Goal: Contribute content: Contribute content

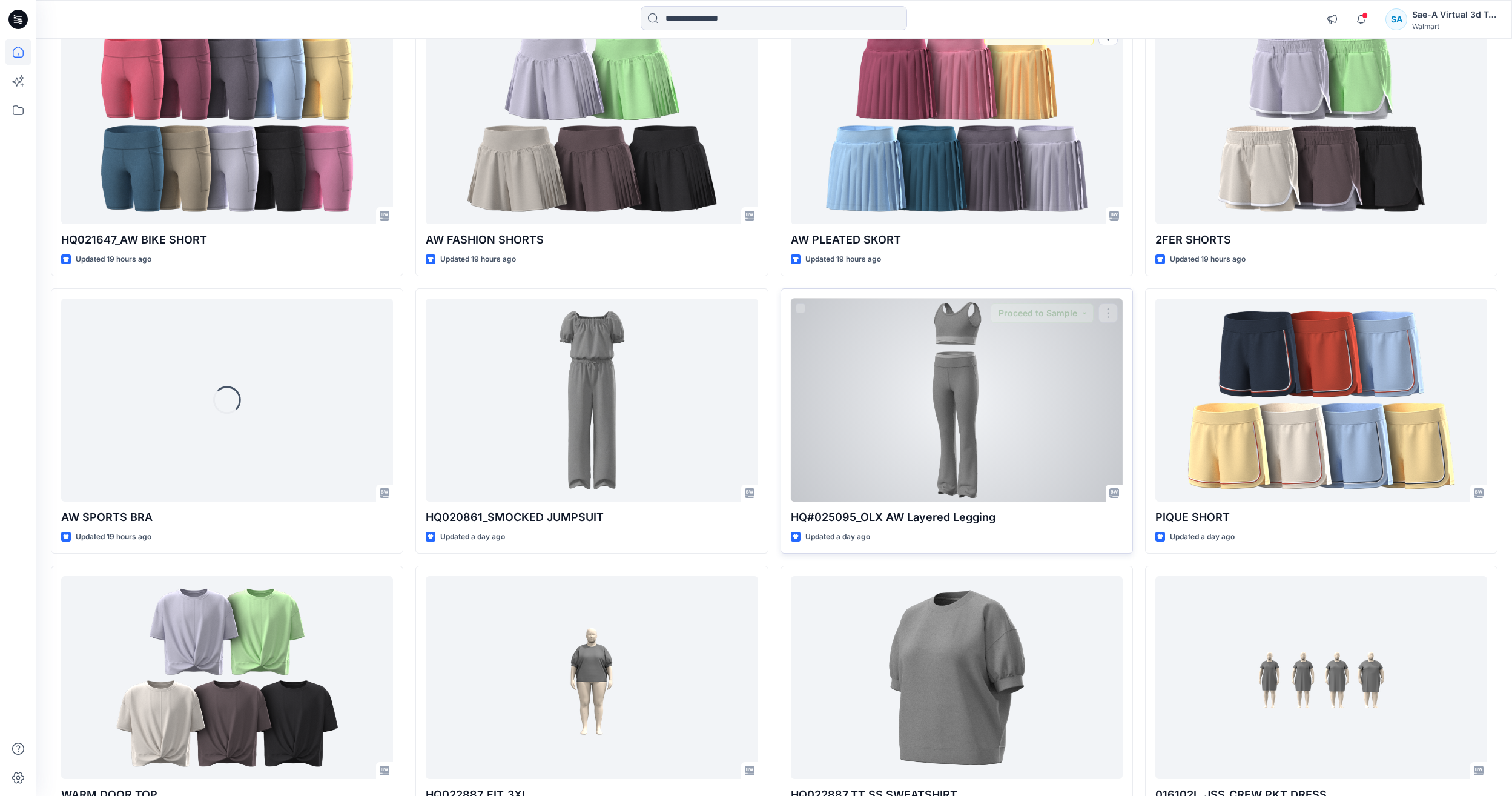
scroll to position [1569, 0]
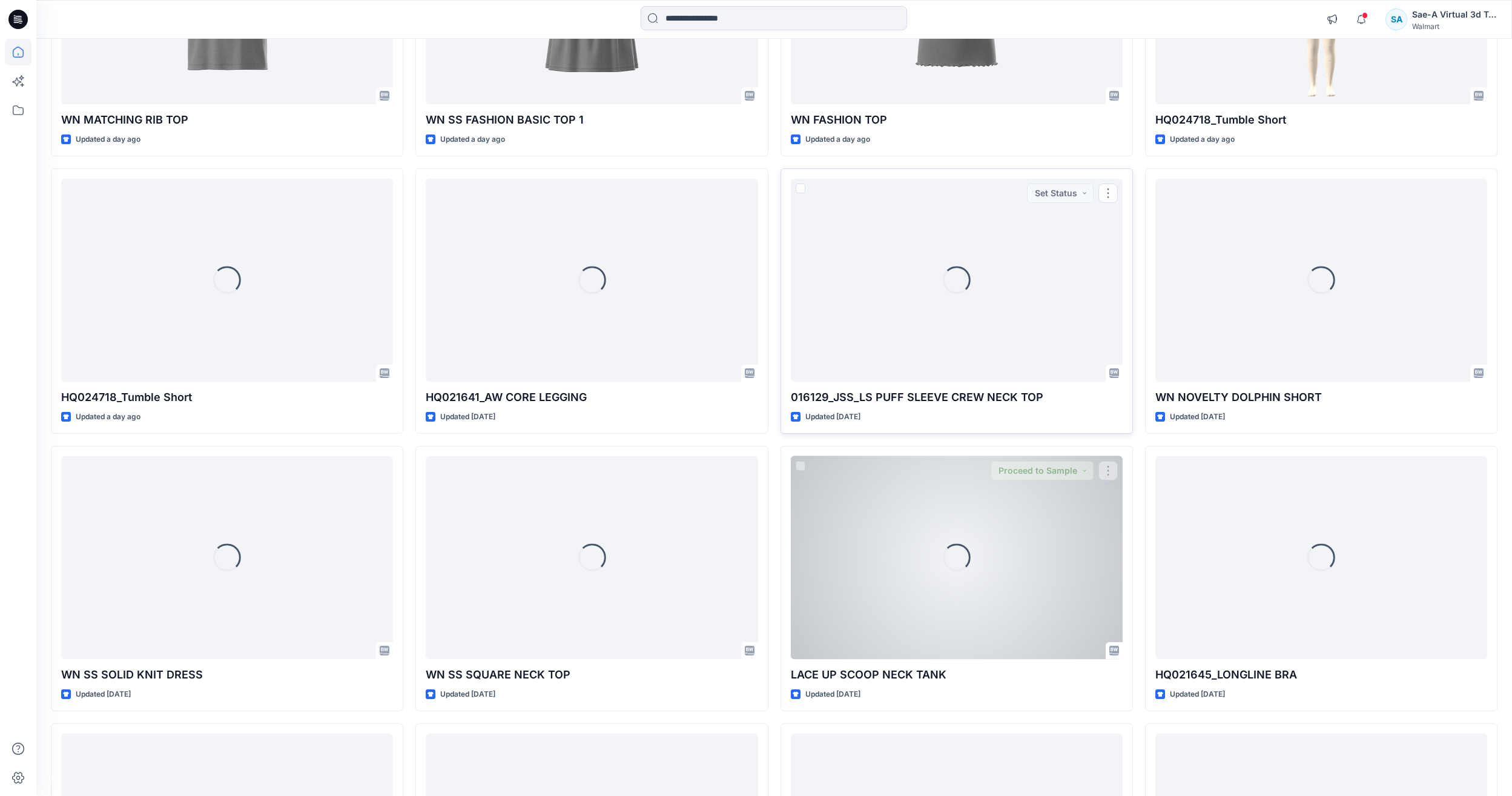
scroll to position [2522, 0]
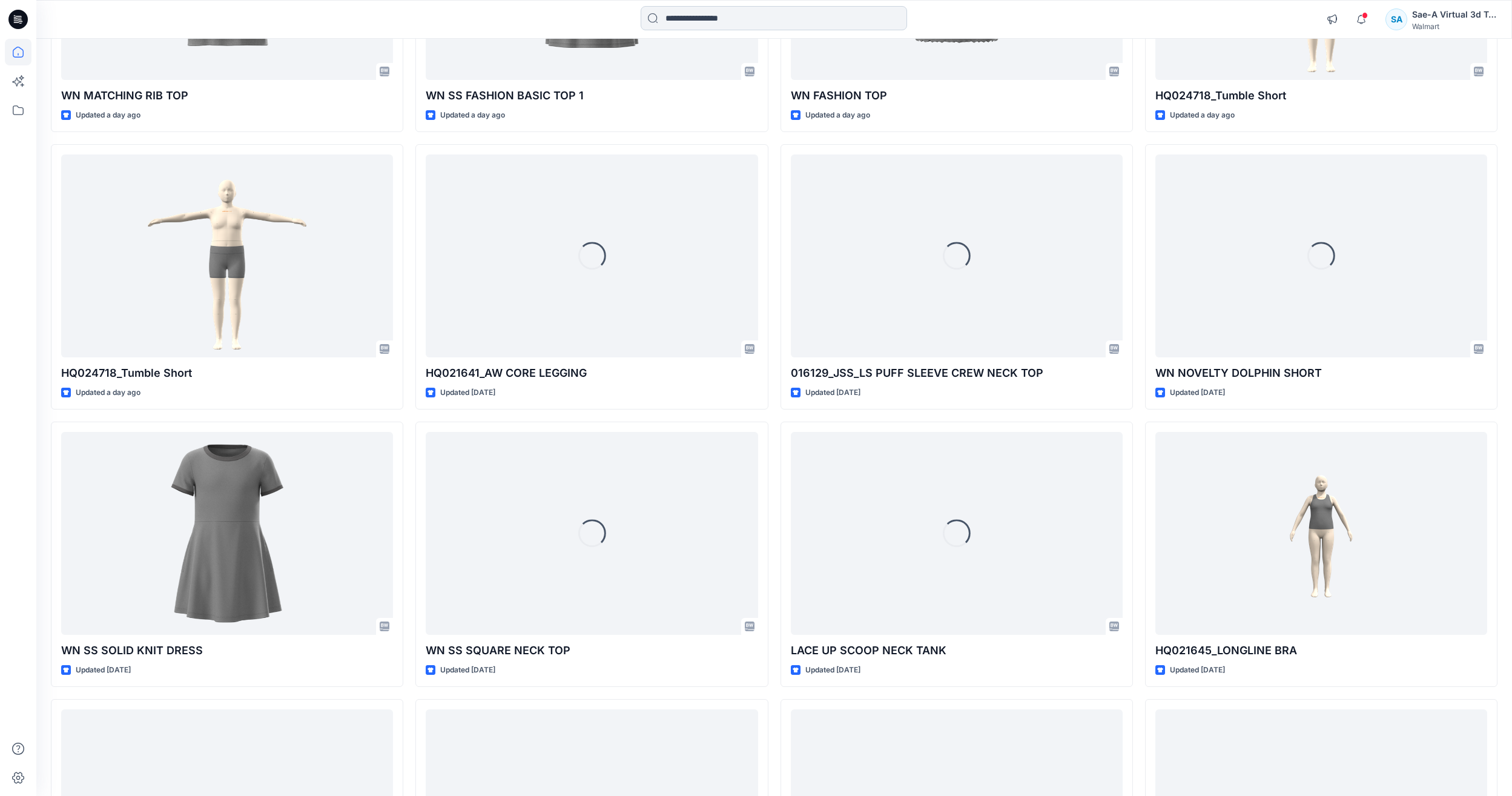
click at [768, 17] on input at bounding box center [773, 18] width 266 height 24
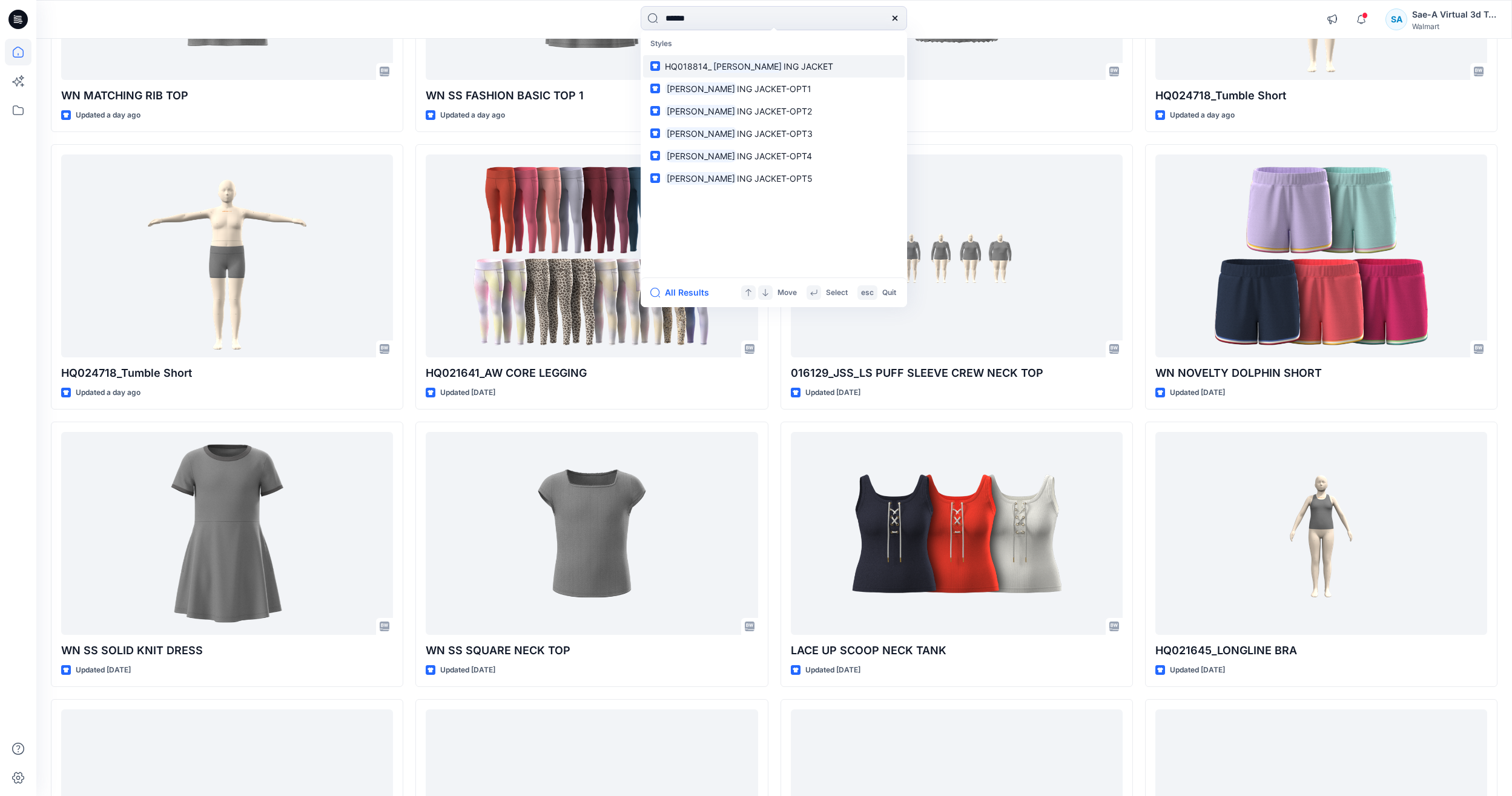
type input "******"
click at [745, 55] on link "HQ018814_ SHEARL ING JACKET" at bounding box center [774, 66] width 262 height 22
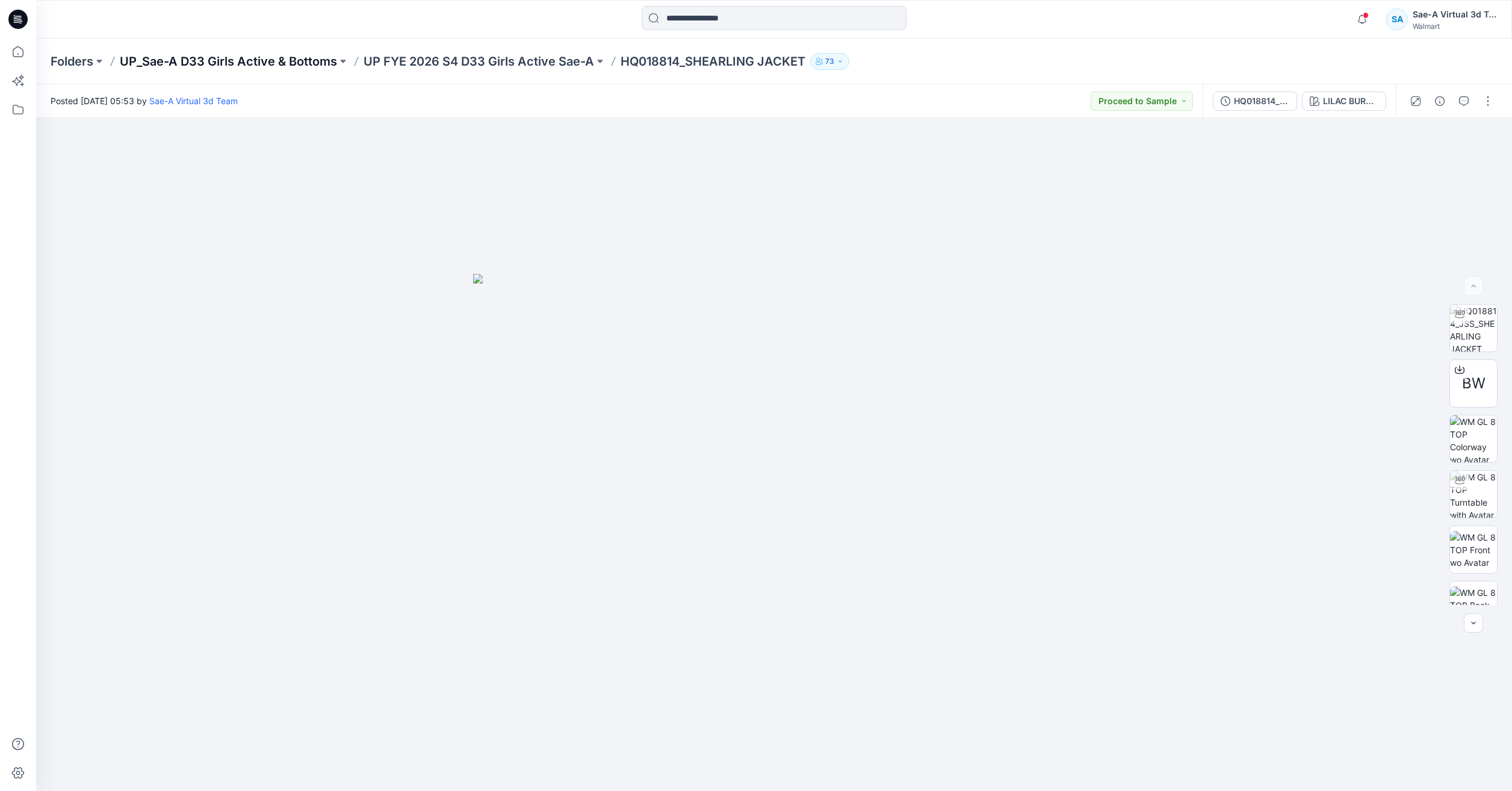
click at [295, 59] on p "UP_Sae-A D33 Girls Active & Bottoms" at bounding box center [228, 61] width 217 height 16
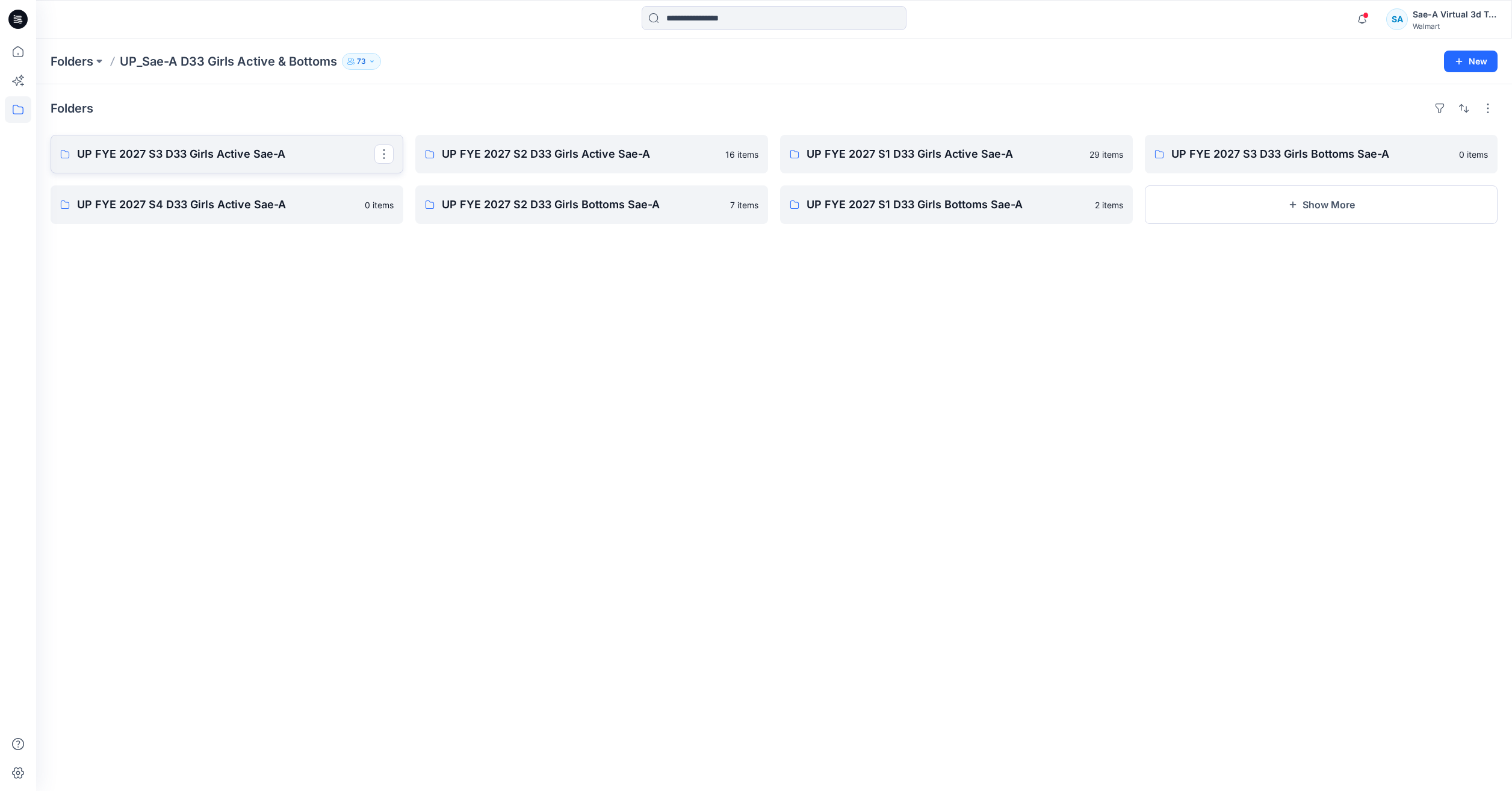
click at [275, 158] on p "UP FYE 2027 S3 D33 Girls Active Sae-A" at bounding box center [225, 154] width 298 height 16
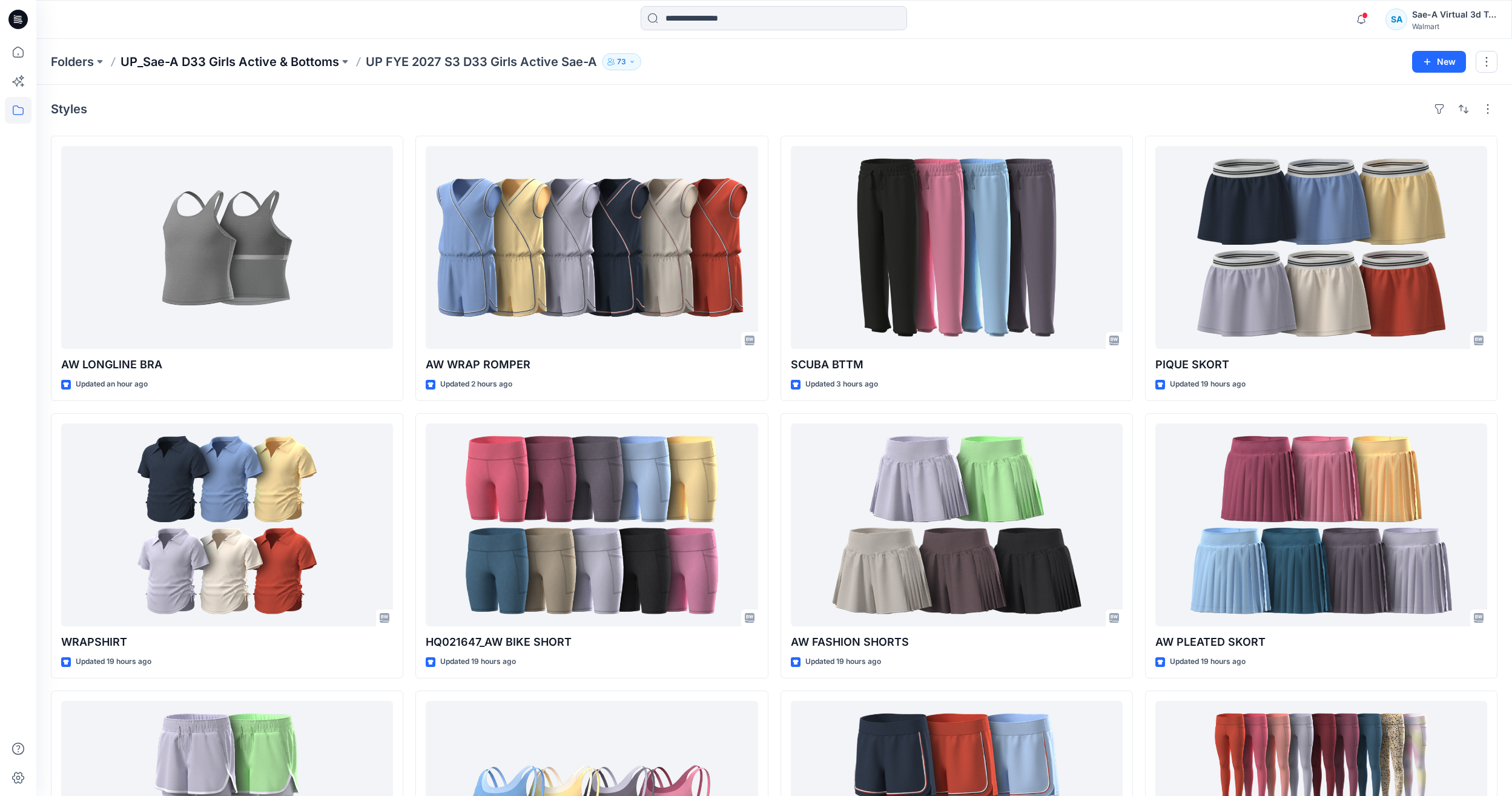
click at [273, 64] on p "UP_Sae-A D33 Girls Active & Bottoms" at bounding box center [229, 62] width 218 height 17
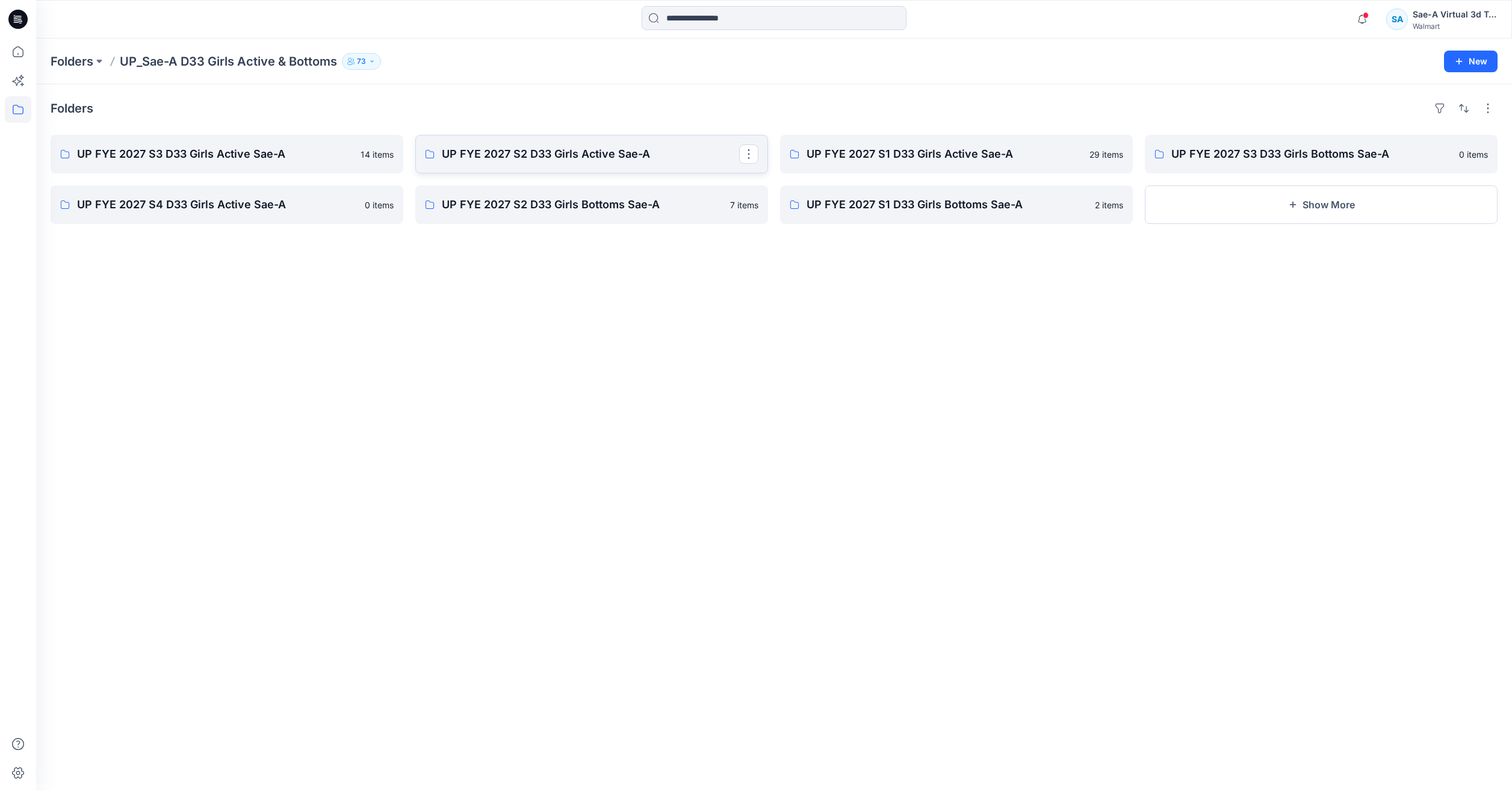
click at [588, 164] on link "UP FYE 2027 S2 D33 Girls Active Sae-A" at bounding box center [591, 154] width 353 height 38
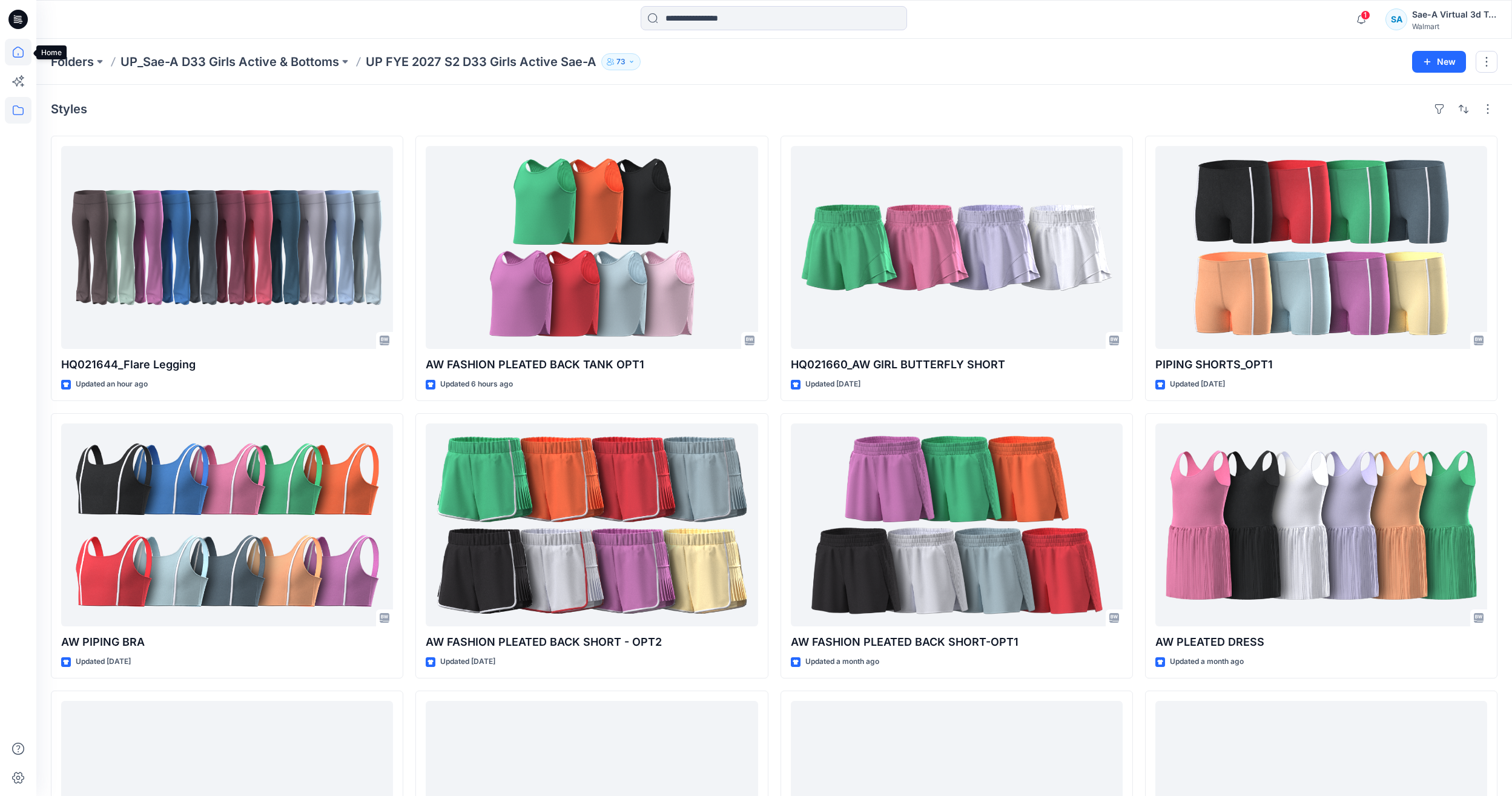
click at [30, 41] on icon at bounding box center [18, 52] width 27 height 27
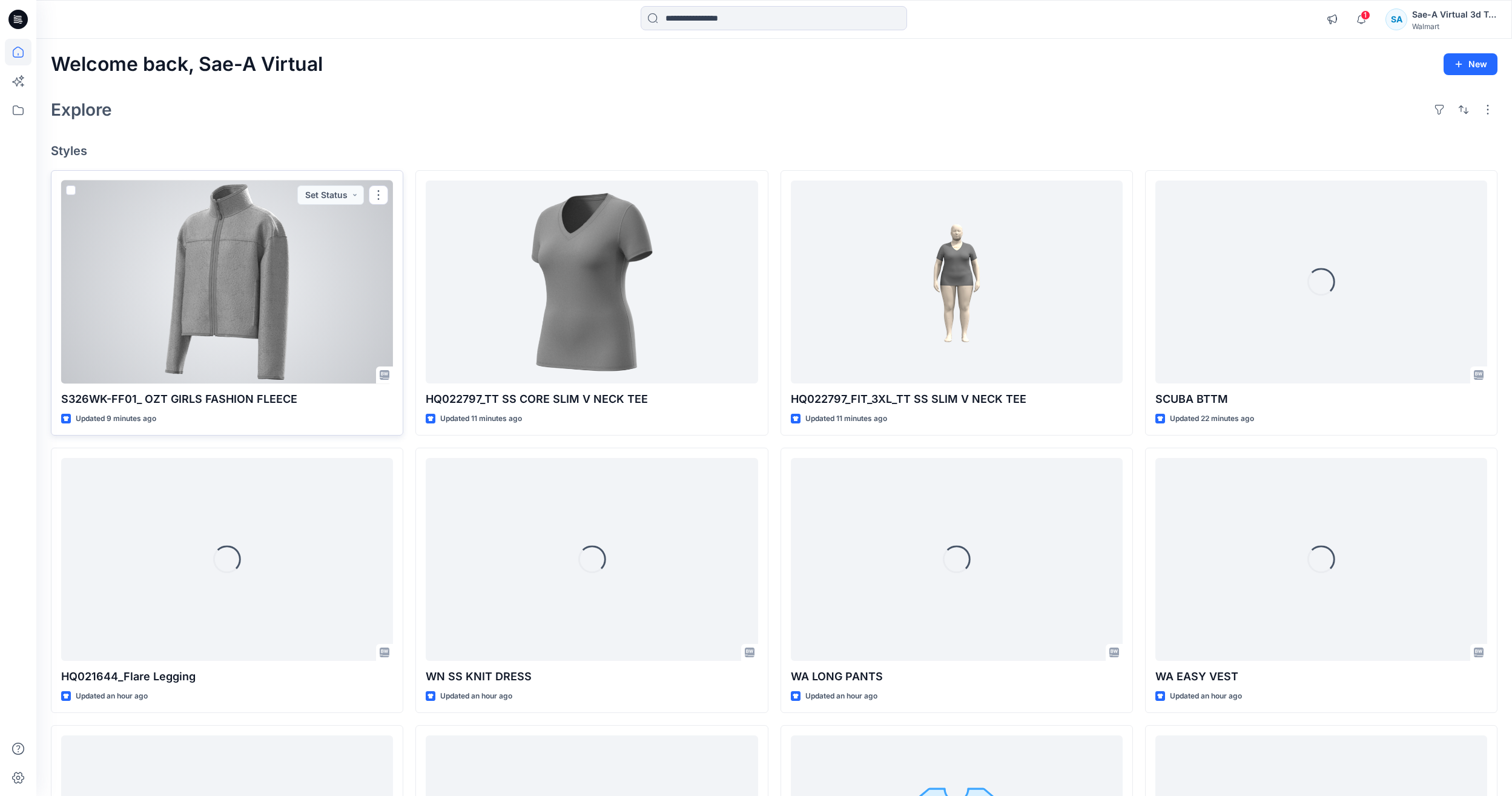
click at [192, 281] on div at bounding box center [227, 282] width 332 height 203
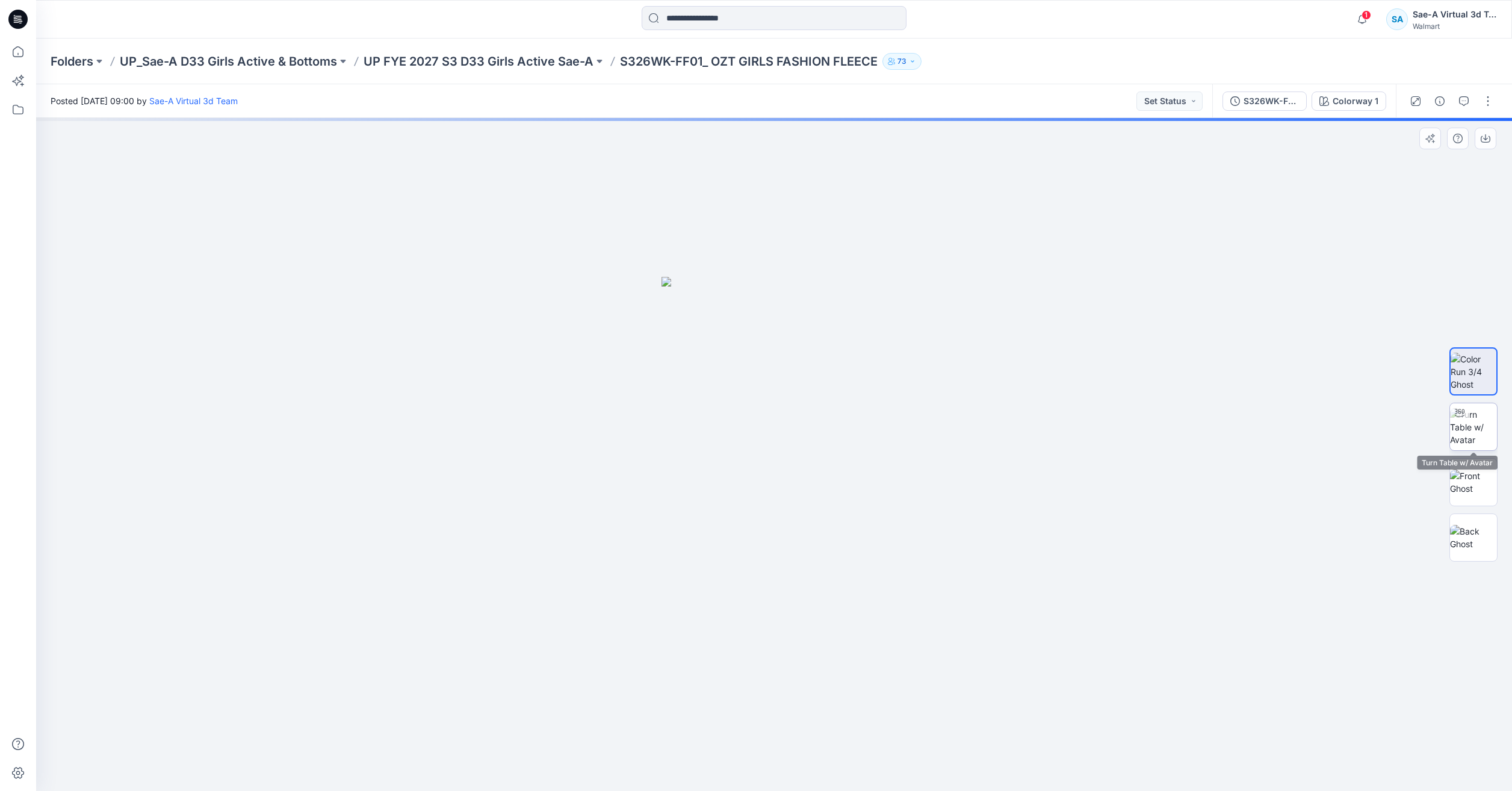
click at [1464, 428] on img at bounding box center [1473, 427] width 47 height 38
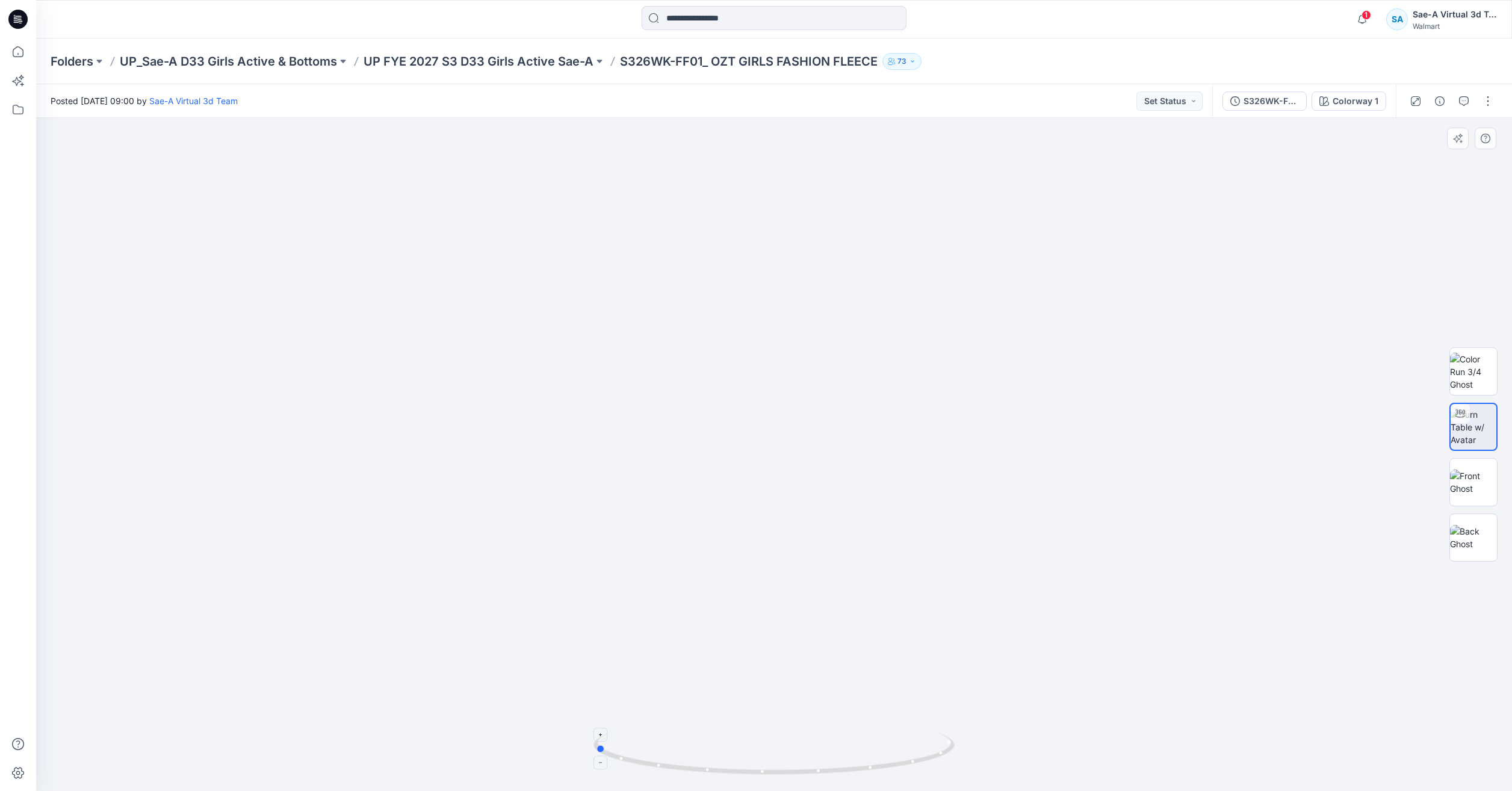
drag, startPoint x: 898, startPoint y: 774, endPoint x: 721, endPoint y: 752, distance: 178.4
click at [721, 752] on icon at bounding box center [776, 754] width 364 height 45
click at [1488, 101] on button "button" at bounding box center [1487, 101] width 19 height 19
click at [1407, 166] on p "Edit" at bounding box center [1411, 163] width 15 height 13
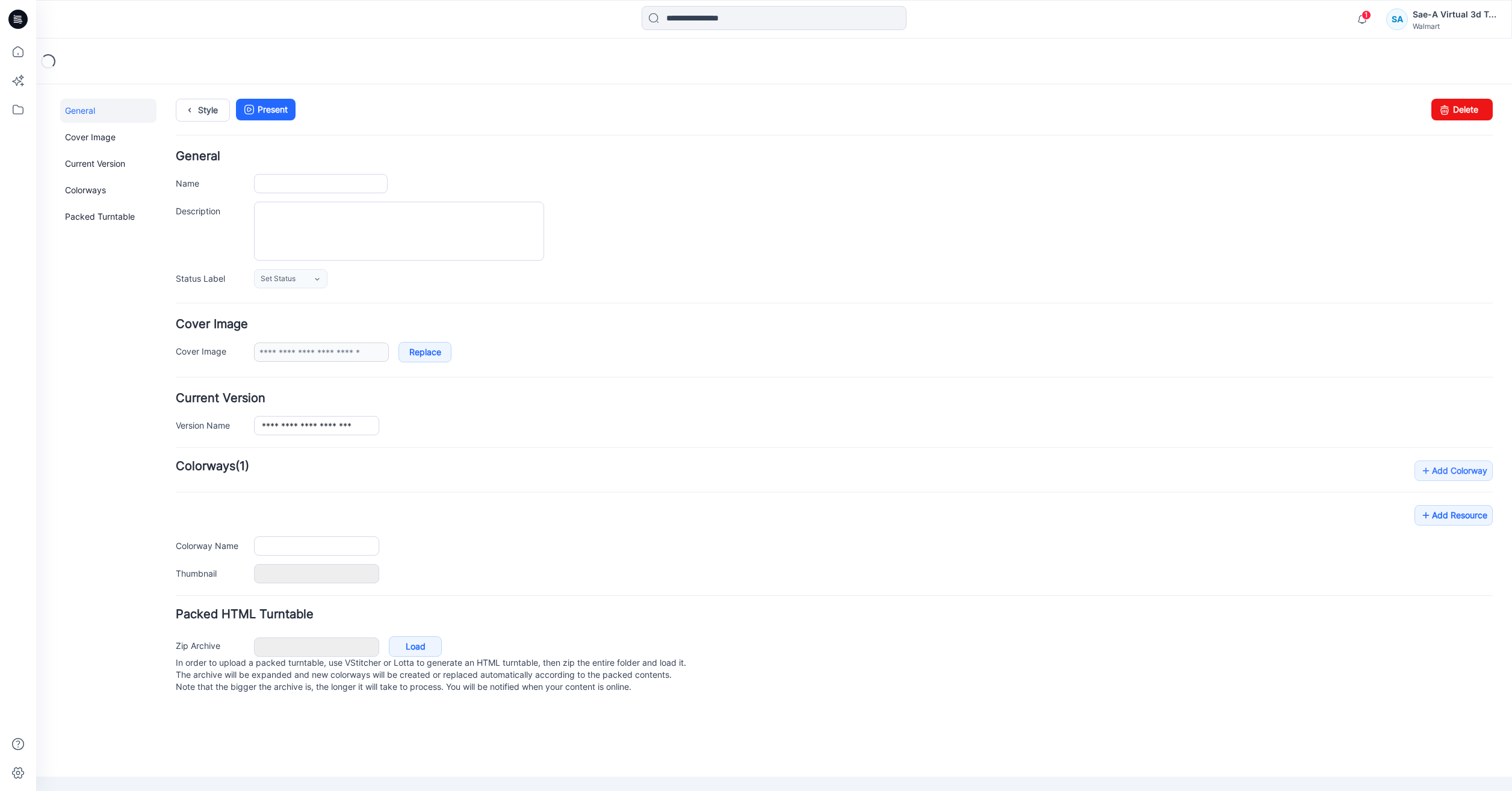
type input "**********"
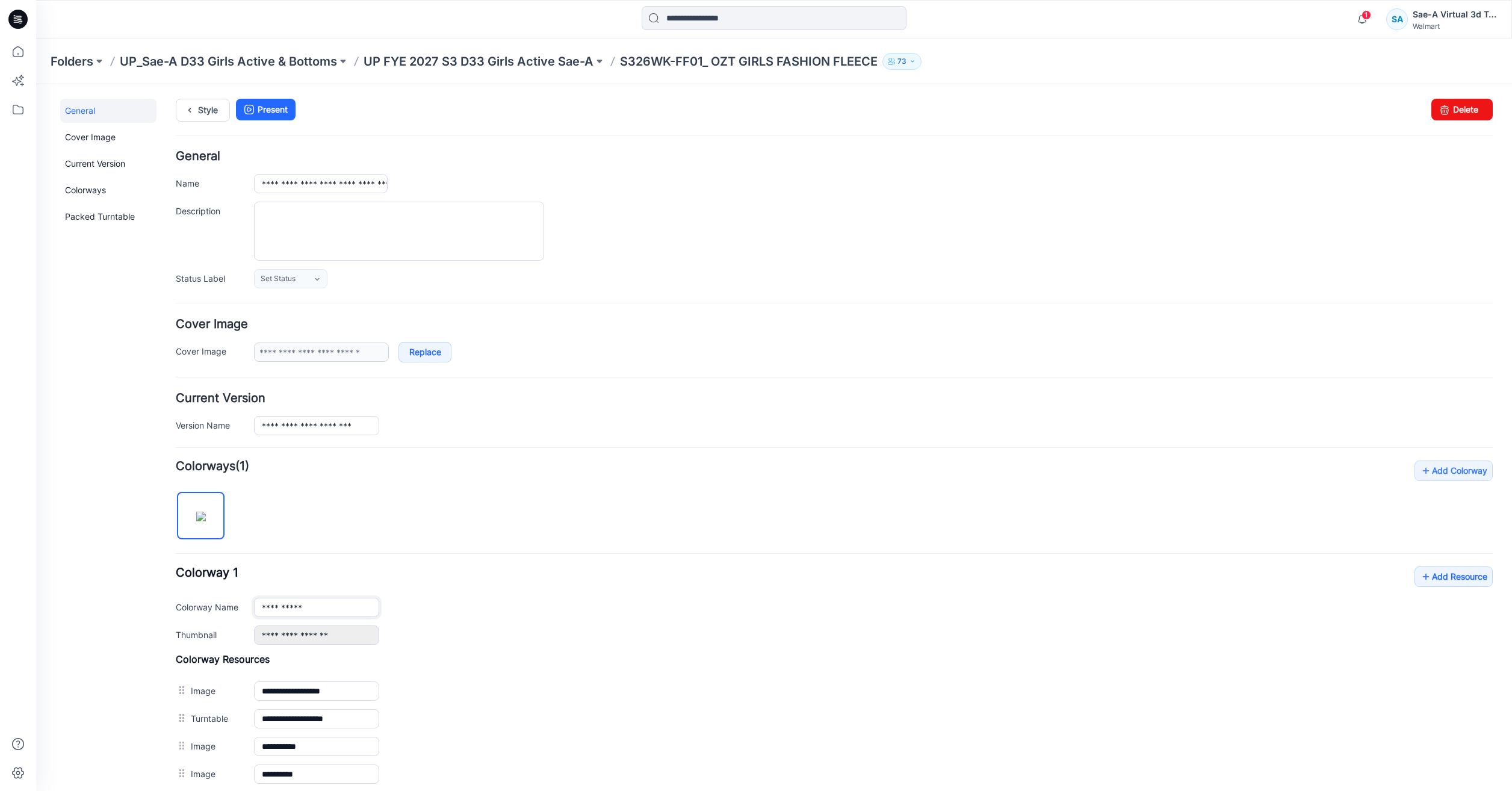
drag, startPoint x: 310, startPoint y: 600, endPoint x: 231, endPoint y: 612, distance: 79.9
click at [231, 612] on div "**********" at bounding box center [834, 607] width 1317 height 19
type input "**********"
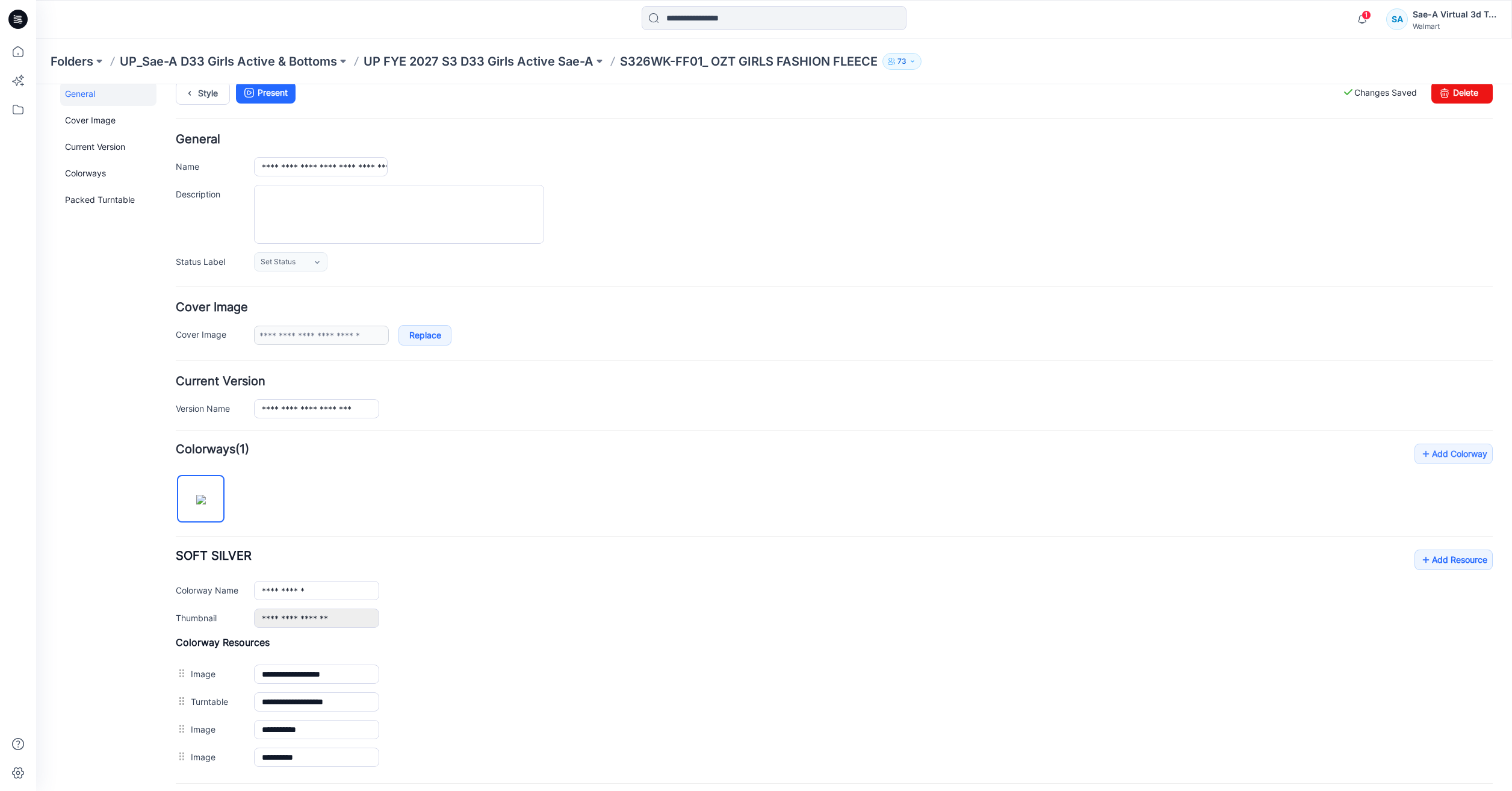
scroll to position [135, 0]
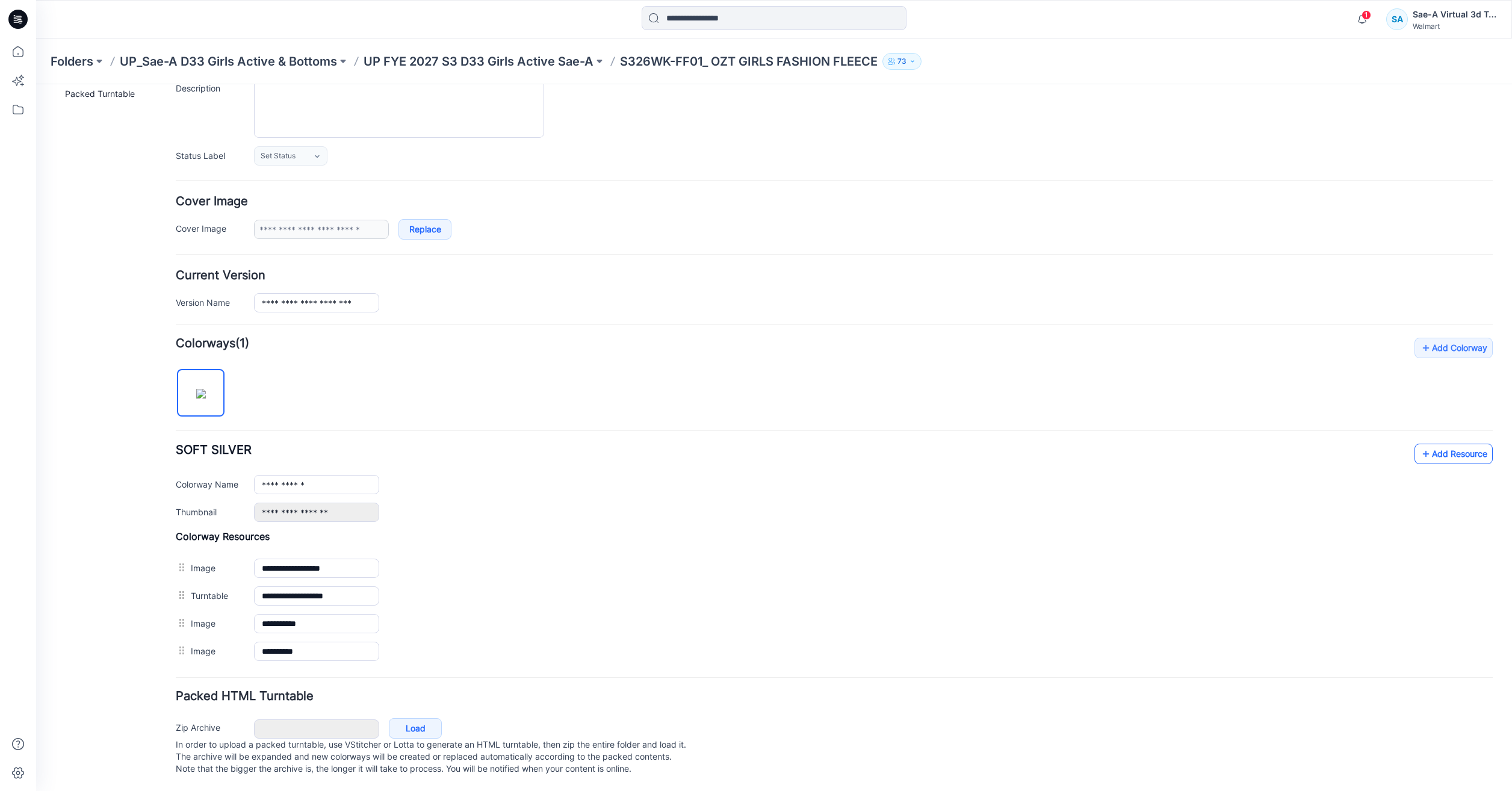
click at [1420, 444] on icon at bounding box center [1425, 453] width 12 height 19
click at [14, 53] on icon at bounding box center [17, 51] width 27 height 27
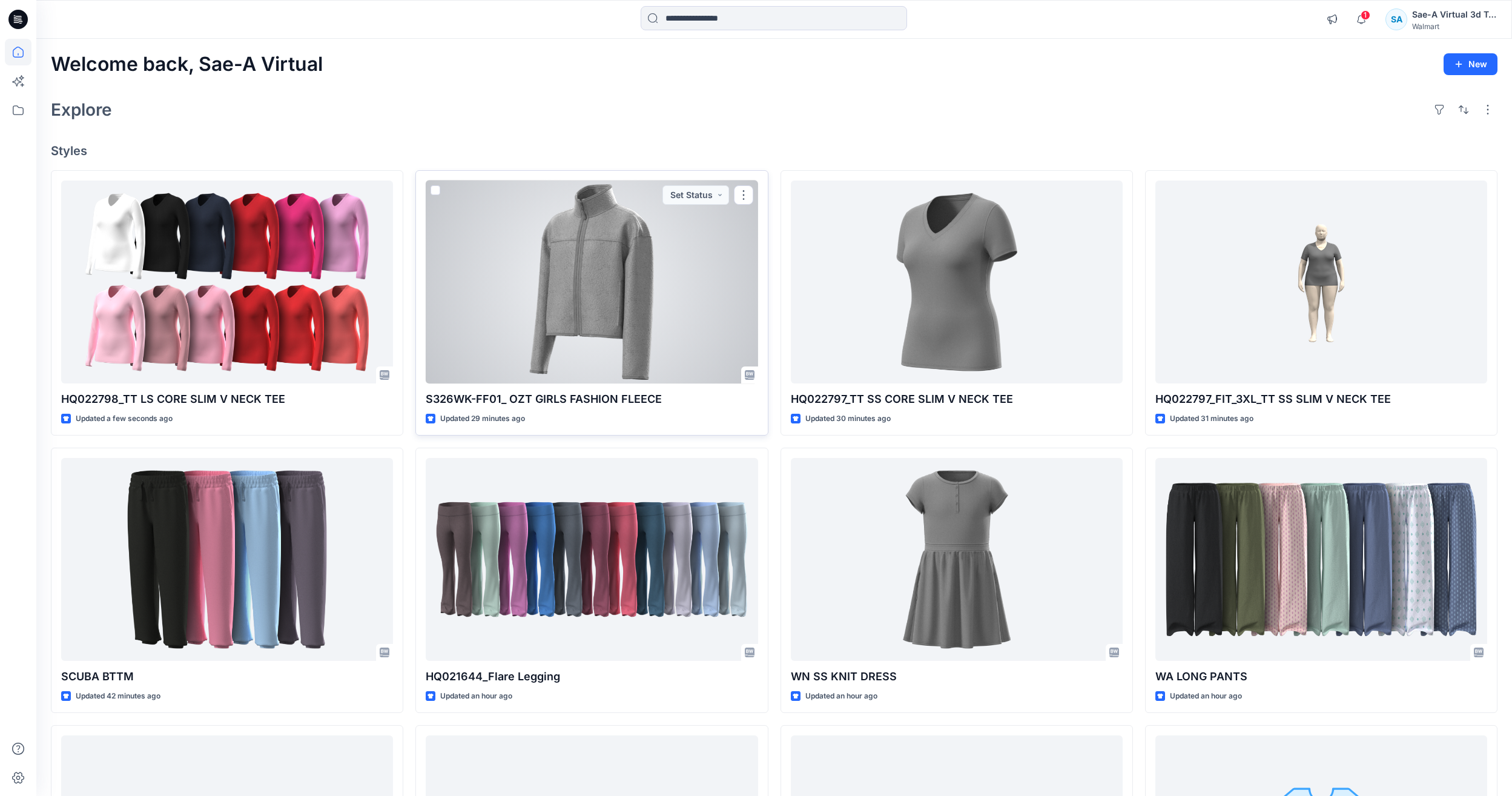
click at [626, 310] on div at bounding box center [592, 282] width 332 height 203
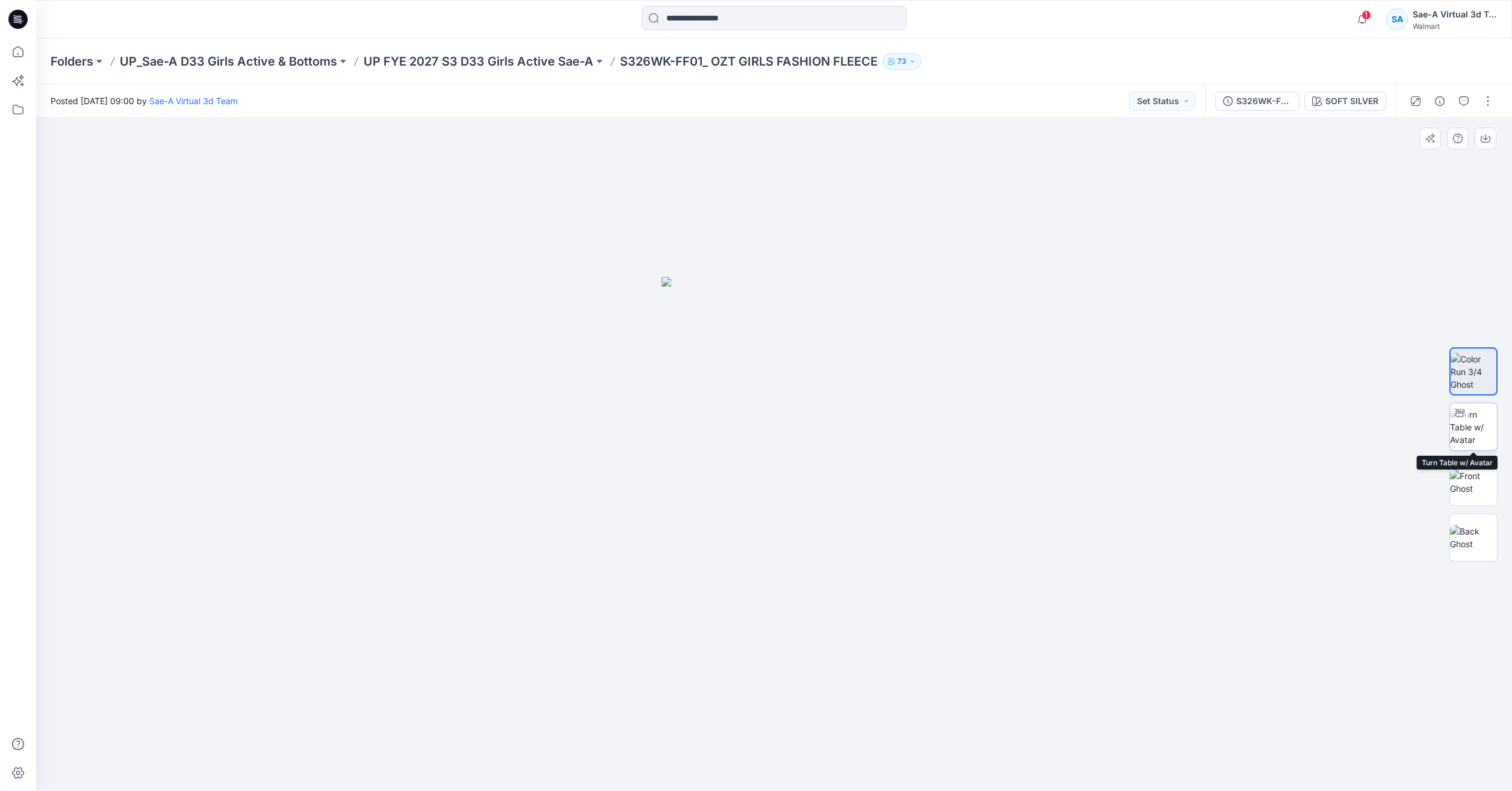
click at [1466, 438] on img at bounding box center [1473, 427] width 47 height 38
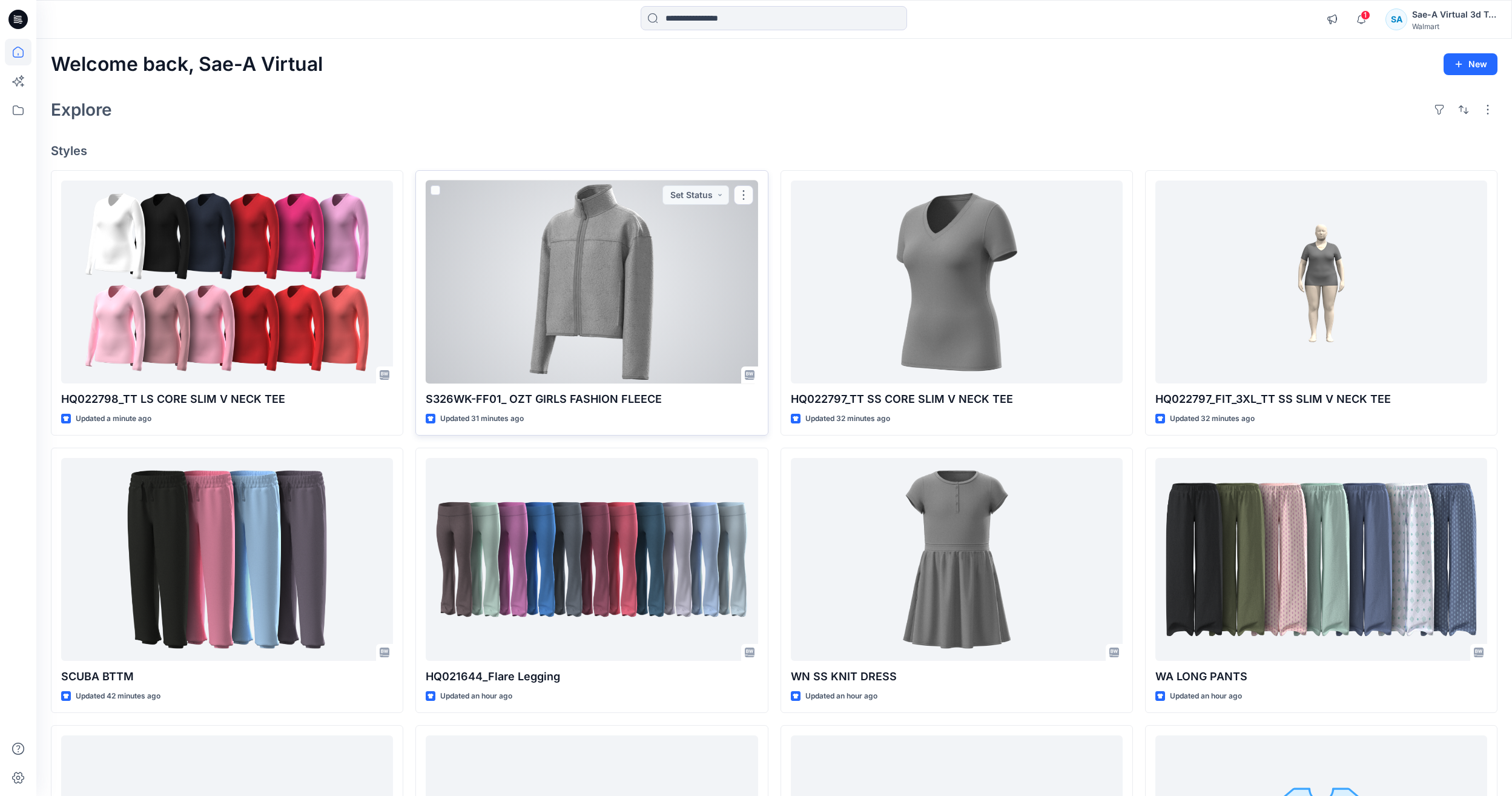
click at [605, 305] on div at bounding box center [592, 282] width 332 height 203
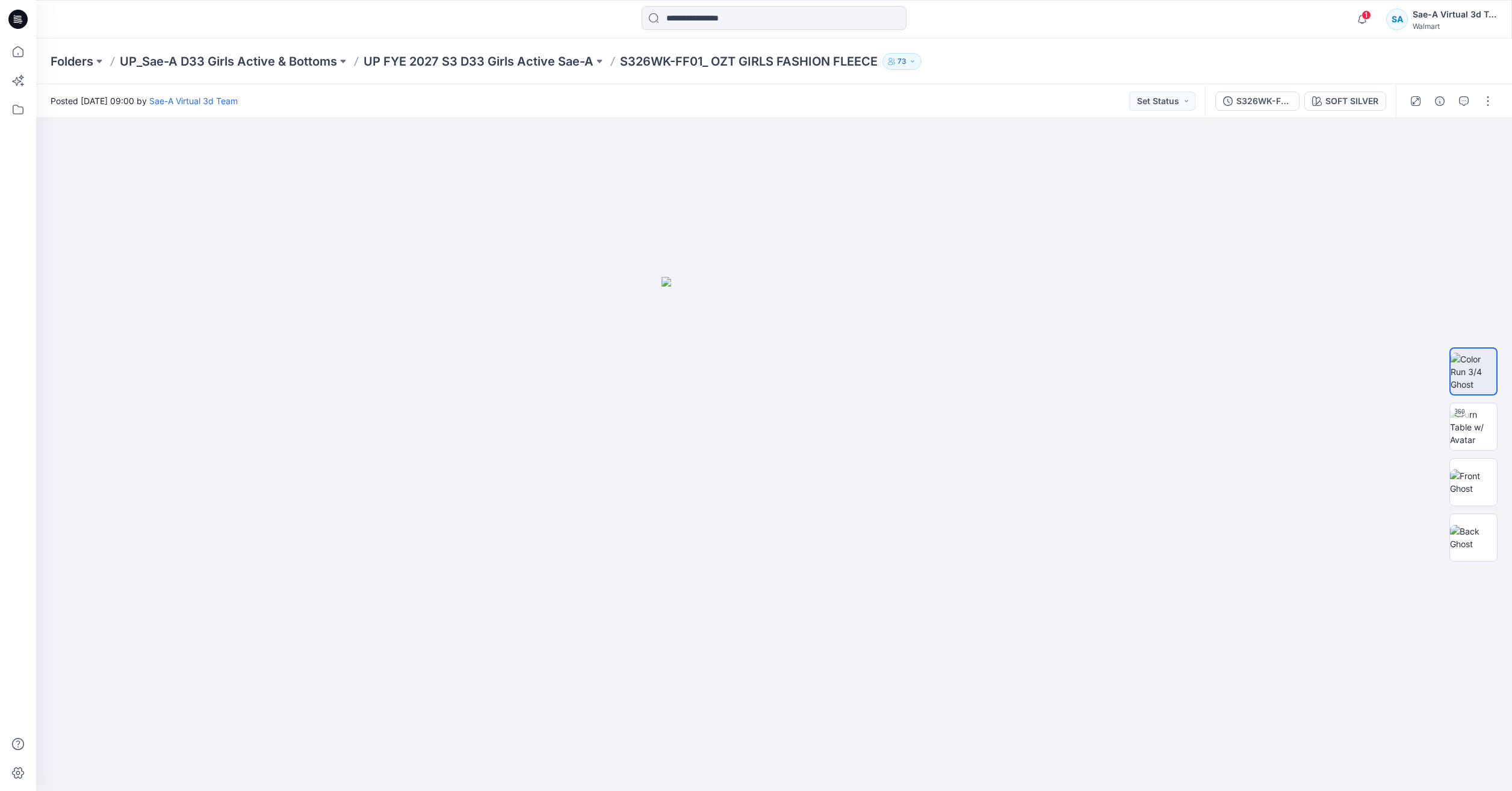
click at [53, 30] on div at bounding box center [220, 19] width 369 height 27
click at [14, 43] on icon at bounding box center [17, 51] width 27 height 27
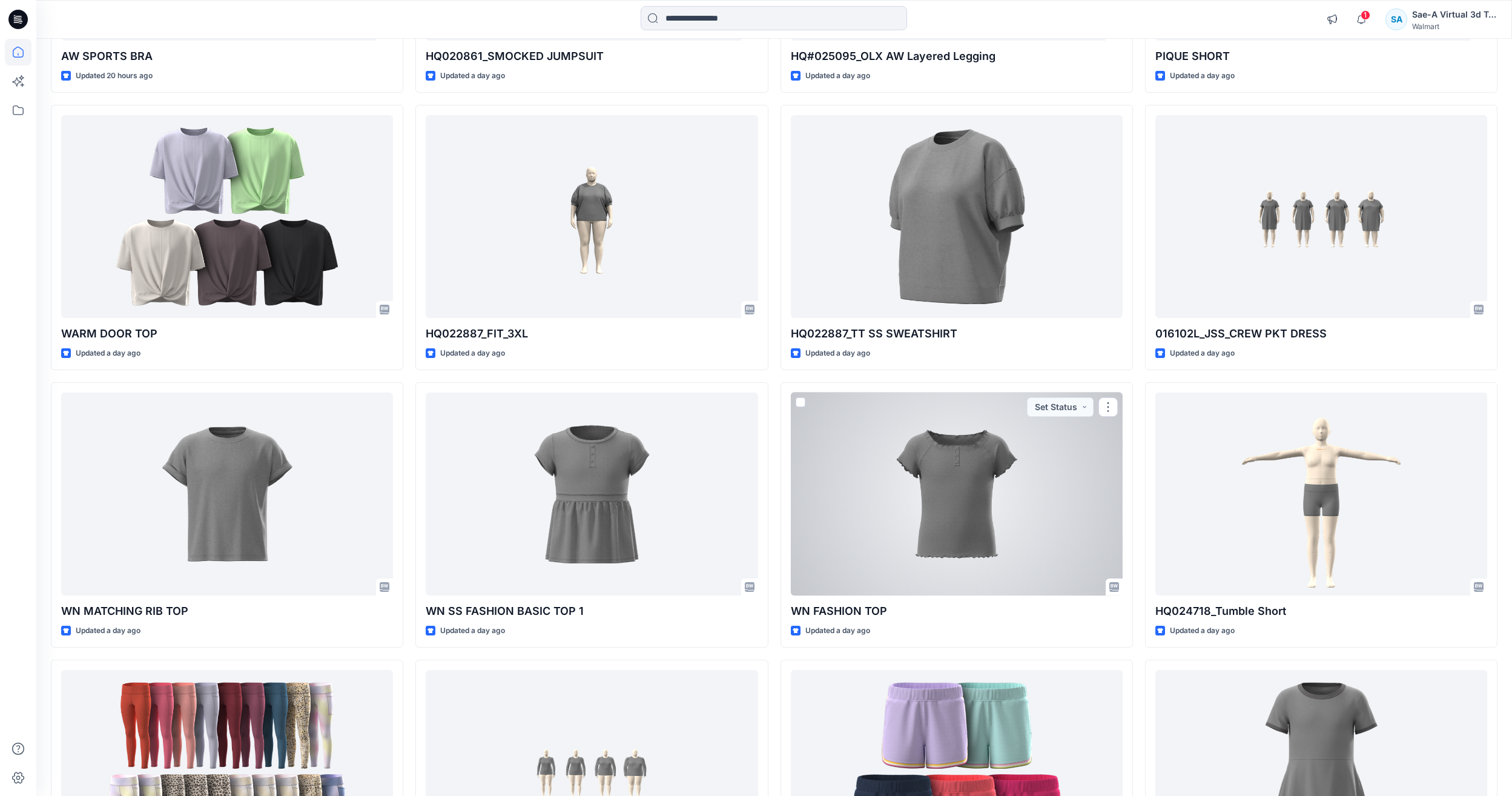
scroll to position [2461, 0]
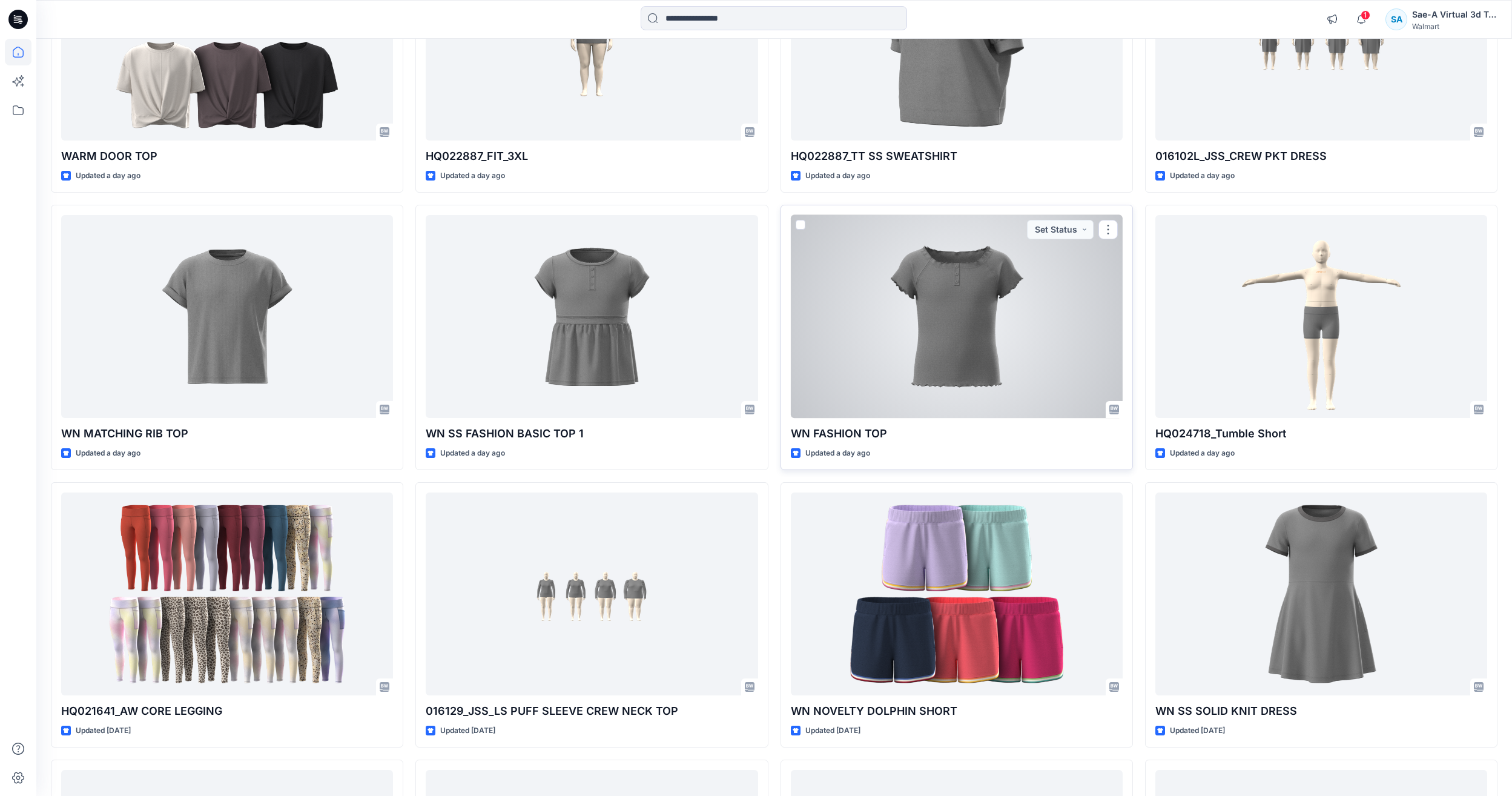
click at [990, 370] on div at bounding box center [956, 316] width 332 height 203
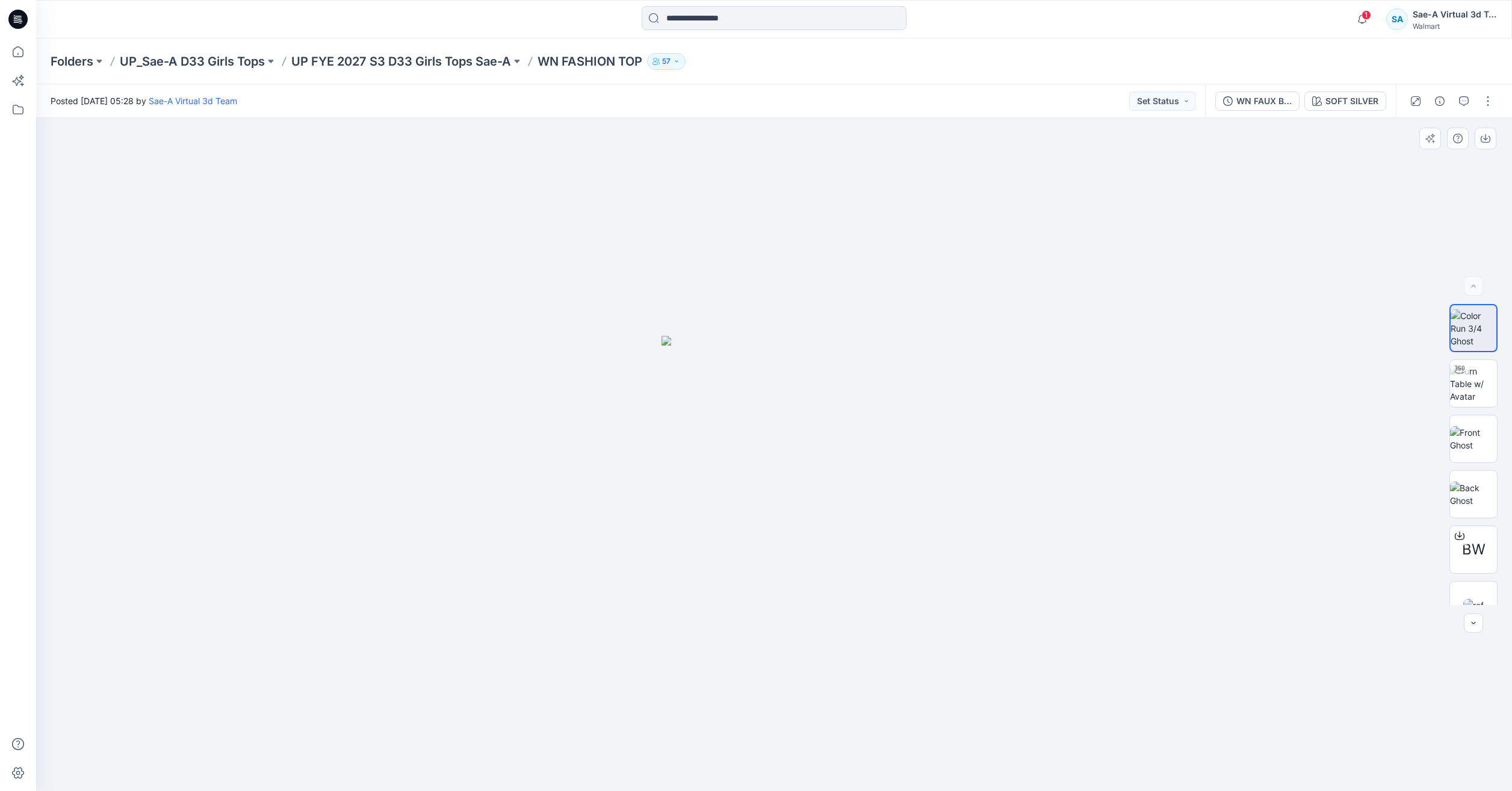
click at [461, 227] on div at bounding box center [773, 454] width 1475 height 673
click at [9, 55] on icon at bounding box center [17, 51] width 27 height 27
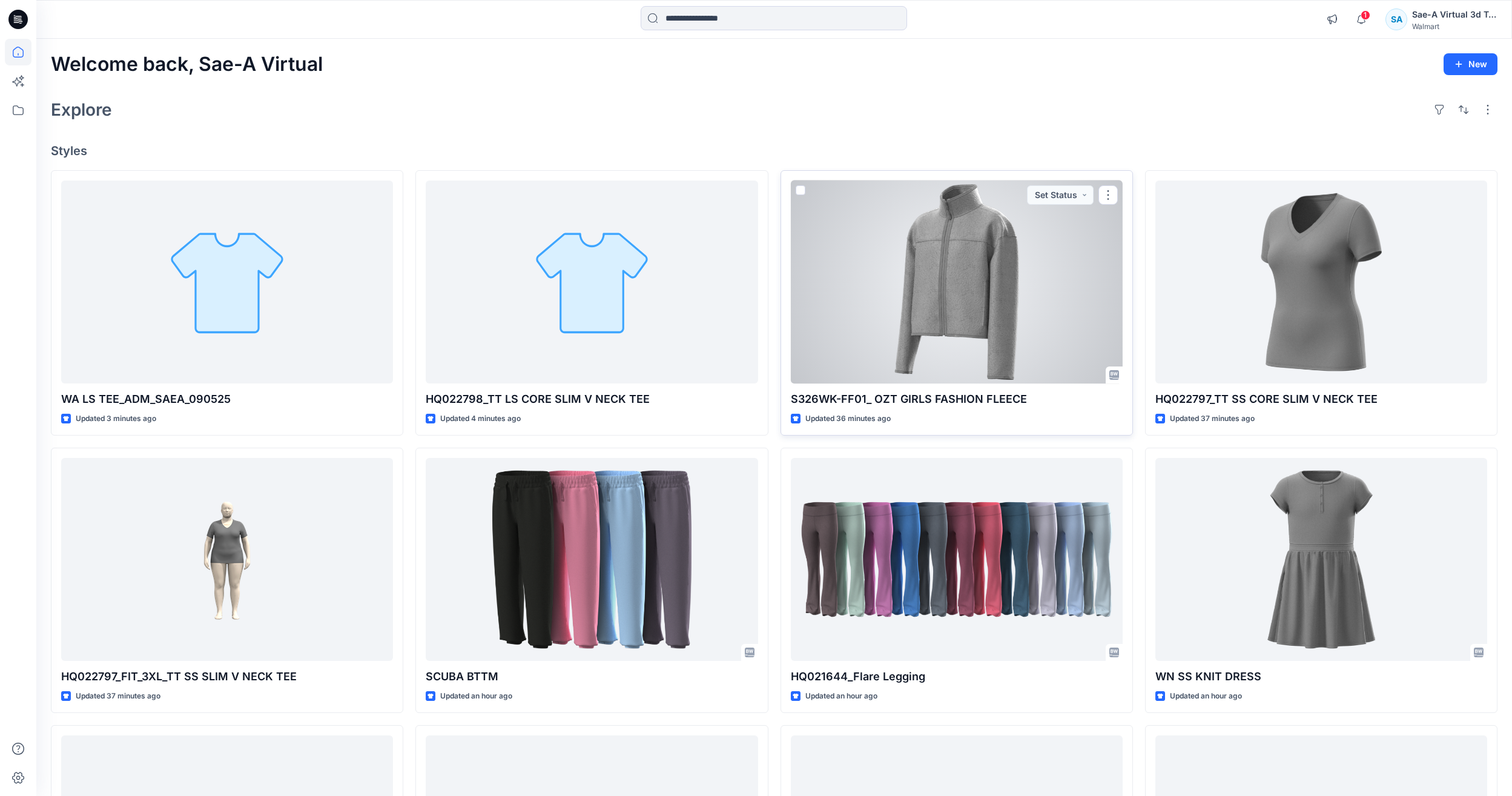
click at [1002, 354] on div at bounding box center [956, 282] width 332 height 203
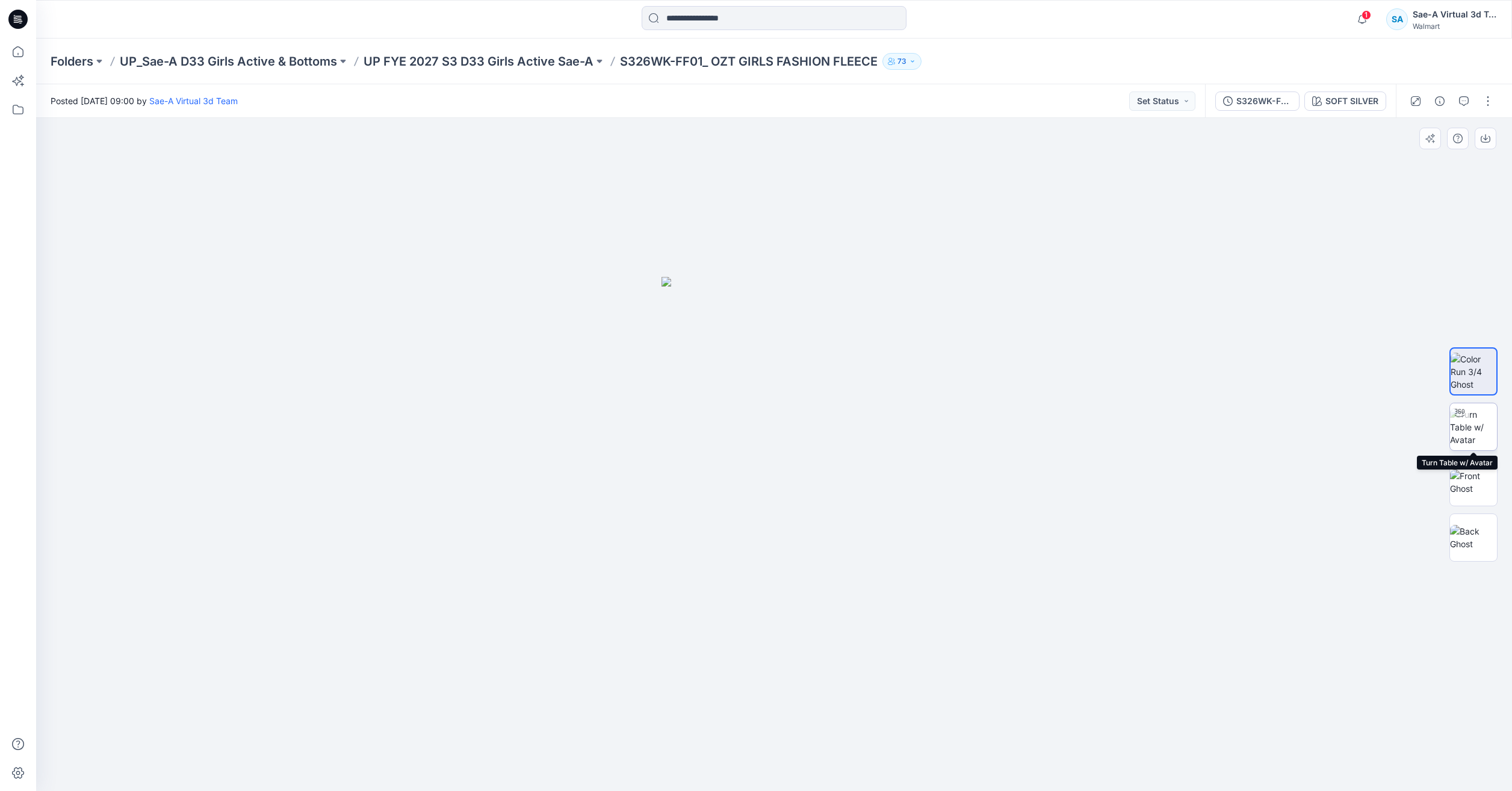
click at [1470, 428] on img at bounding box center [1473, 427] width 47 height 38
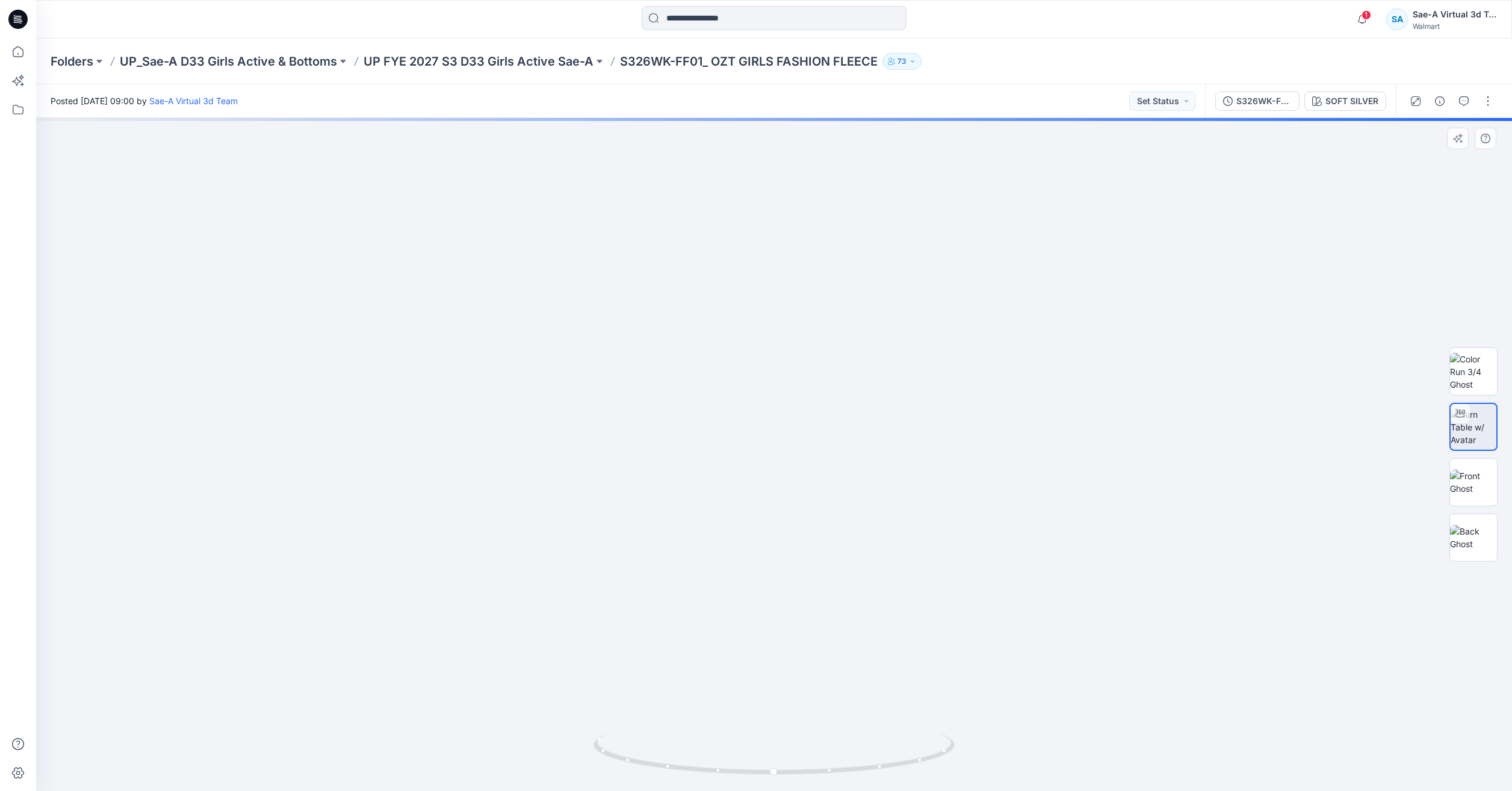
drag, startPoint x: 976, startPoint y: 368, endPoint x: 988, endPoint y: 448, distance: 80.9
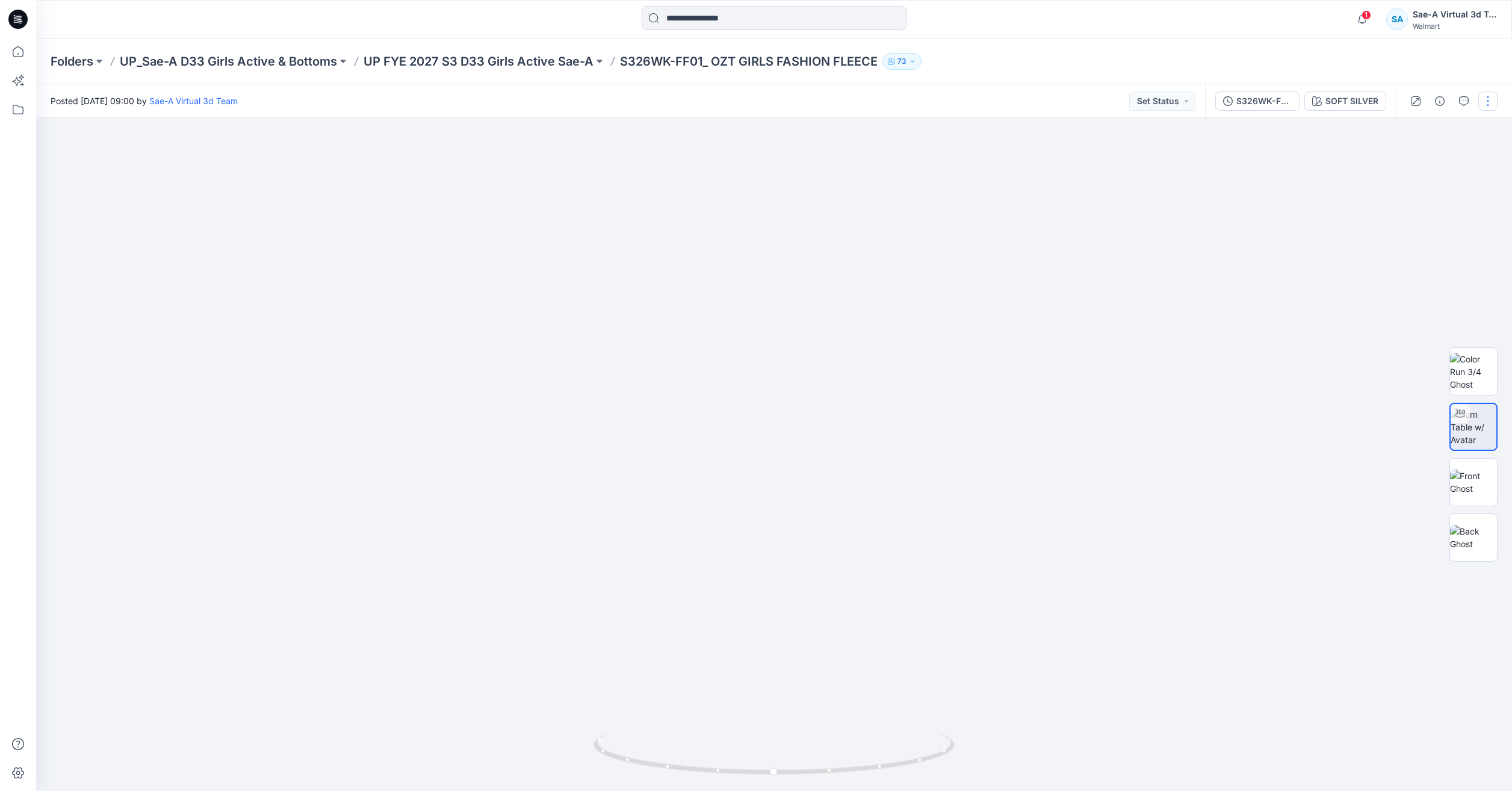
click at [1484, 94] on button "button" at bounding box center [1487, 101] width 19 height 19
click at [1425, 153] on button "Edit" at bounding box center [1437, 163] width 111 height 22
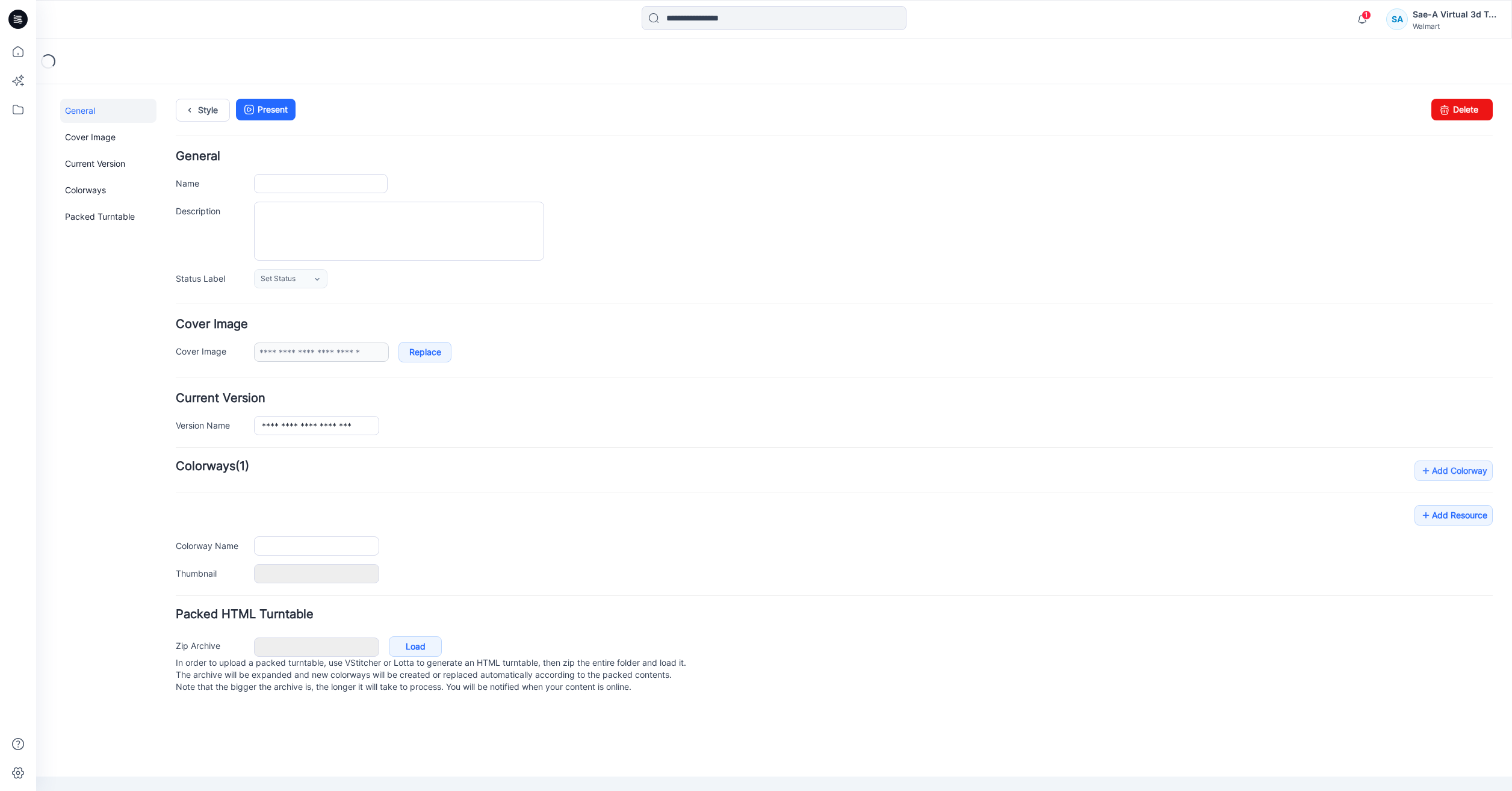
type input "**********"
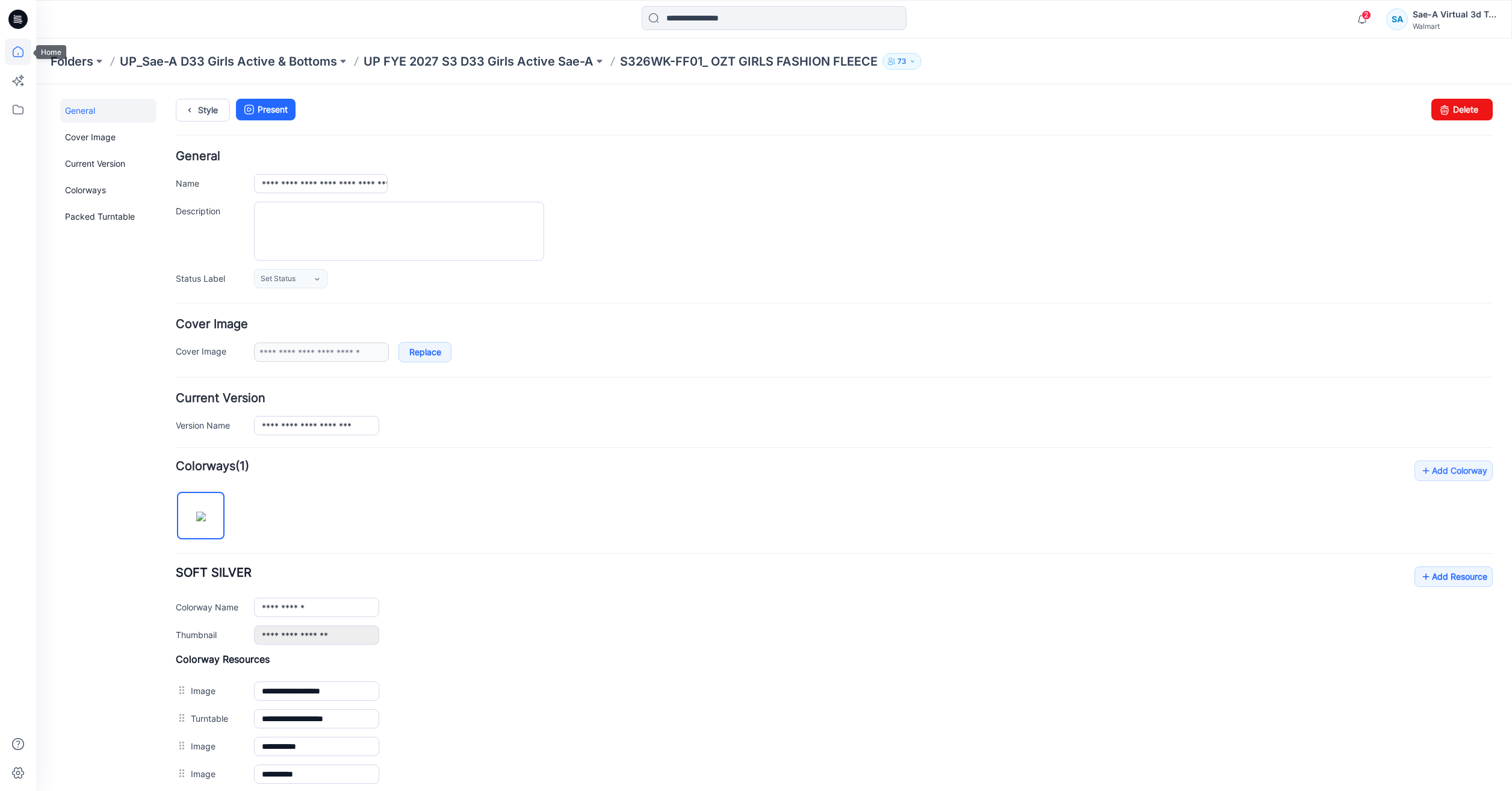
click at [18, 49] on icon at bounding box center [17, 51] width 27 height 27
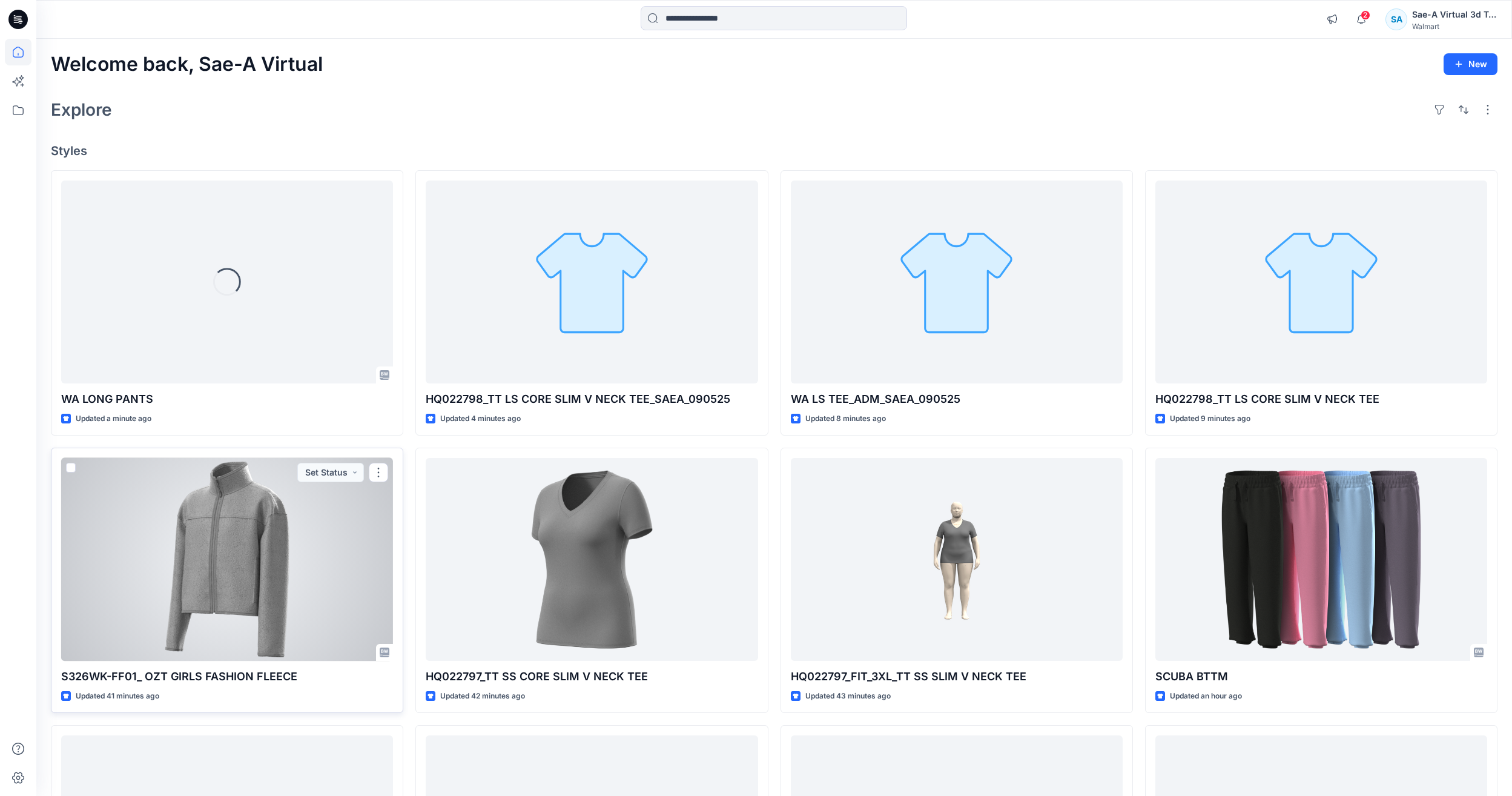
click at [221, 568] on div at bounding box center [227, 559] width 332 height 203
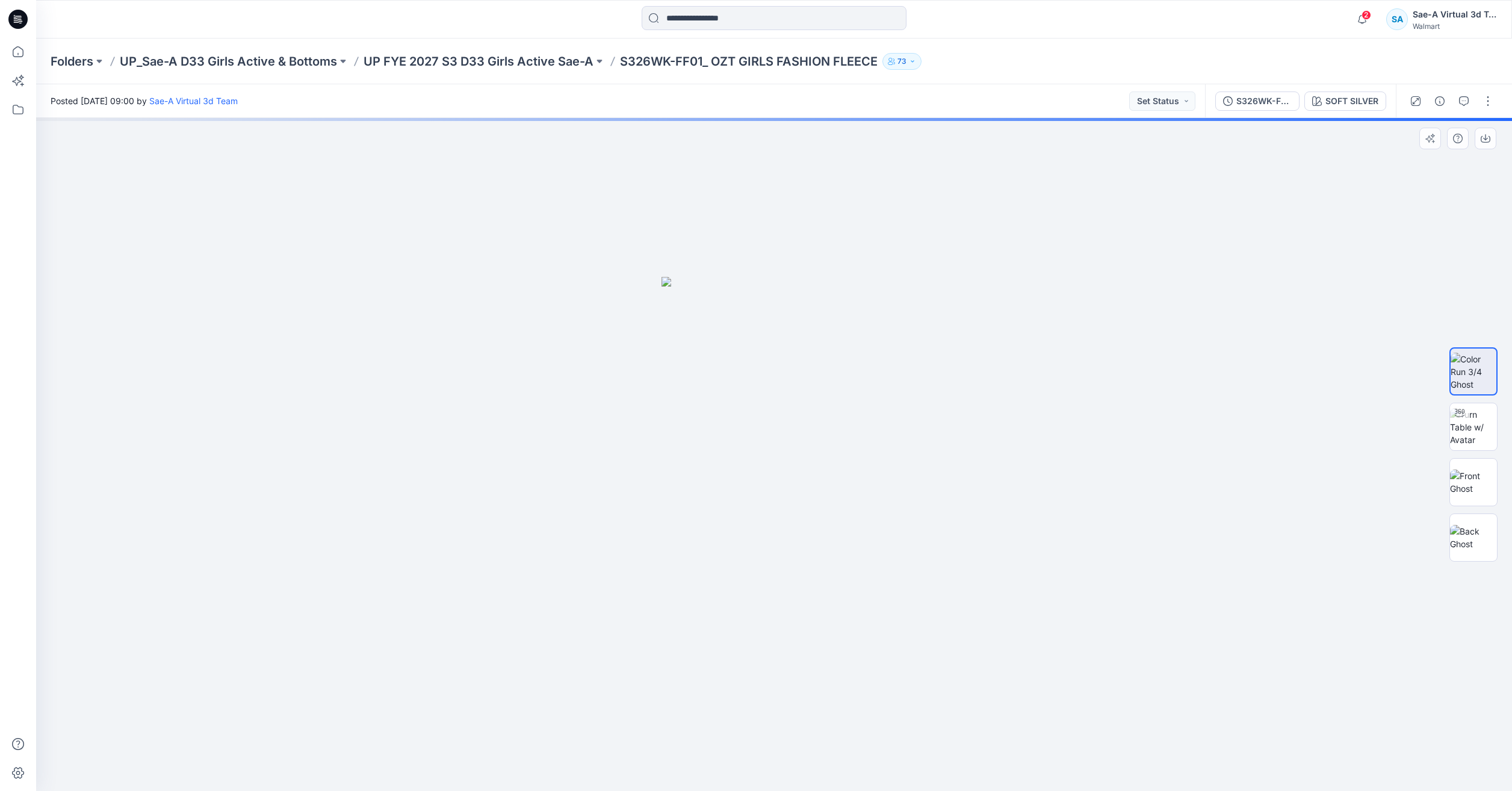
click at [1383, 317] on div at bounding box center [773, 454] width 1475 height 673
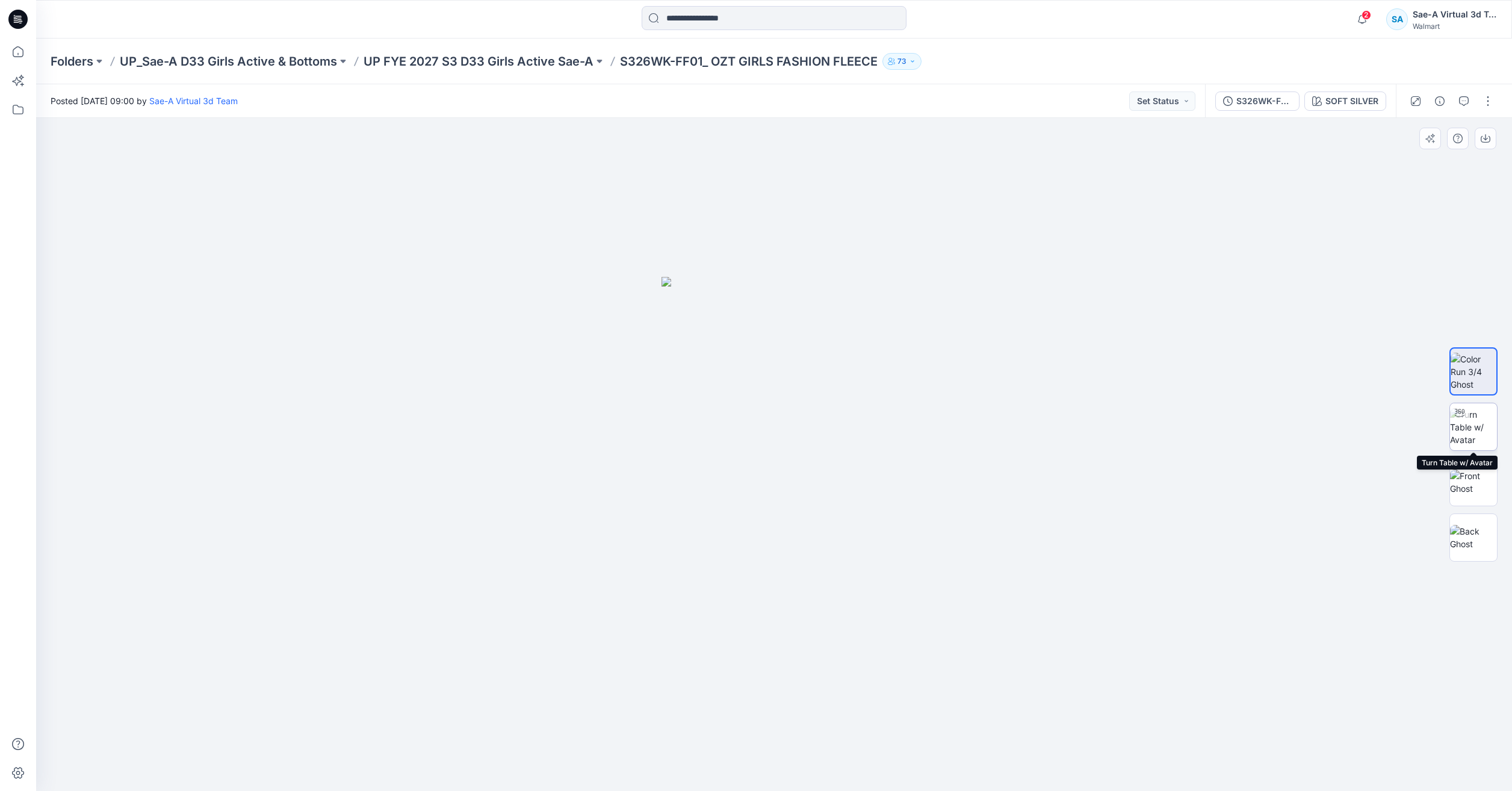
click at [1455, 417] on div at bounding box center [1459, 412] width 19 height 19
click at [23, 49] on icon at bounding box center [17, 51] width 27 height 27
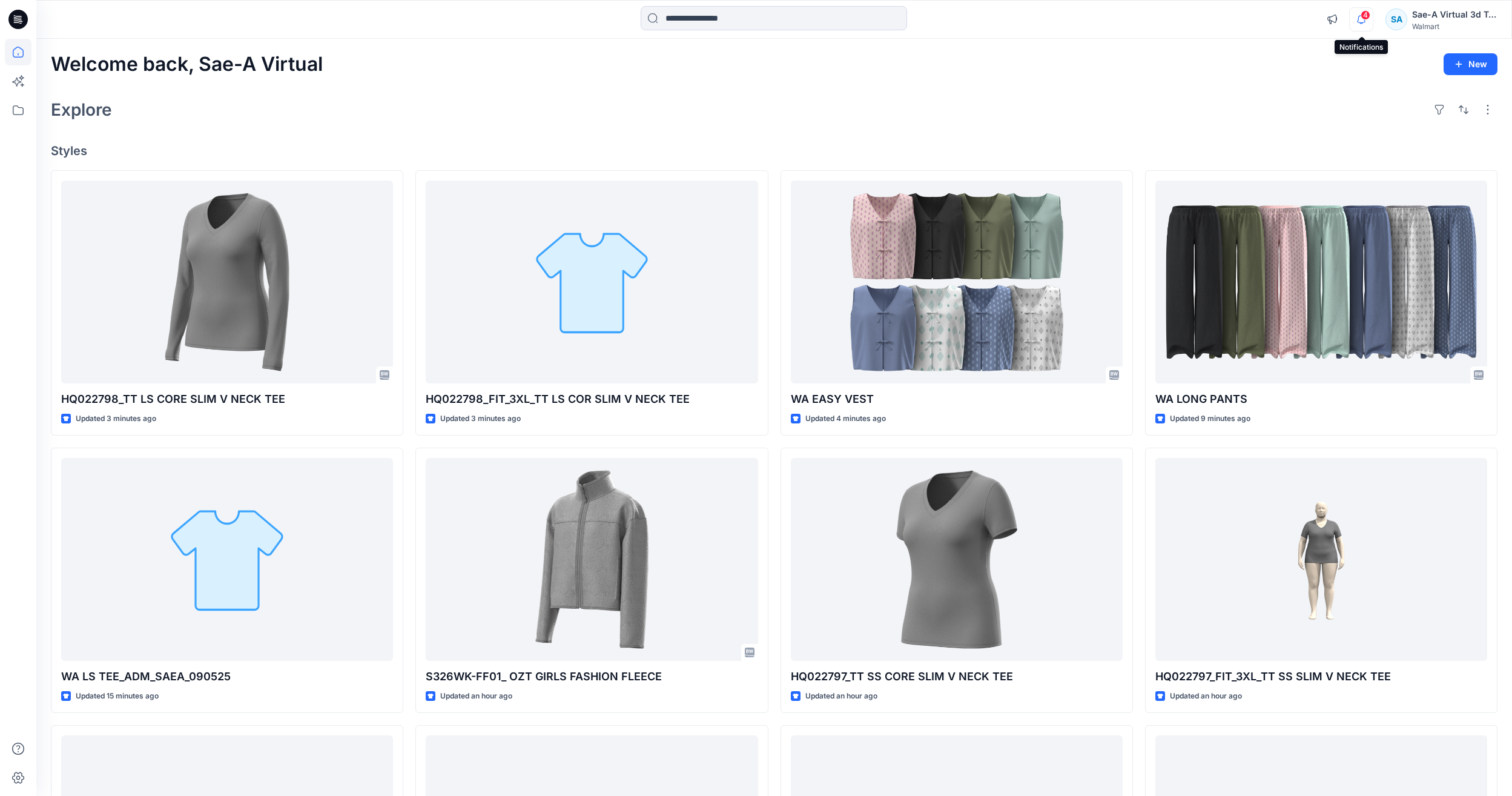
click at [1359, 25] on icon "button" at bounding box center [1361, 19] width 23 height 24
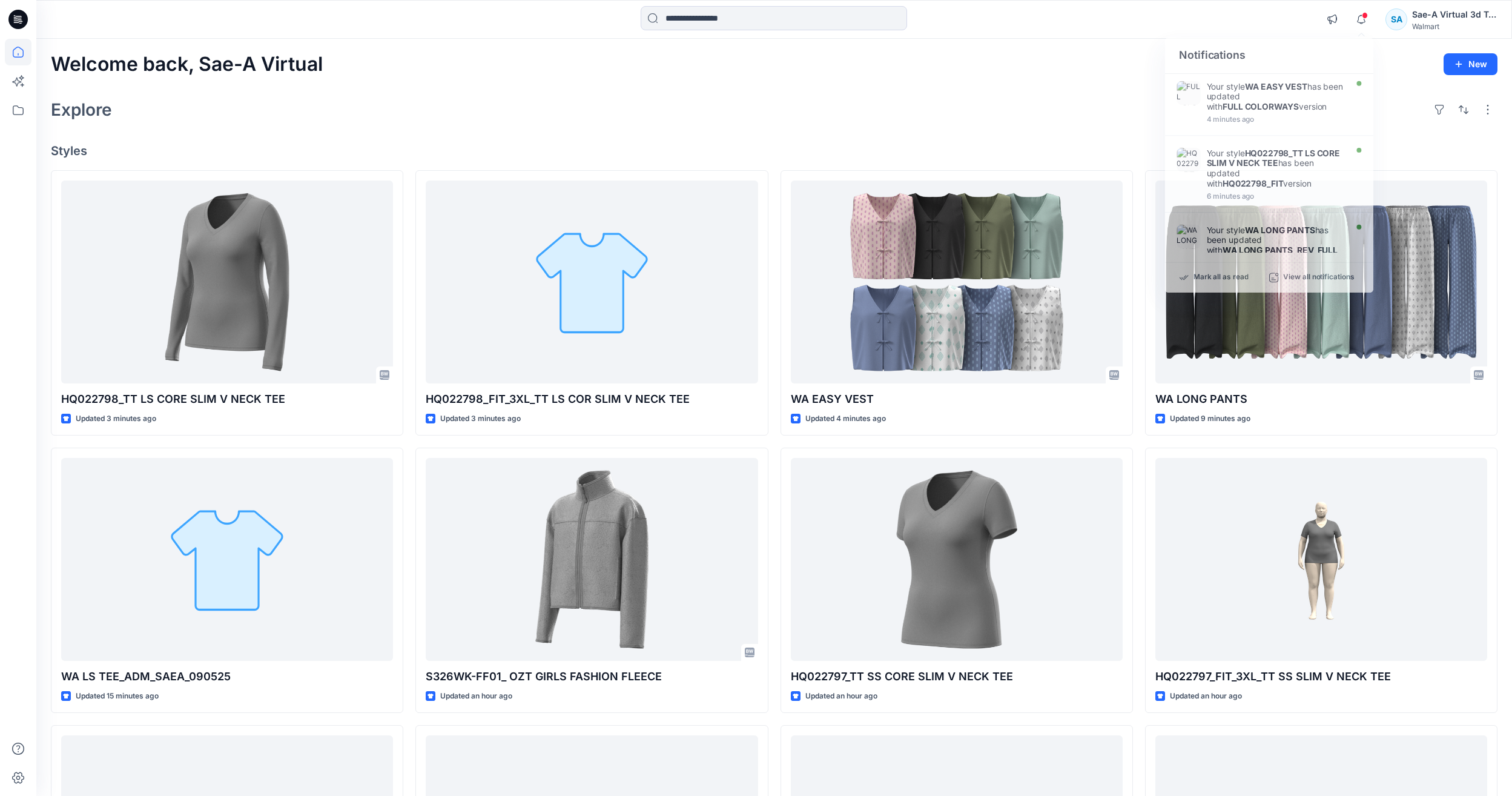
click at [1030, 111] on div "Explore" at bounding box center [774, 110] width 1447 height 29
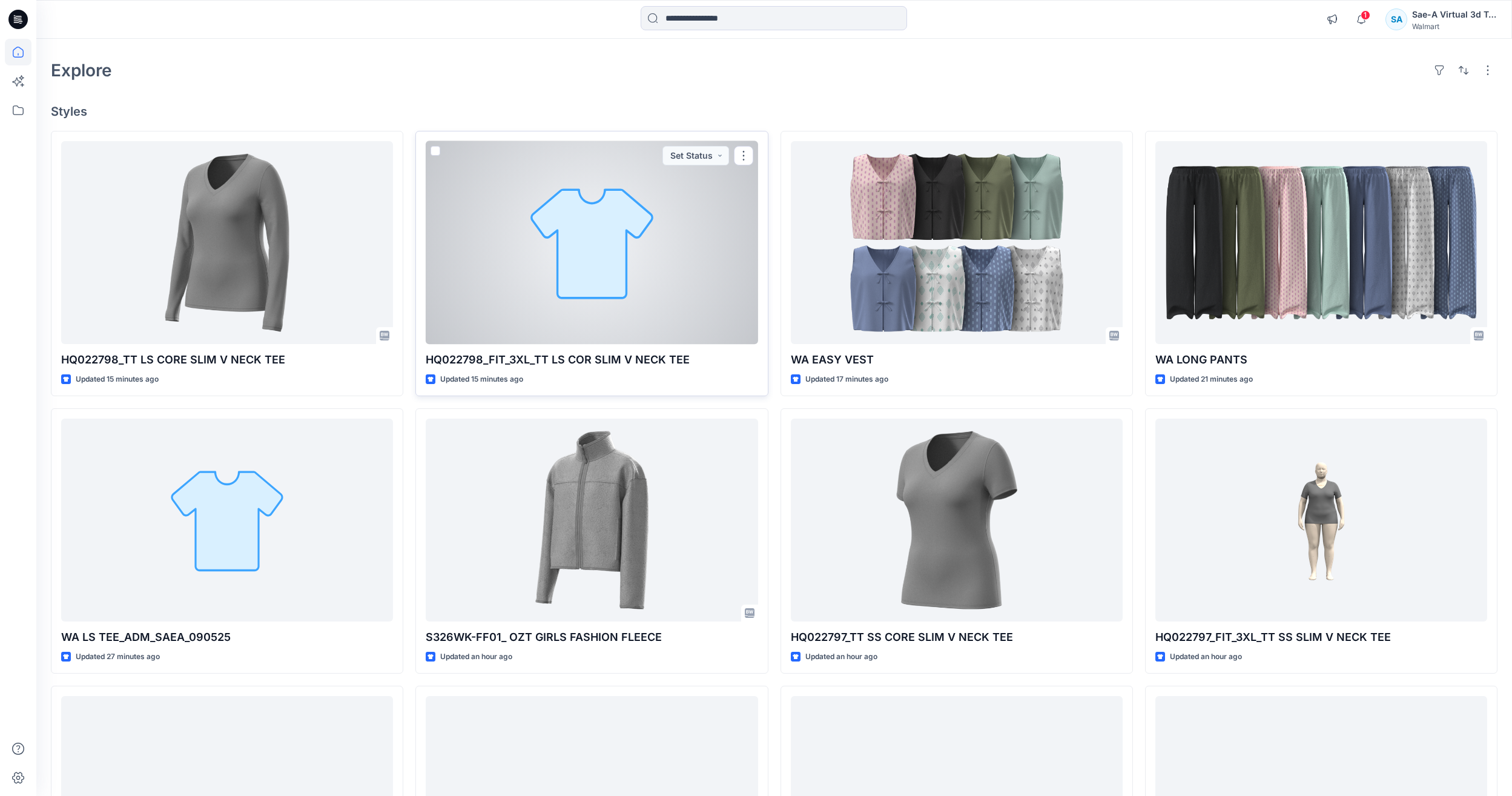
scroll to position [121, 0]
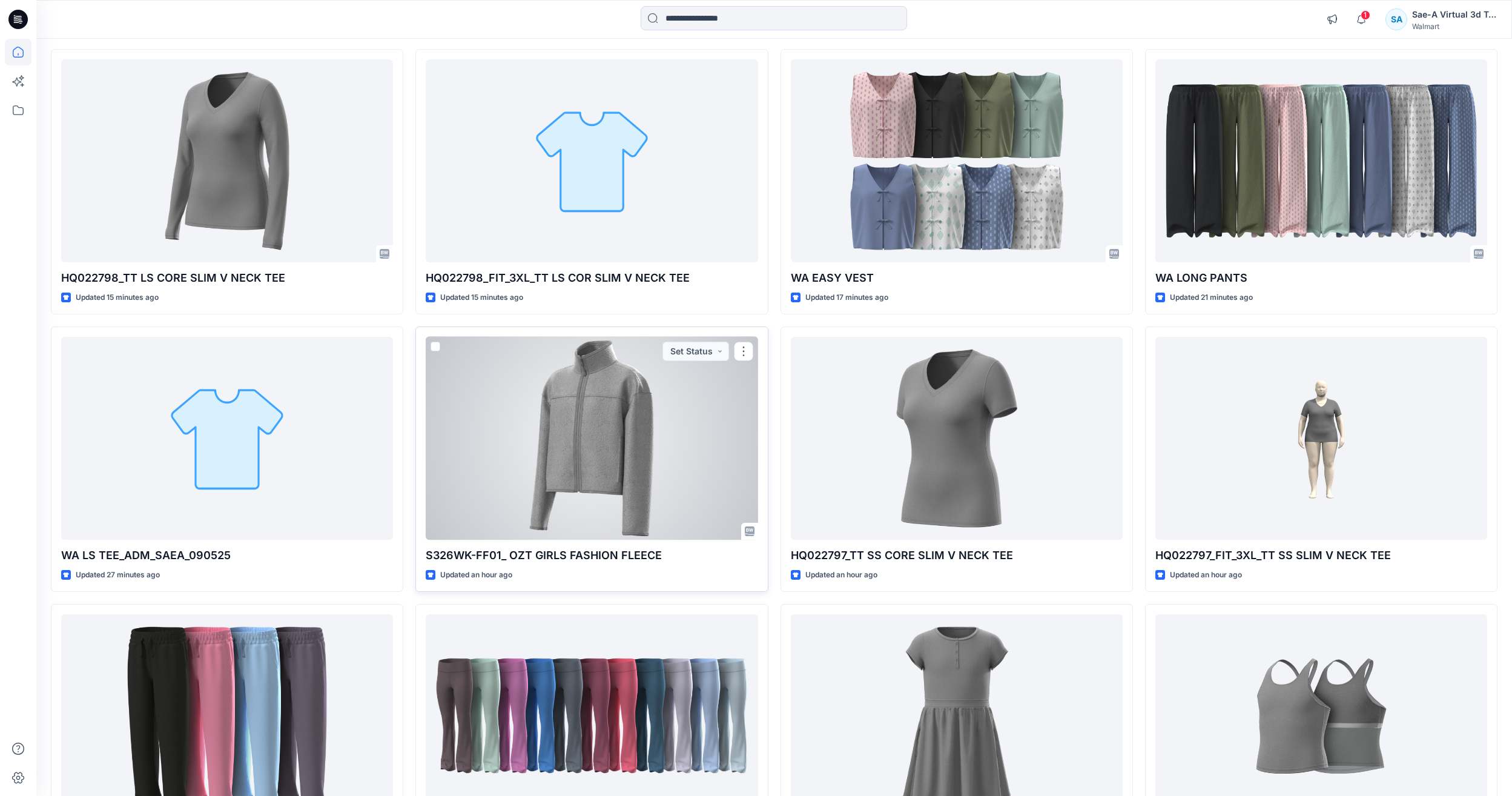
click at [662, 455] on div at bounding box center [592, 438] width 332 height 203
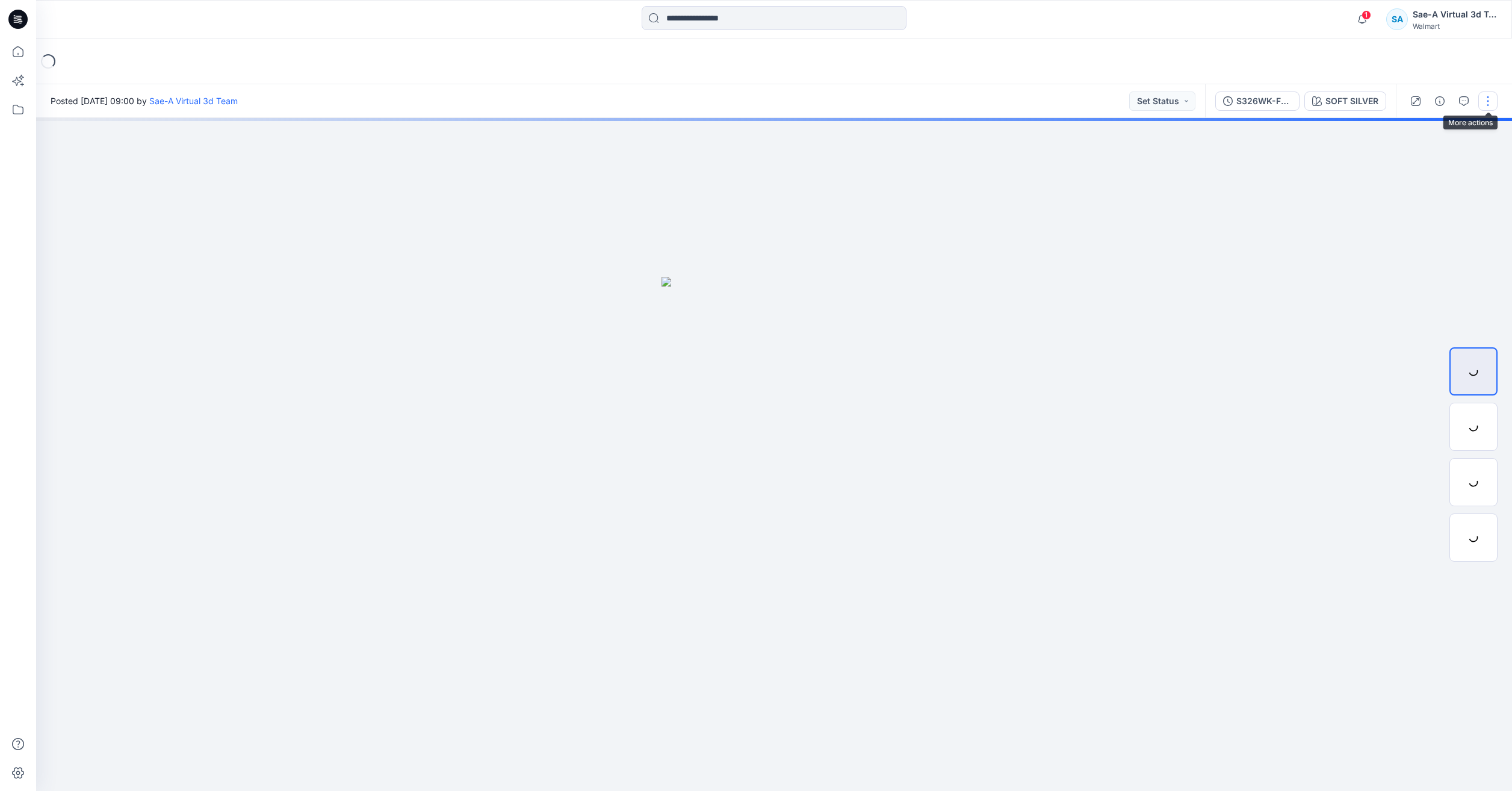
click at [1492, 96] on button "button" at bounding box center [1487, 101] width 19 height 19
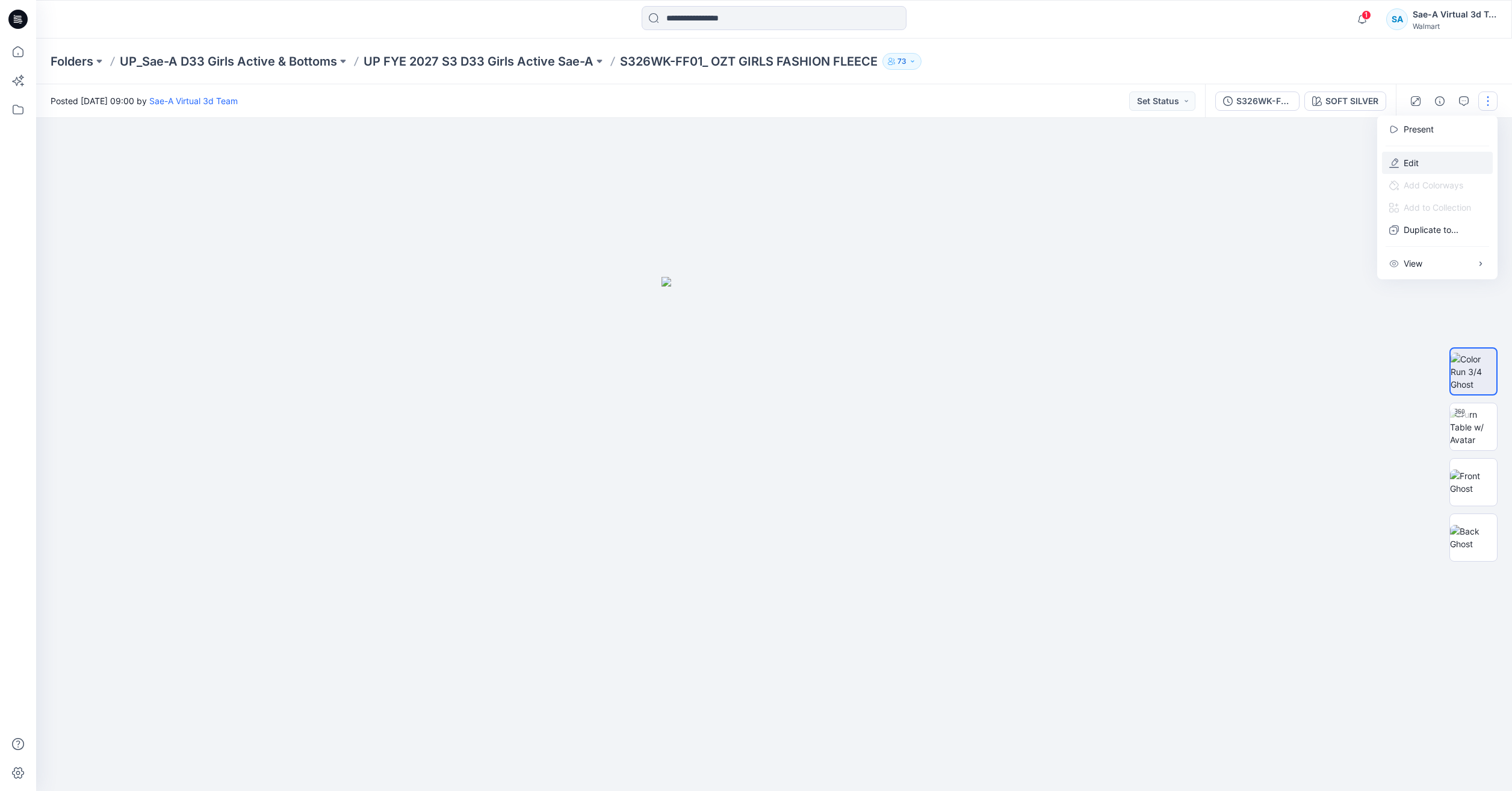
click at [1430, 160] on button "Edit" at bounding box center [1437, 163] width 111 height 22
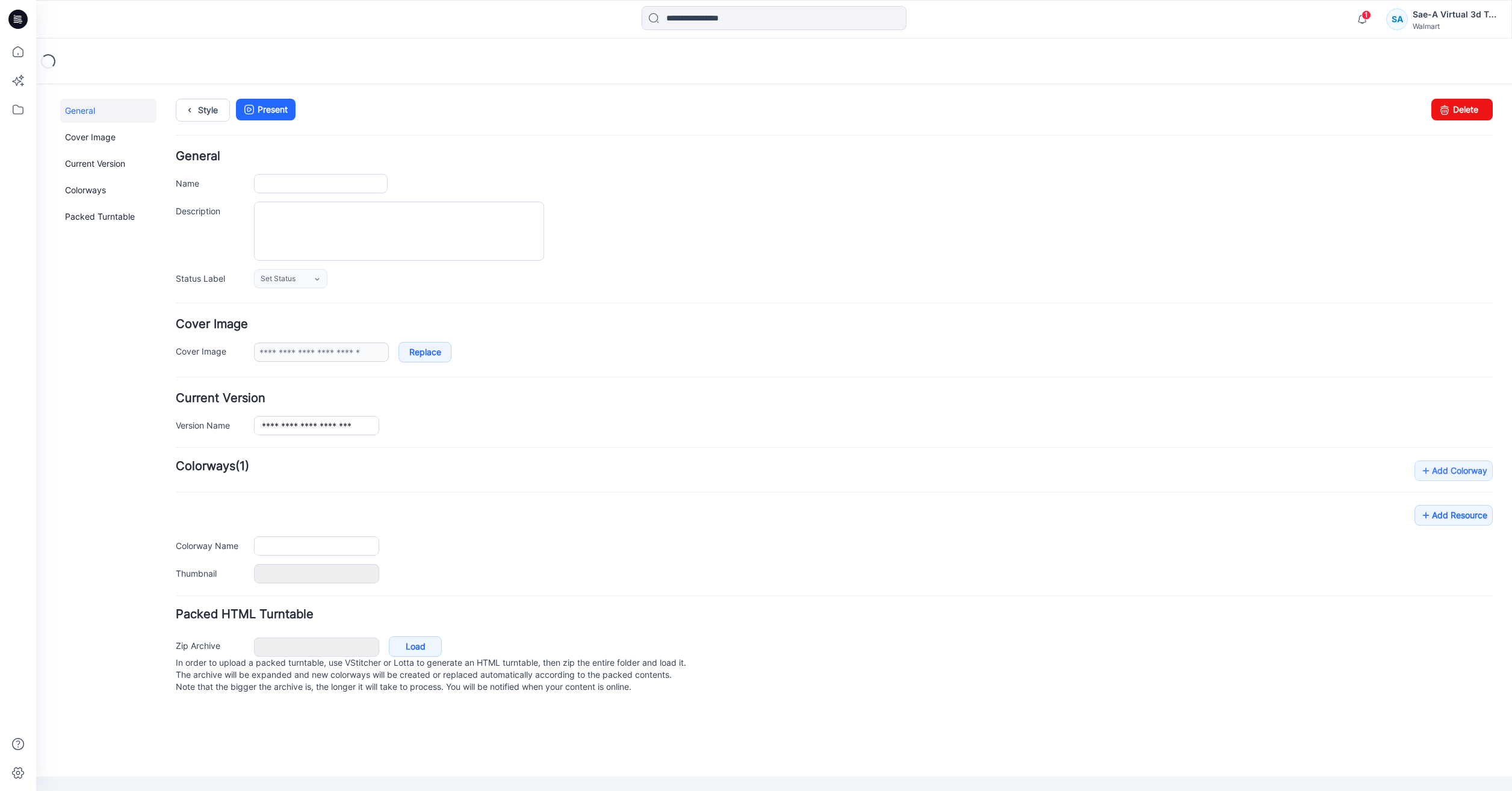
type input "**********"
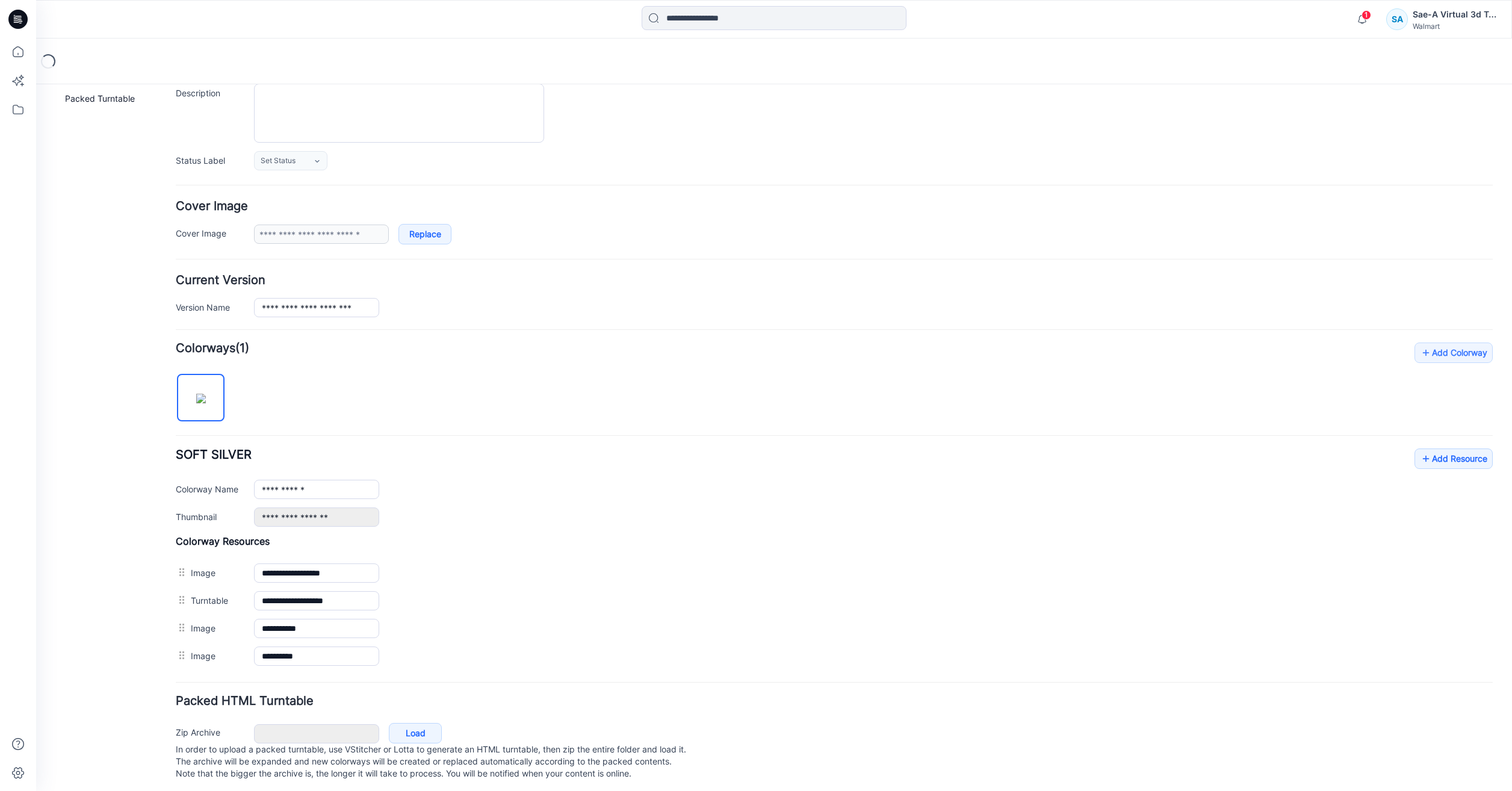
scroll to position [135, 0]
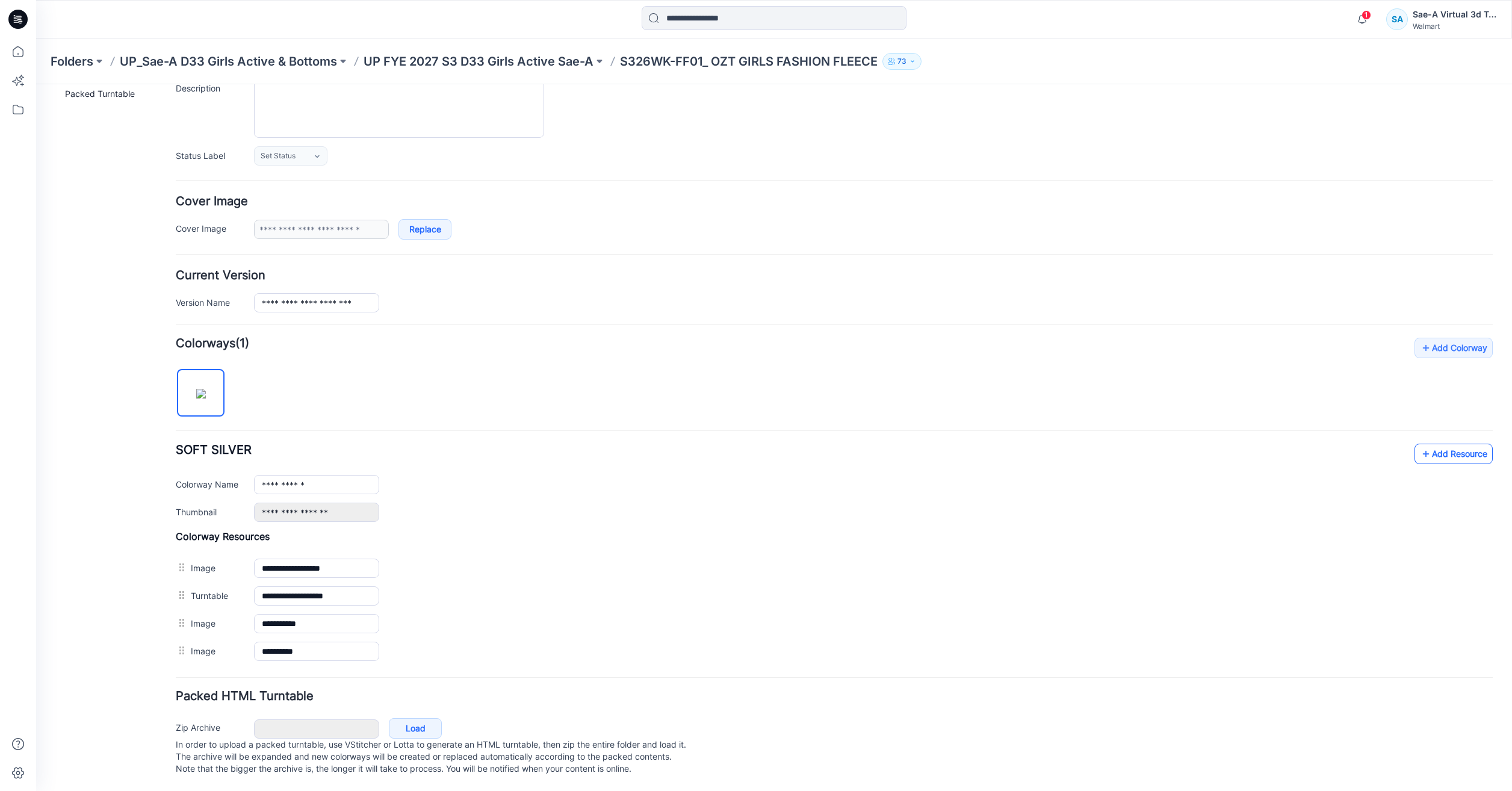
click at [1456, 446] on link "Add Resource" at bounding box center [1452, 453] width 78 height 20
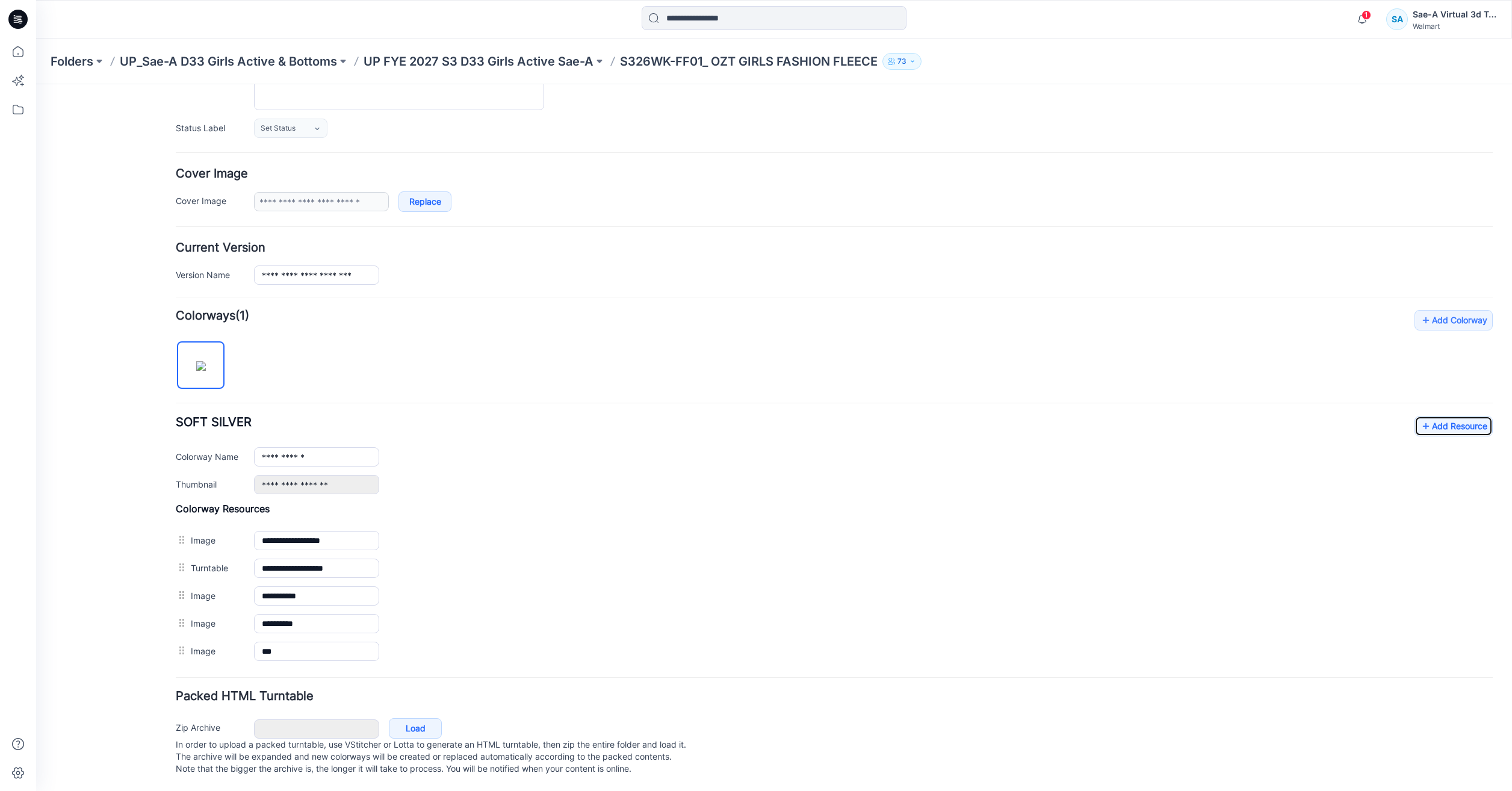
scroll to position [162, 0]
click at [1441, 426] on div "**********" at bounding box center [834, 454] width 1317 height 78
click at [1445, 417] on link "Add Resource" at bounding box center [1452, 426] width 78 height 20
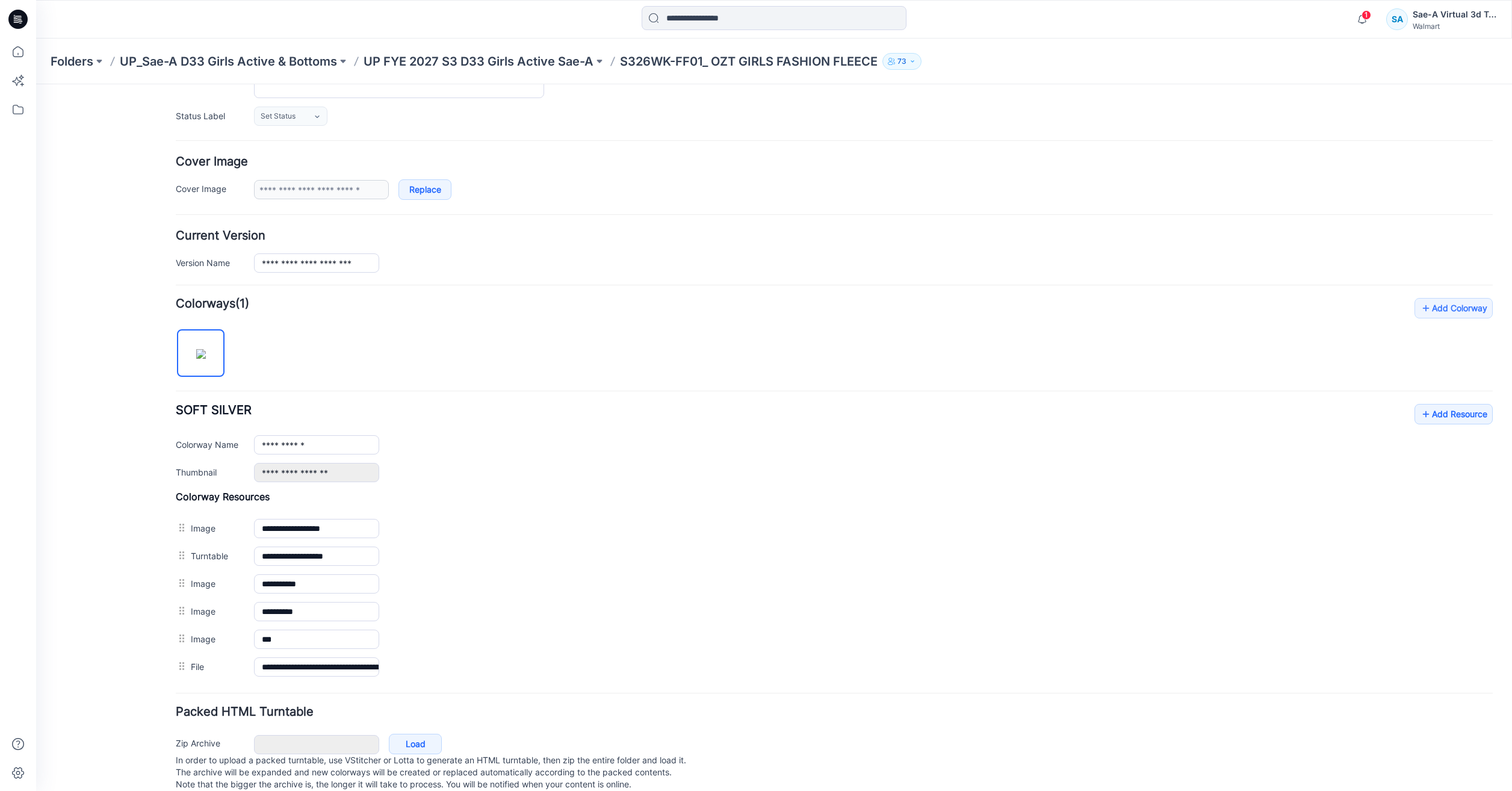
click at [752, 755] on p "In order to upload a packed turntable, use VStitcher or Lotta to generate an HT…" at bounding box center [834, 771] width 1317 height 36
click at [1439, 413] on link "Add Resource" at bounding box center [1452, 414] width 78 height 20
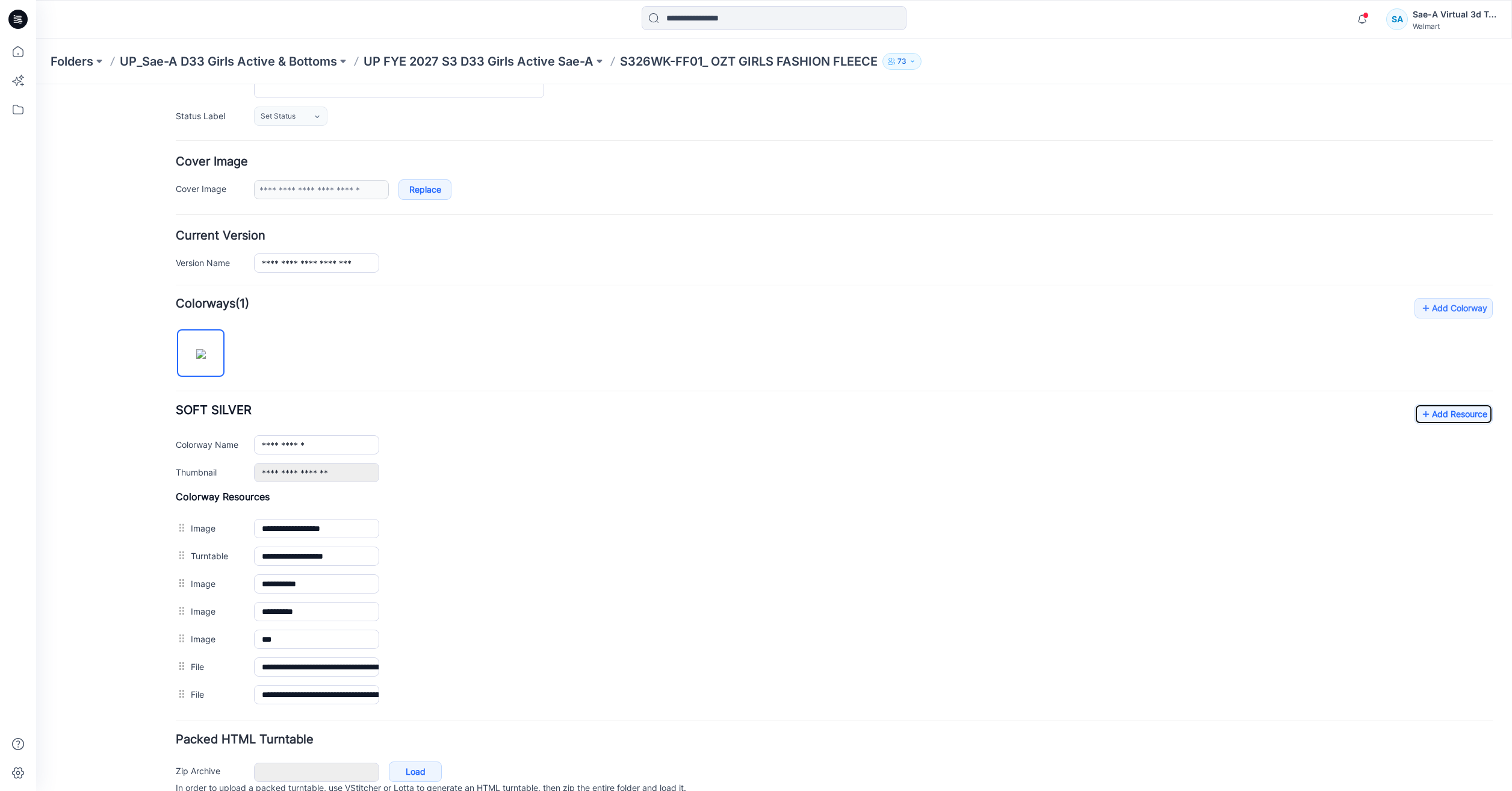
scroll to position [0, 0]
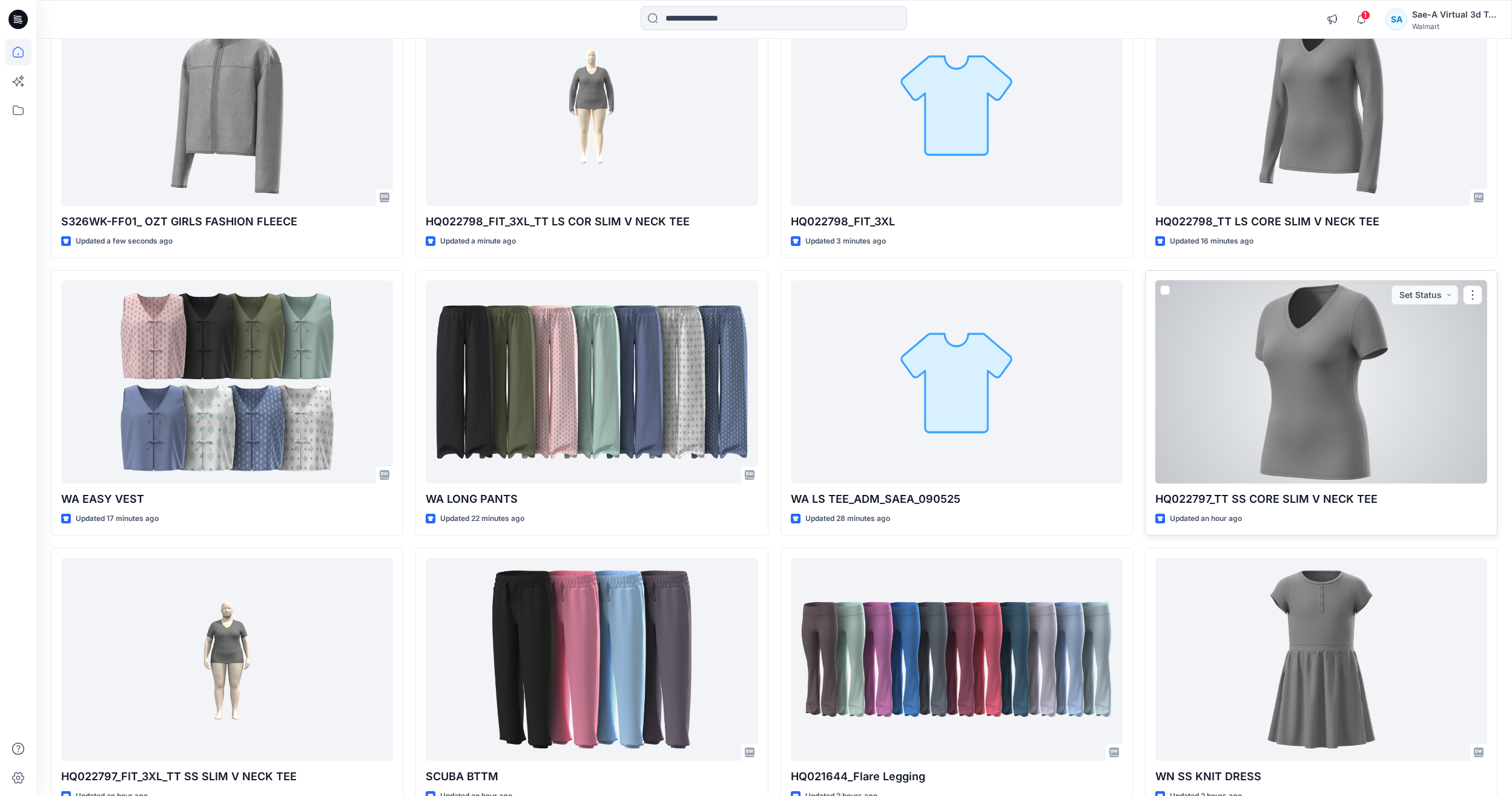
scroll to position [181, 0]
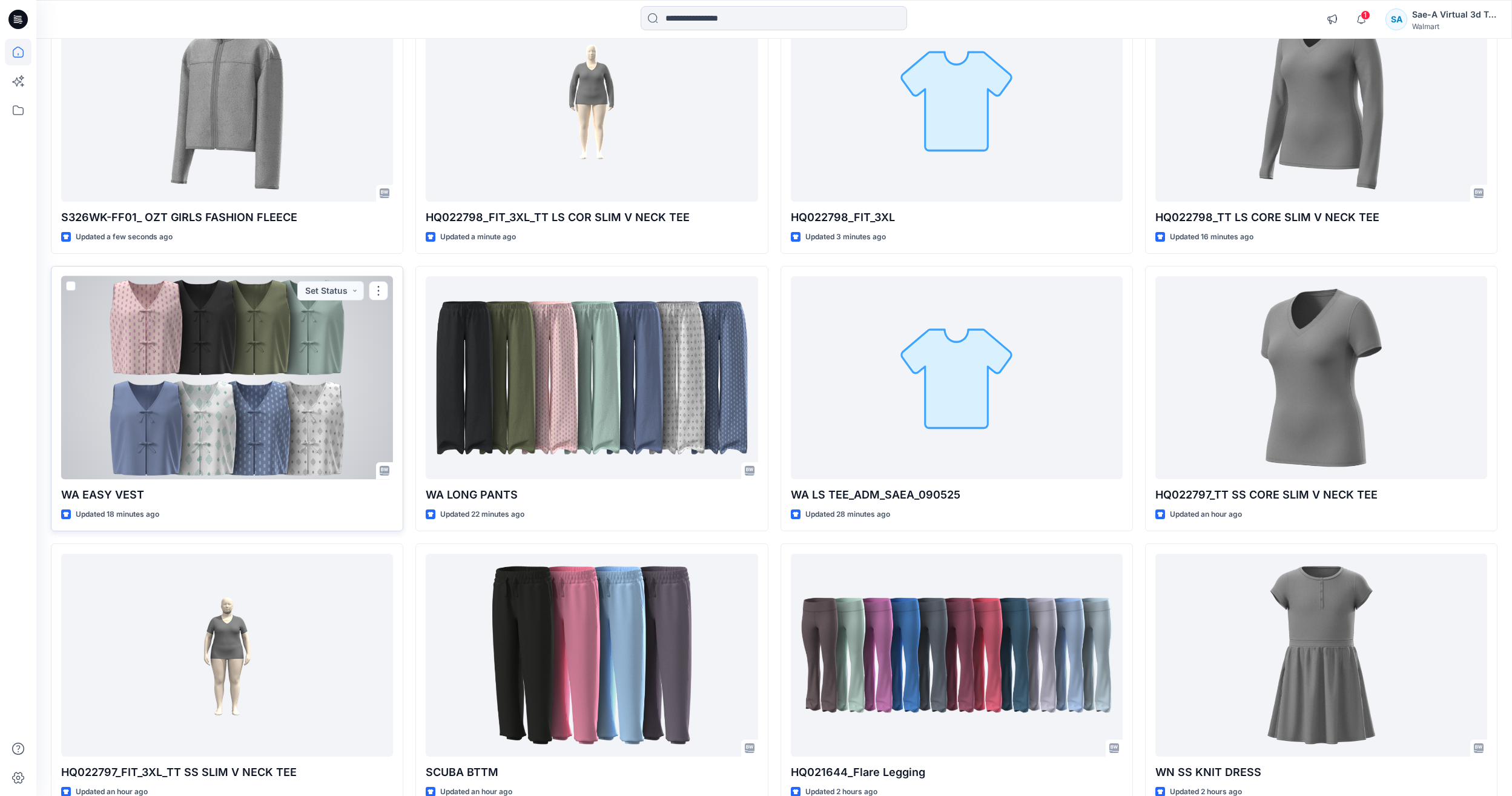
click at [255, 384] on div at bounding box center [227, 378] width 332 height 203
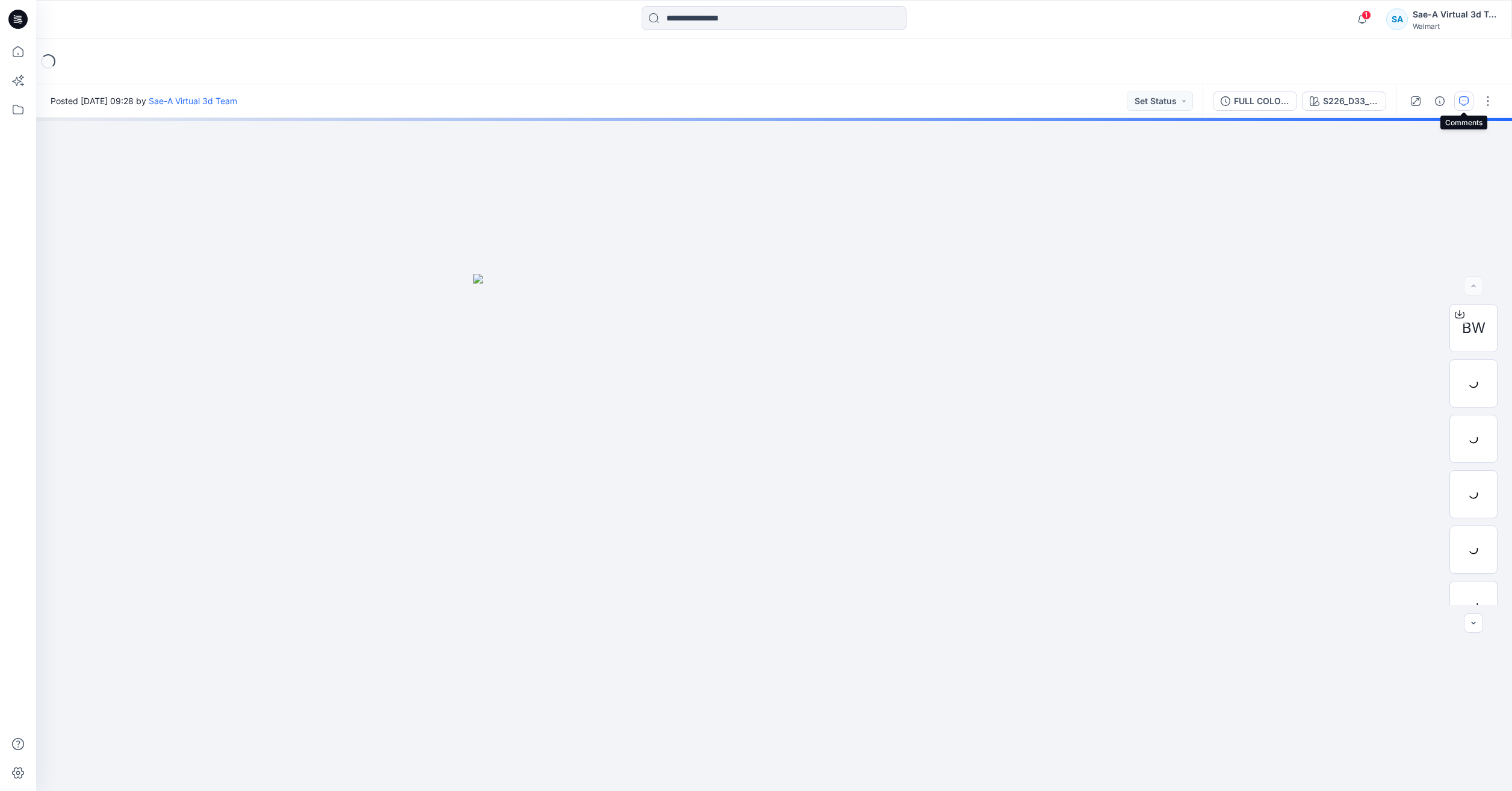
click at [1468, 95] on button "button" at bounding box center [1463, 101] width 19 height 19
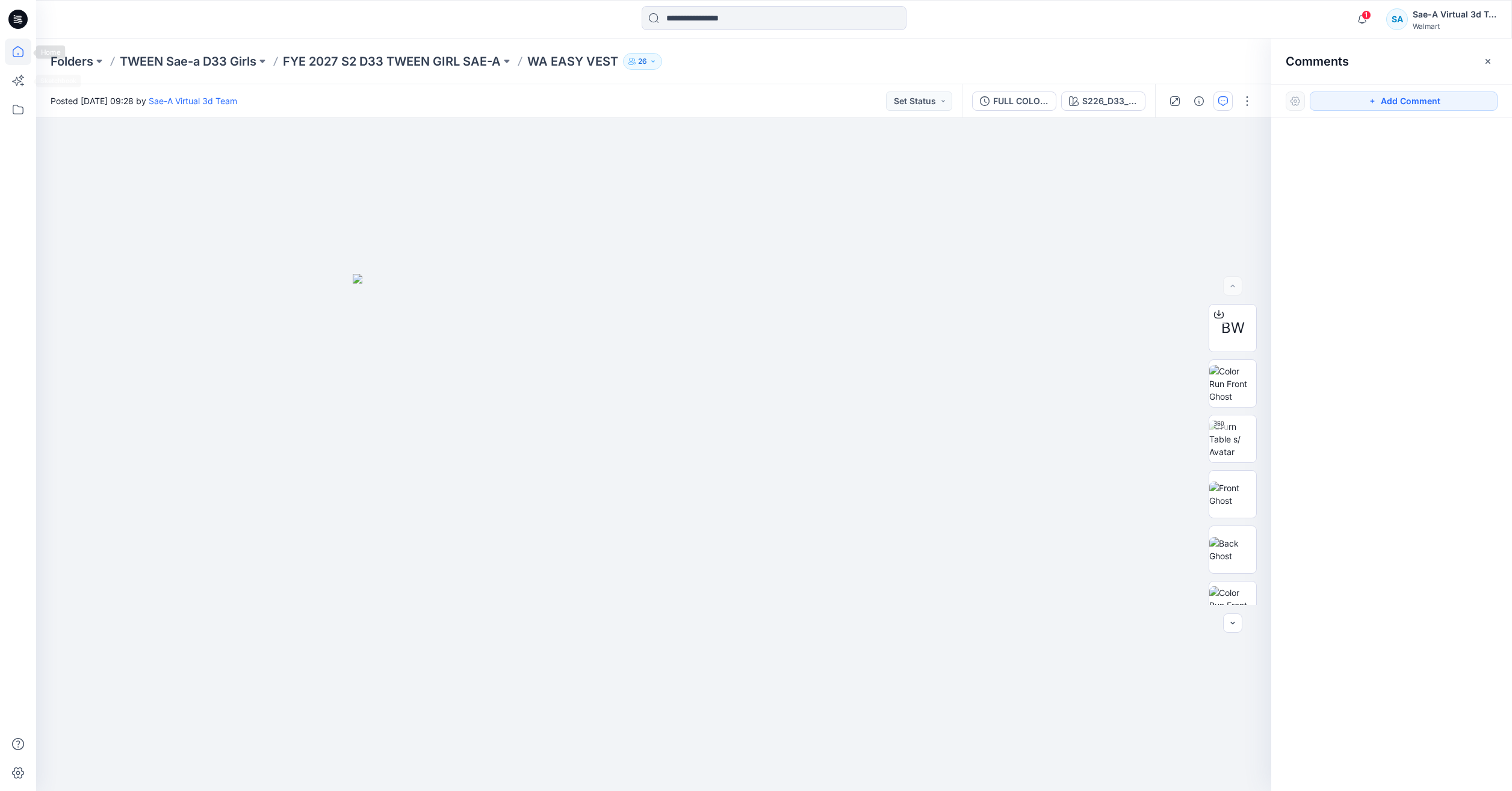
click at [6, 60] on icon at bounding box center [17, 51] width 27 height 27
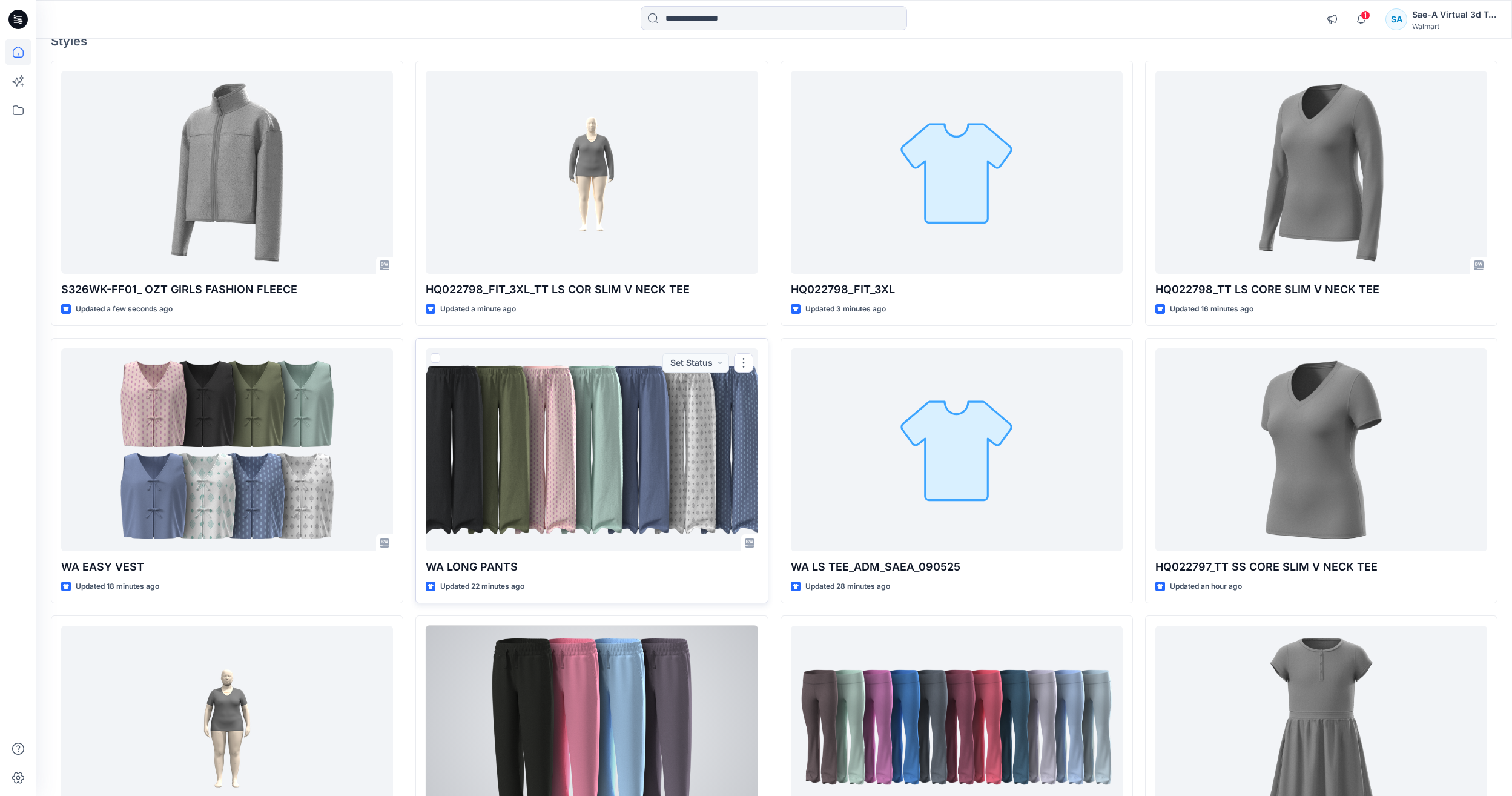
scroll to position [252, 0]
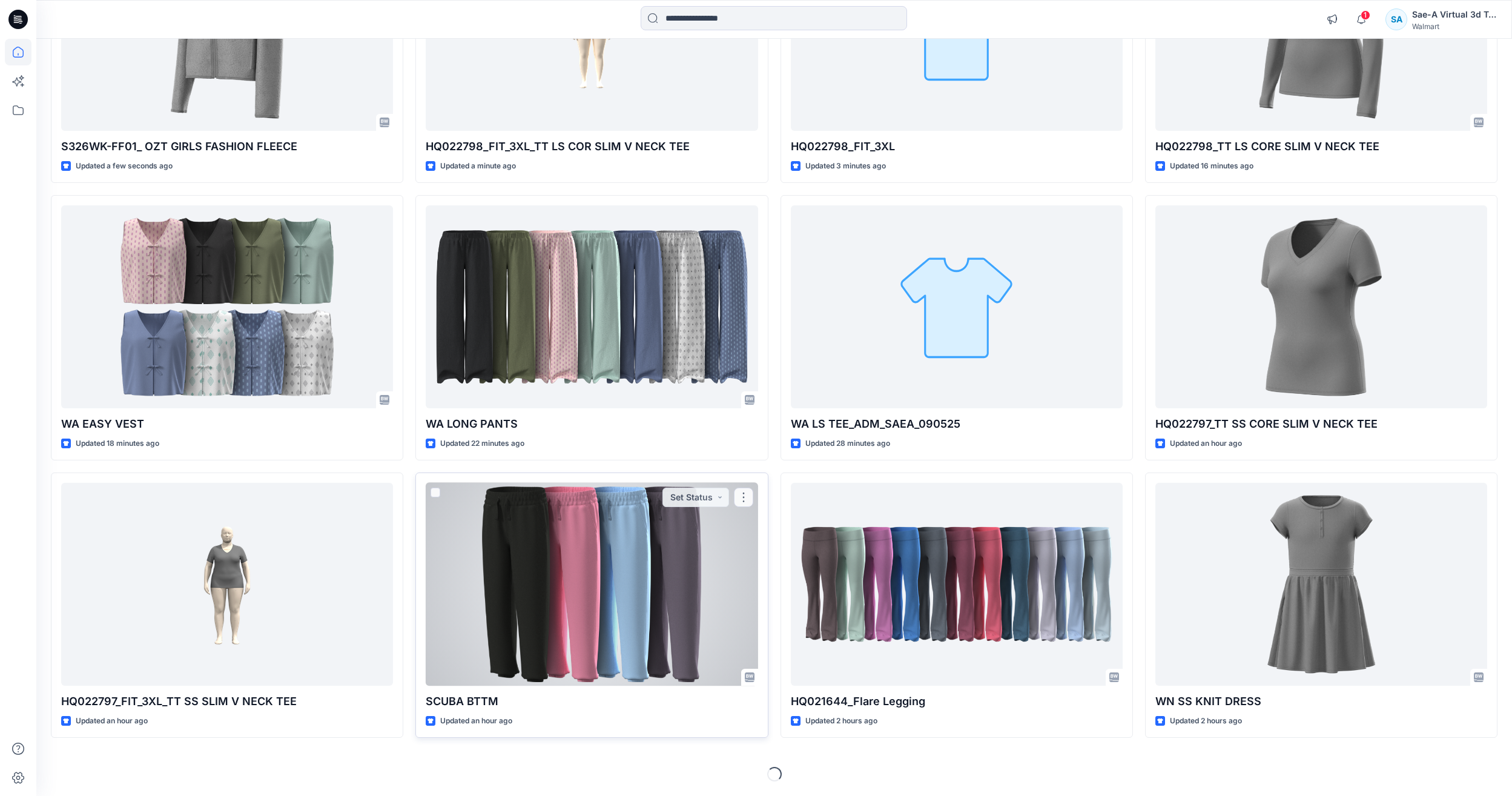
click at [616, 613] on div at bounding box center [592, 584] width 332 height 203
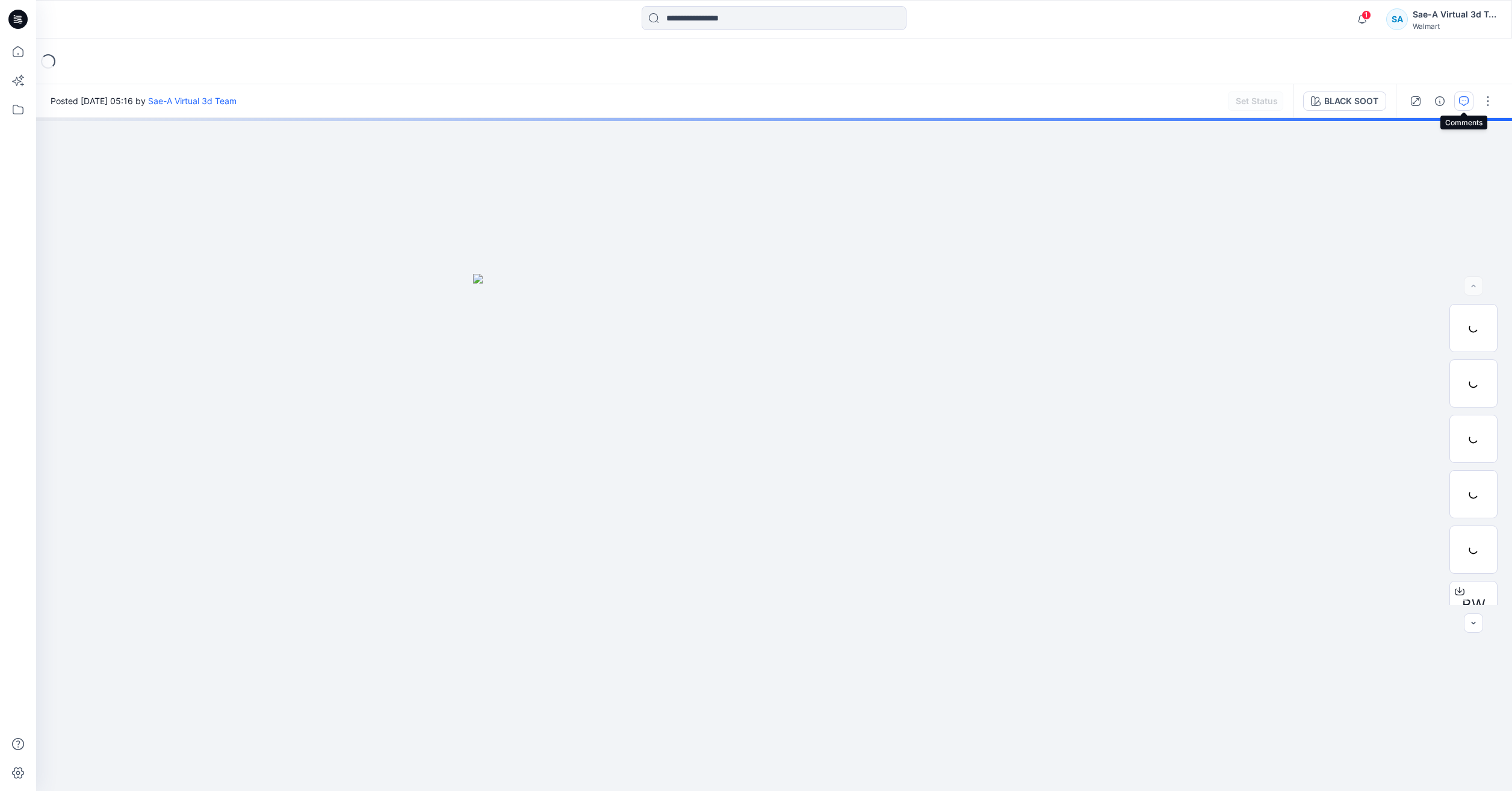
click at [1471, 101] on button "button" at bounding box center [1463, 101] width 19 height 19
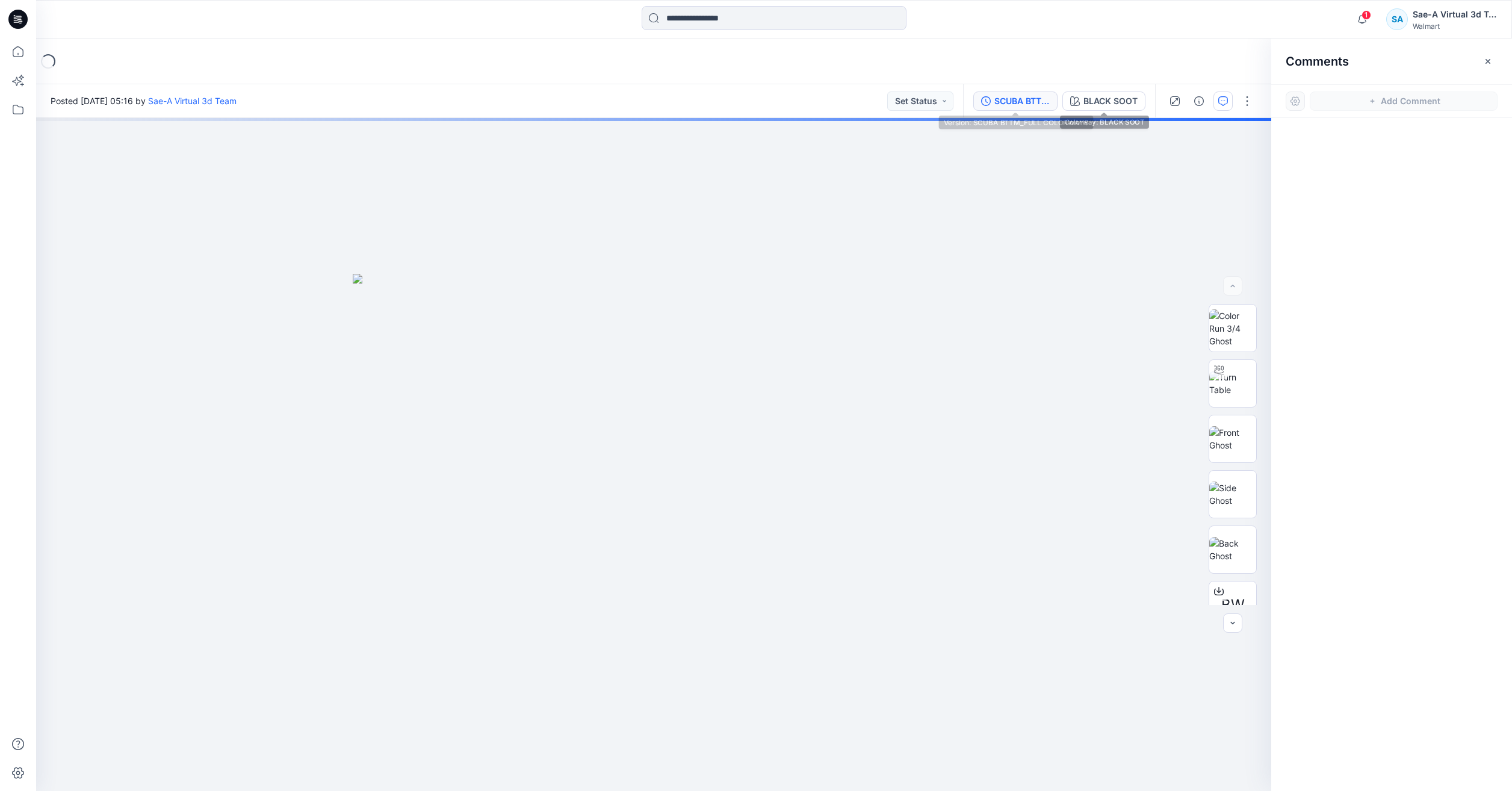
click at [1040, 103] on div "SCUBA BTTM_FULL COLORWAYS" at bounding box center [1022, 101] width 55 height 13
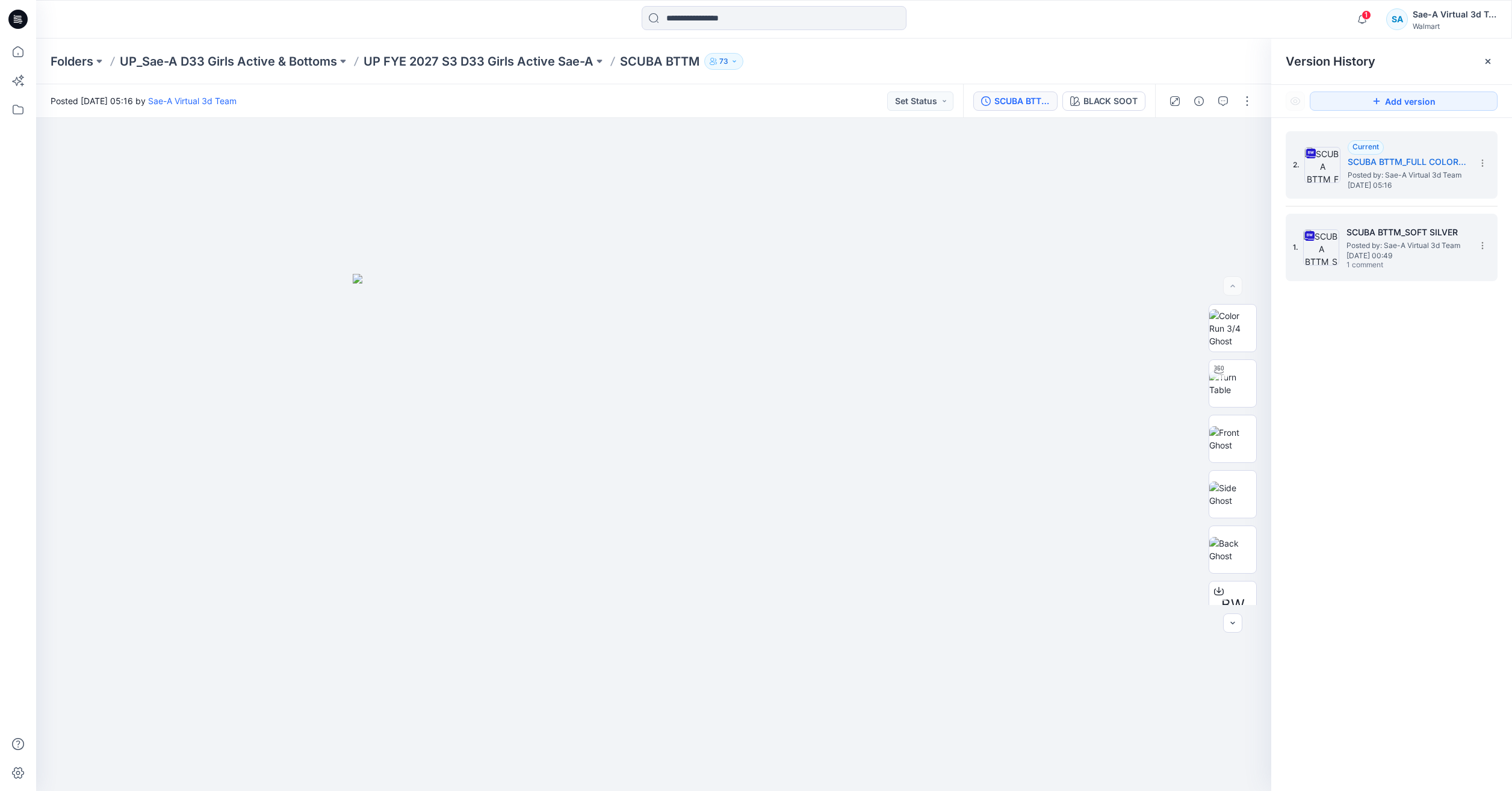
click at [1404, 252] on span "Wednesday, September 03, 2025 00:49" at bounding box center [1406, 255] width 120 height 8
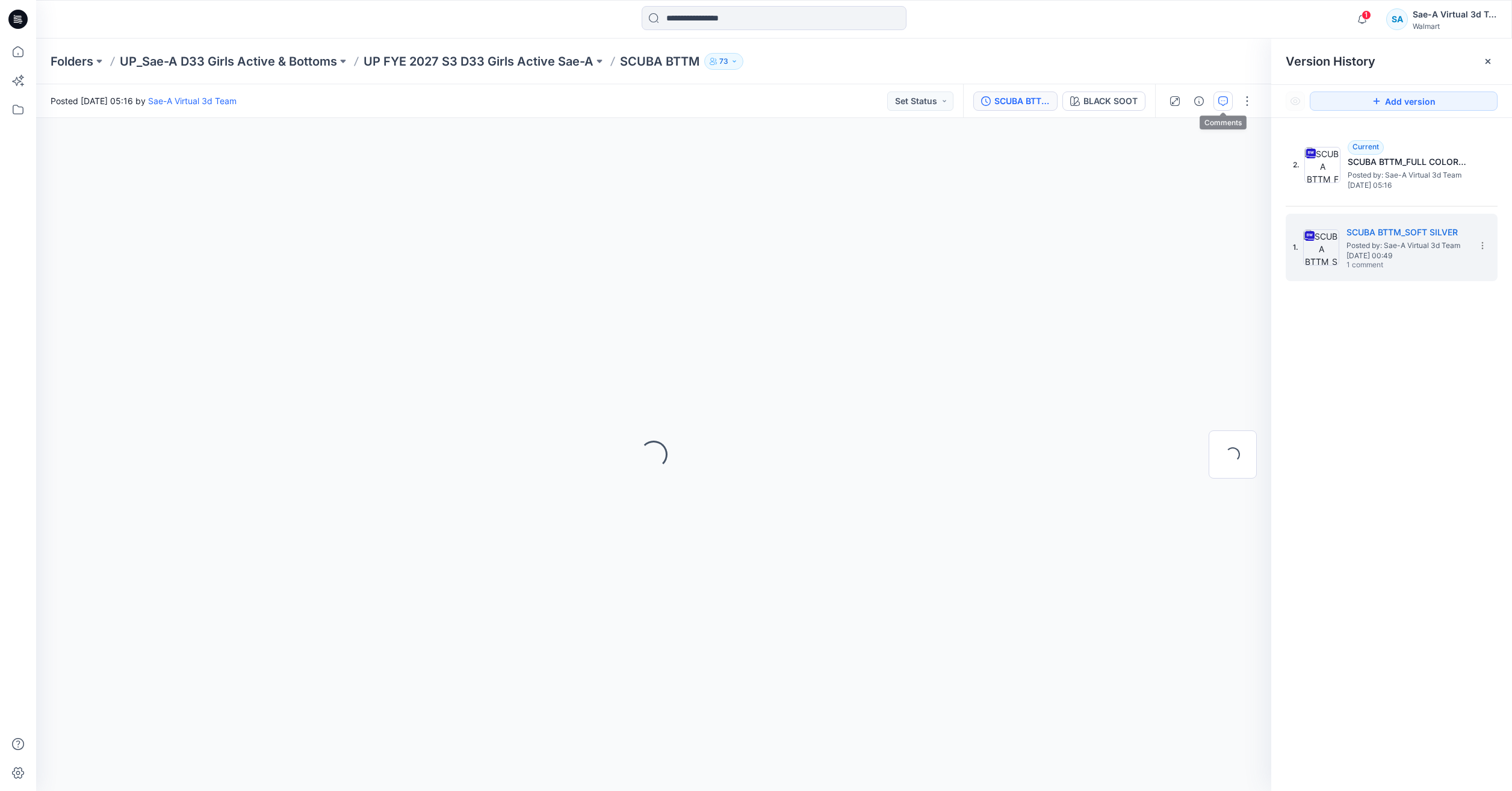
click at [1221, 97] on icon "button" at bounding box center [1223, 101] width 10 height 10
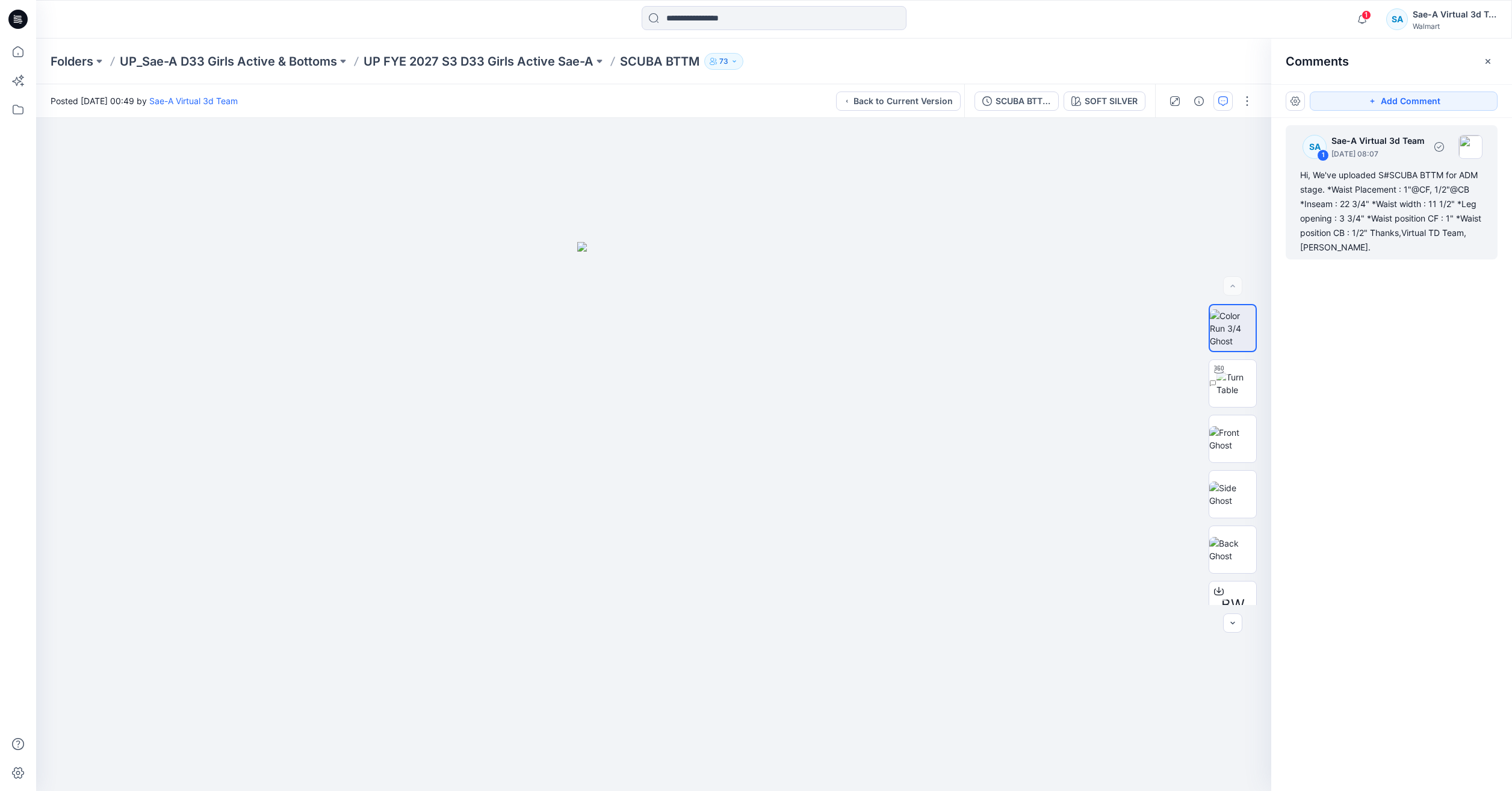
click at [1375, 242] on div "Hi, We've uploaded S#SCUBA BTTM for ADM stage. *Waist Placement : 1"@CF, 1/2"@C…" at bounding box center [1391, 211] width 183 height 87
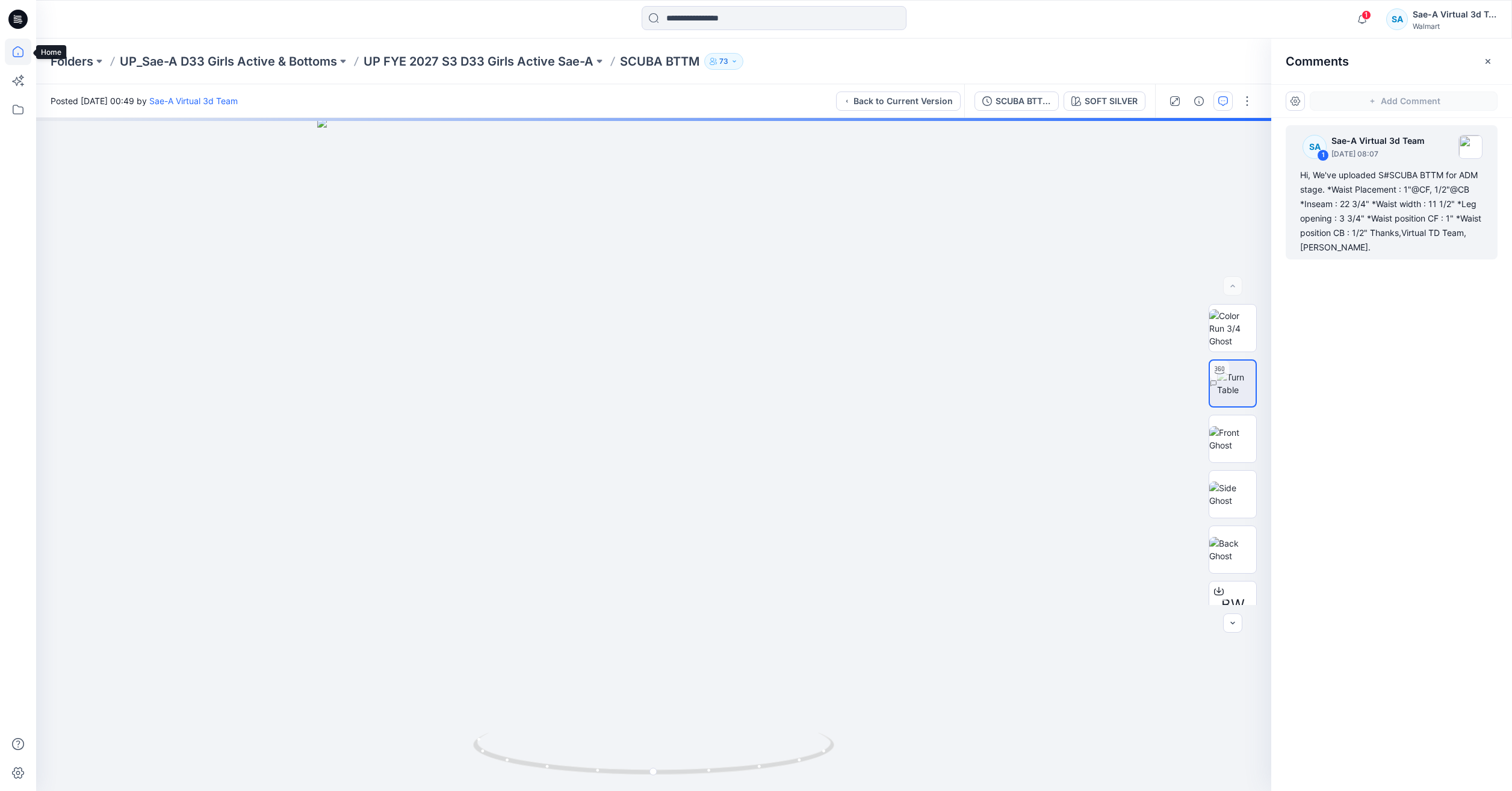
click at [6, 51] on icon at bounding box center [17, 51] width 27 height 27
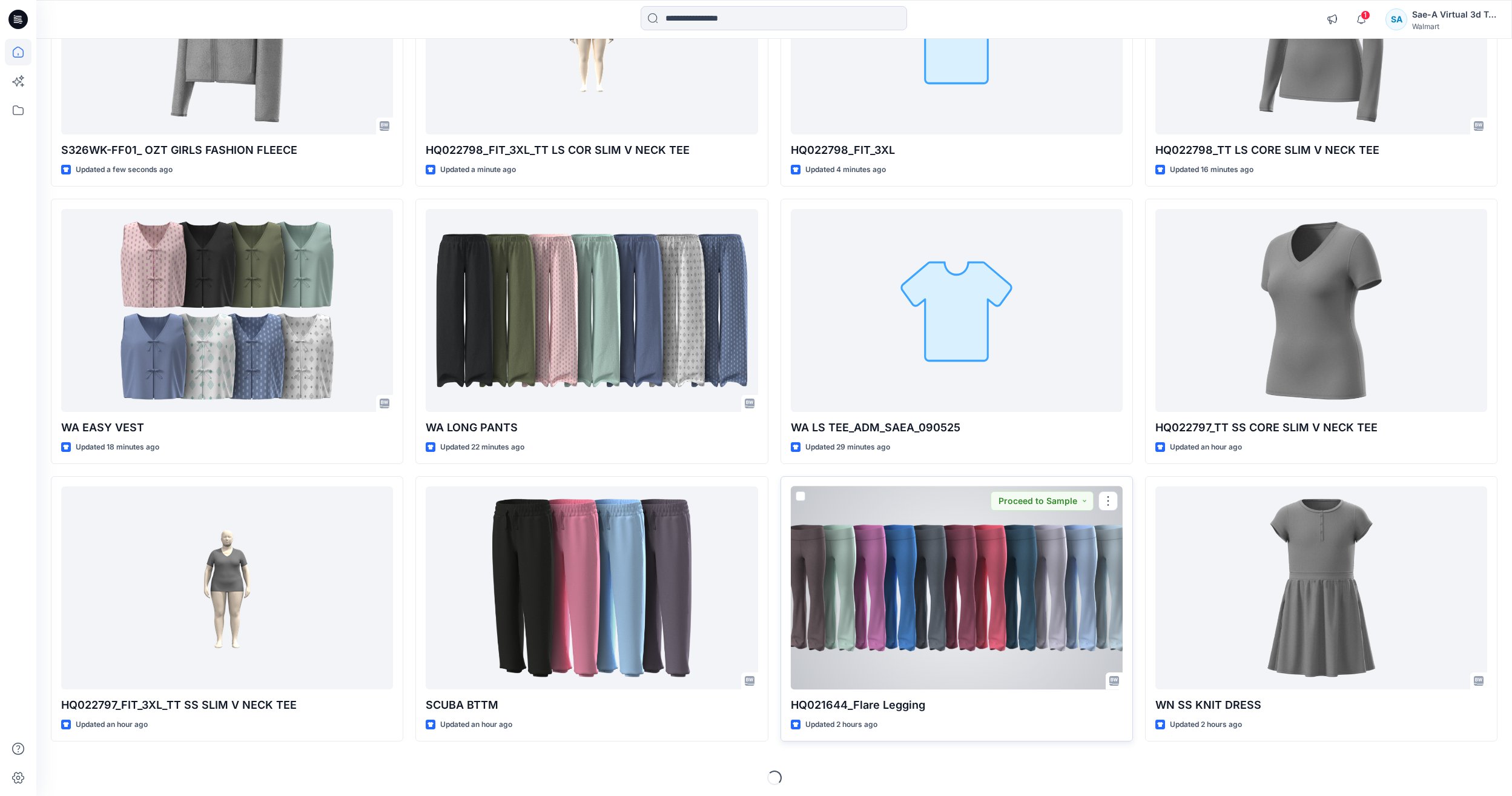
scroll to position [252, 0]
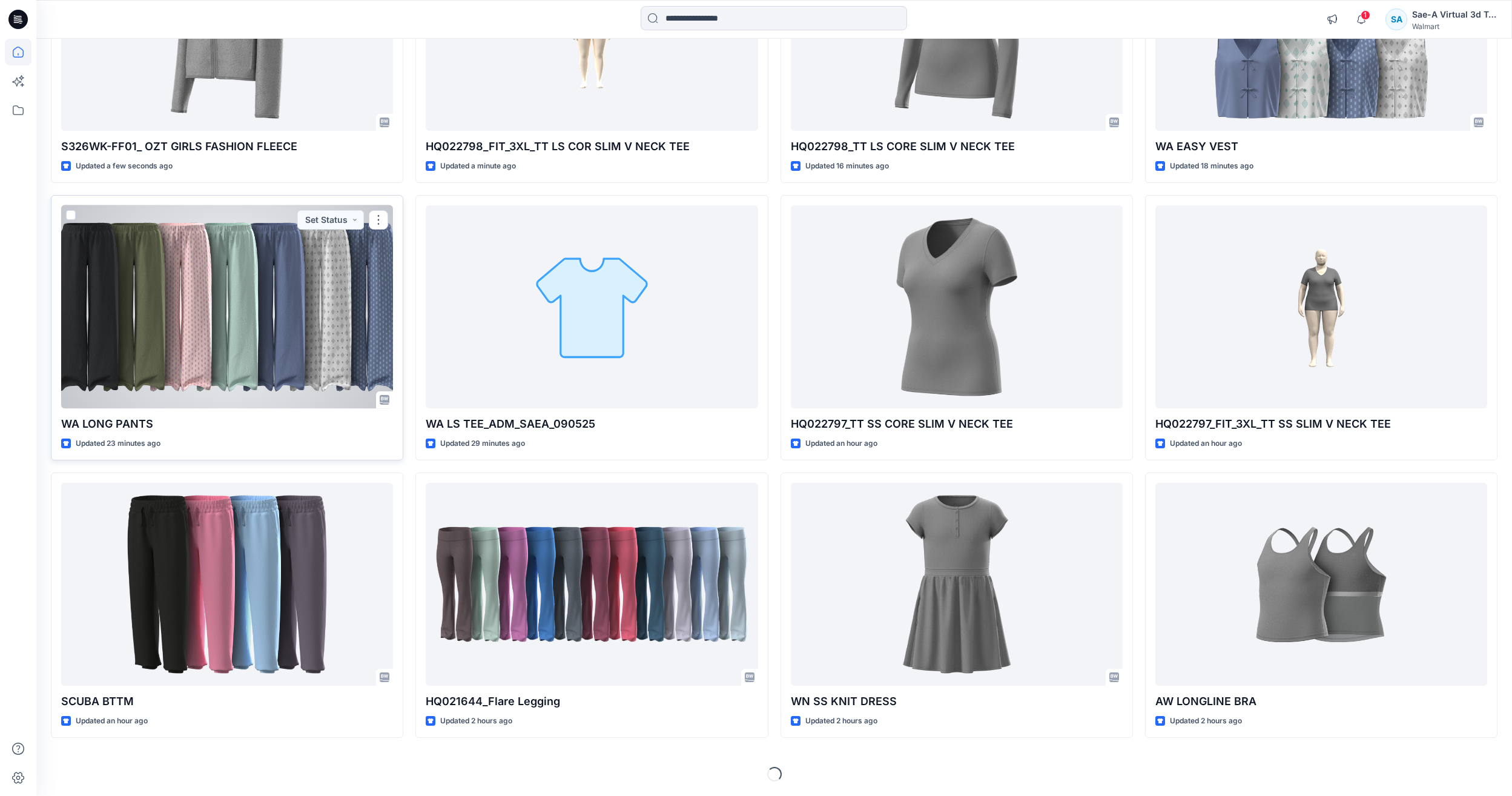
click at [402, 404] on div "WA LONG PANTS Updated 23 minutes ago Set Status" at bounding box center [227, 328] width 352 height 265
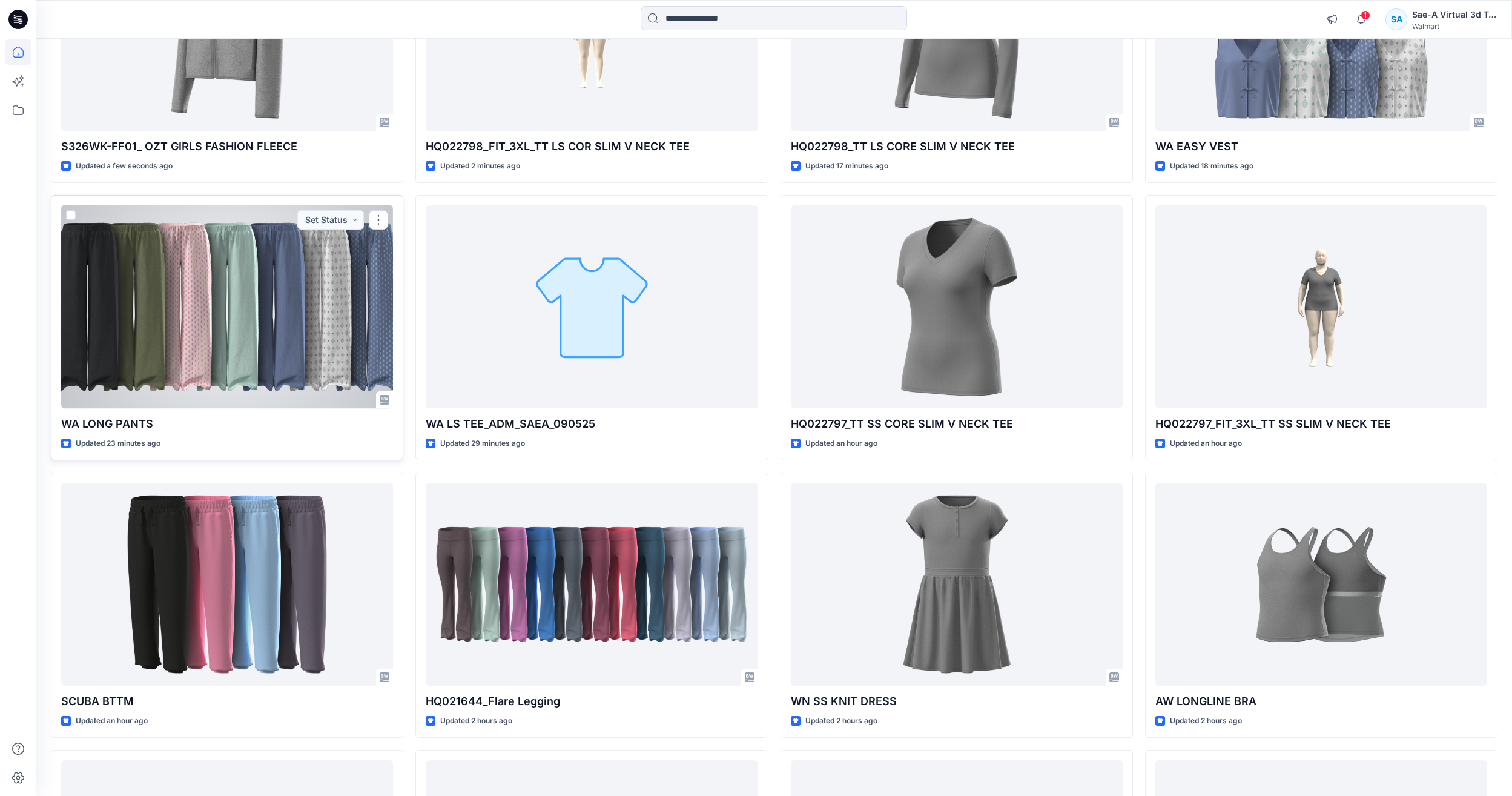
click at [313, 365] on div at bounding box center [227, 307] width 332 height 203
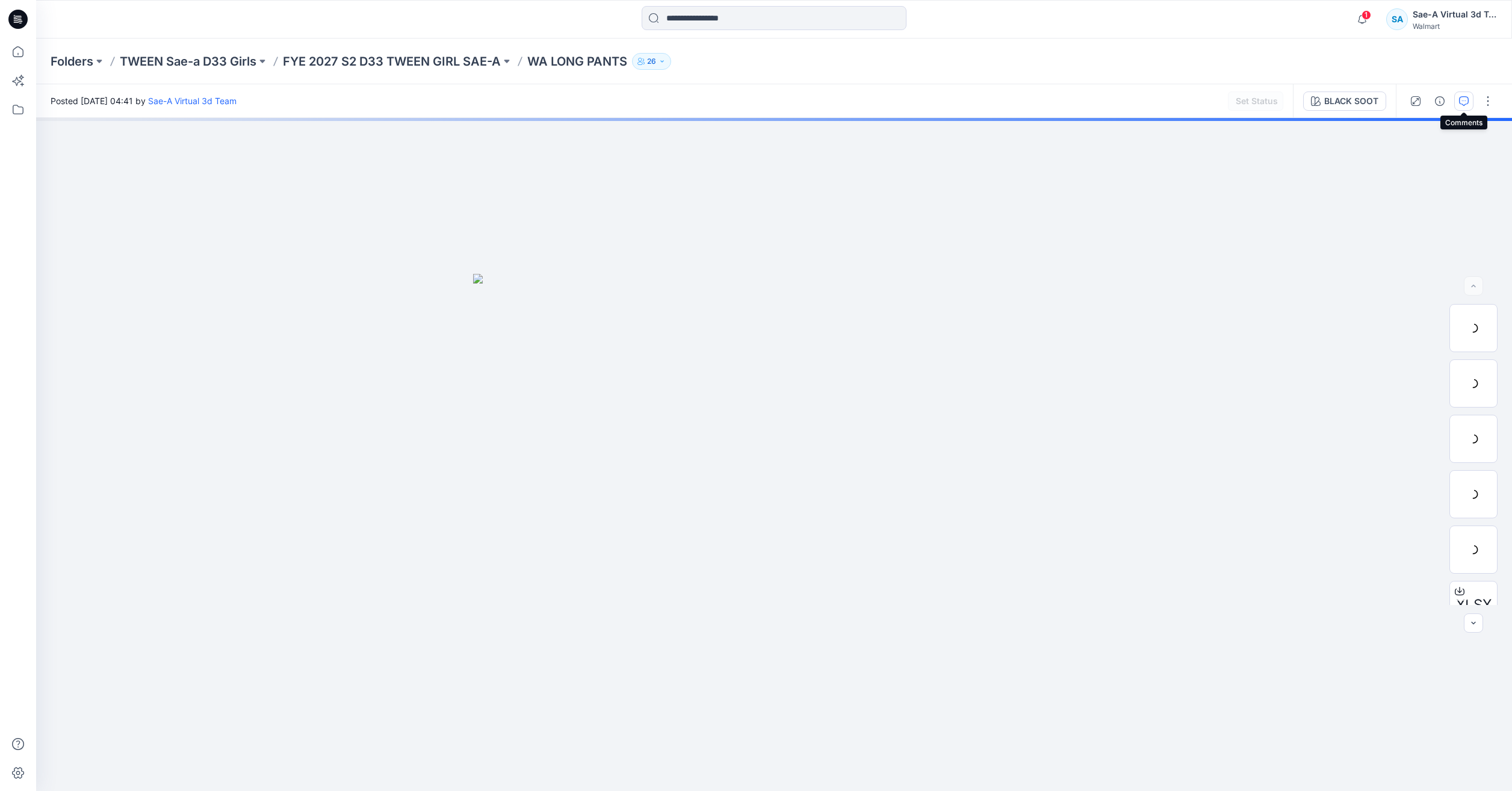
click at [1465, 101] on icon "button" at bounding box center [1463, 101] width 10 height 10
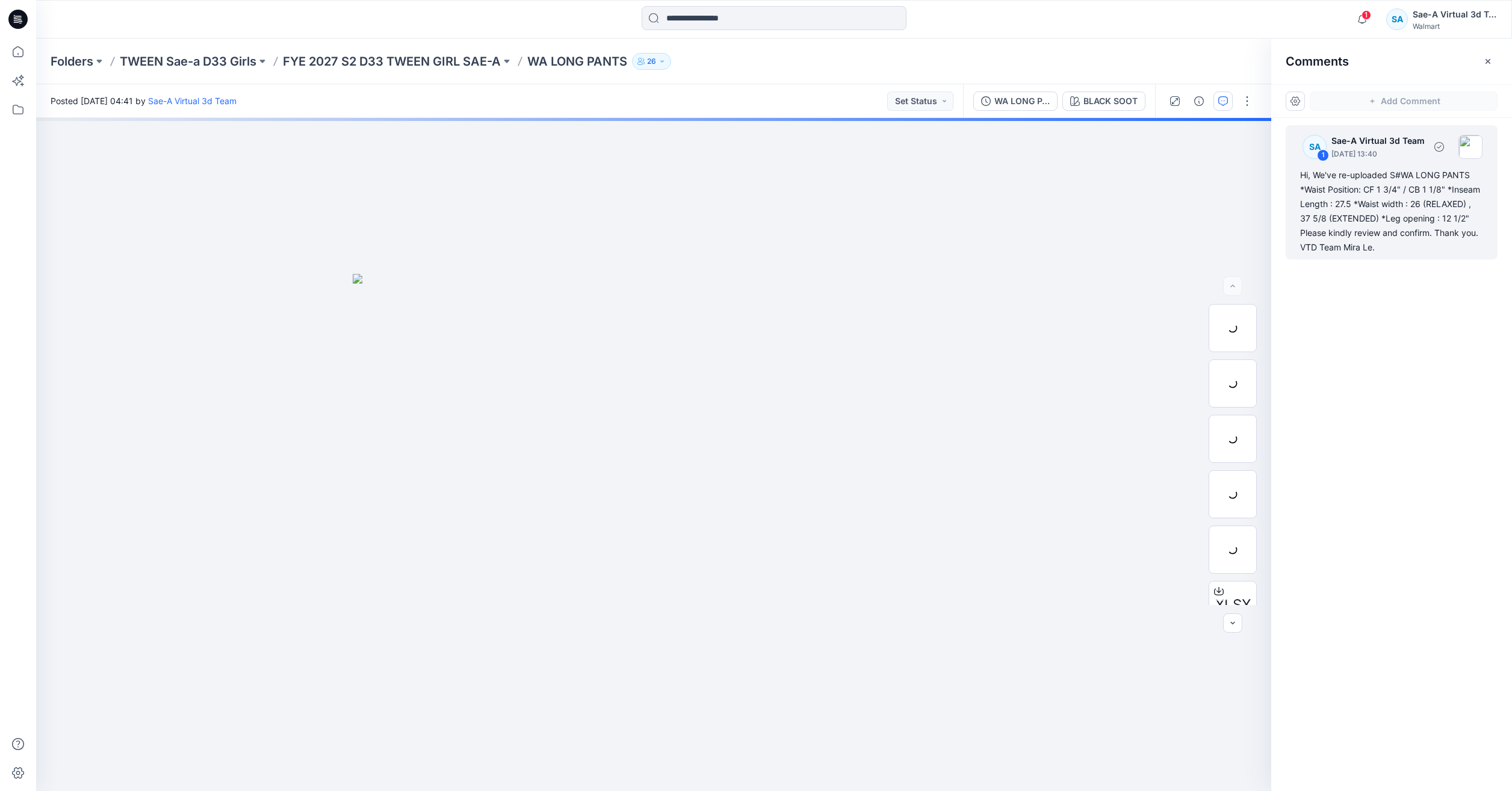
click at [1402, 222] on div "Hi, We've re-uploaded S#WA LONG PANTS *Waist Position: CF 1 3/4" / CB 1 1/8" *I…" at bounding box center [1391, 211] width 183 height 87
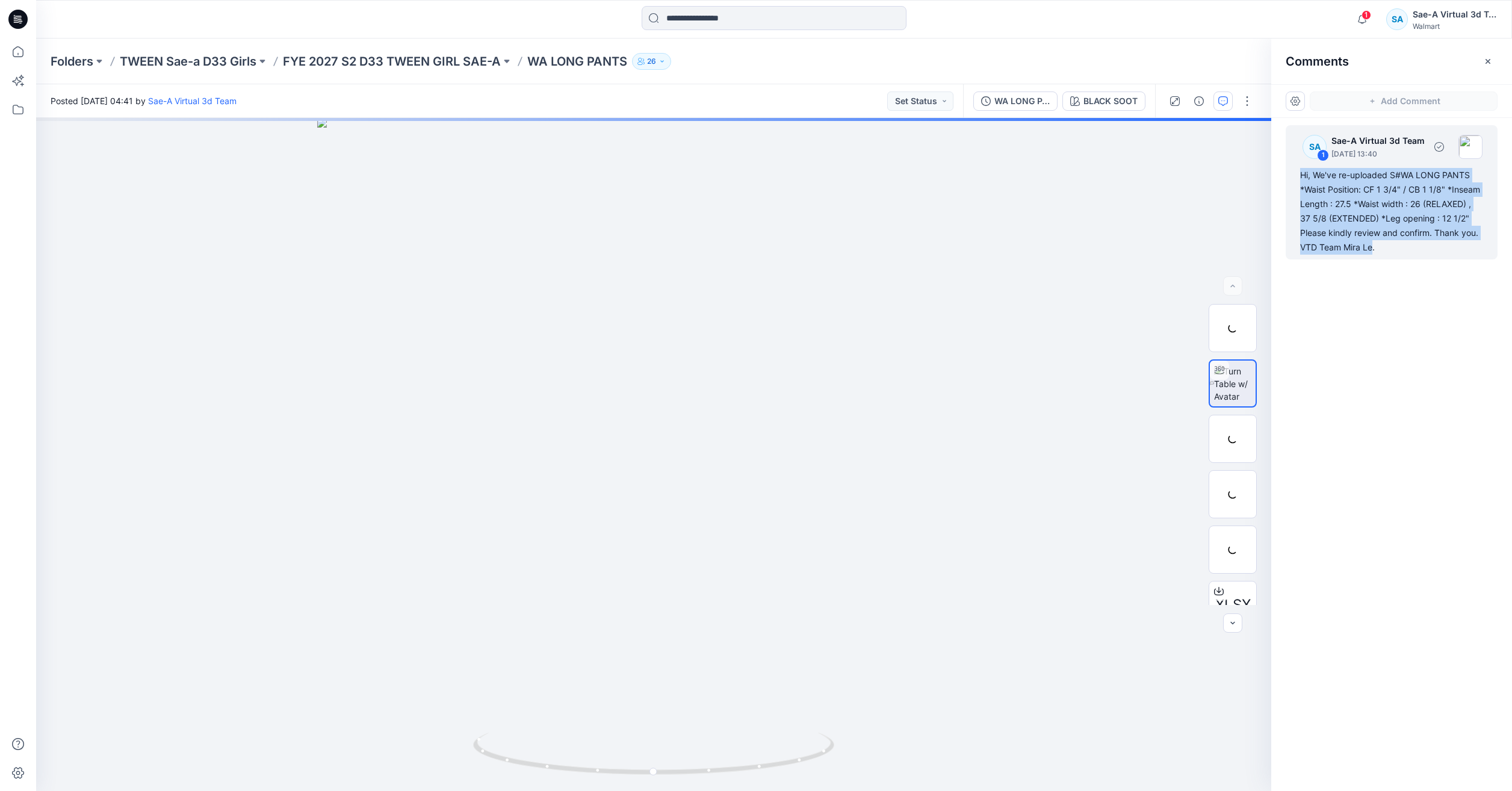
drag, startPoint x: 1374, startPoint y: 244, endPoint x: 1300, endPoint y: 174, distance: 101.9
click at [1300, 174] on div "Hi, We've re-uploaded S#WA LONG PANTS *Waist Position: CF 1 3/4" / CB 1 1/8" *I…" at bounding box center [1391, 211] width 183 height 87
copy div "Hi, We've re-uploaded S#WA LONG PANTS *Waist Position: CF 1 3/4" / CB 1 1/8" *I…"
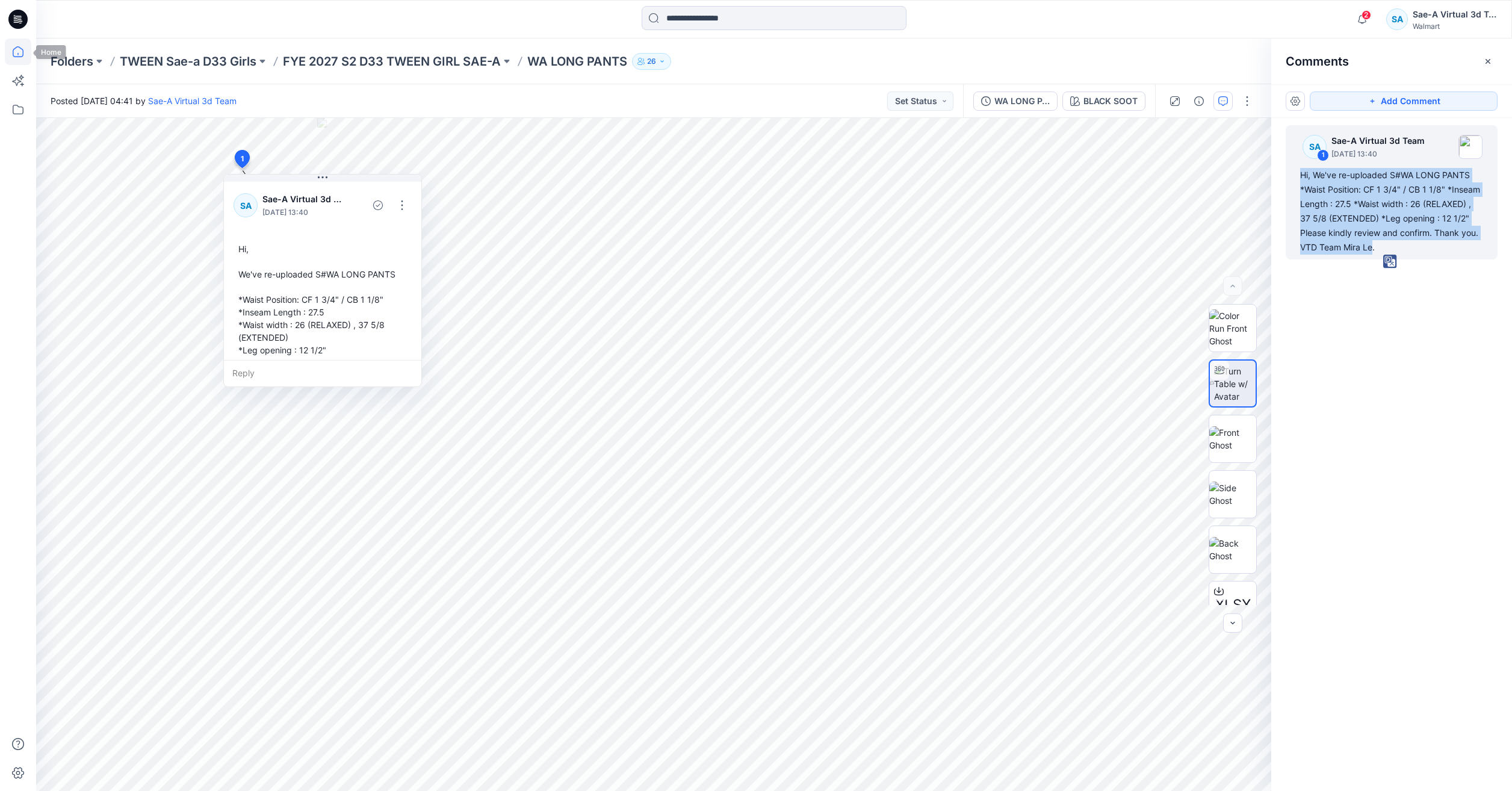
click at [13, 62] on icon at bounding box center [17, 51] width 27 height 27
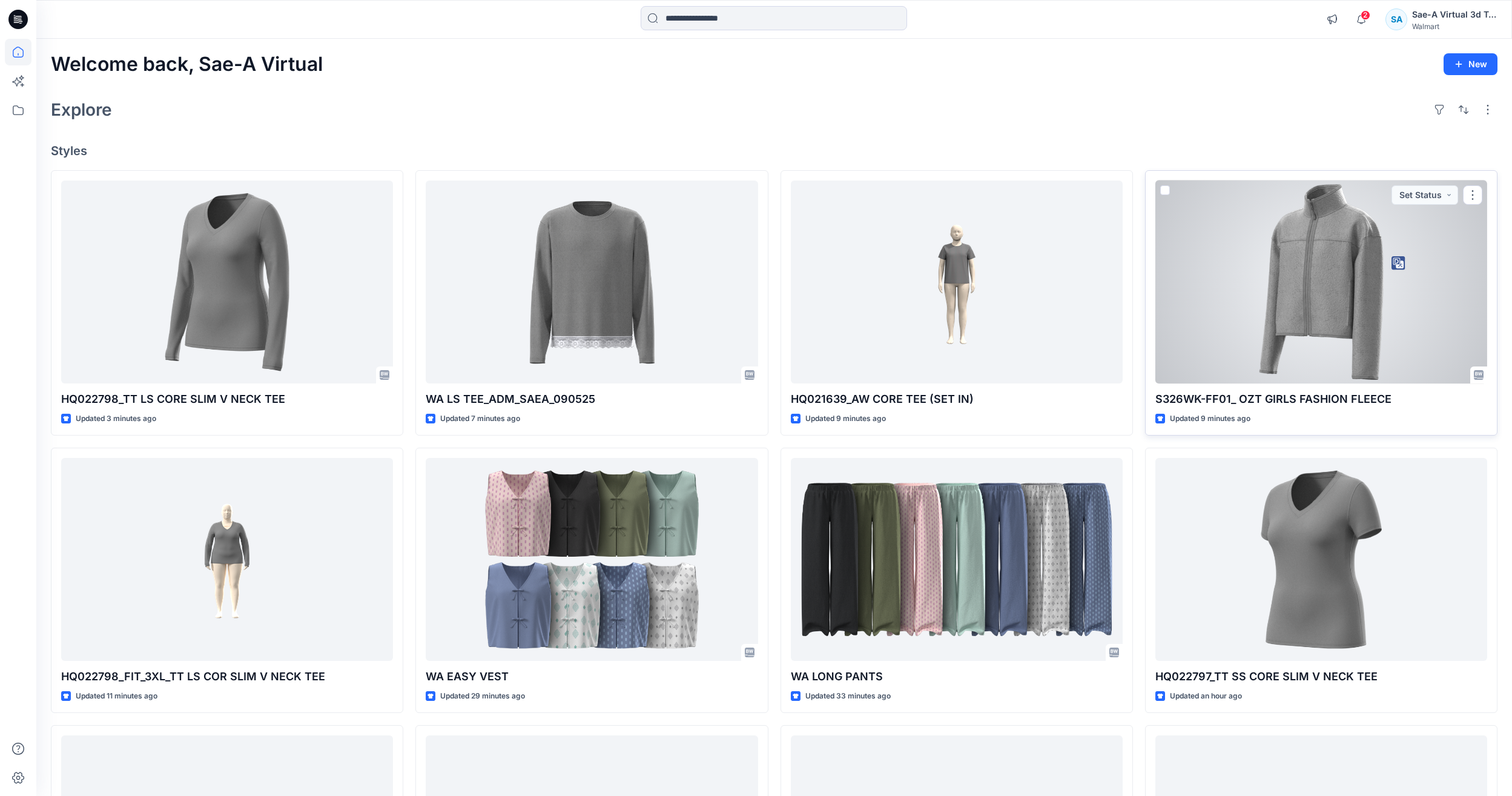
click at [1363, 304] on div at bounding box center [1321, 282] width 332 height 203
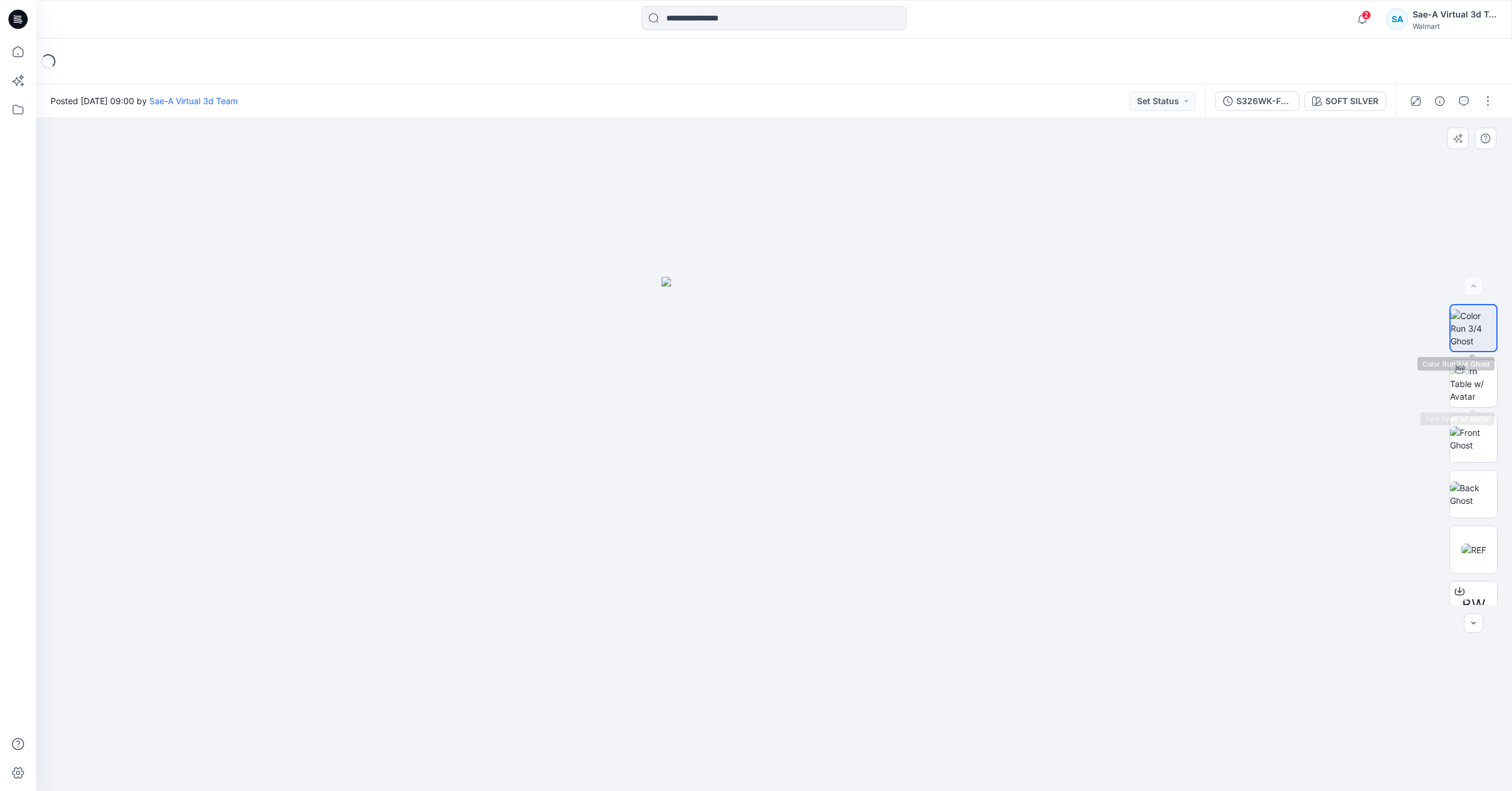
drag, startPoint x: 1382, startPoint y: 278, endPoint x: 1387, endPoint y: 286, distance: 9.4
click at [1382, 278] on div at bounding box center [773, 454] width 1475 height 673
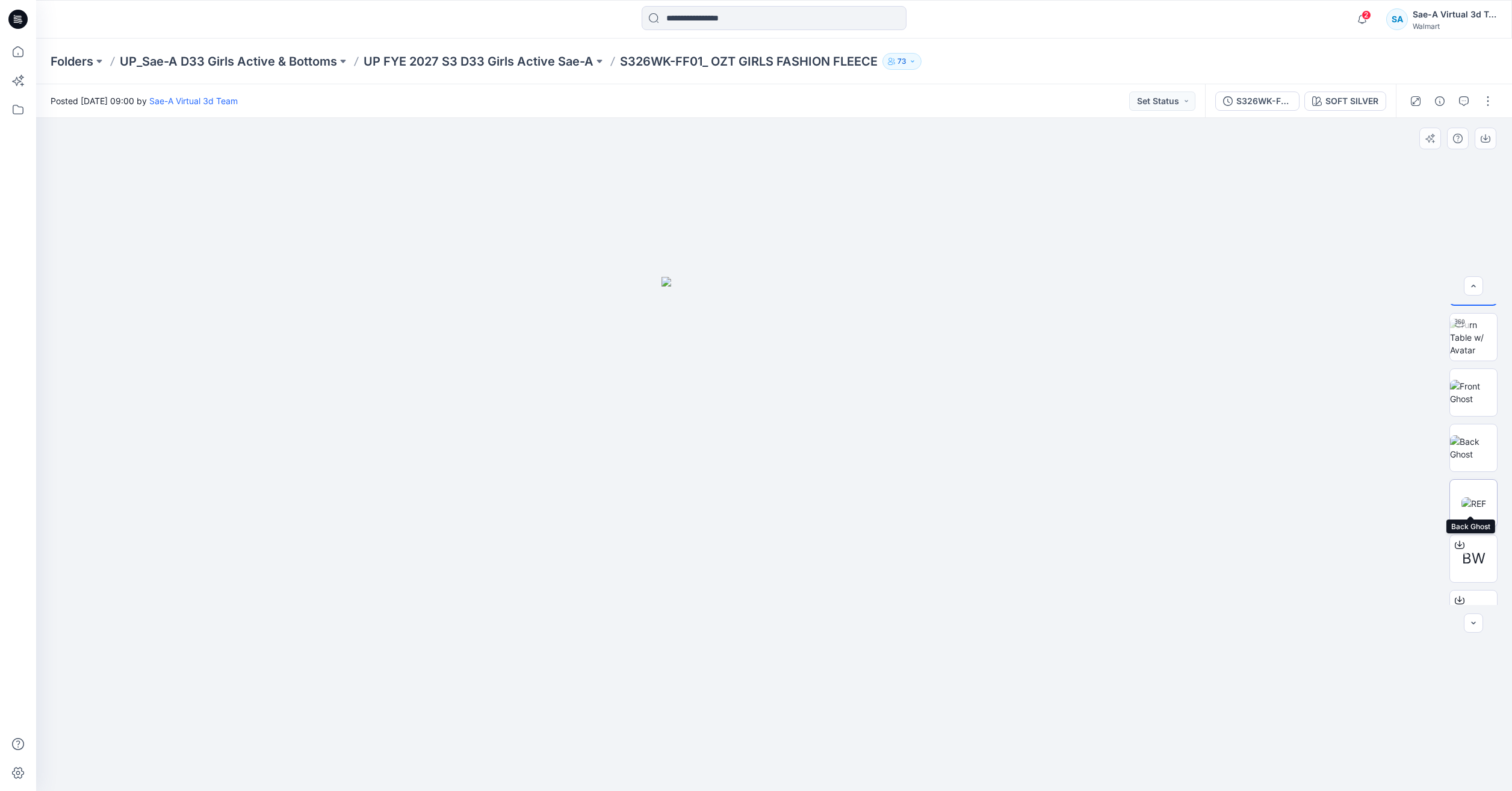
scroll to position [80, 0]
click at [1490, 105] on button "button" at bounding box center [1487, 101] width 19 height 19
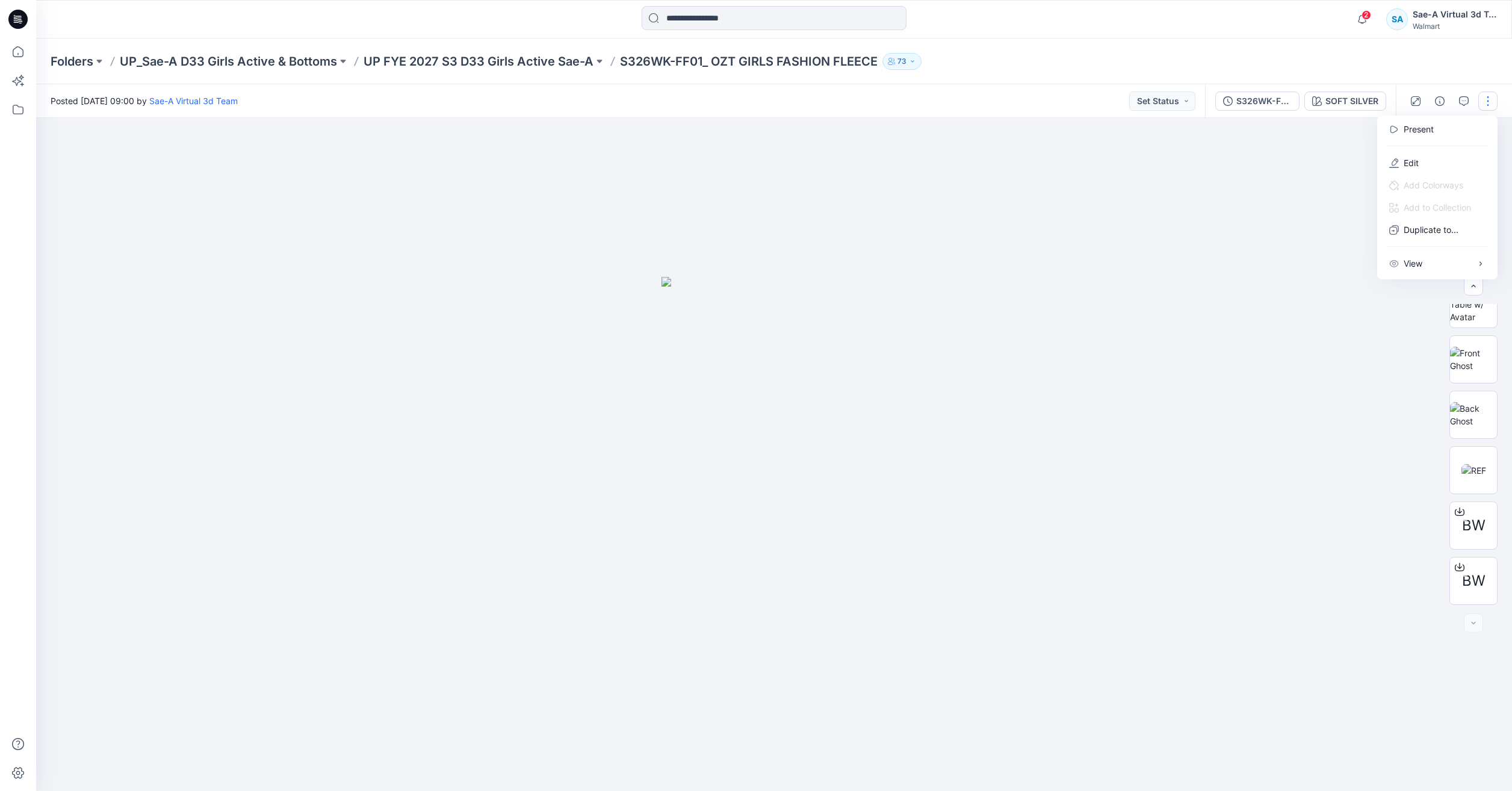
click at [1432, 150] on div at bounding box center [1437, 146] width 115 height 11
click at [1430, 152] on div "Present Edit Add Colorways Add to Collection Duplicate to... View Preload 3D vi…" at bounding box center [1437, 197] width 120 height 164
drag, startPoint x: 1429, startPoint y: 154, endPoint x: 1425, endPoint y: 158, distance: 5.7
click at [1425, 158] on button "Edit" at bounding box center [1437, 163] width 111 height 22
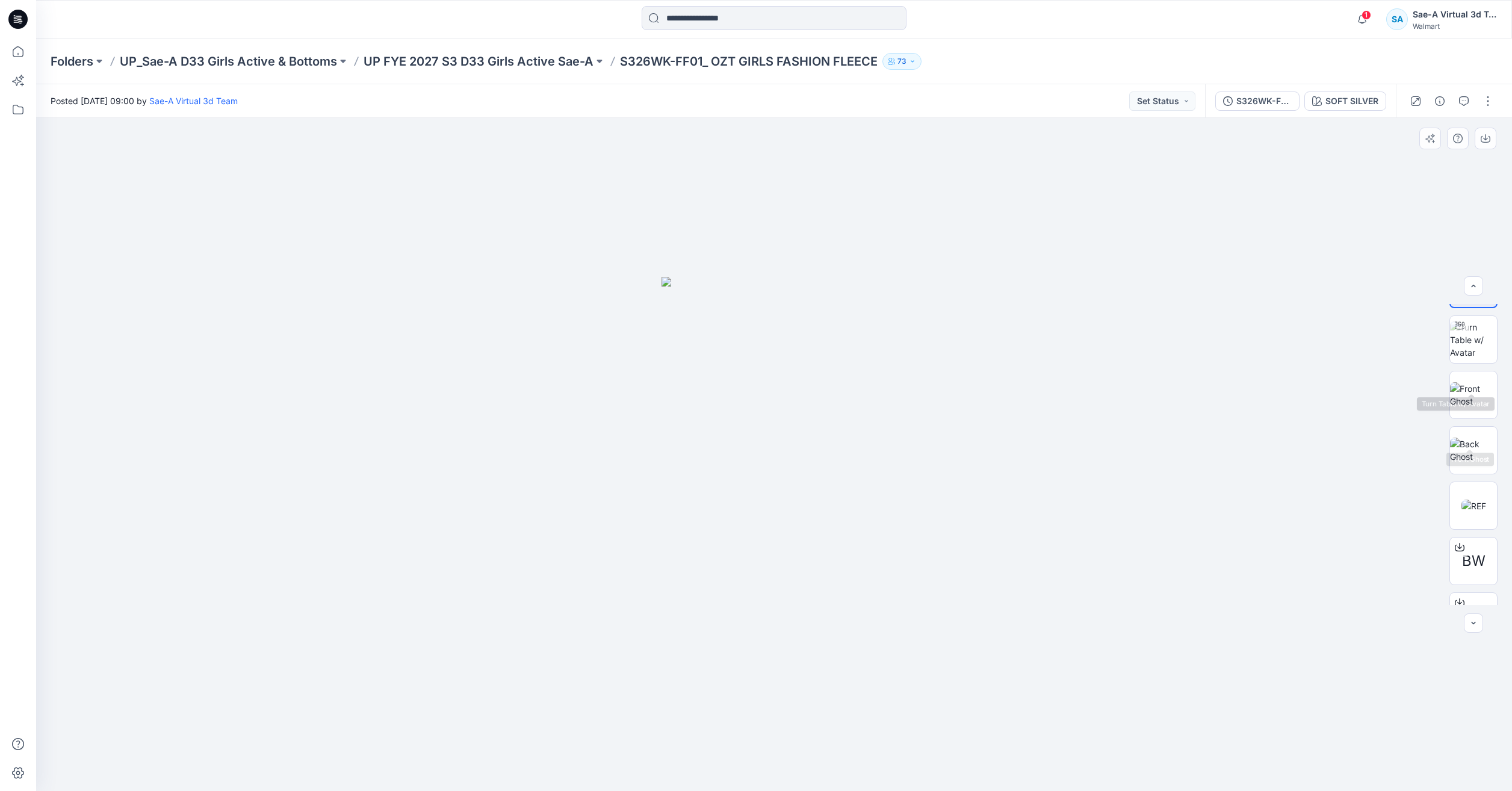
scroll to position [80, 0]
drag, startPoint x: 1467, startPoint y: 477, endPoint x: 1470, endPoint y: 433, distance: 44.1
click at [1467, 476] on img at bounding box center [1474, 471] width 25 height 13
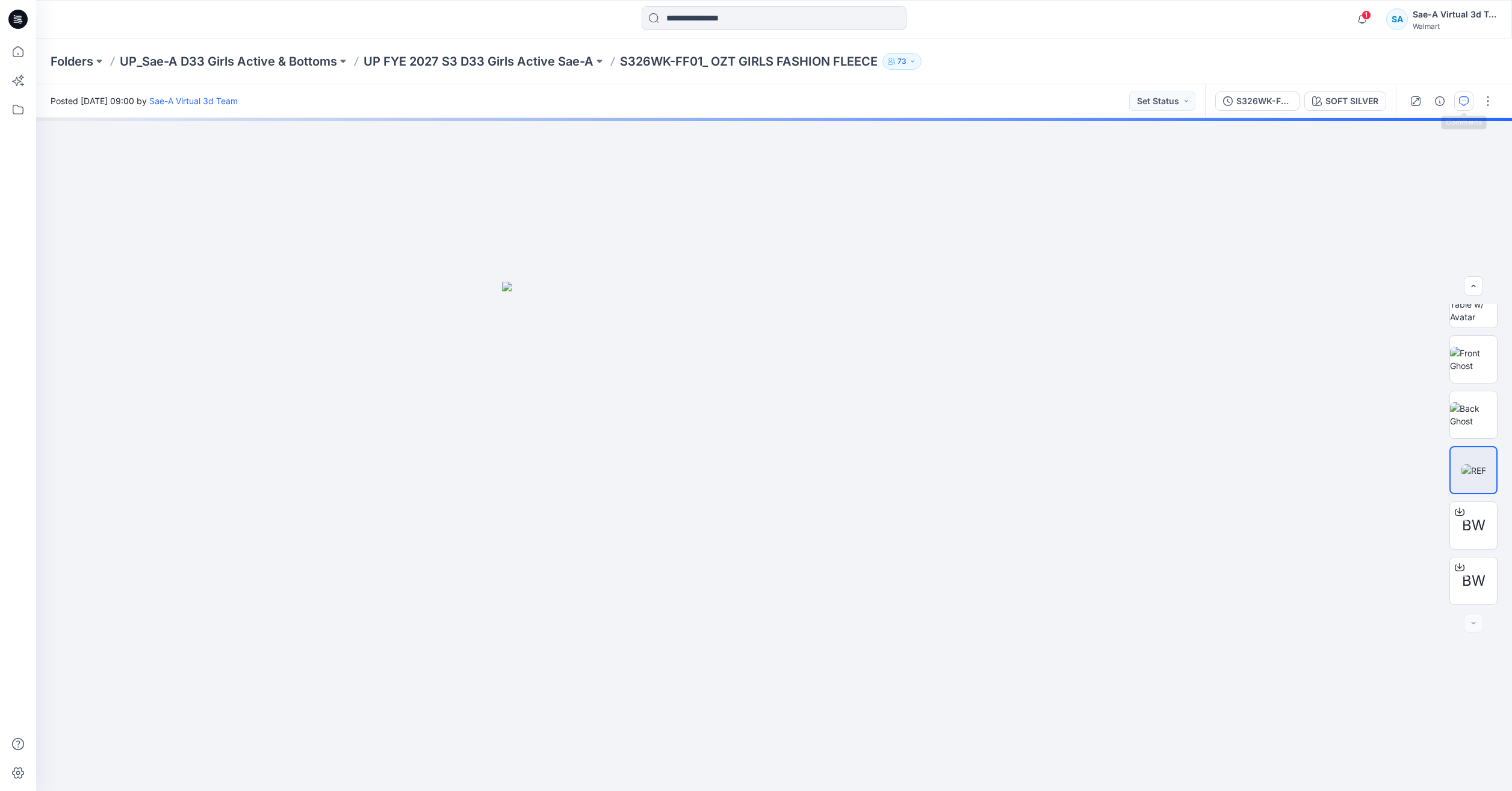
click at [1466, 103] on icon "button" at bounding box center [1463, 101] width 10 height 10
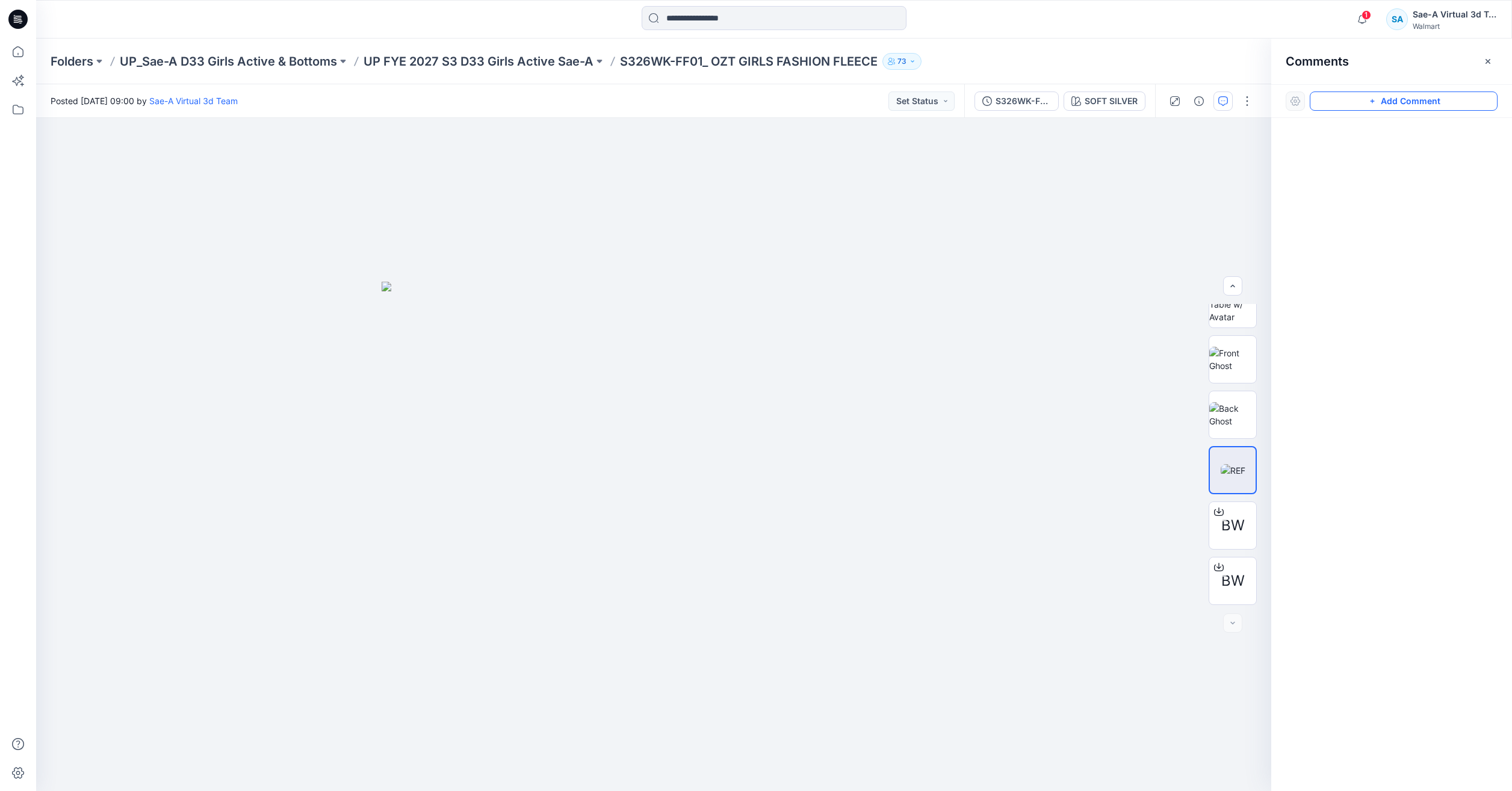
click at [1415, 103] on button "Add Comment" at bounding box center [1403, 101] width 188 height 19
click at [679, 179] on div "1" at bounding box center [653, 454] width 1235 height 673
click at [682, 206] on textarea "**********" at bounding box center [759, 213] width 198 height 49
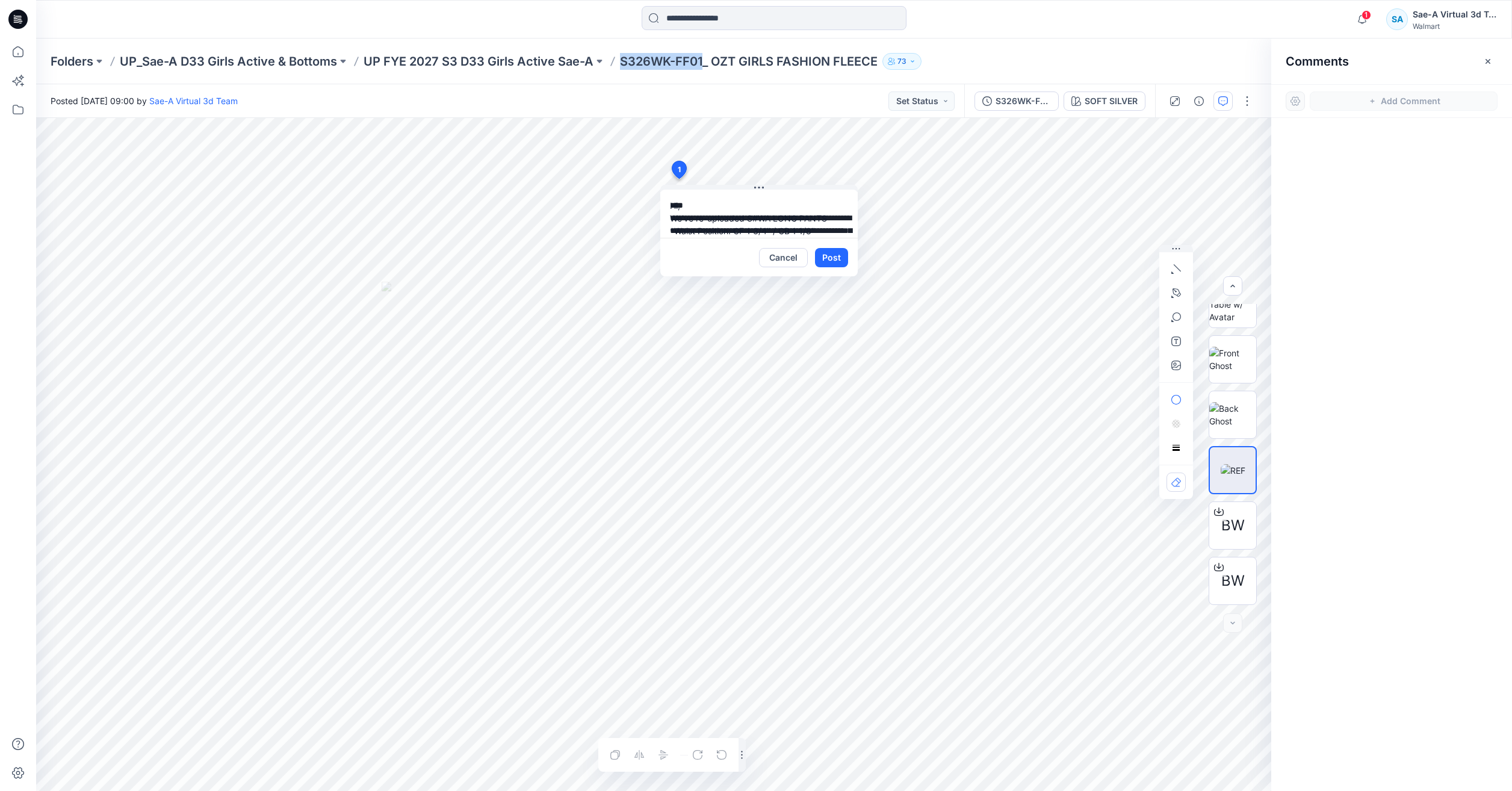
drag, startPoint x: 703, startPoint y: 58, endPoint x: 617, endPoint y: 68, distance: 86.6
click at [617, 68] on div "Folders UP_Sae-A D33 Girls Active & Bottoms UP FYE 2027 S3 D33 Girls Active Sae…" at bounding box center [726, 61] width 1353 height 16
copy p "S326WK-FF01"
click at [767, 213] on textarea "**********" at bounding box center [759, 213] width 198 height 49
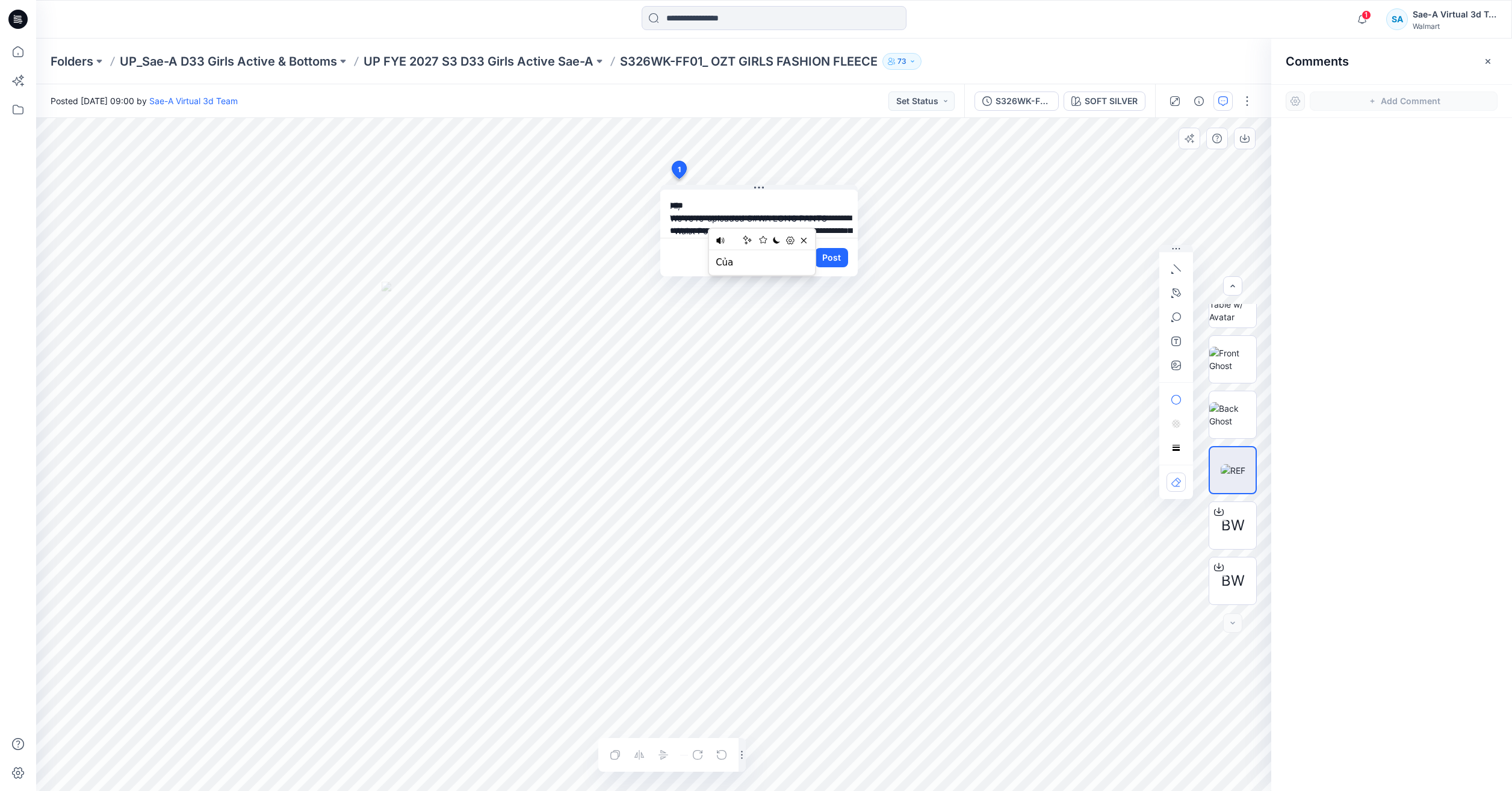
drag, startPoint x: 834, startPoint y: 213, endPoint x: 756, endPoint y: 217, distance: 78.1
click at [756, 217] on textarea "**********" at bounding box center [759, 213] width 198 height 49
paste textarea
drag, startPoint x: 669, startPoint y: 227, endPoint x: 738, endPoint y: 210, distance: 71.1
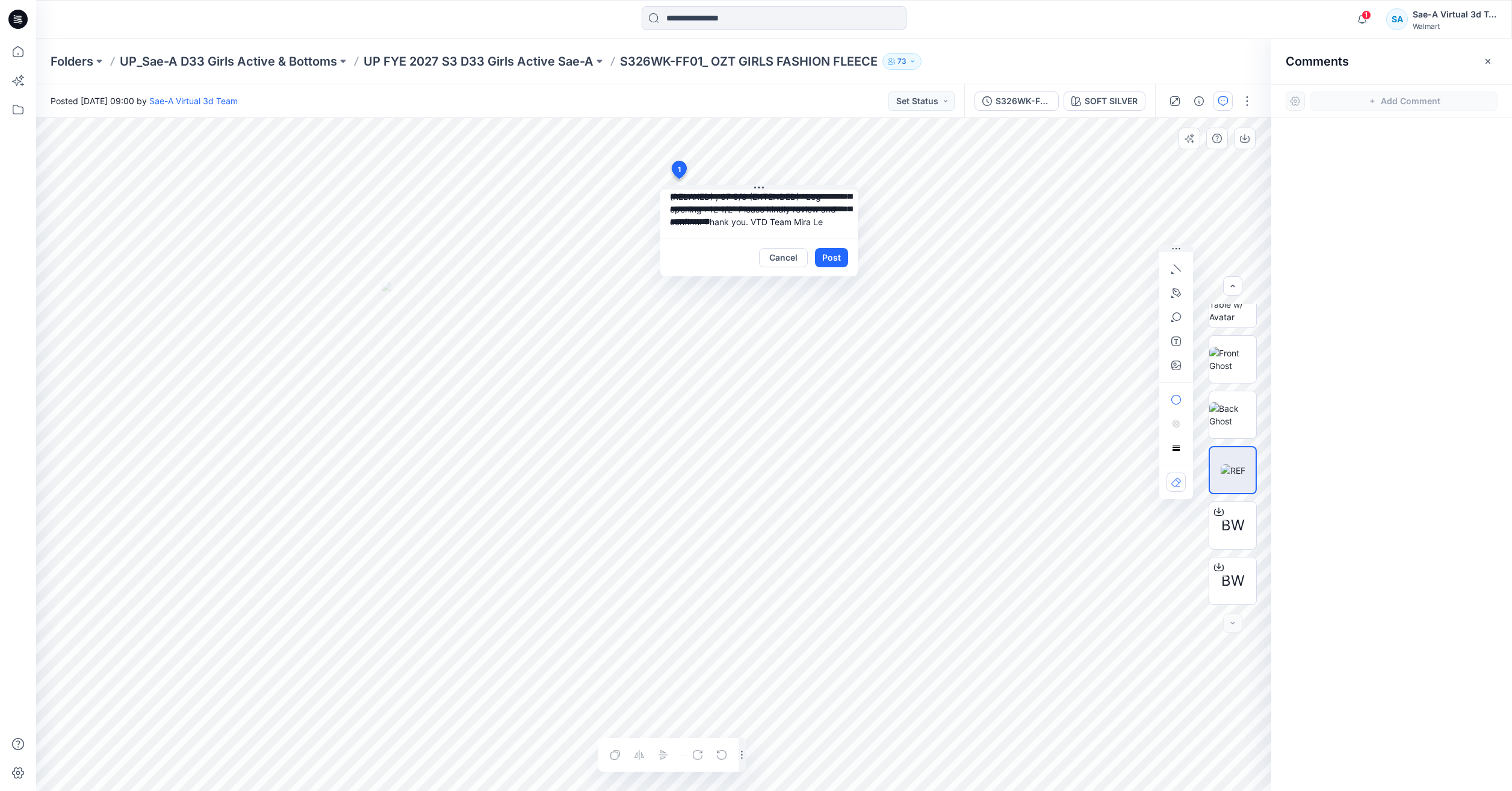
click at [738, 210] on textarea "**********" at bounding box center [759, 213] width 198 height 49
paste textarea "**********"
click at [764, 199] on textarea "**********" at bounding box center [759, 213] width 198 height 49
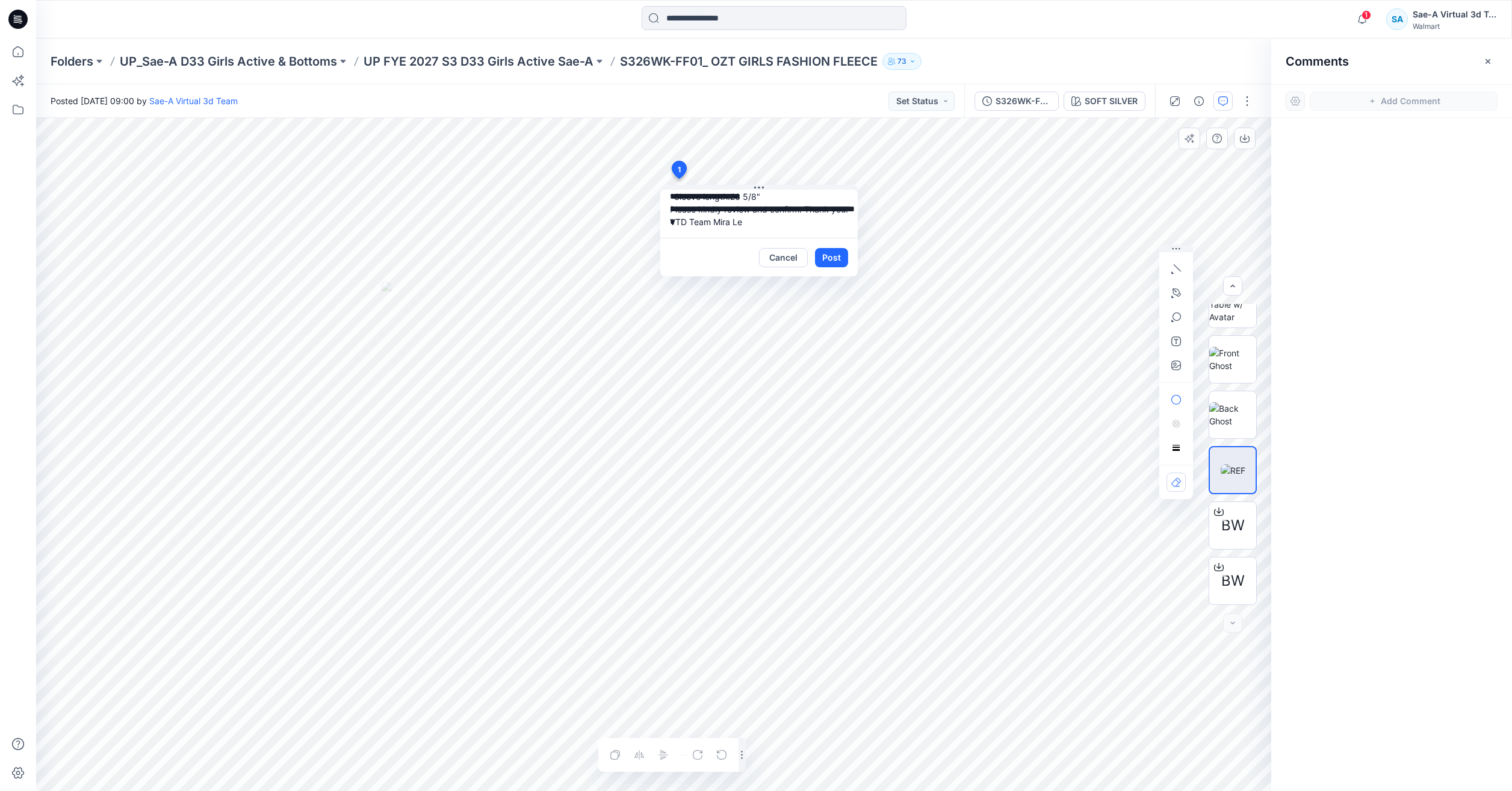
click at [804, 209] on textarea "**********" at bounding box center [759, 213] width 198 height 49
drag, startPoint x: 792, startPoint y: 226, endPoint x: 763, endPoint y: 222, distance: 29.3
click at [763, 222] on textarea "**********" at bounding box center [759, 213] width 198 height 49
click at [696, 197] on textarea "**********" at bounding box center [759, 213] width 198 height 49
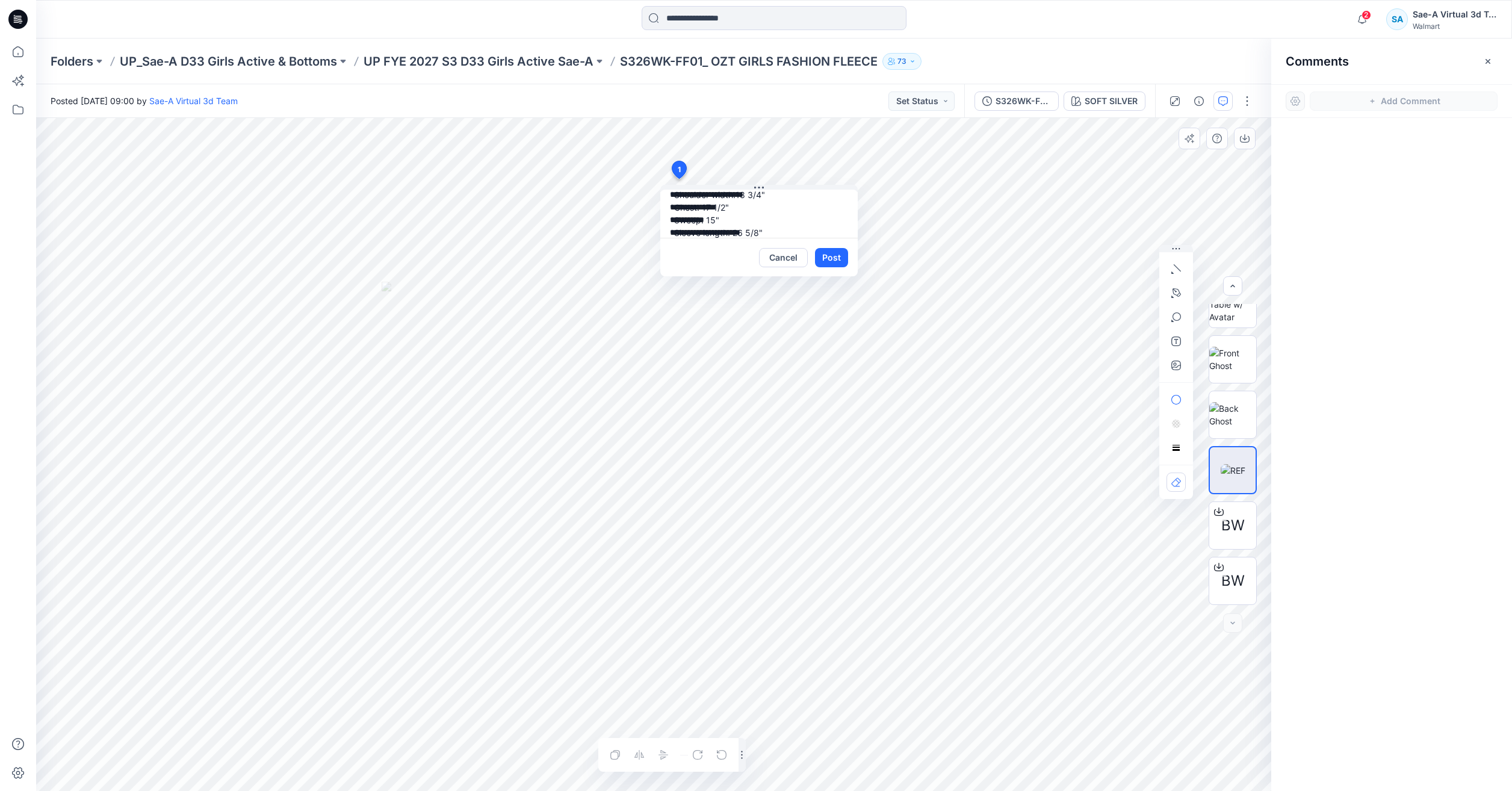
scroll to position [36, 0]
click at [715, 200] on textarea "**********" at bounding box center [759, 213] width 198 height 49
type textarea "**********"
click at [821, 258] on button "Post" at bounding box center [832, 257] width 33 height 19
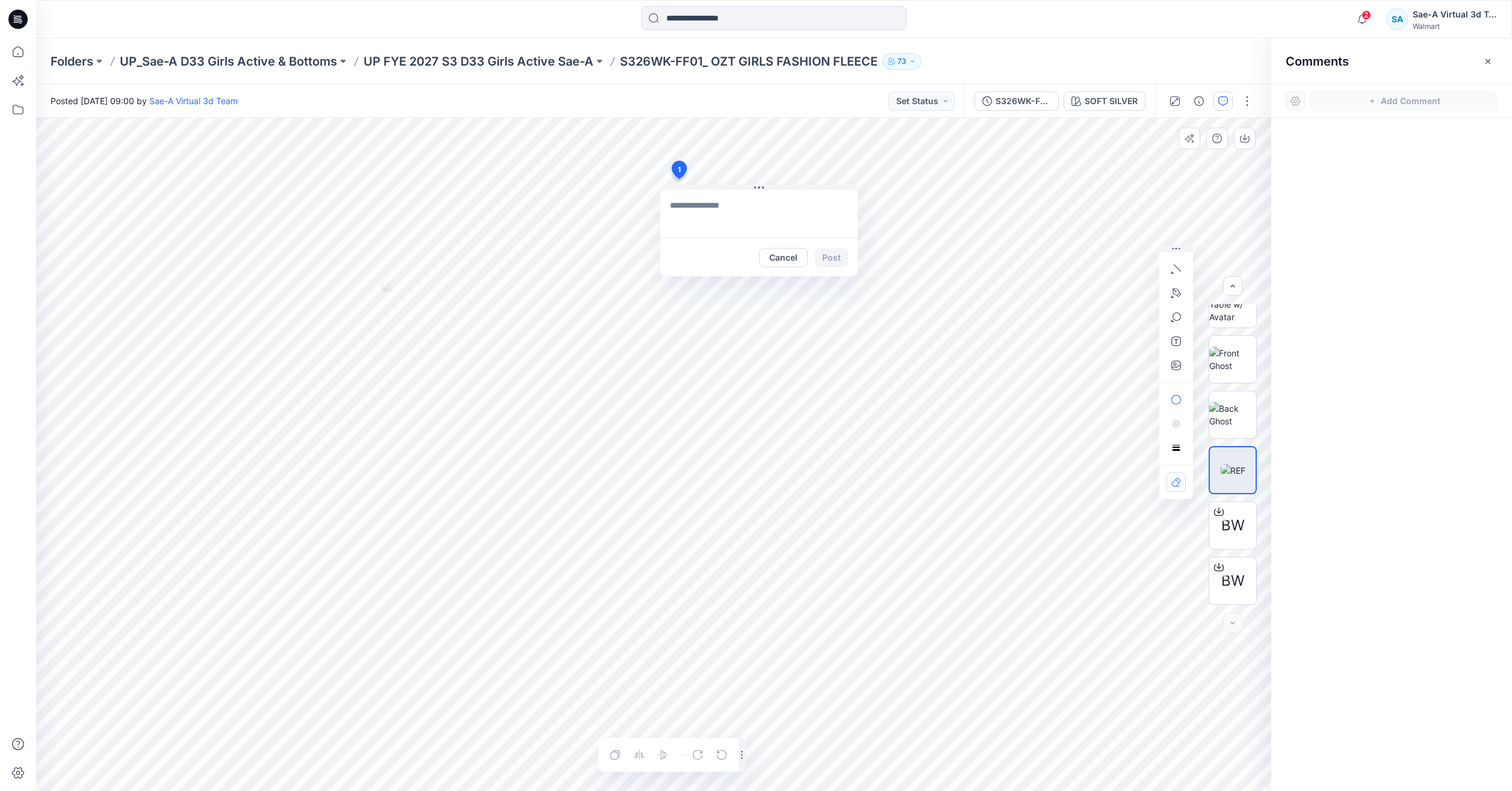
scroll to position [0, 0]
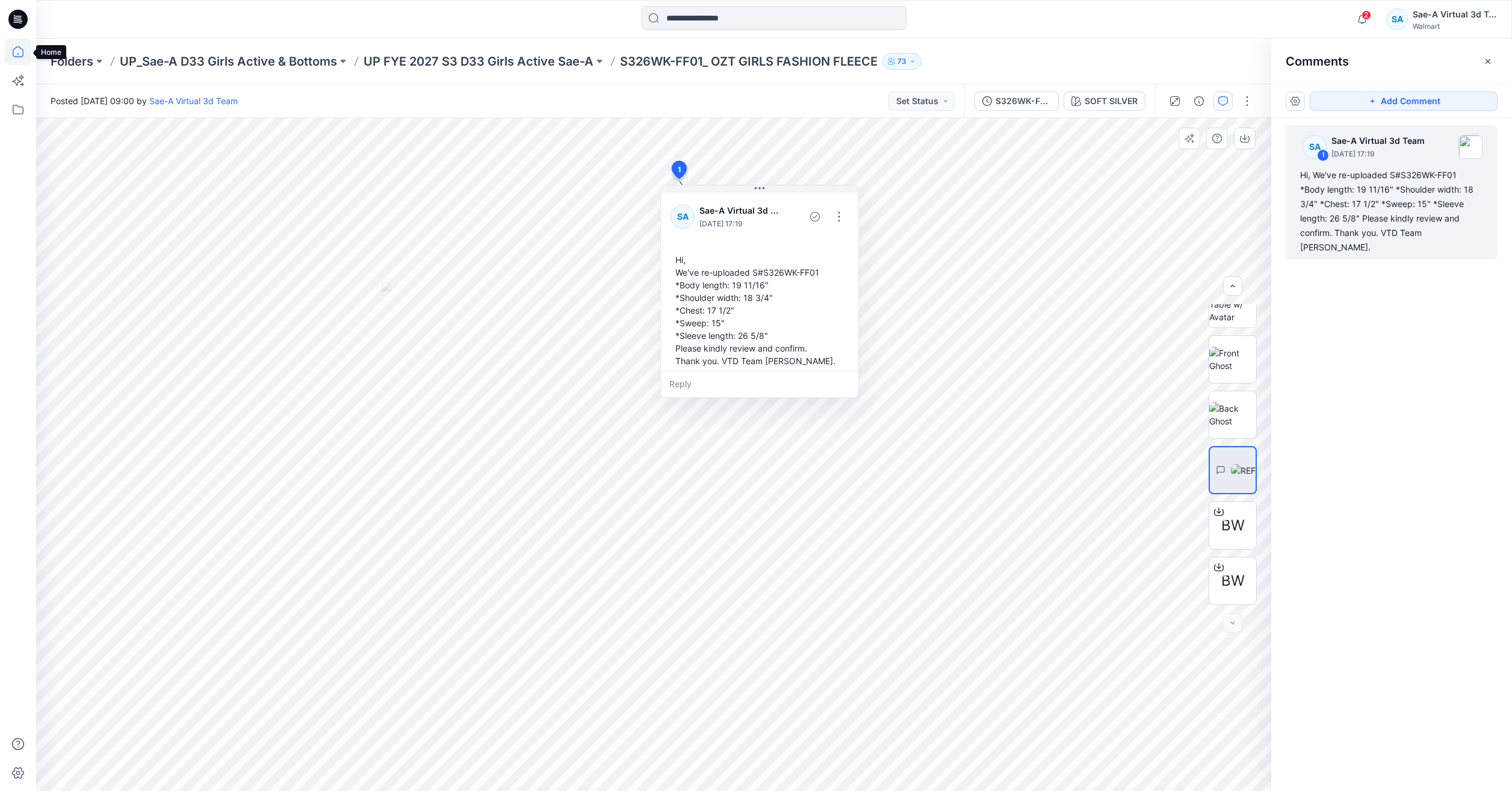
click at [10, 41] on icon at bounding box center [17, 51] width 27 height 27
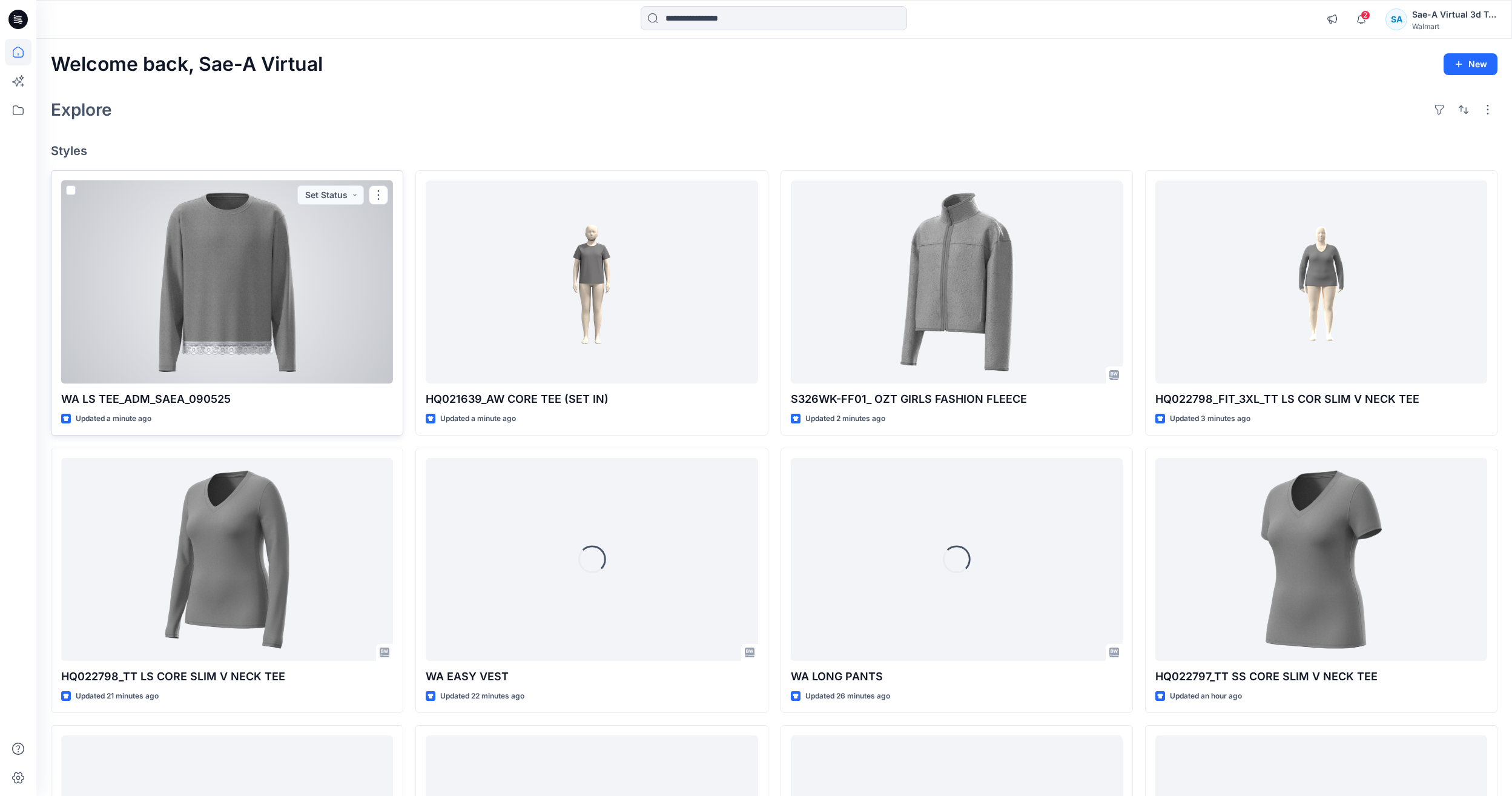
click at [248, 290] on div at bounding box center [227, 282] width 332 height 203
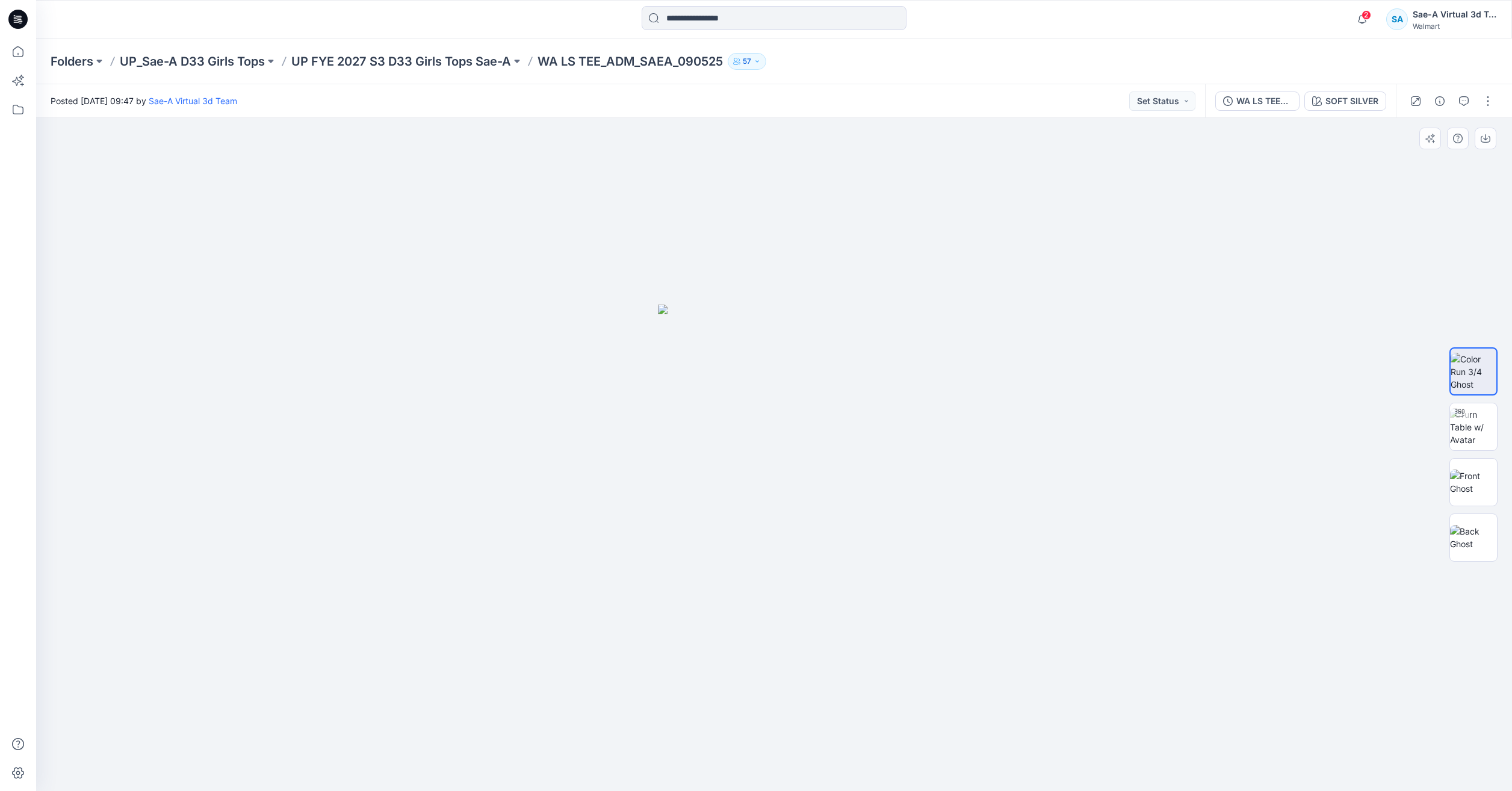
click at [1170, 305] on div at bounding box center [773, 454] width 1475 height 673
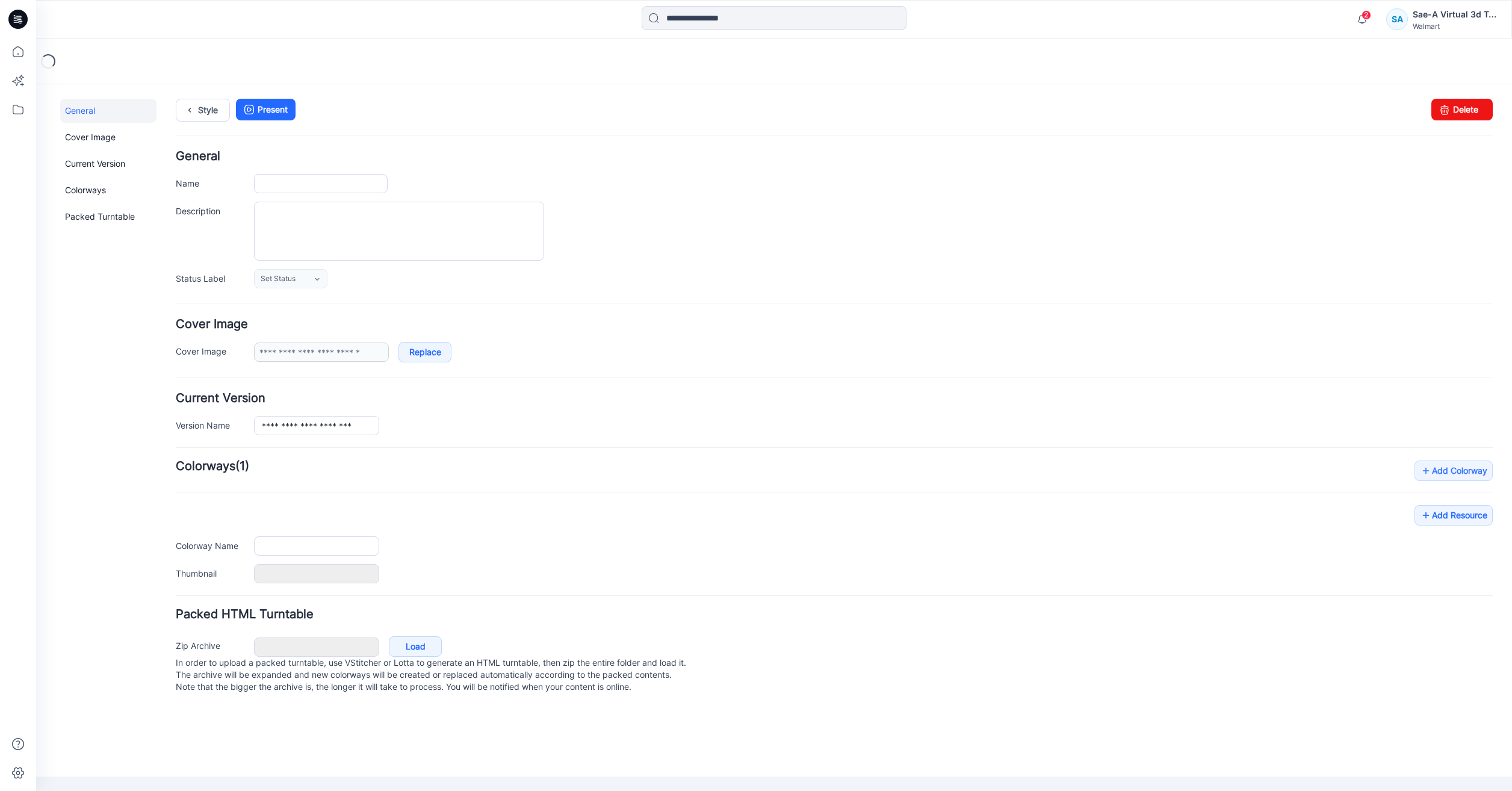
type input "**********"
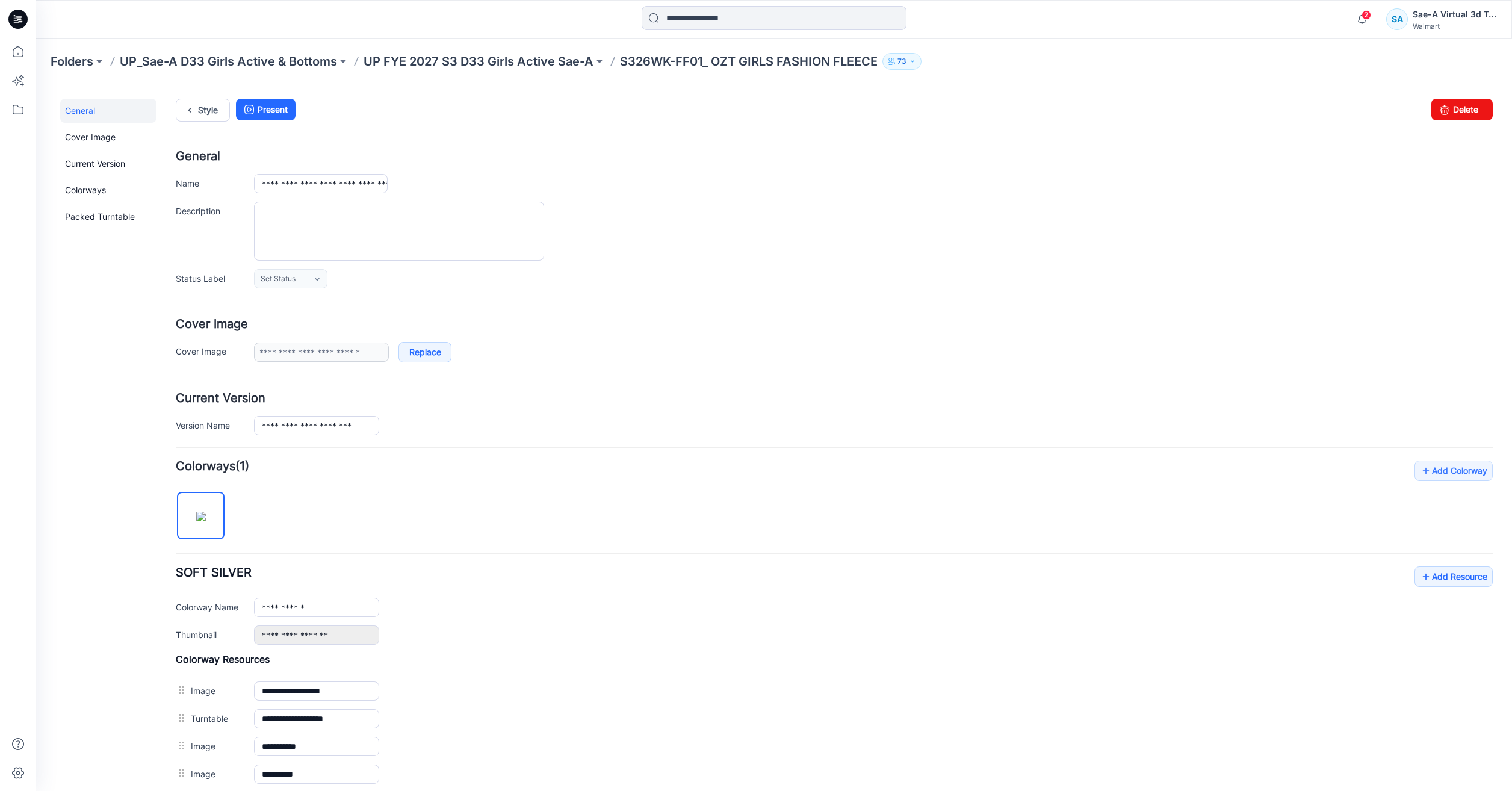
drag, startPoint x: 932, startPoint y: 479, endPoint x: 708, endPoint y: 534, distance: 230.7
click at [932, 479] on div "**********" at bounding box center [834, 666] width 1317 height 410
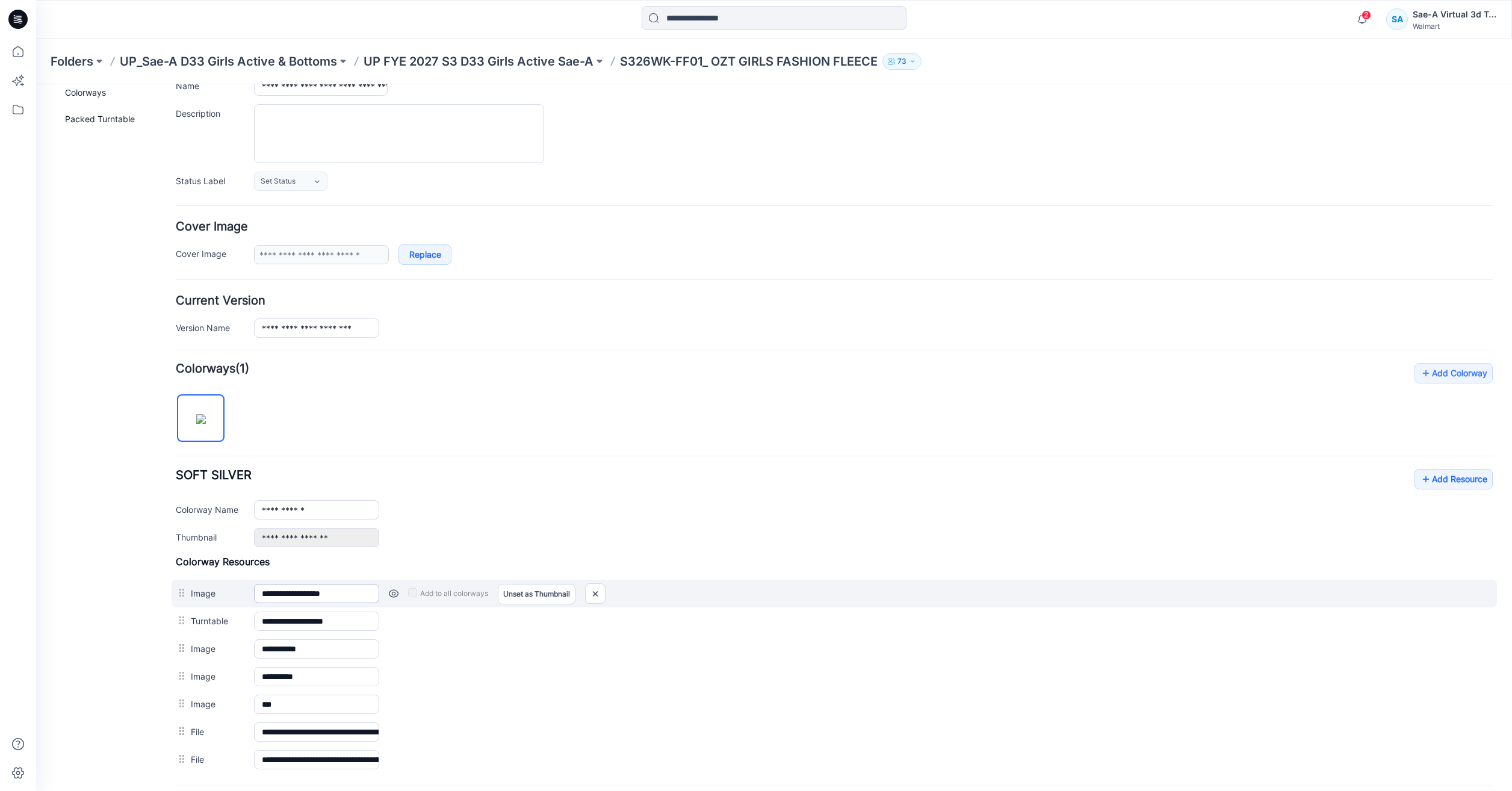
scroll to position [218, 0]
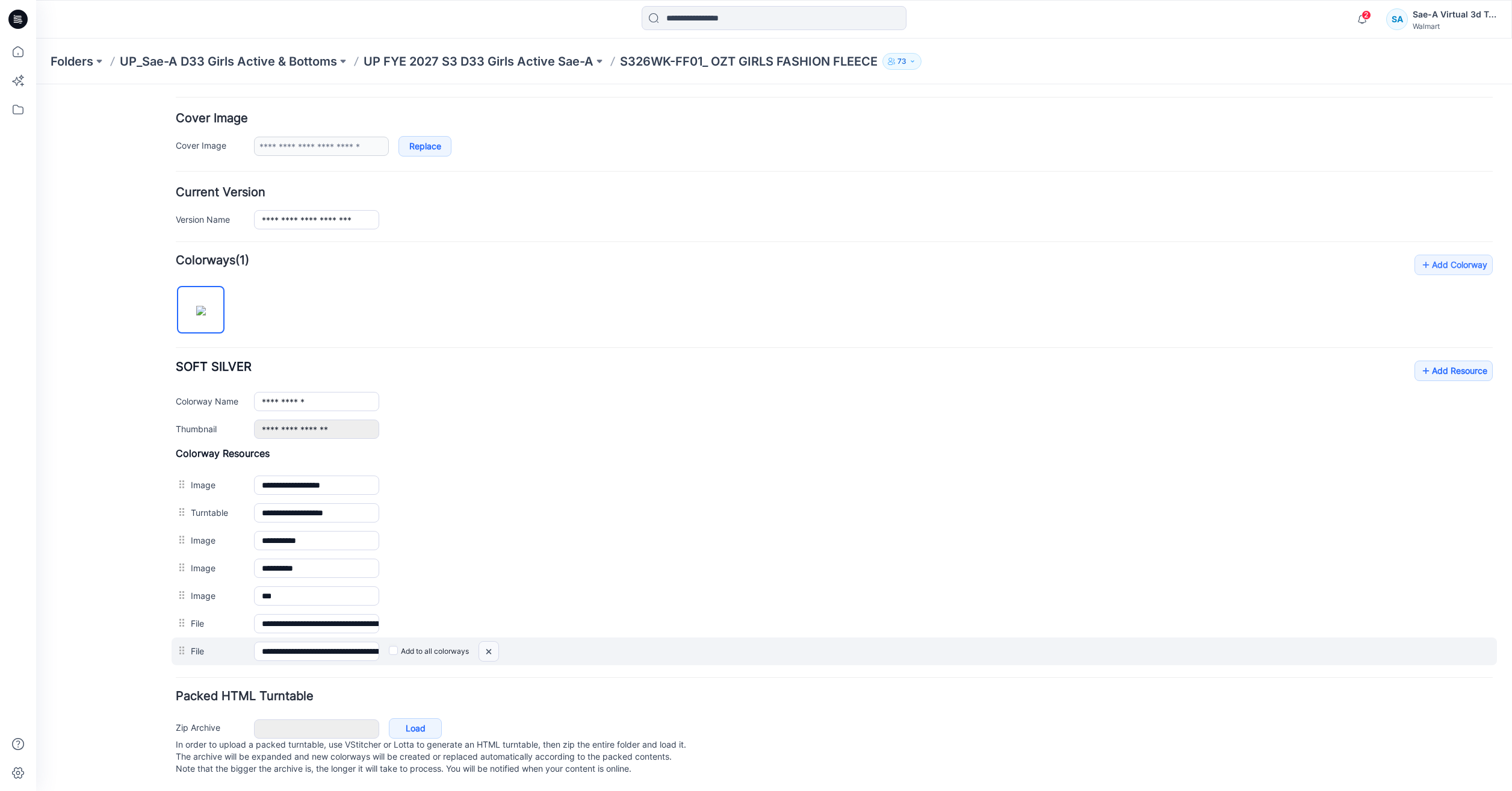
drag, startPoint x: 484, startPoint y: 641, endPoint x: 843, endPoint y: 148, distance: 609.9
click at [484, 642] on img at bounding box center [488, 652] width 19 height 20
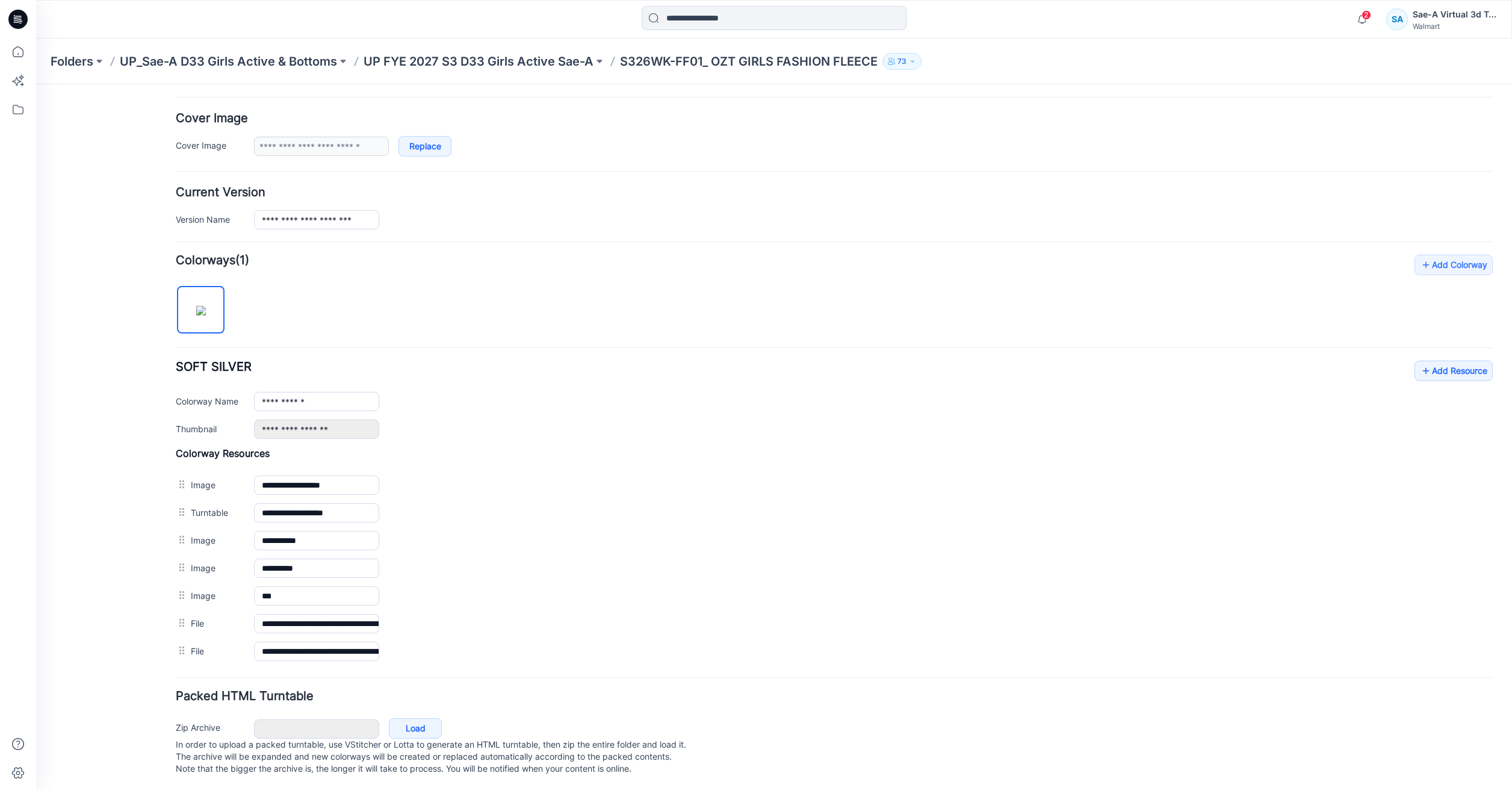
scroll to position [190, 0]
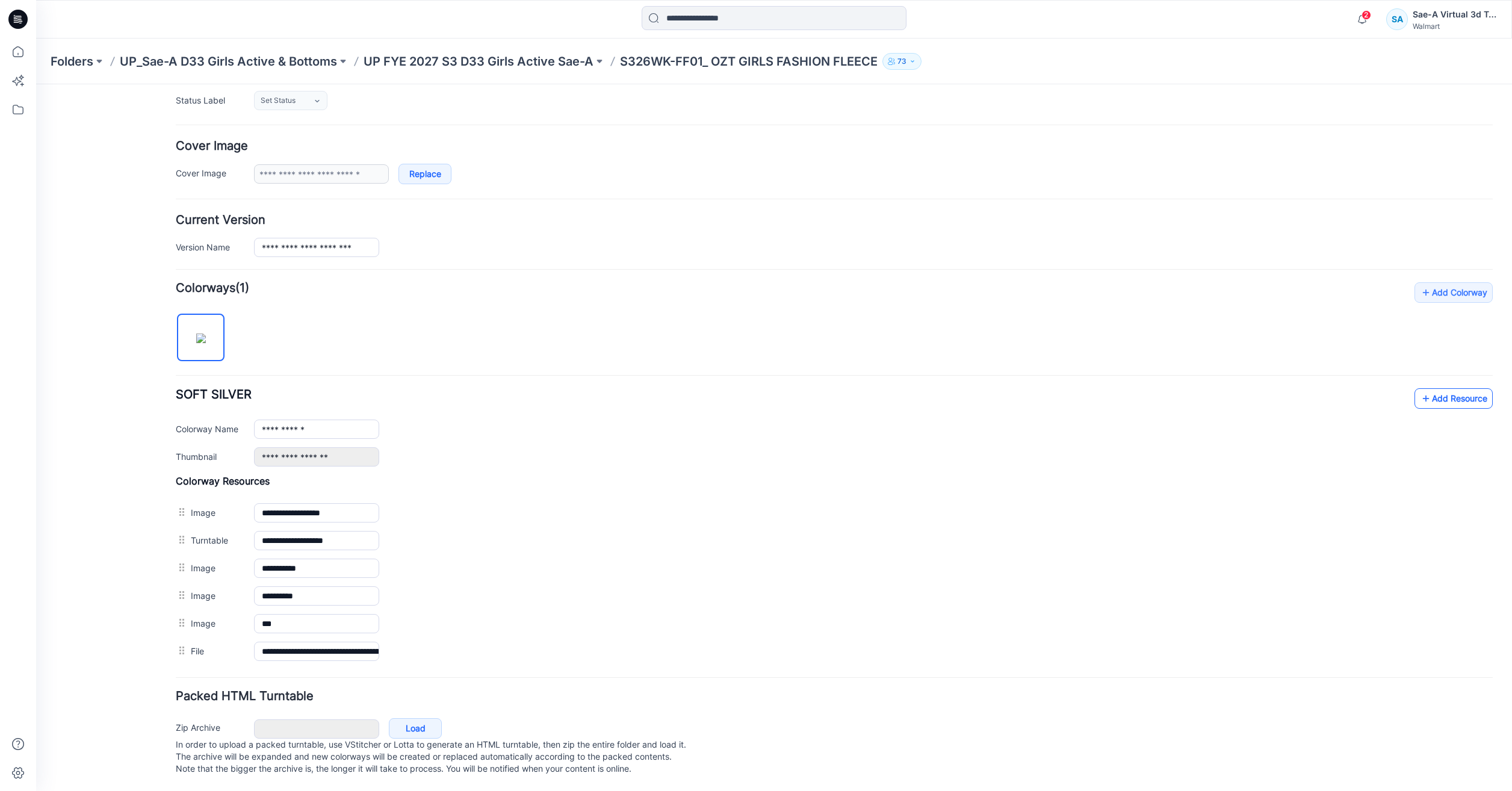
click at [1438, 394] on link "Add Resource" at bounding box center [1452, 398] width 78 height 20
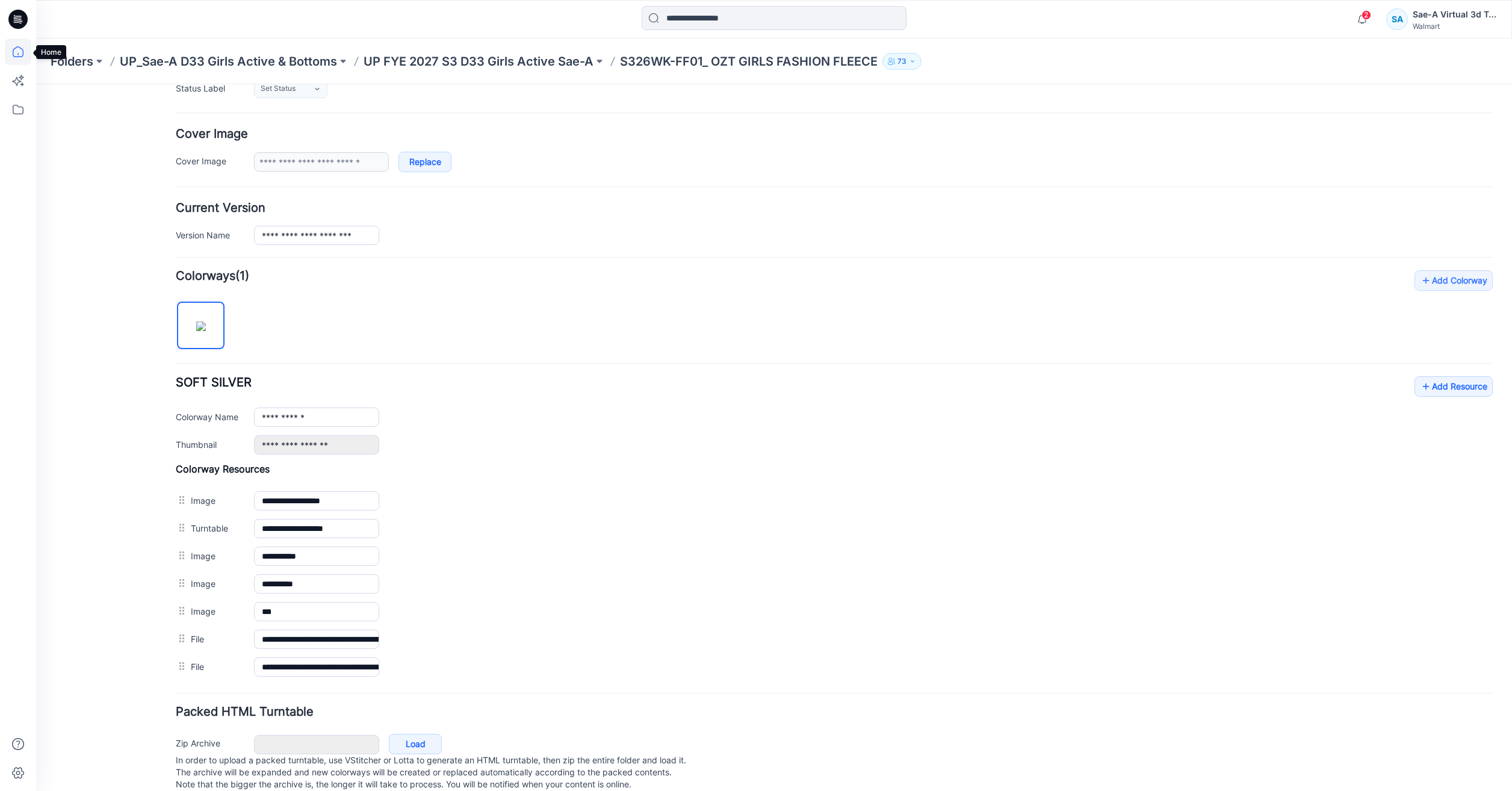
click at [13, 52] on icon at bounding box center [17, 51] width 27 height 27
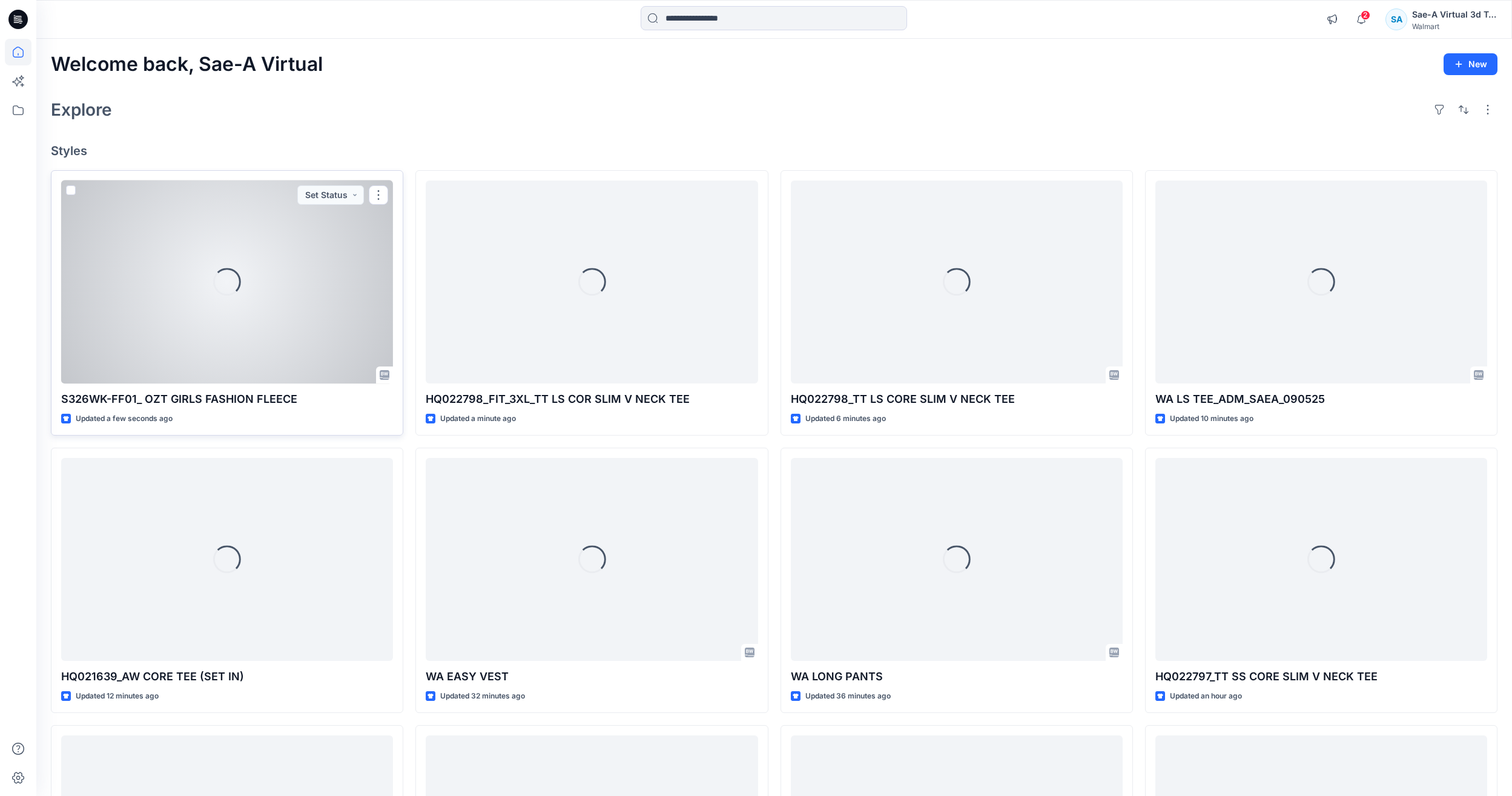
click at [183, 327] on div "Loading..." at bounding box center [227, 282] width 332 height 203
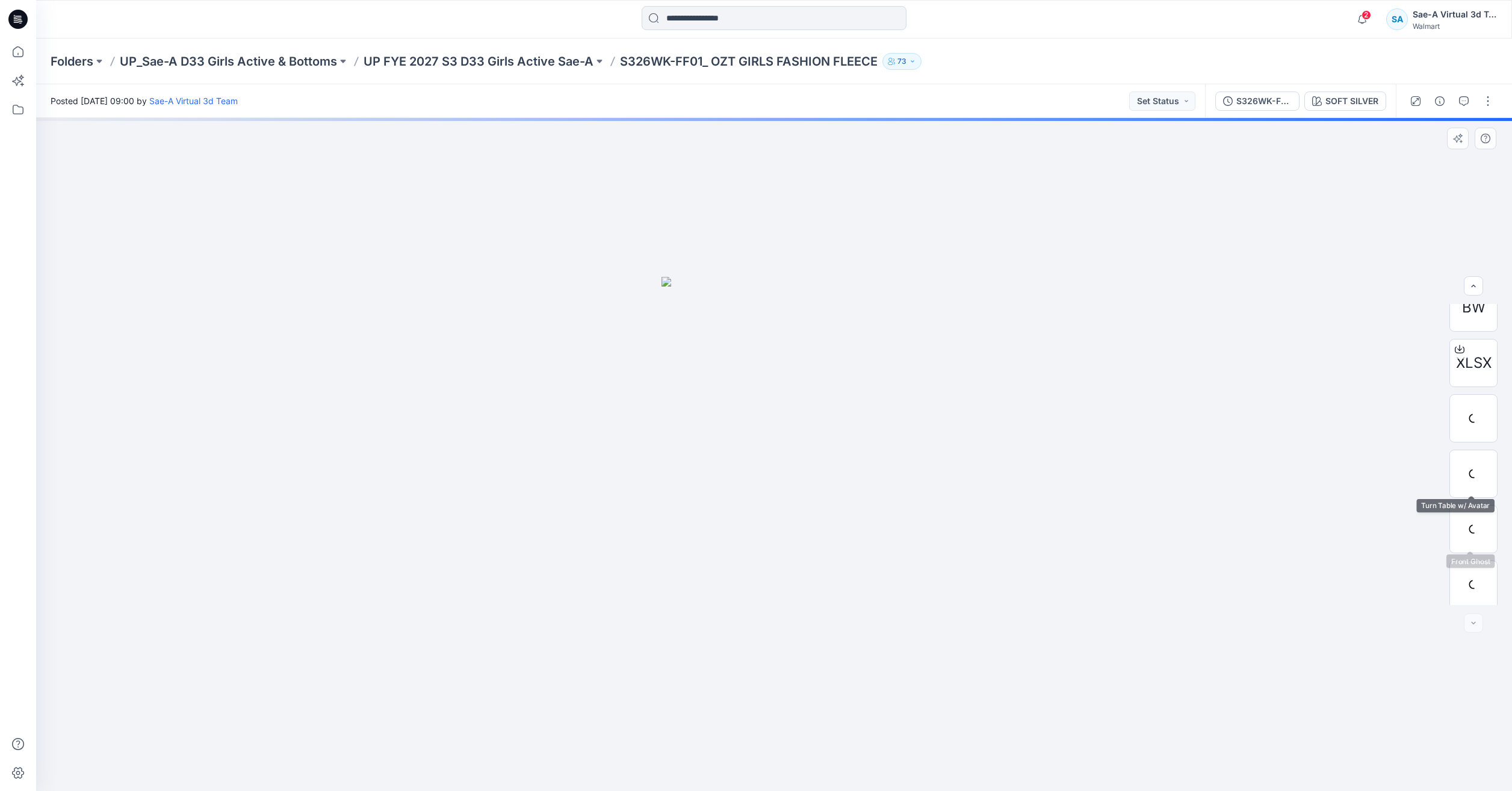
scroll to position [301, 0]
click at [1494, 103] on button "button" at bounding box center [1487, 101] width 19 height 19
click at [1420, 160] on button "Edit" at bounding box center [1437, 163] width 111 height 22
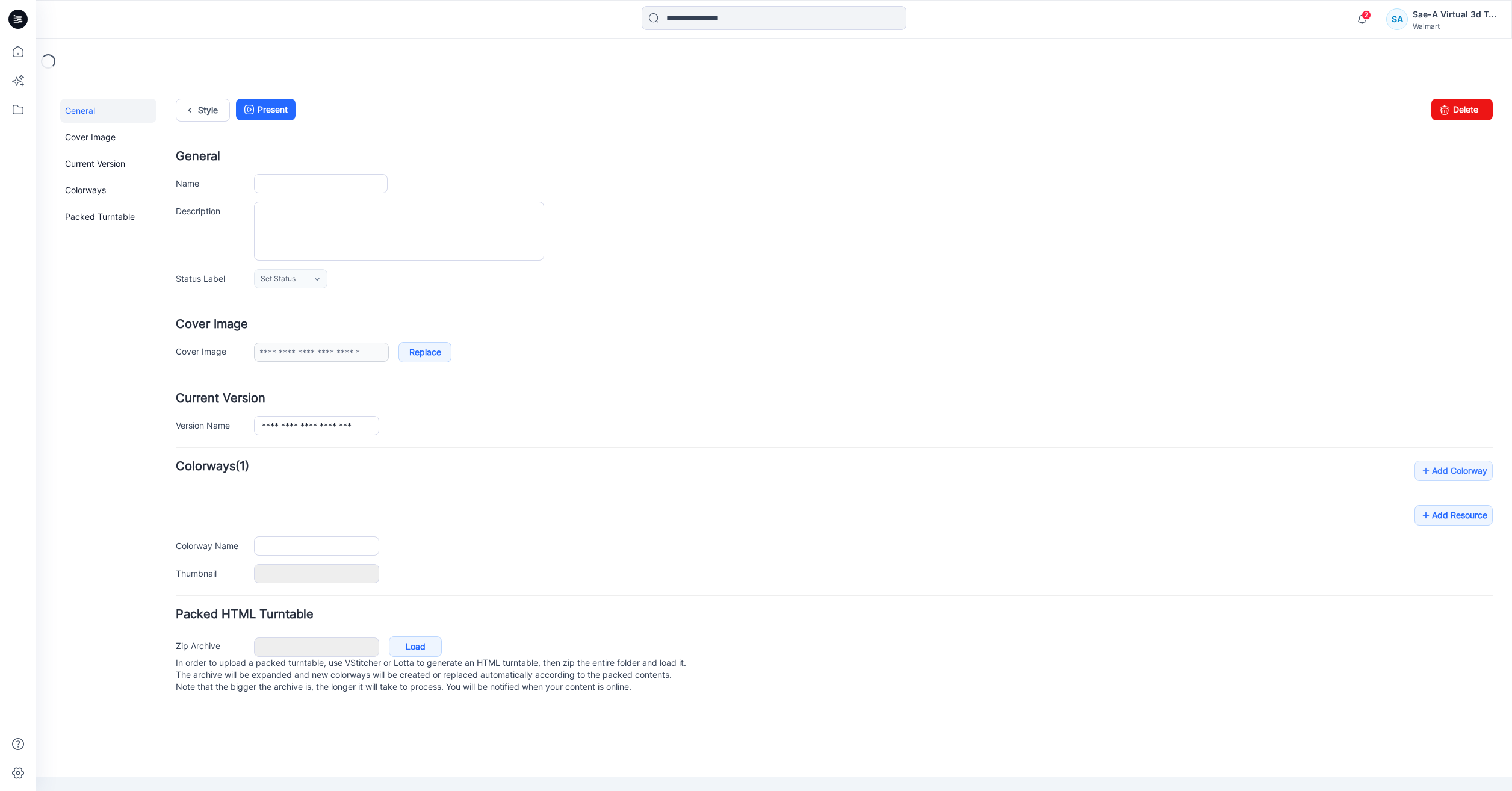
type input "**********"
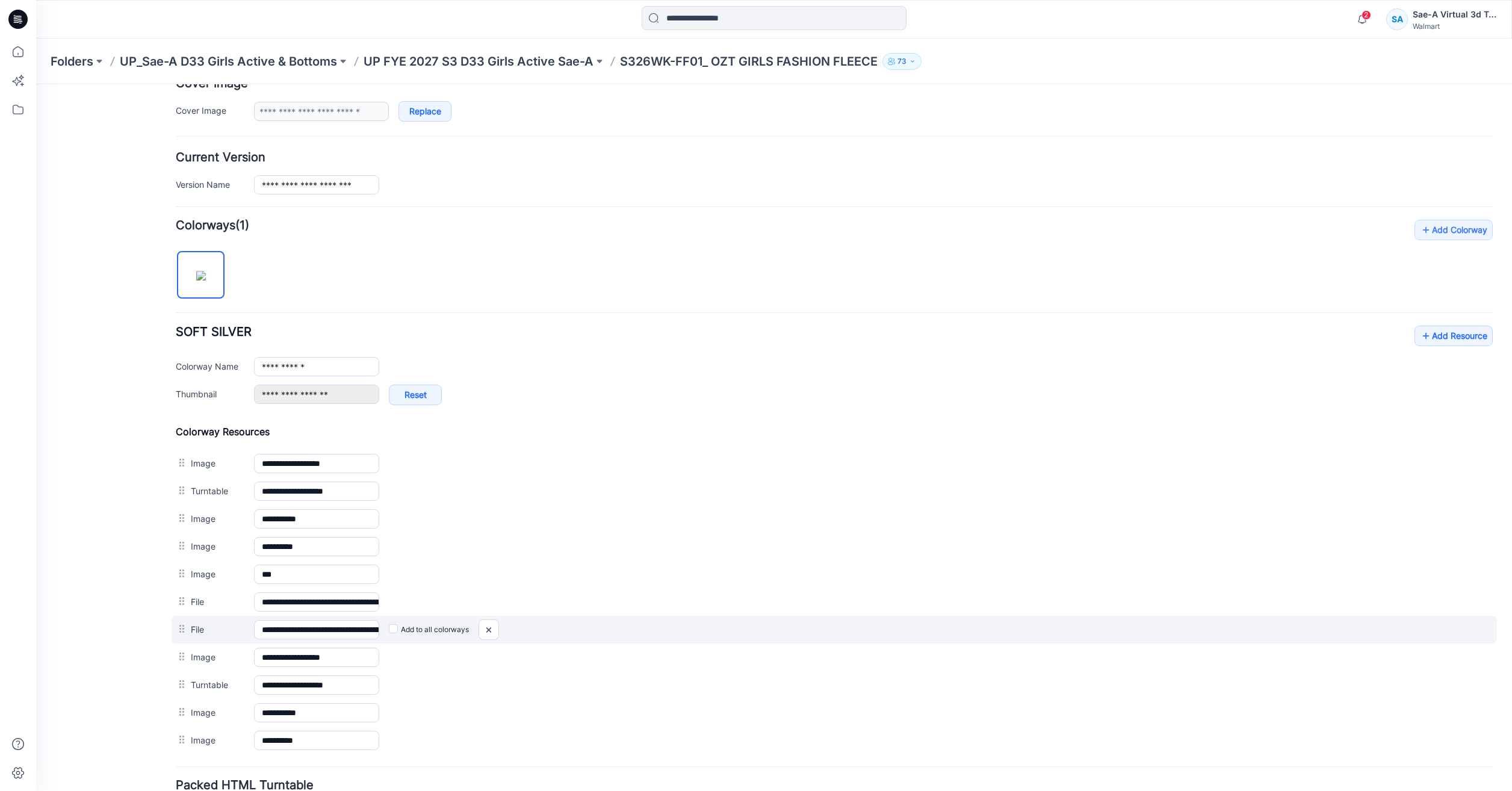
scroll to position [341, 0]
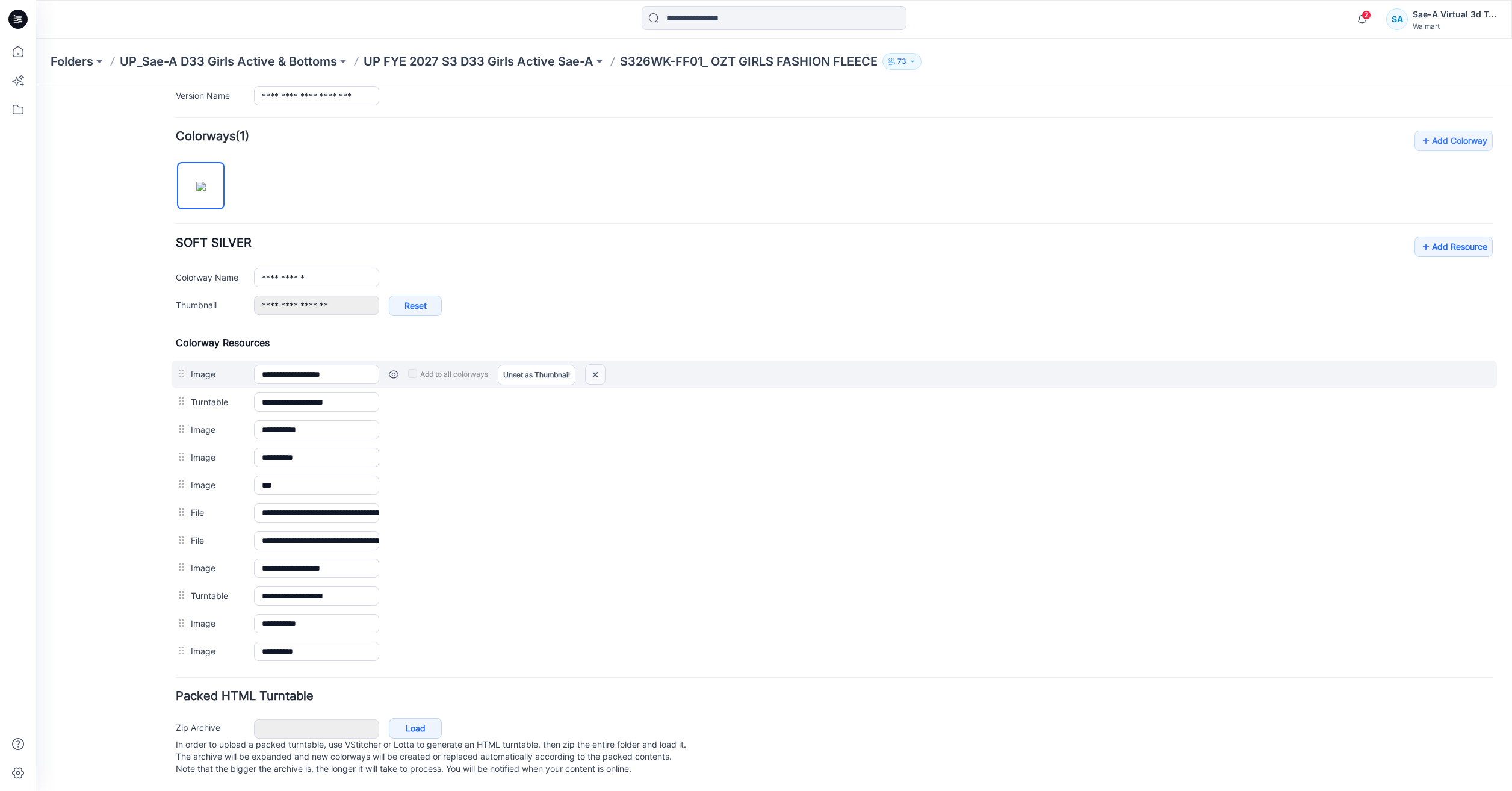
click at [598, 364] on img at bounding box center [594, 374] width 19 height 20
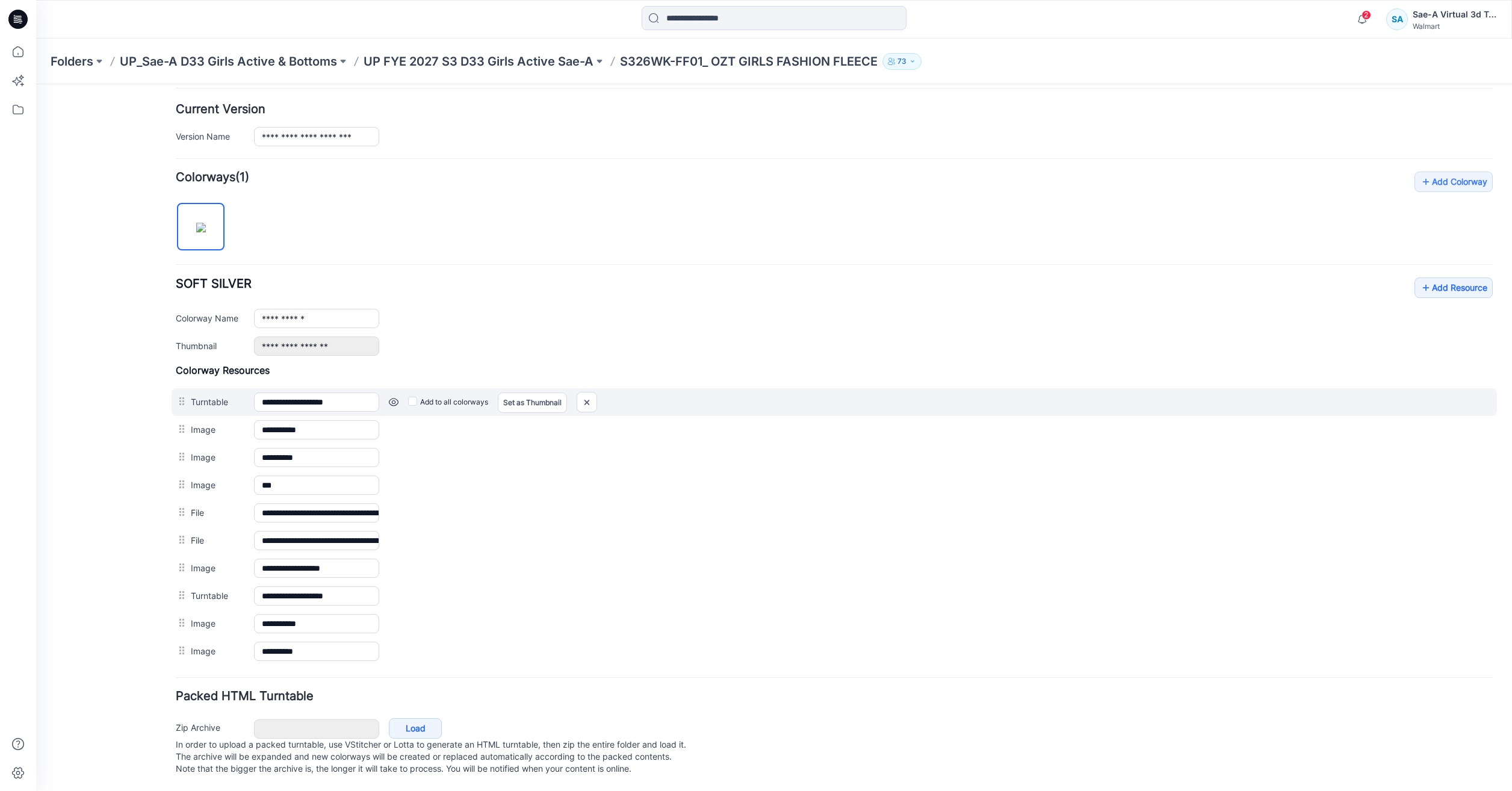
scroll to position [301, 0]
click at [586, 392] on img at bounding box center [586, 402] width 19 height 20
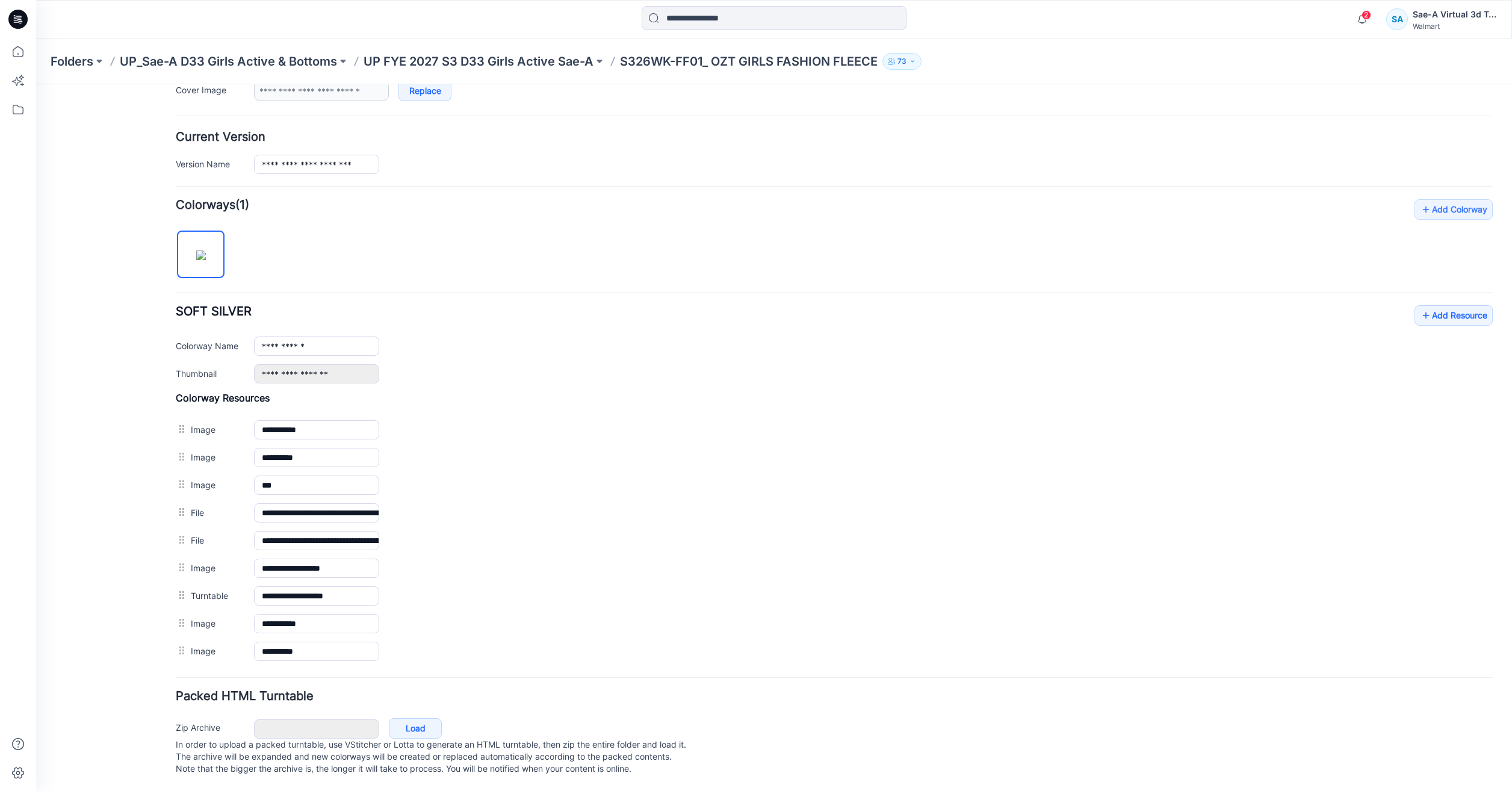
scroll to position [273, 0]
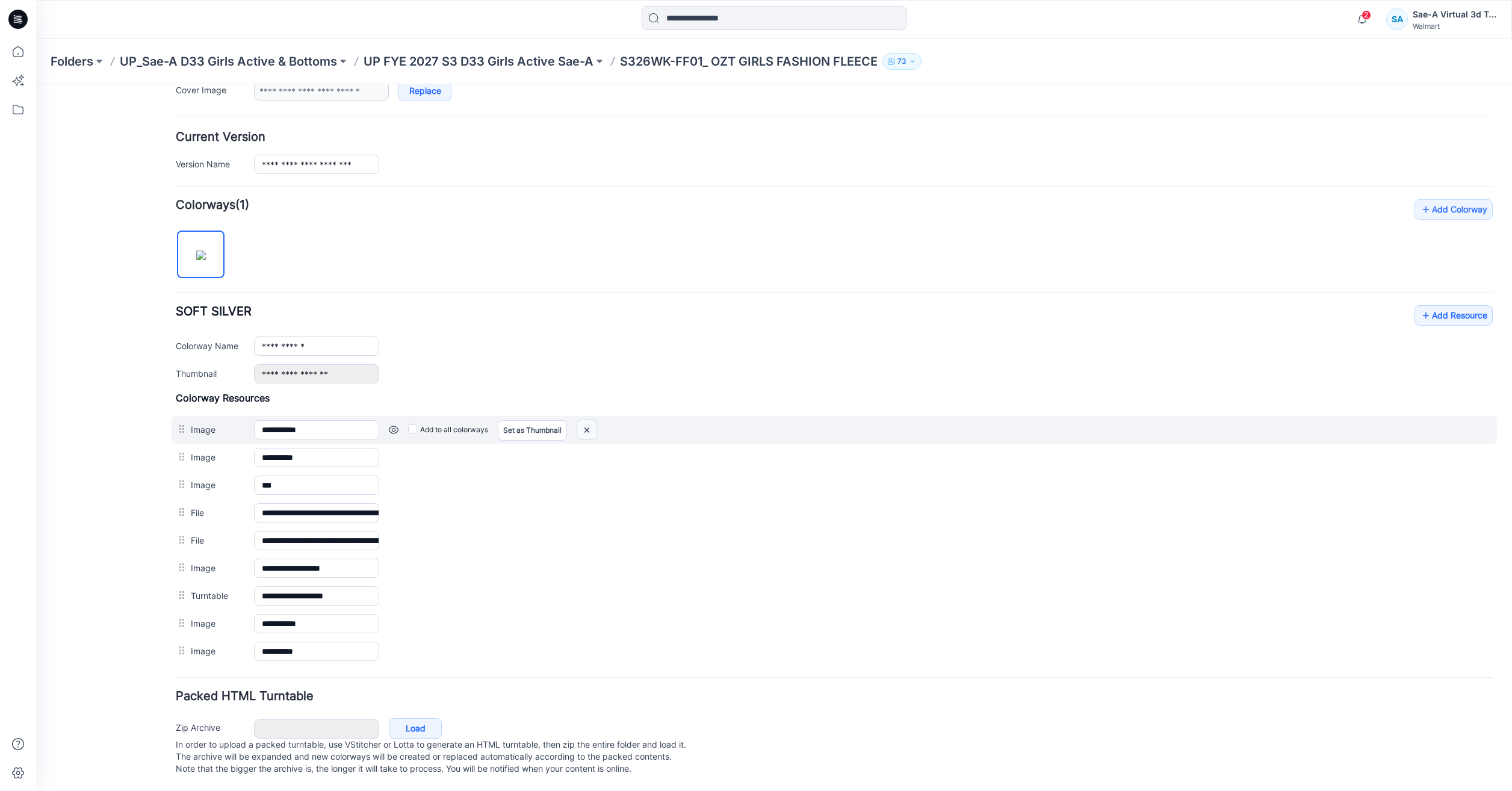
click at [593, 420] on img at bounding box center [586, 430] width 19 height 20
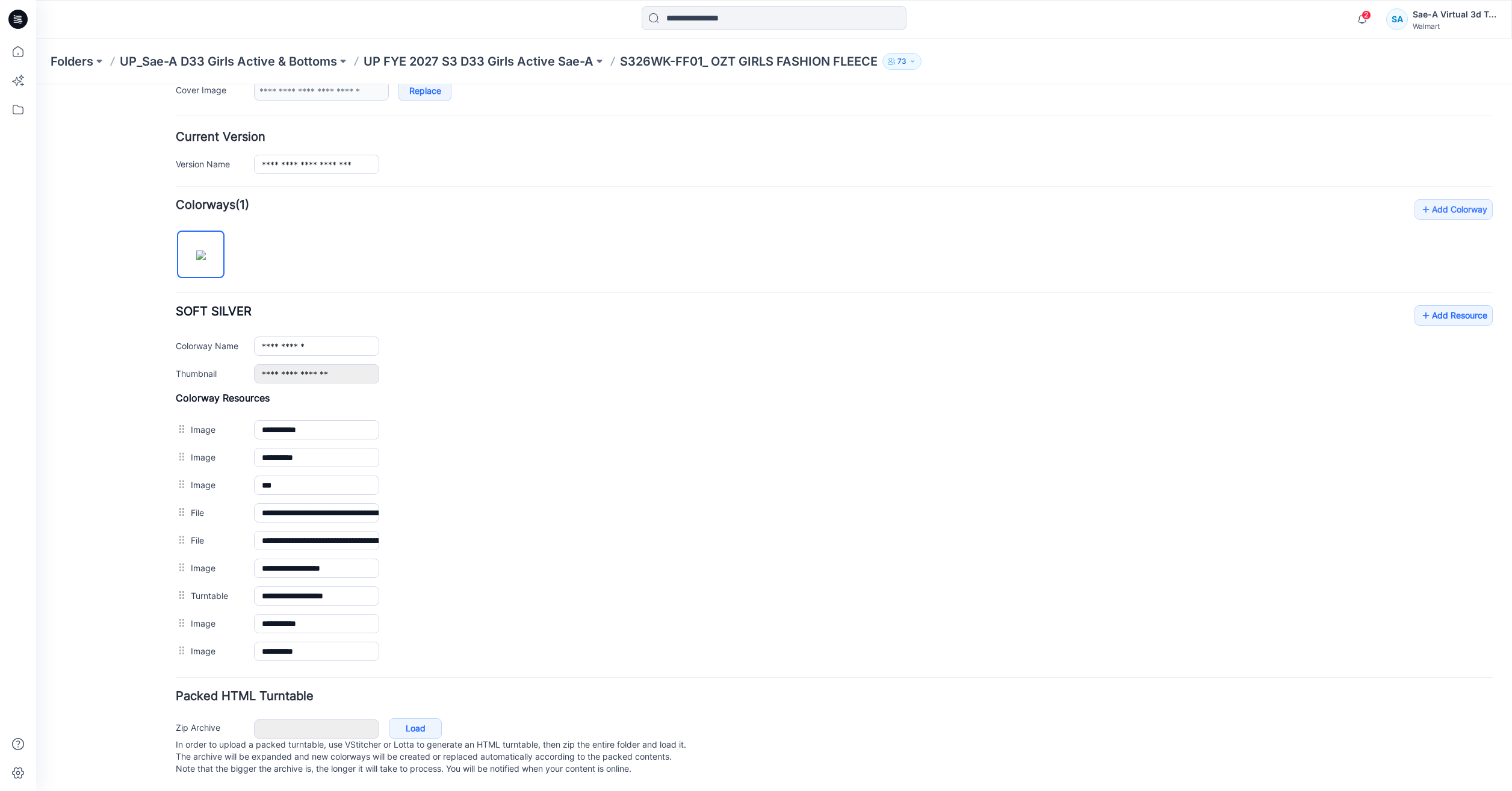
scroll to position [245, 0]
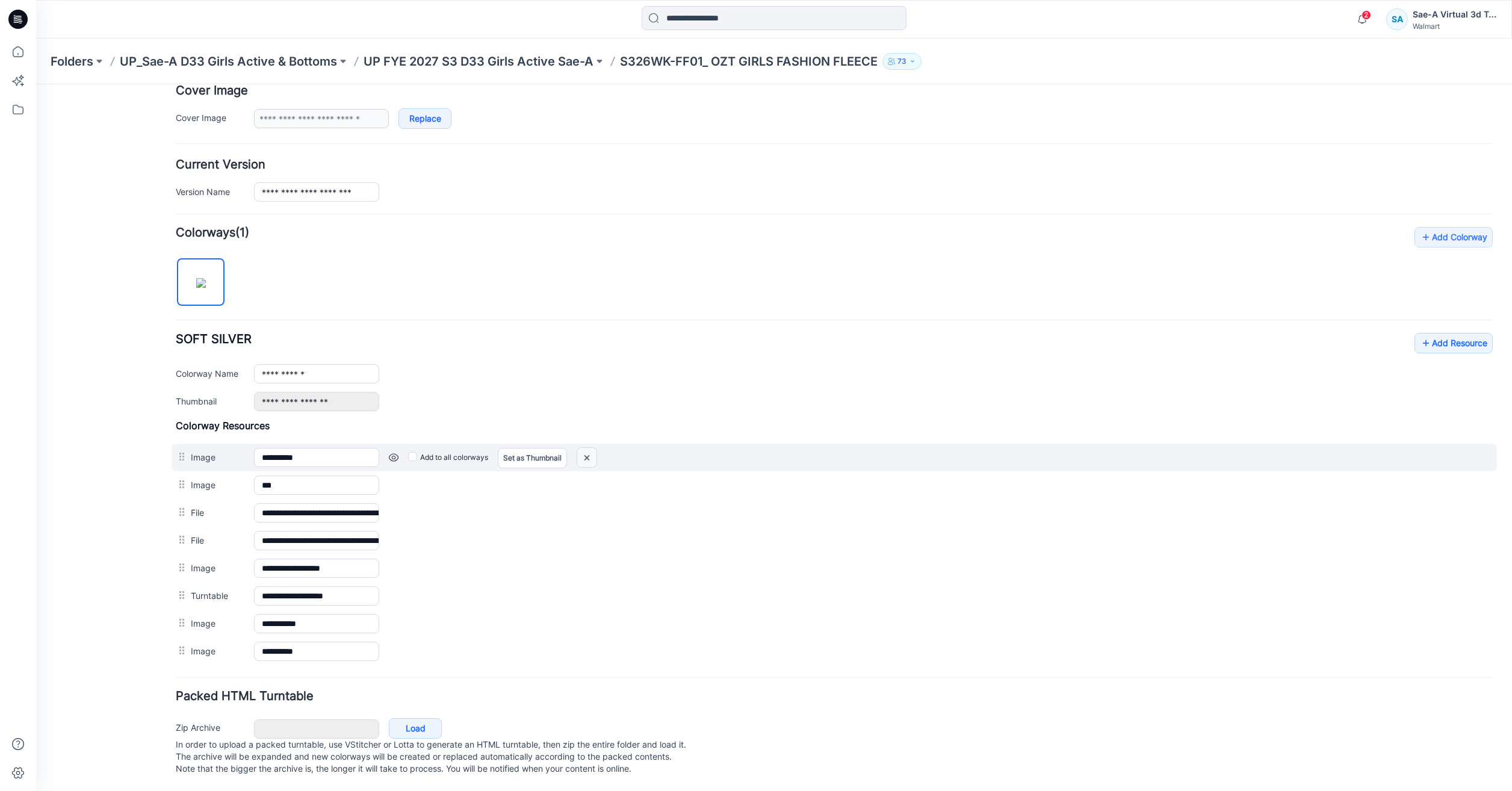
click at [591, 448] on img at bounding box center [586, 458] width 19 height 20
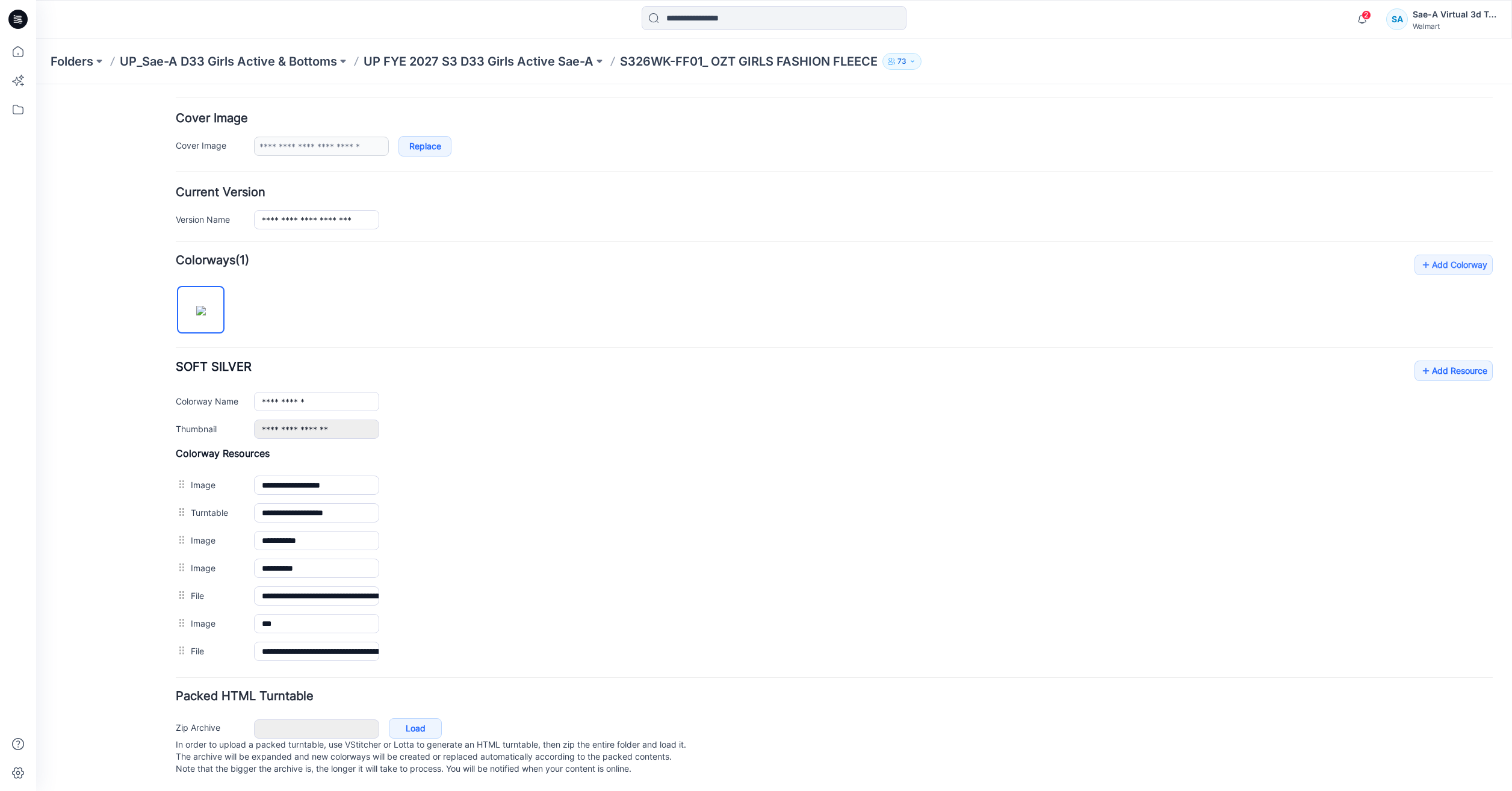
scroll to position [0, 0]
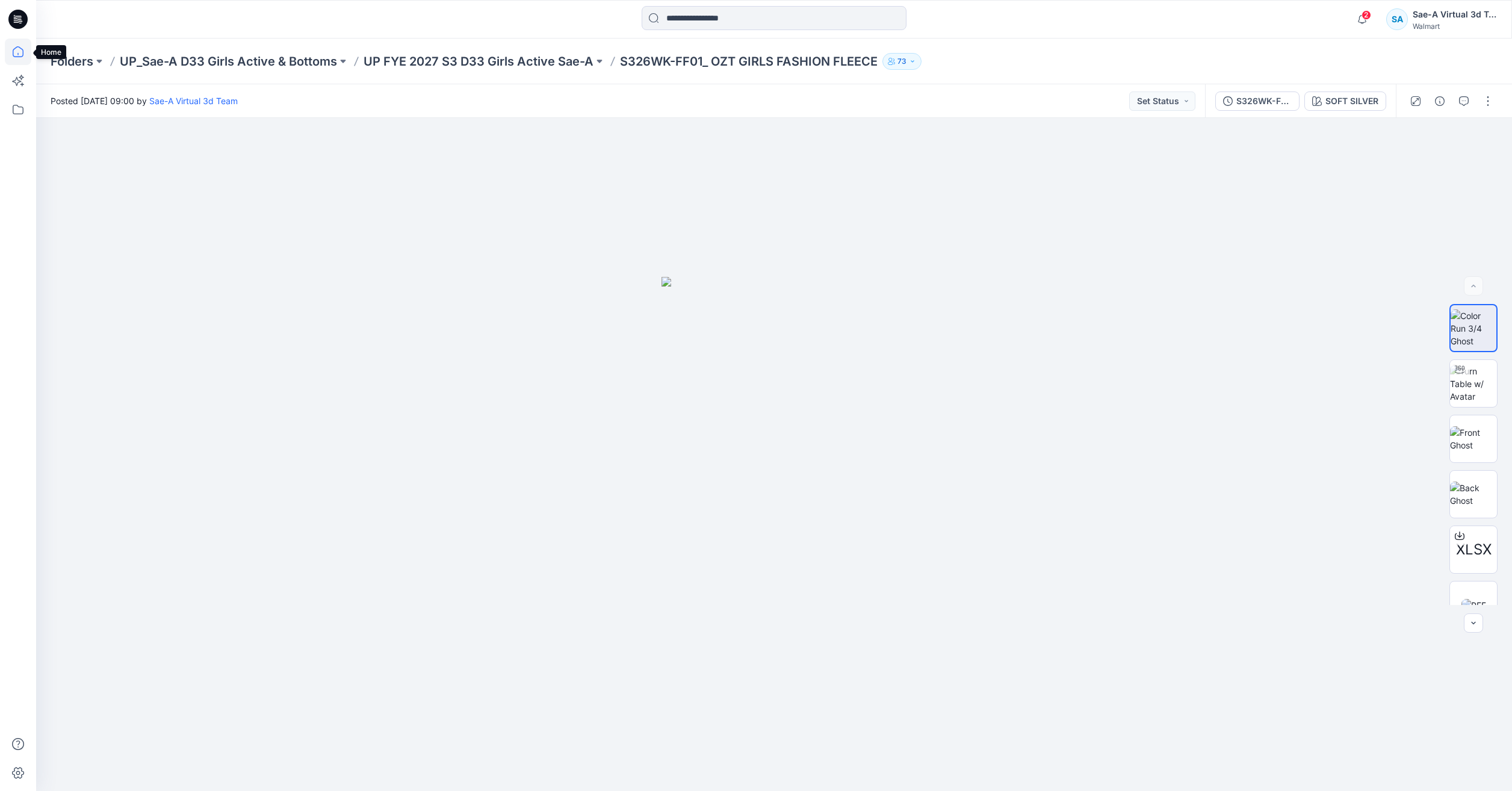
click at [6, 56] on icon at bounding box center [17, 51] width 27 height 27
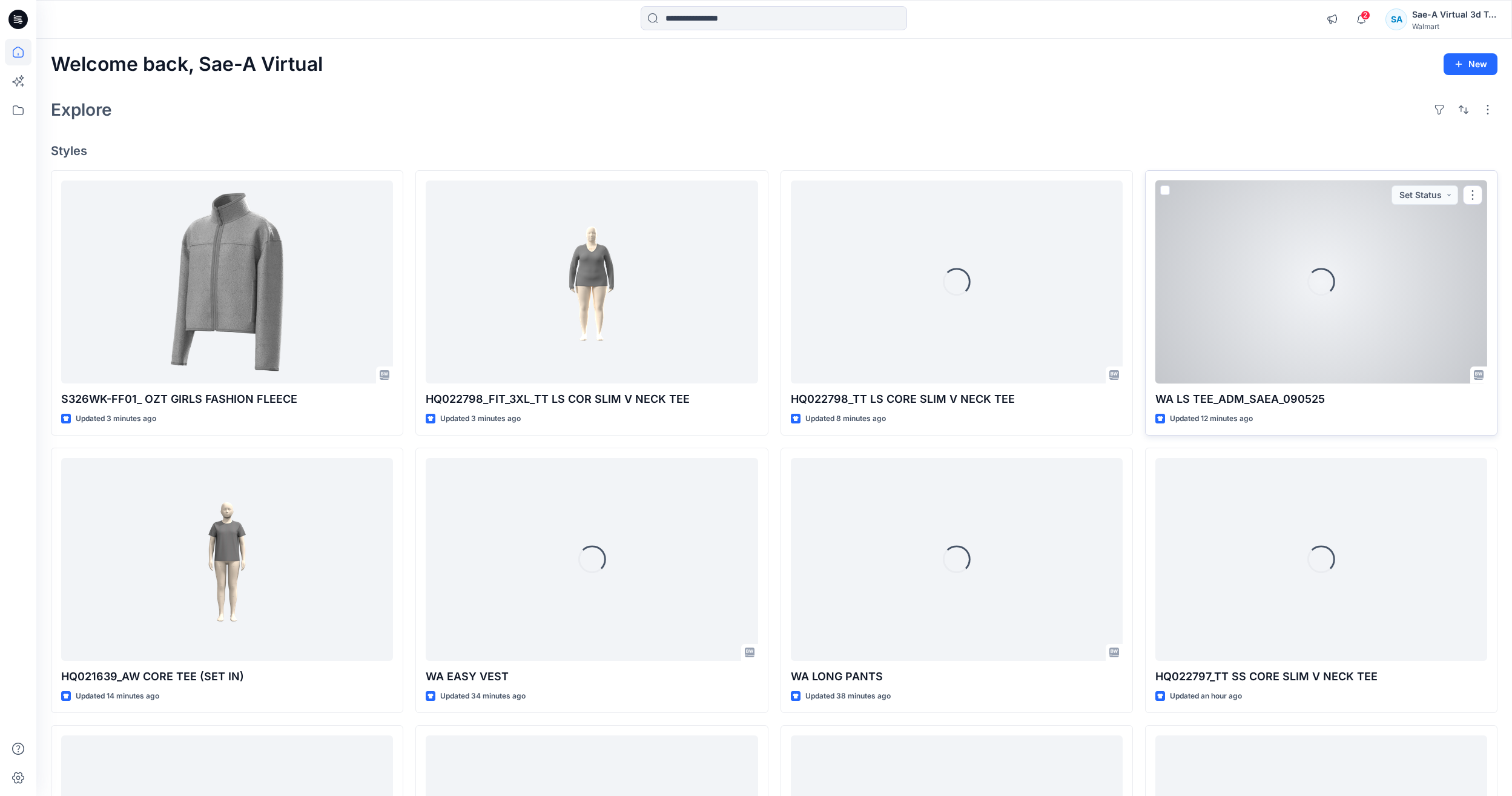
click at [1257, 321] on div "Loading..." at bounding box center [1321, 282] width 332 height 203
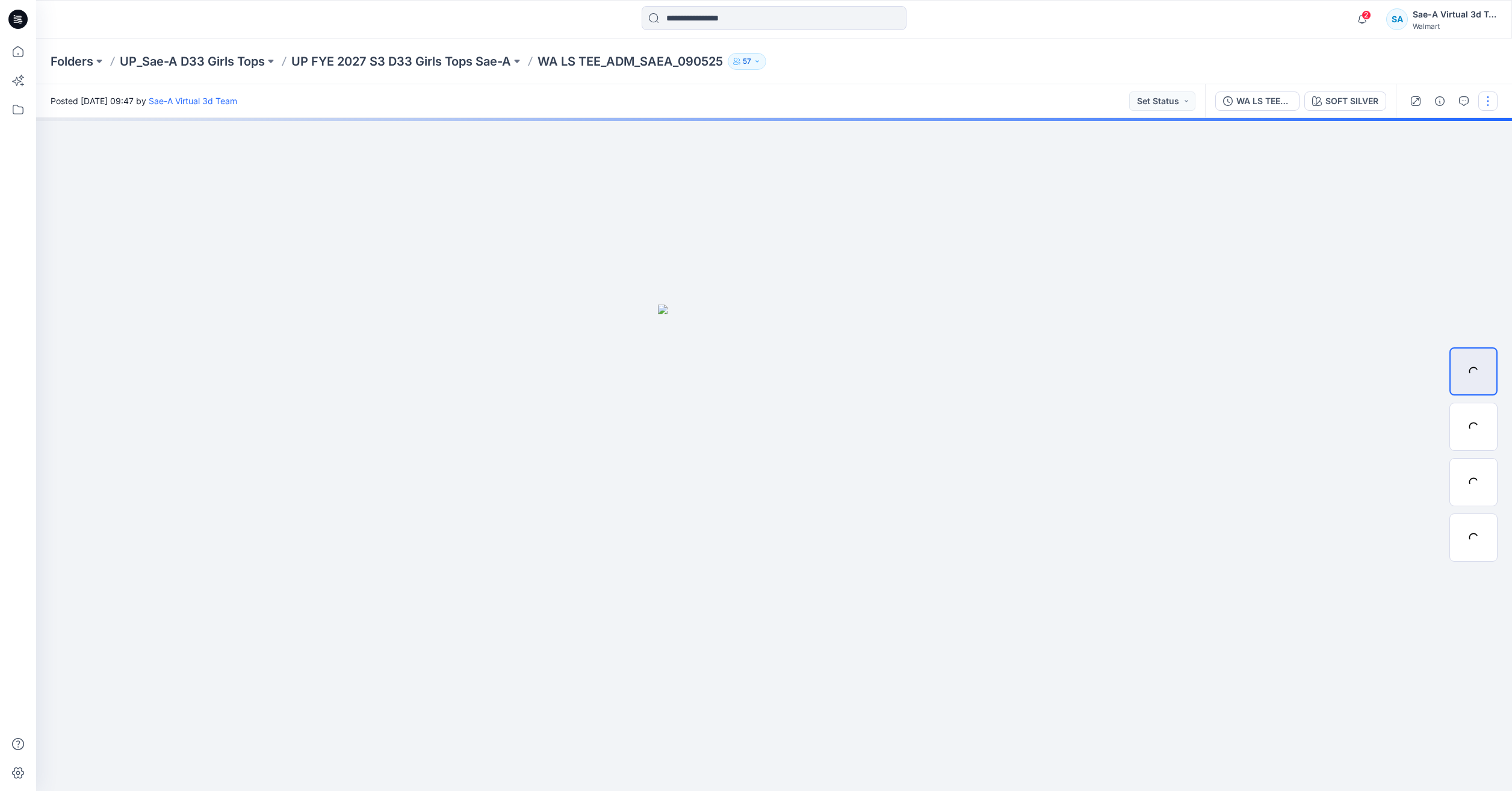
click at [1485, 101] on button "button" at bounding box center [1487, 101] width 19 height 19
click at [1430, 162] on button "Edit" at bounding box center [1437, 163] width 111 height 22
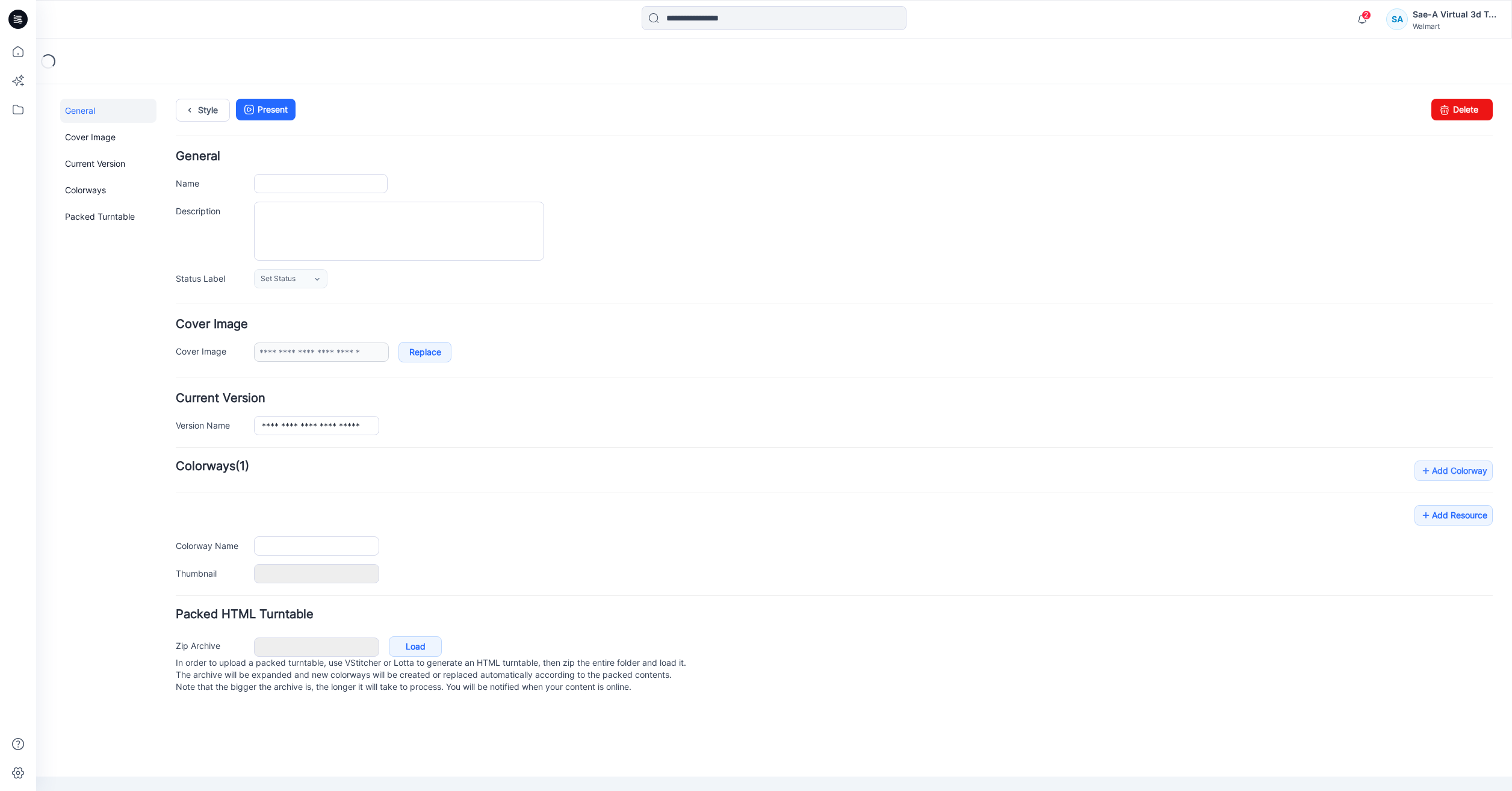
type input "**********"
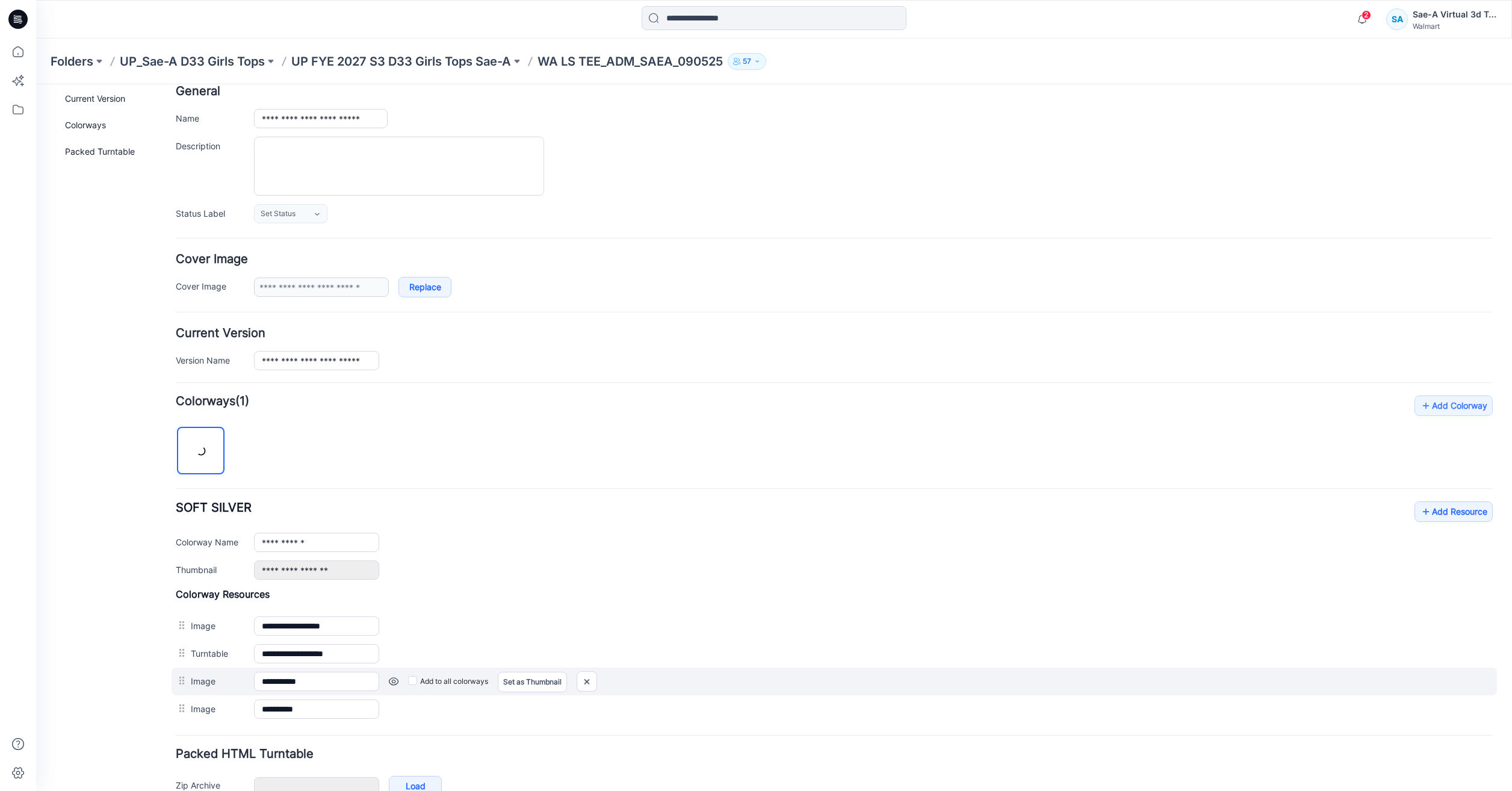
scroll to position [135, 0]
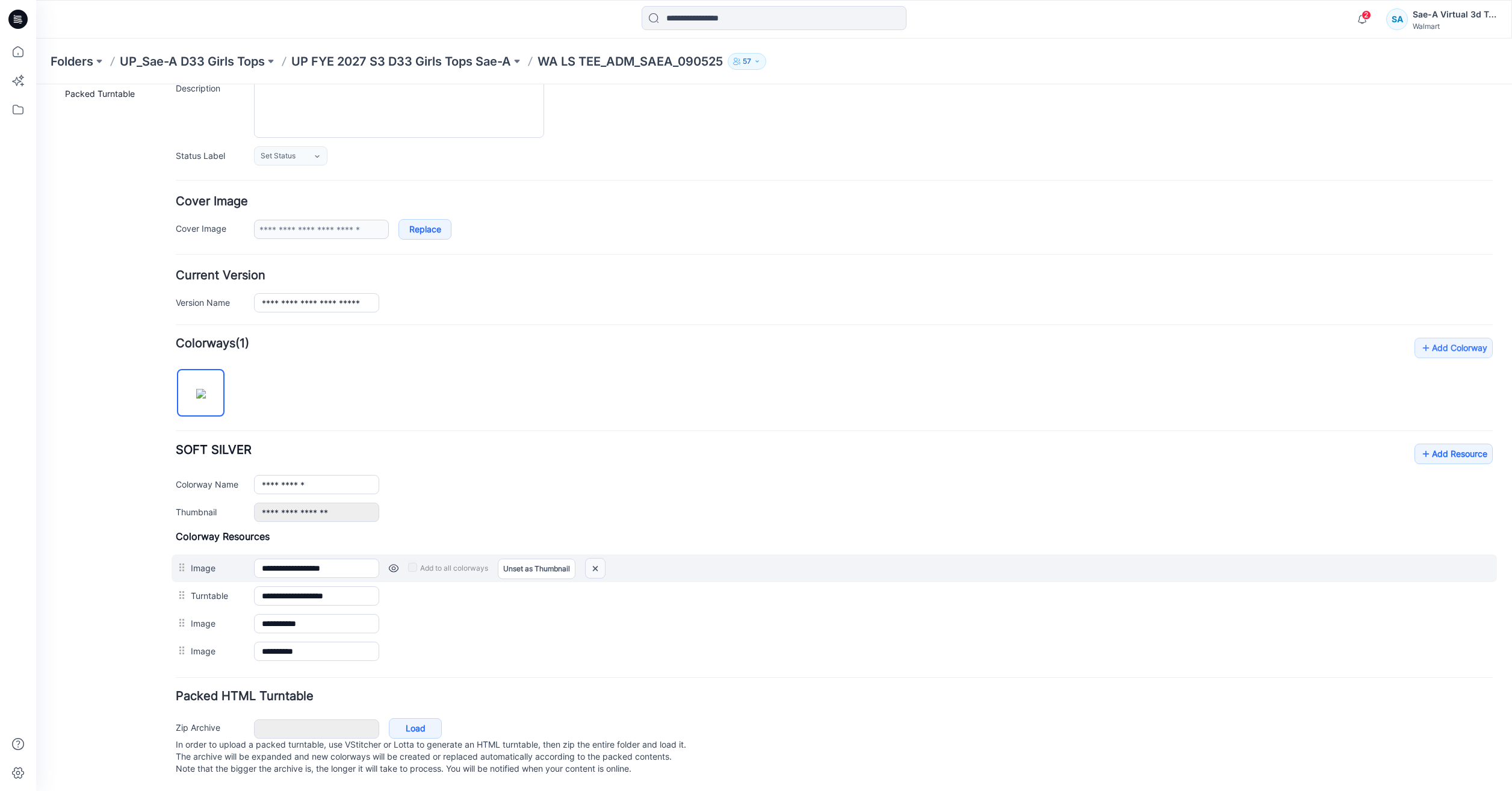
click at [592, 558] on img at bounding box center [594, 569] width 19 height 20
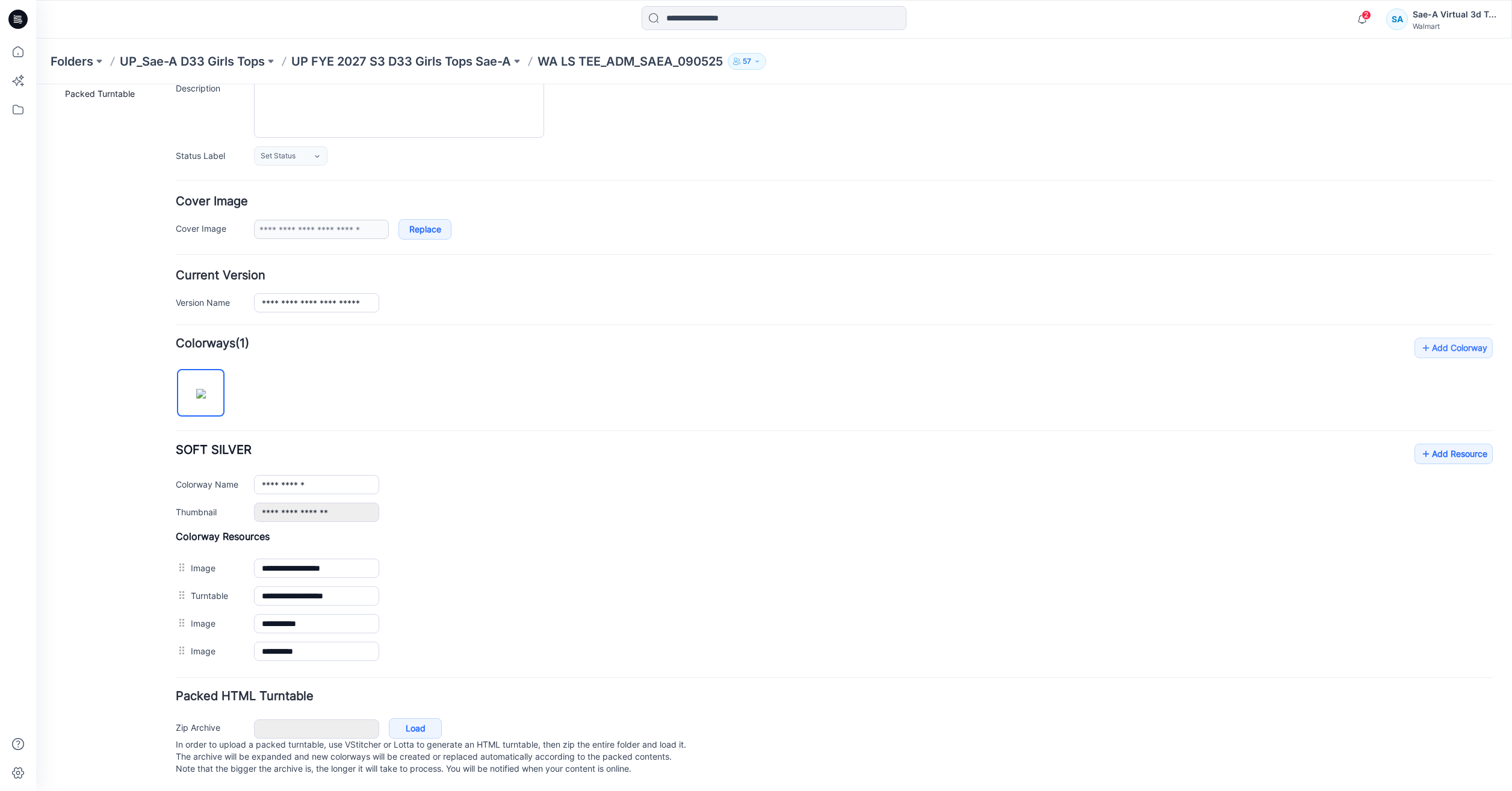
scroll to position [107, 0]
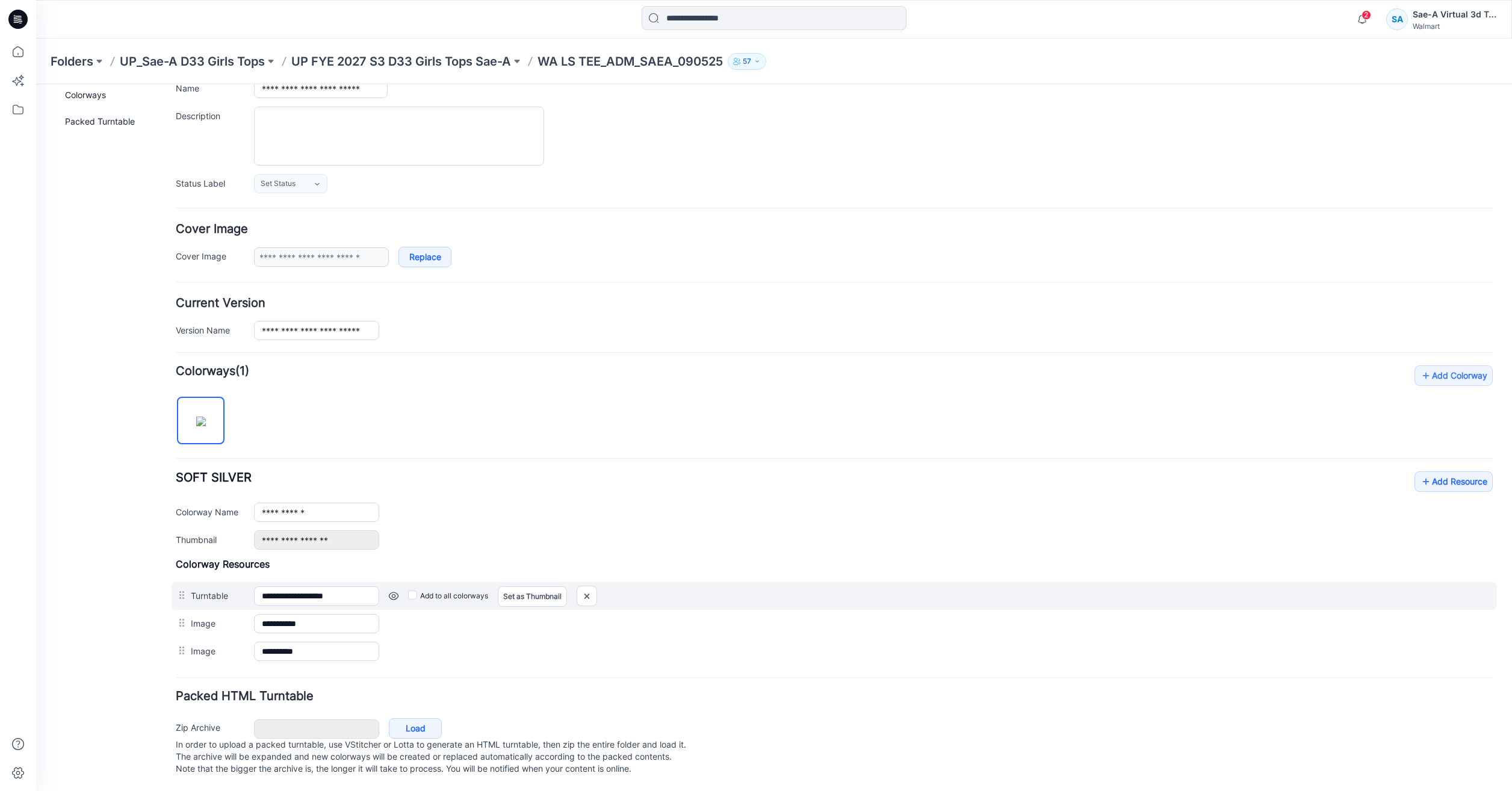
click at [597, 586] on div at bounding box center [587, 595] width 20 height 20
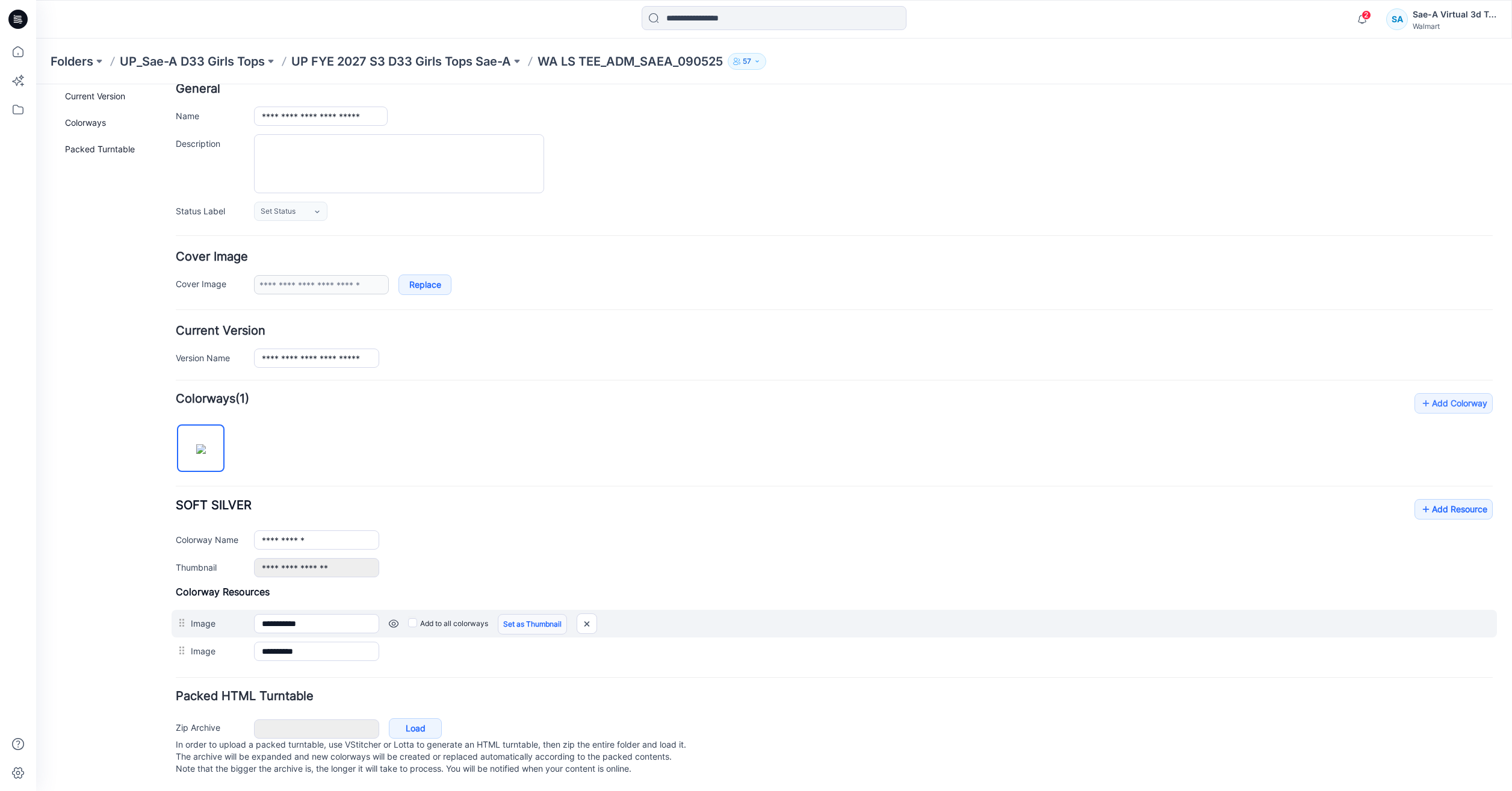
scroll to position [80, 0]
click at [592, 615] on img at bounding box center [586, 623] width 19 height 20
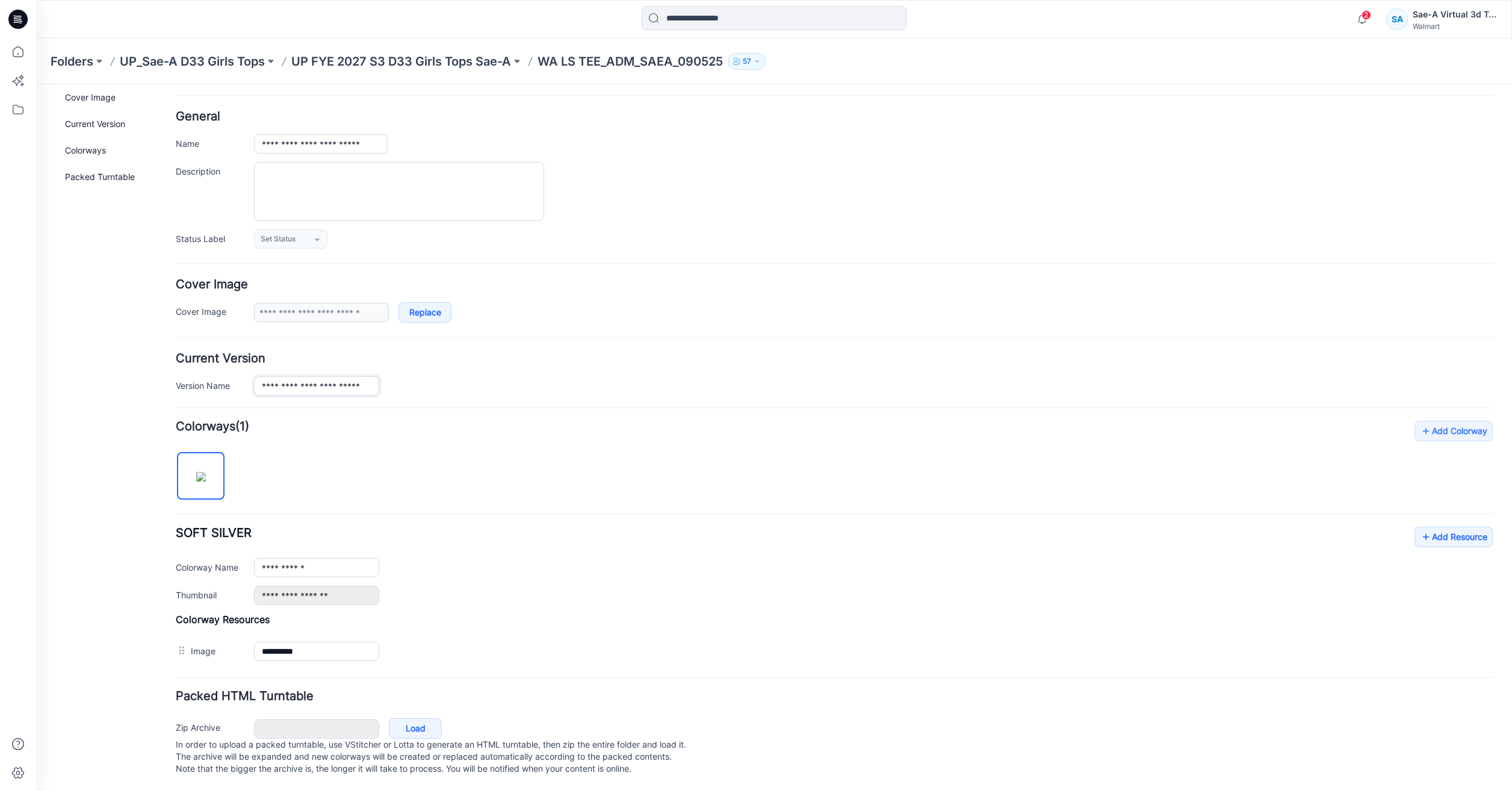
scroll to position [0, 10]
drag, startPoint x: 333, startPoint y: 374, endPoint x: 647, endPoint y: 392, distance: 314.5
click at [647, 392] on form "**********" at bounding box center [834, 444] width 1317 height 667
type input "**********"
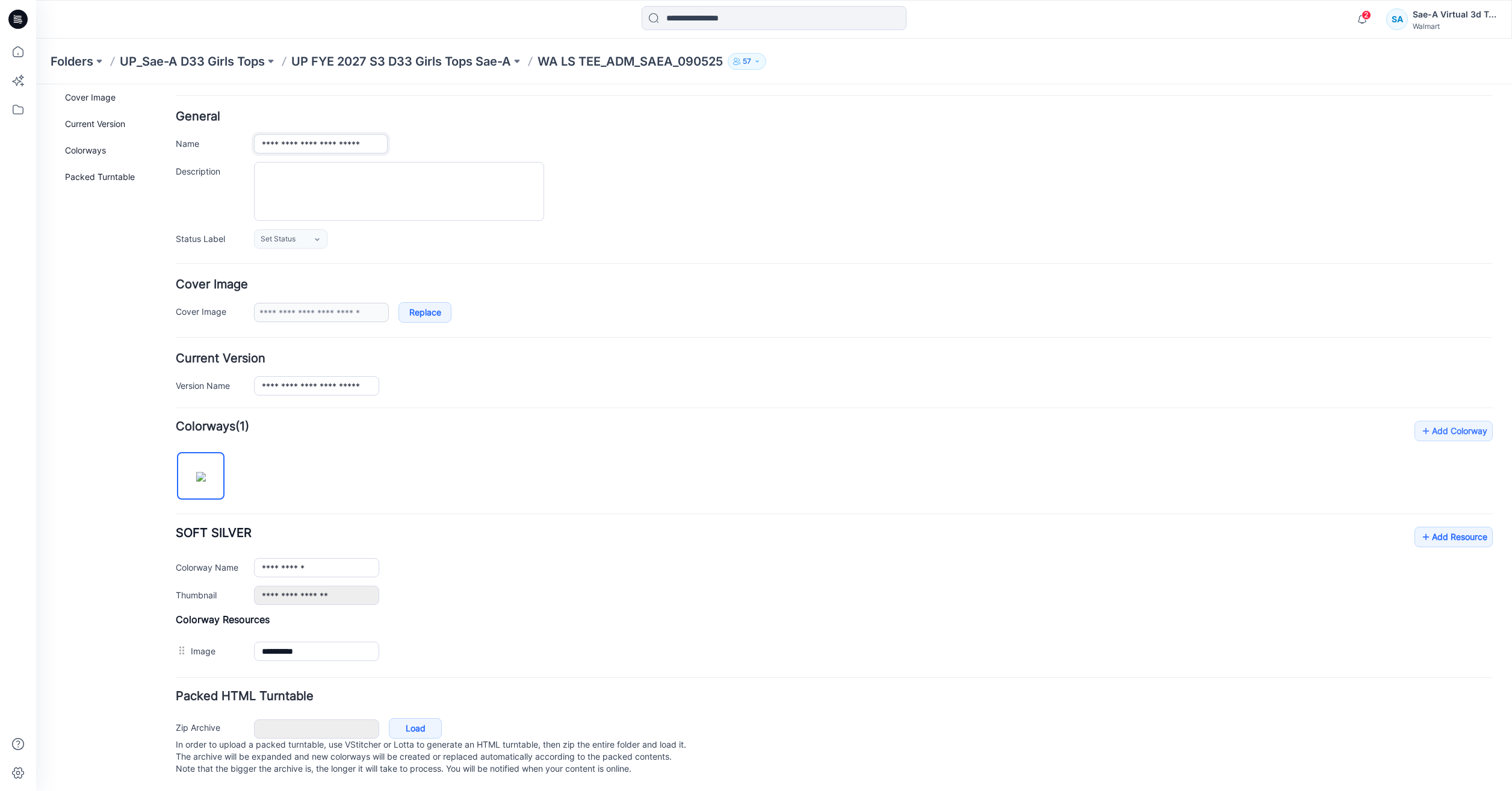
click at [348, 135] on input "**********" at bounding box center [321, 144] width 134 height 19
drag, startPoint x: 310, startPoint y: 132, endPoint x: 505, endPoint y: 131, distance: 195.0
click at [505, 135] on div "**********" at bounding box center [873, 144] width 1238 height 19
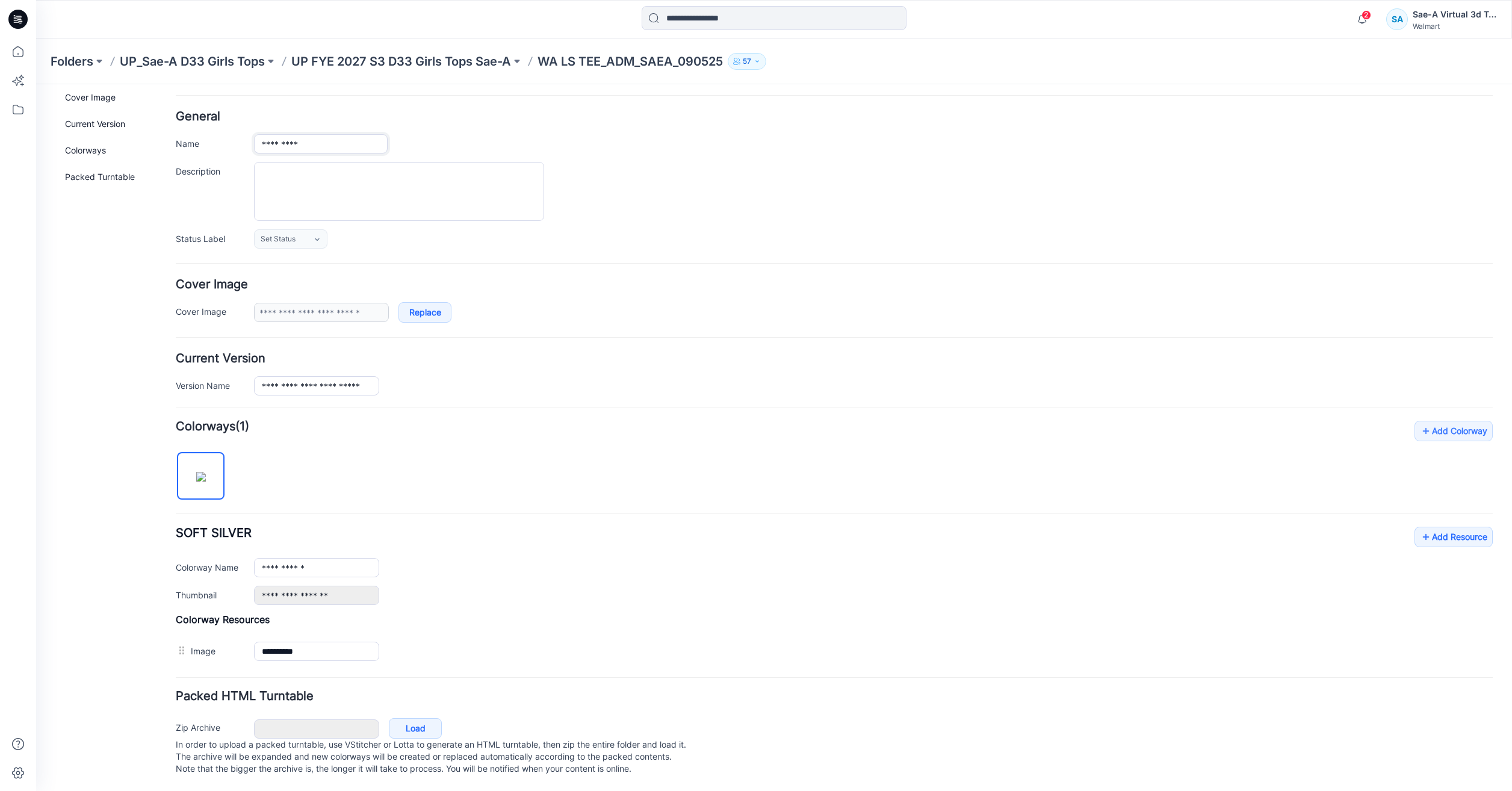
type input "*********"
click at [678, 213] on div "General Name ********* Description Status Label Set Status Set Status *Revision…" at bounding box center [834, 179] width 1317 height 137
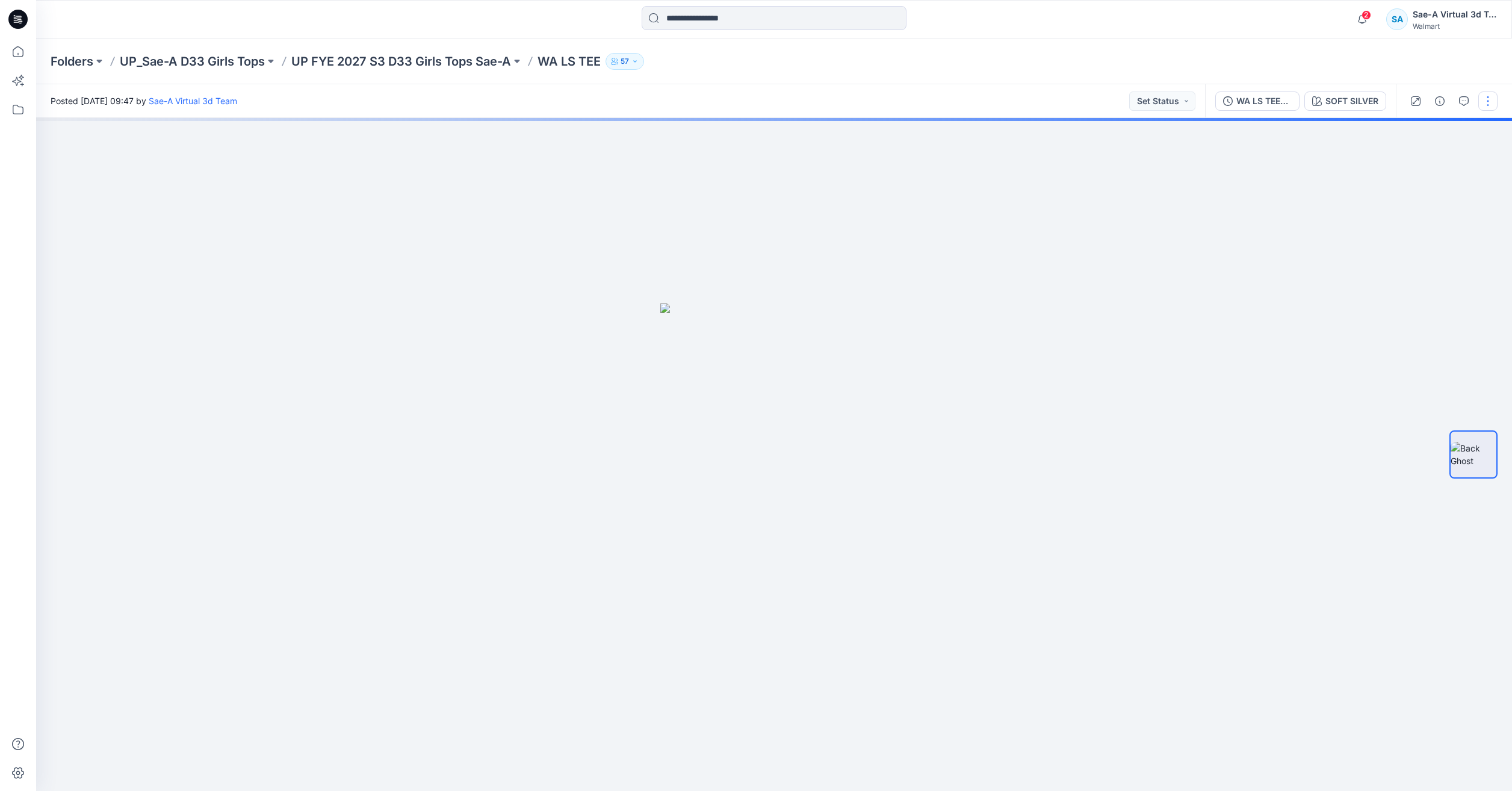
click at [1496, 101] on button "button" at bounding box center [1487, 101] width 19 height 19
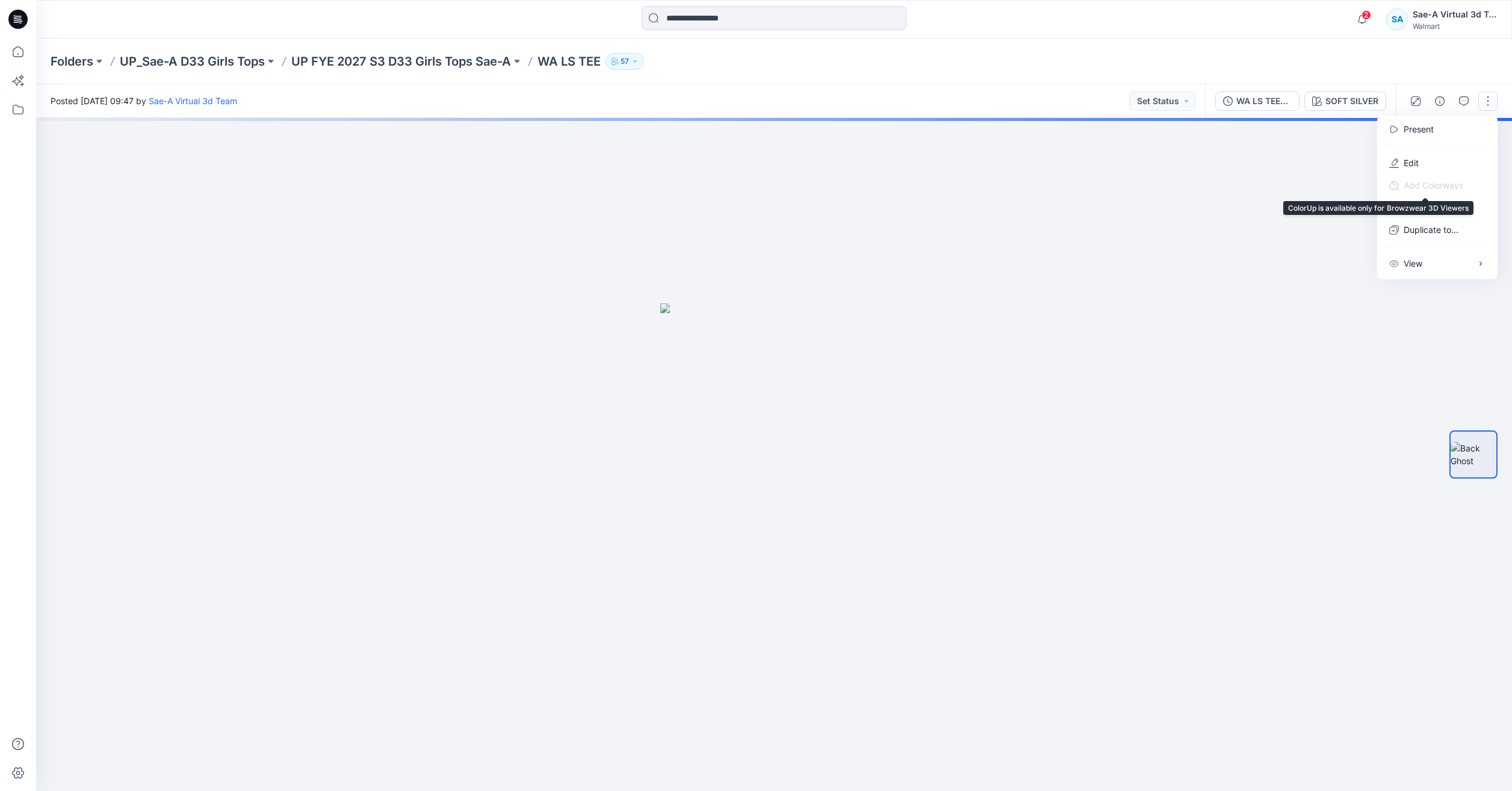
click at [1407, 175] on span "Add Colorways" at bounding box center [1426, 185] width 93 height 22
click at [1398, 170] on button "Edit" at bounding box center [1437, 163] width 111 height 22
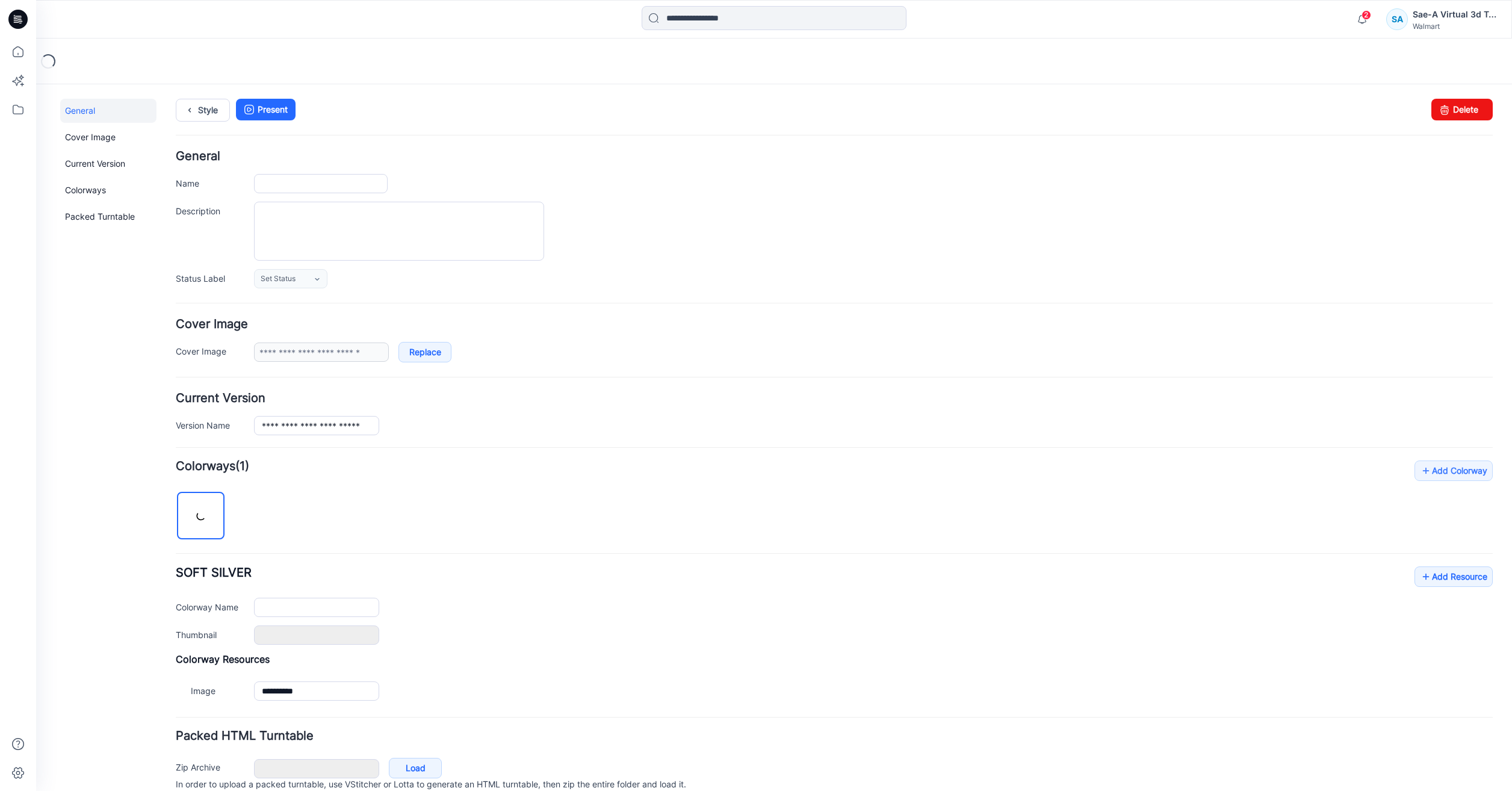
type input "*********"
type input "**********"
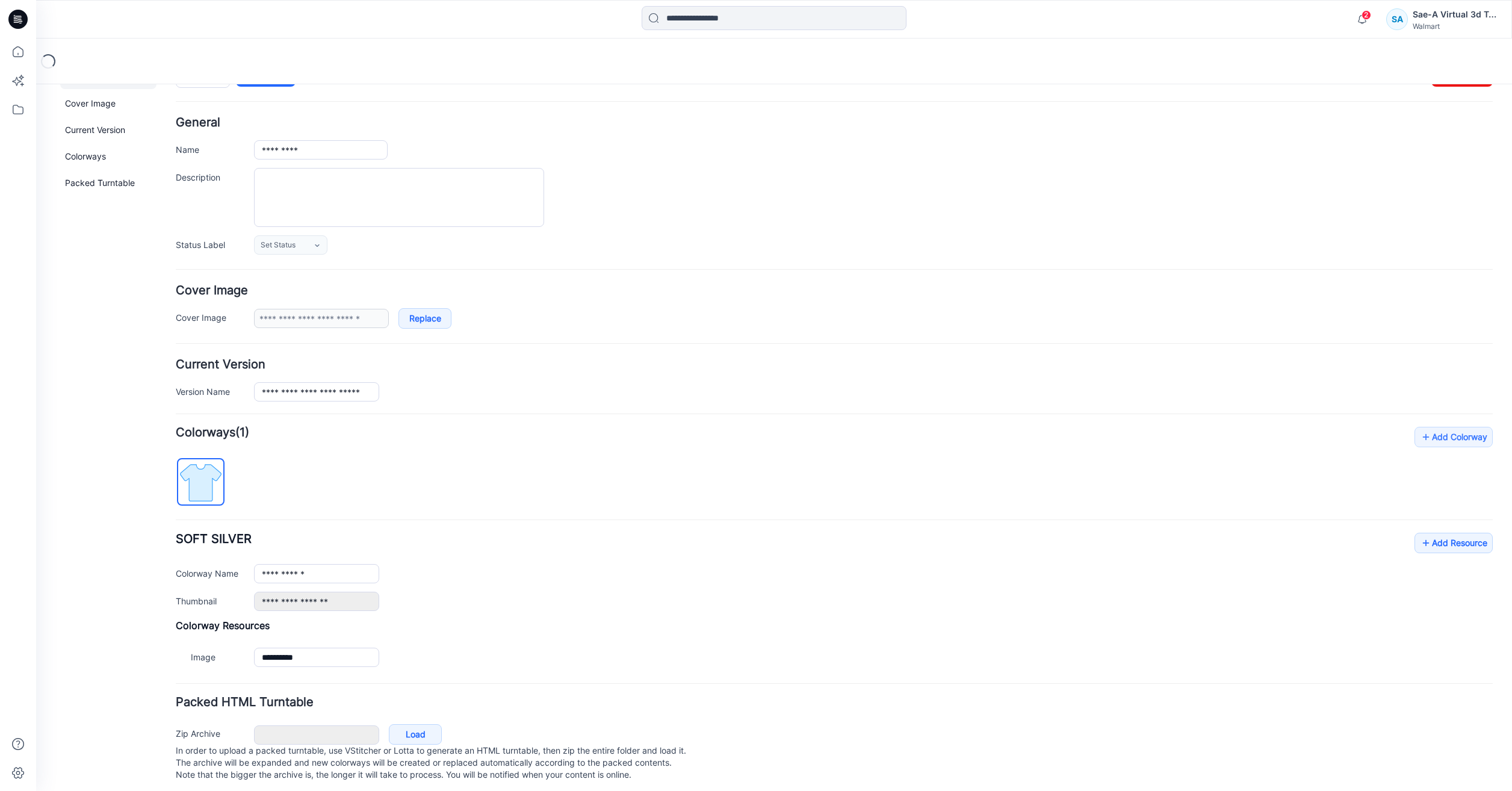
scroll to position [52, 0]
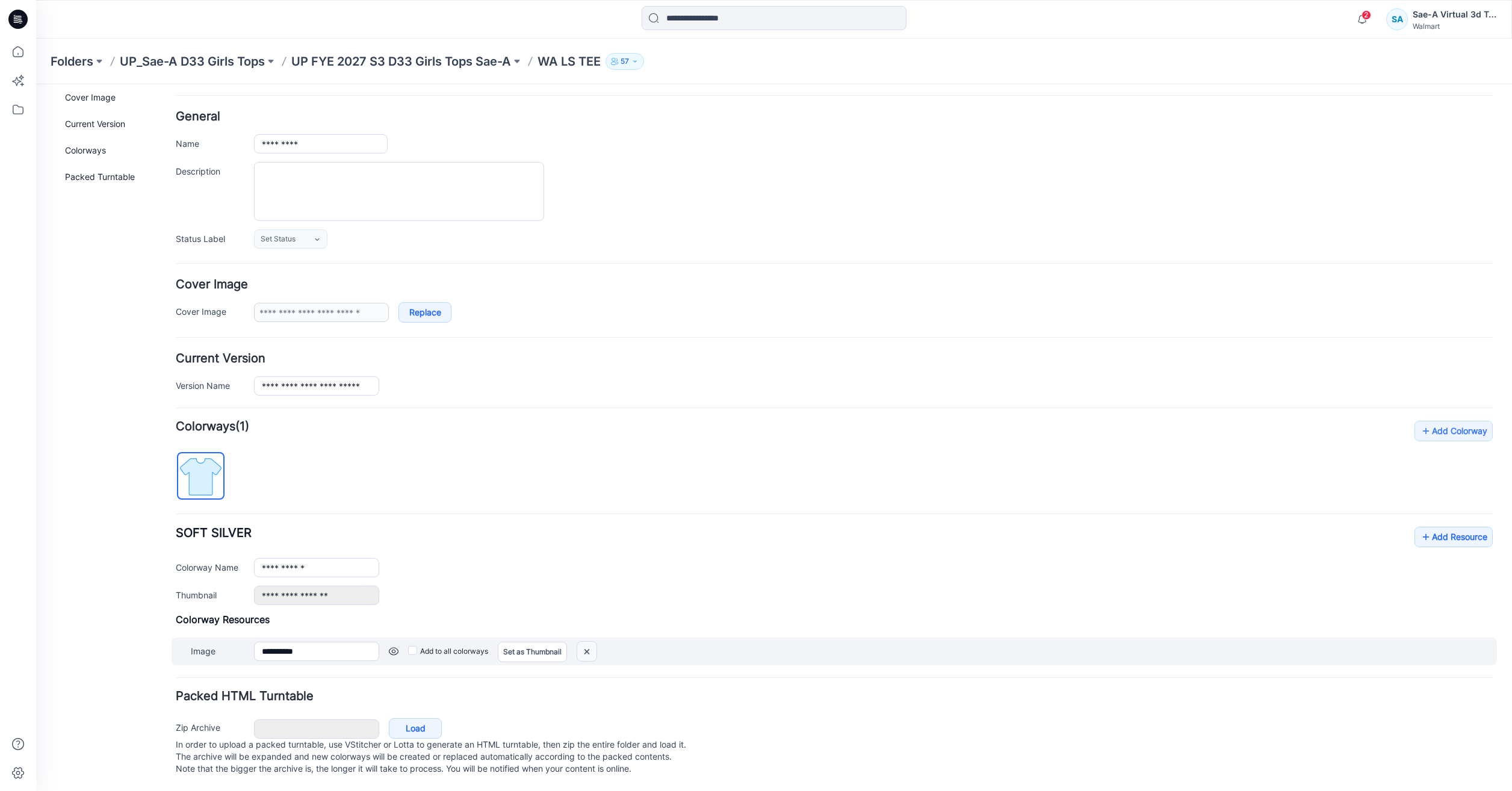
click at [582, 642] on img at bounding box center [586, 652] width 19 height 20
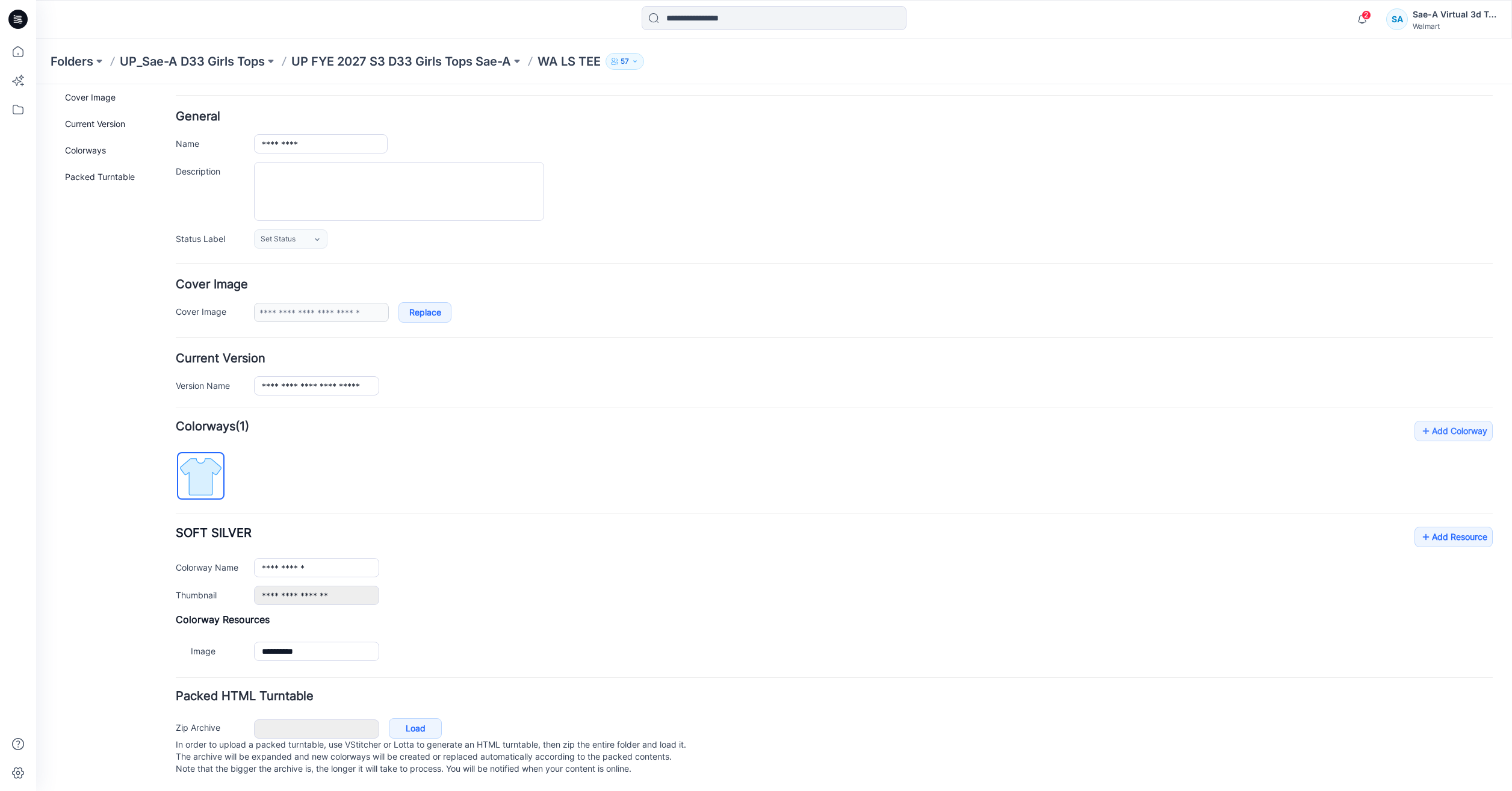
scroll to position [12, 0]
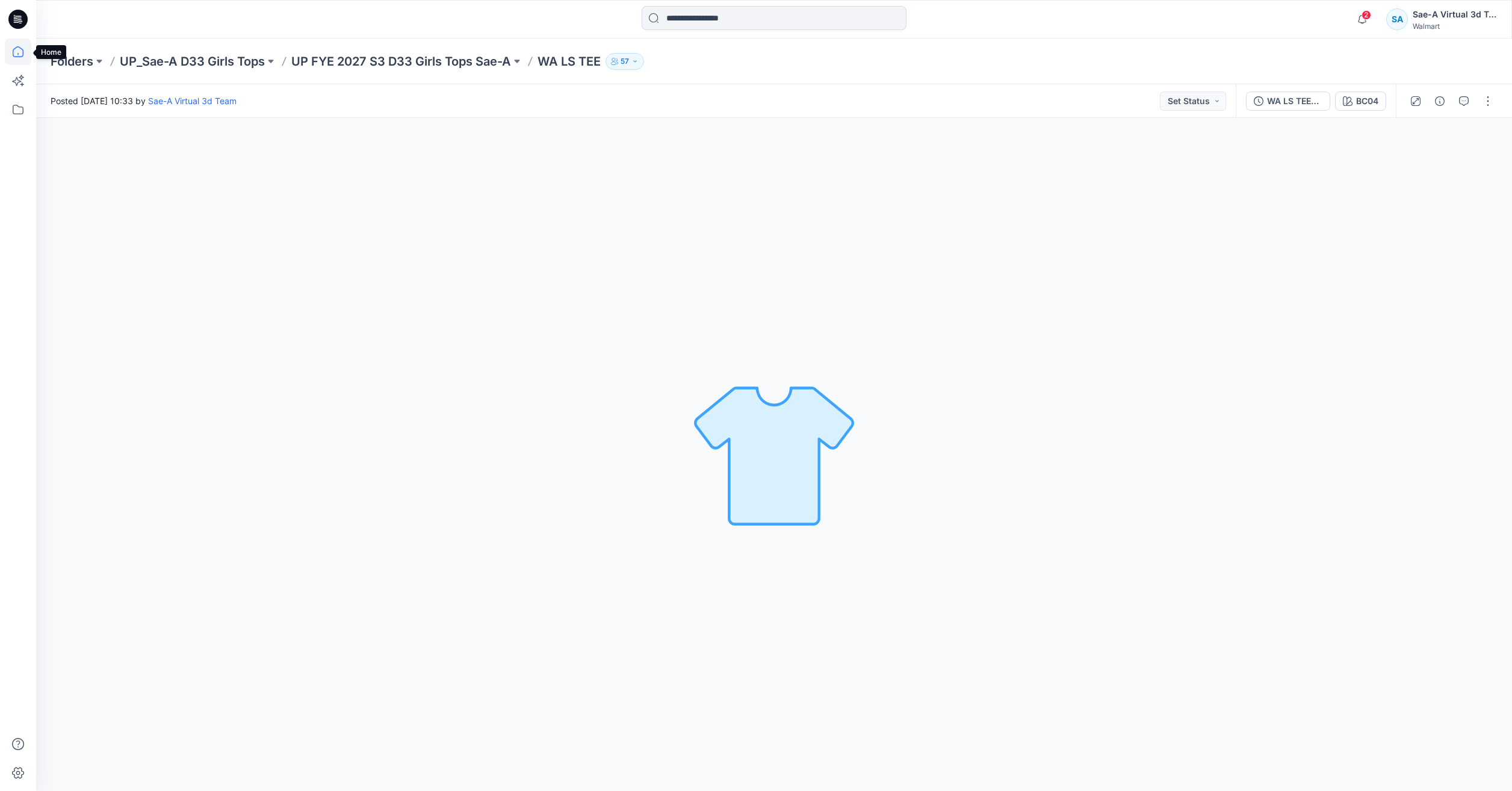
click at [14, 58] on icon at bounding box center [17, 51] width 27 height 27
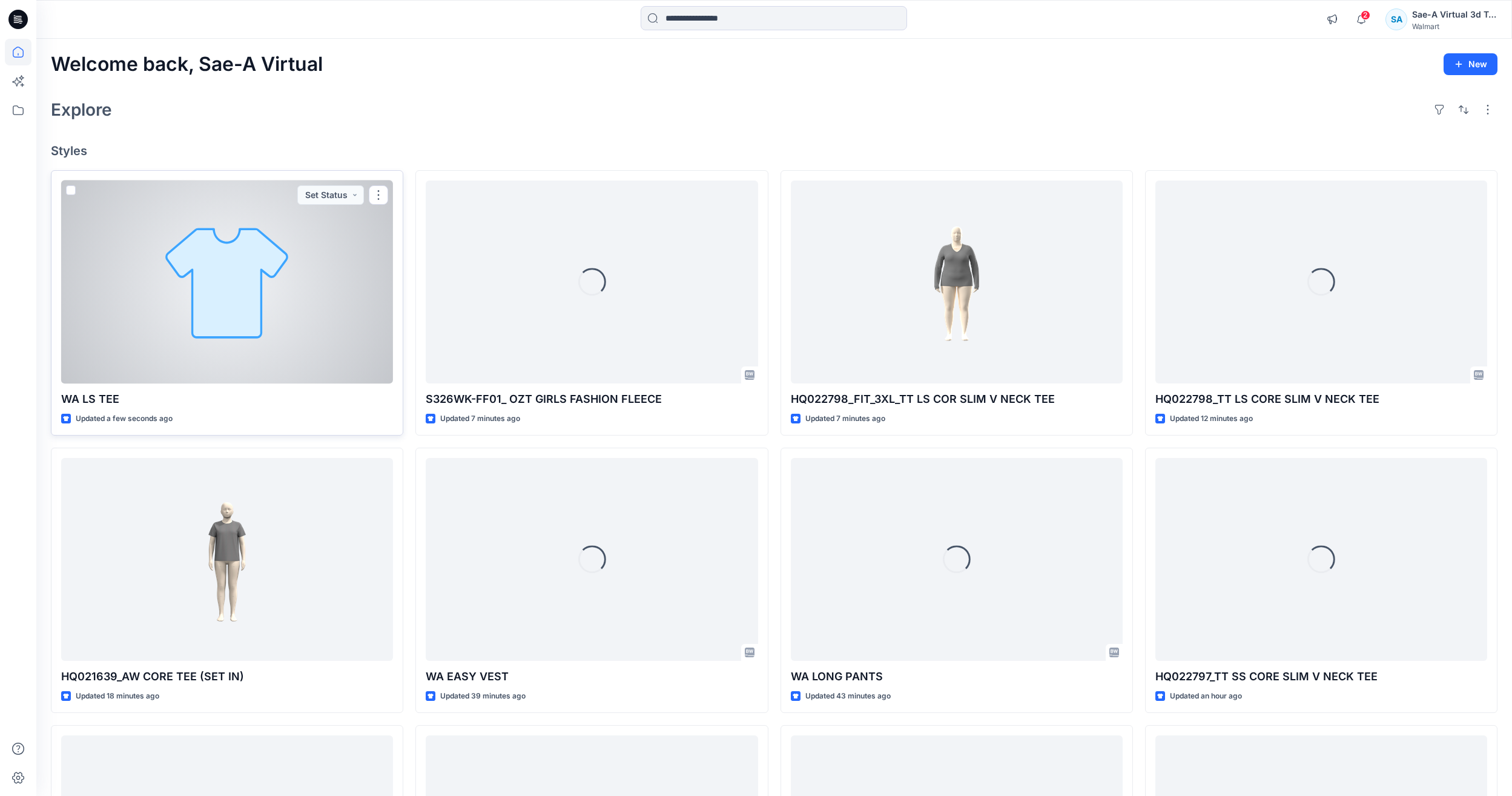
click at [205, 332] on div at bounding box center [227, 282] width 332 height 203
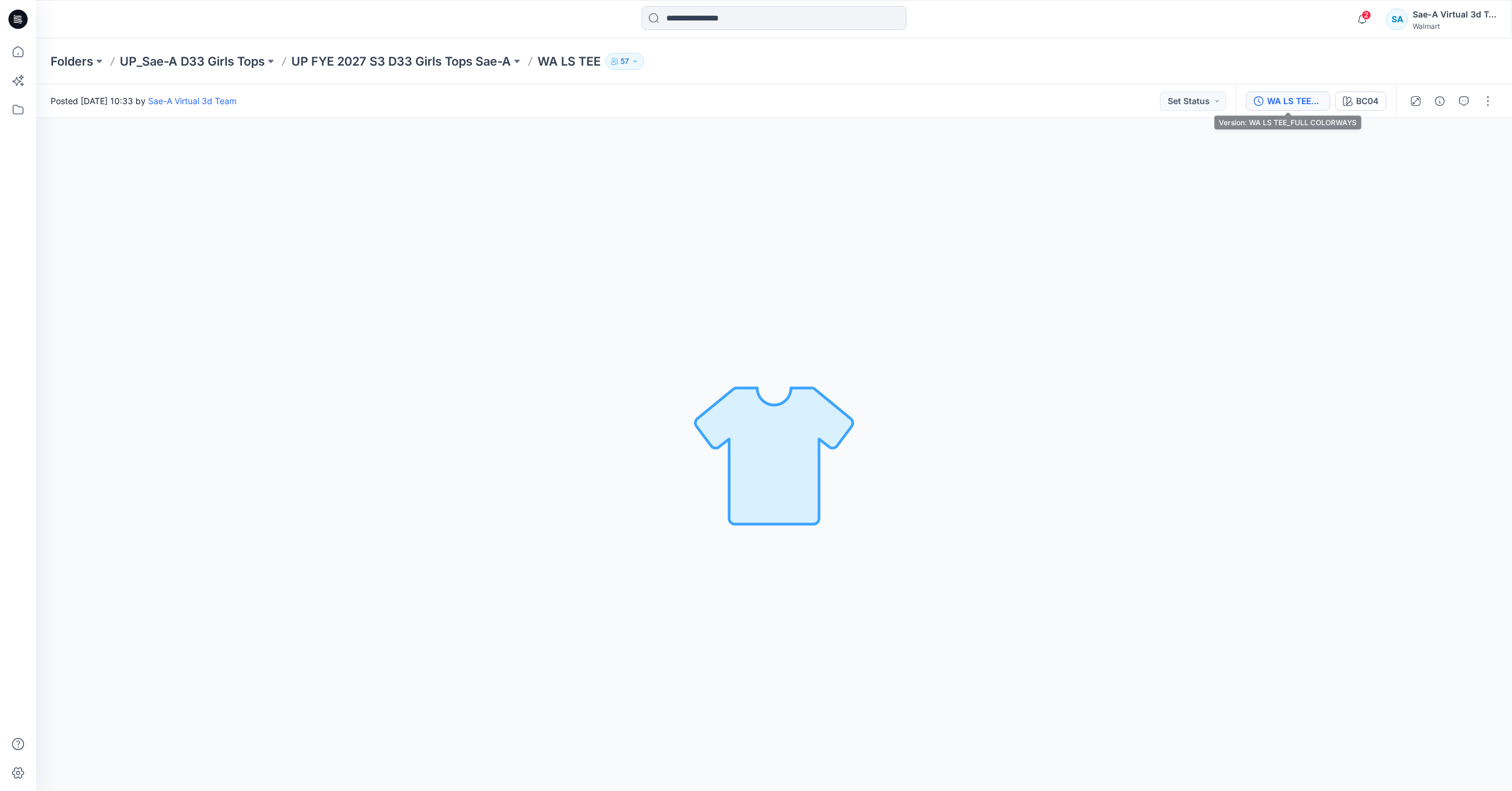
click at [1291, 102] on div "WA LS TEE_FULL COLORWAYS" at bounding box center [1294, 101] width 55 height 13
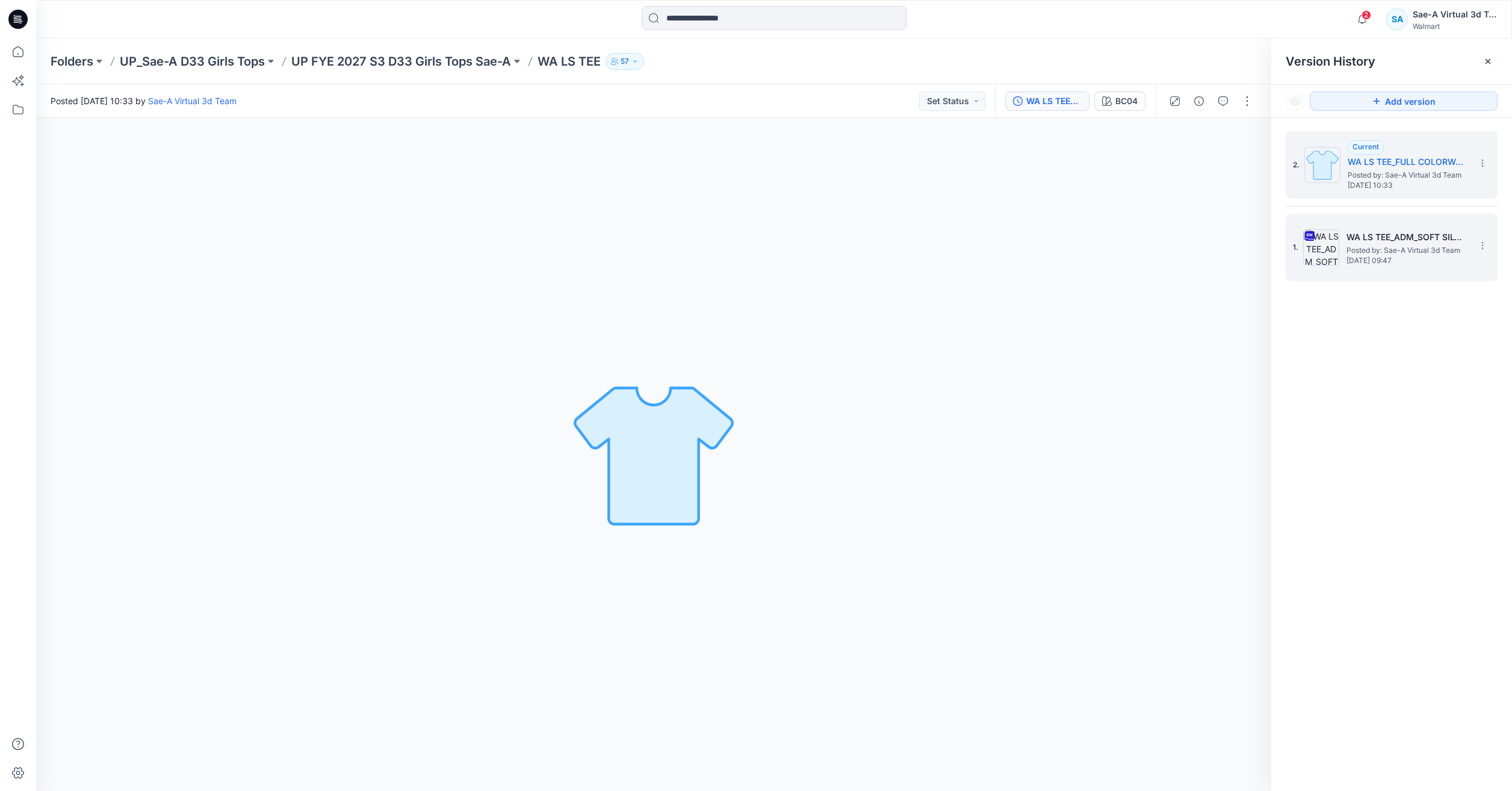
click at [1384, 244] on h5 "WA LS TEE_ADM_SOFT SILVER" at bounding box center [1406, 237] width 120 height 15
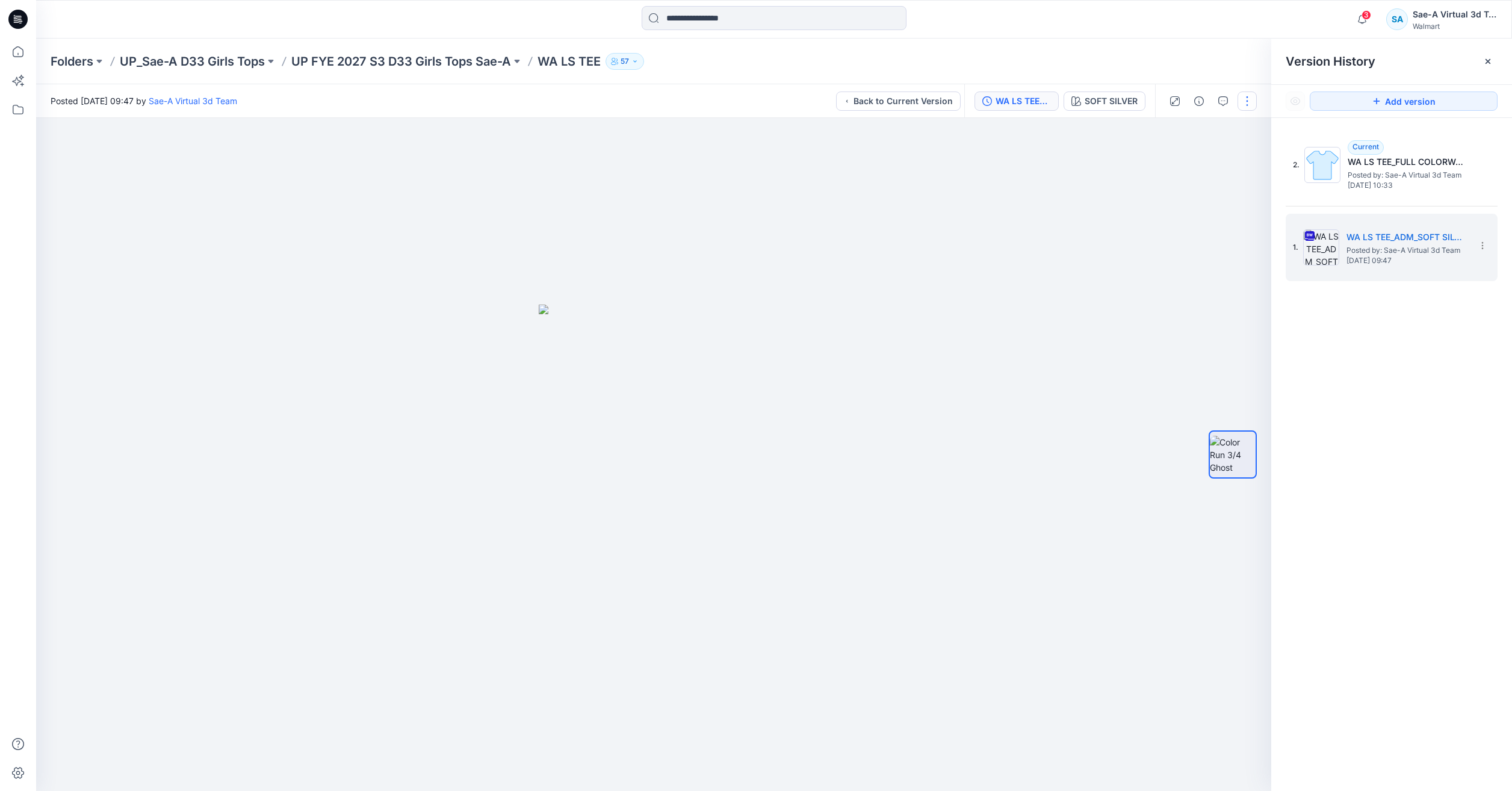
click at [1249, 105] on button "button" at bounding box center [1246, 101] width 19 height 19
click at [1366, 156] on h5 "WA LS TEE_FULL COLORWAYS" at bounding box center [1407, 162] width 120 height 15
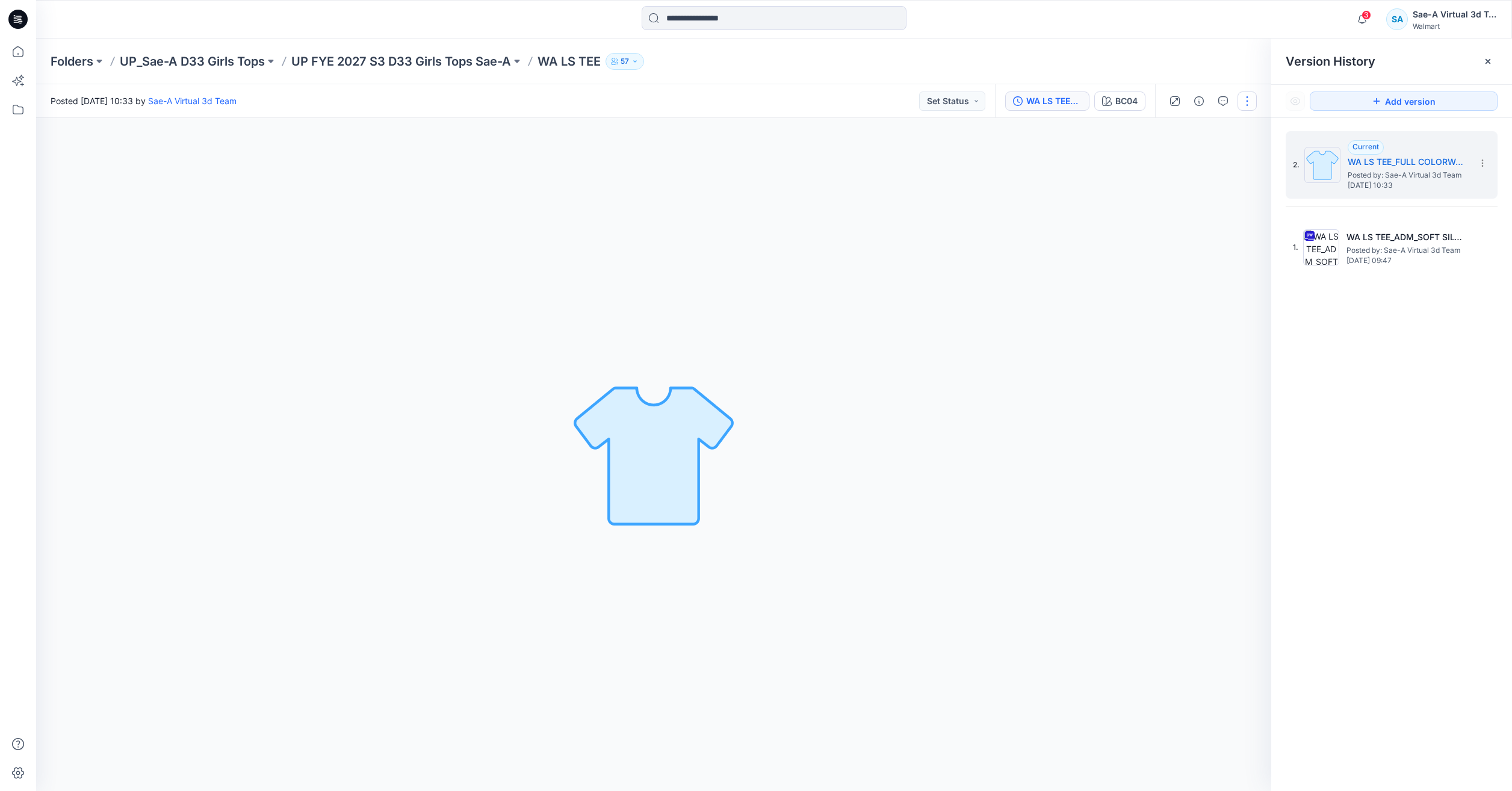
click at [1240, 98] on button "button" at bounding box center [1246, 101] width 19 height 19
click at [1193, 160] on button "Edit" at bounding box center [1196, 163] width 111 height 22
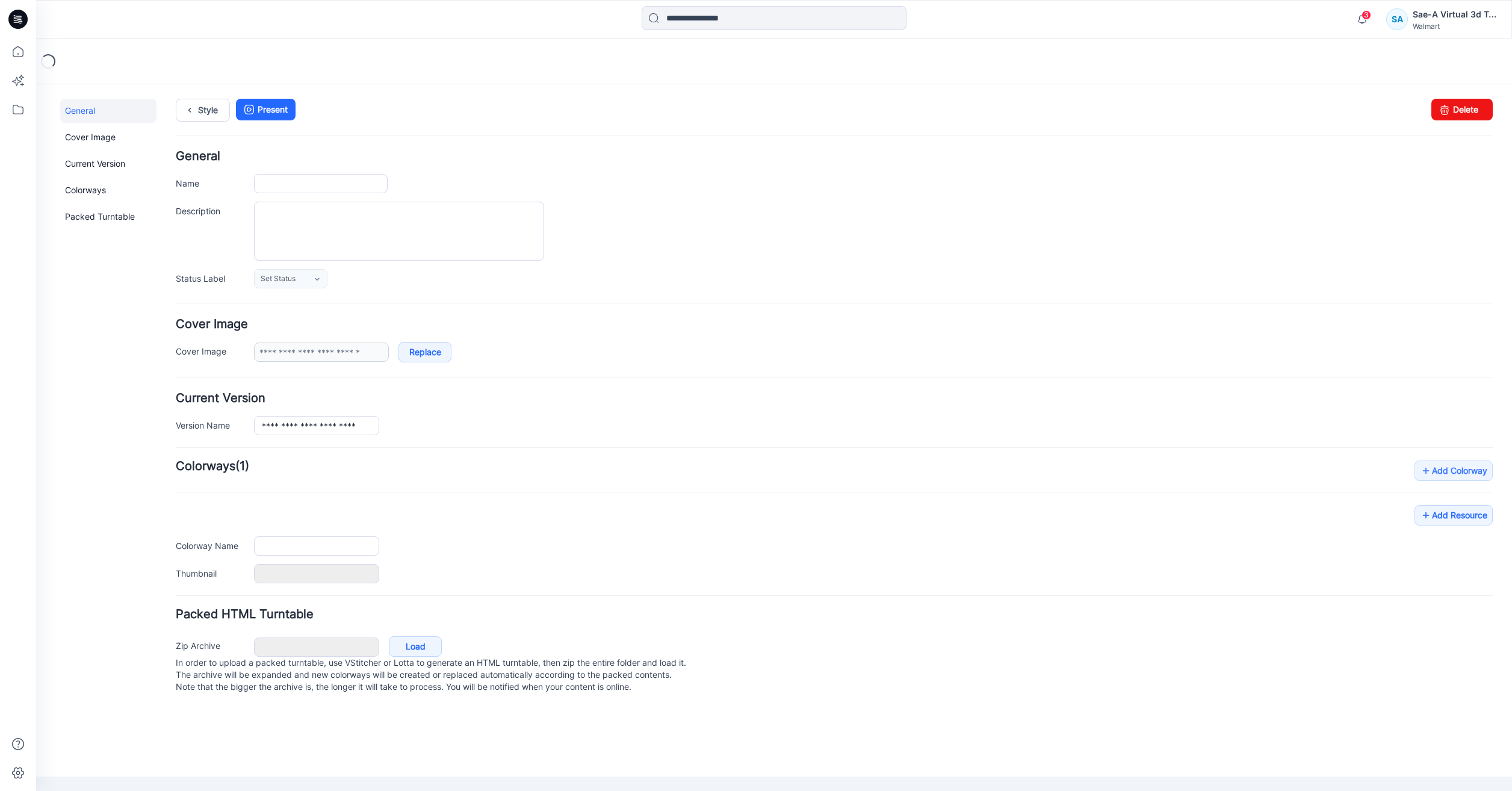
type input "*********"
type input "****"
type input "**********"
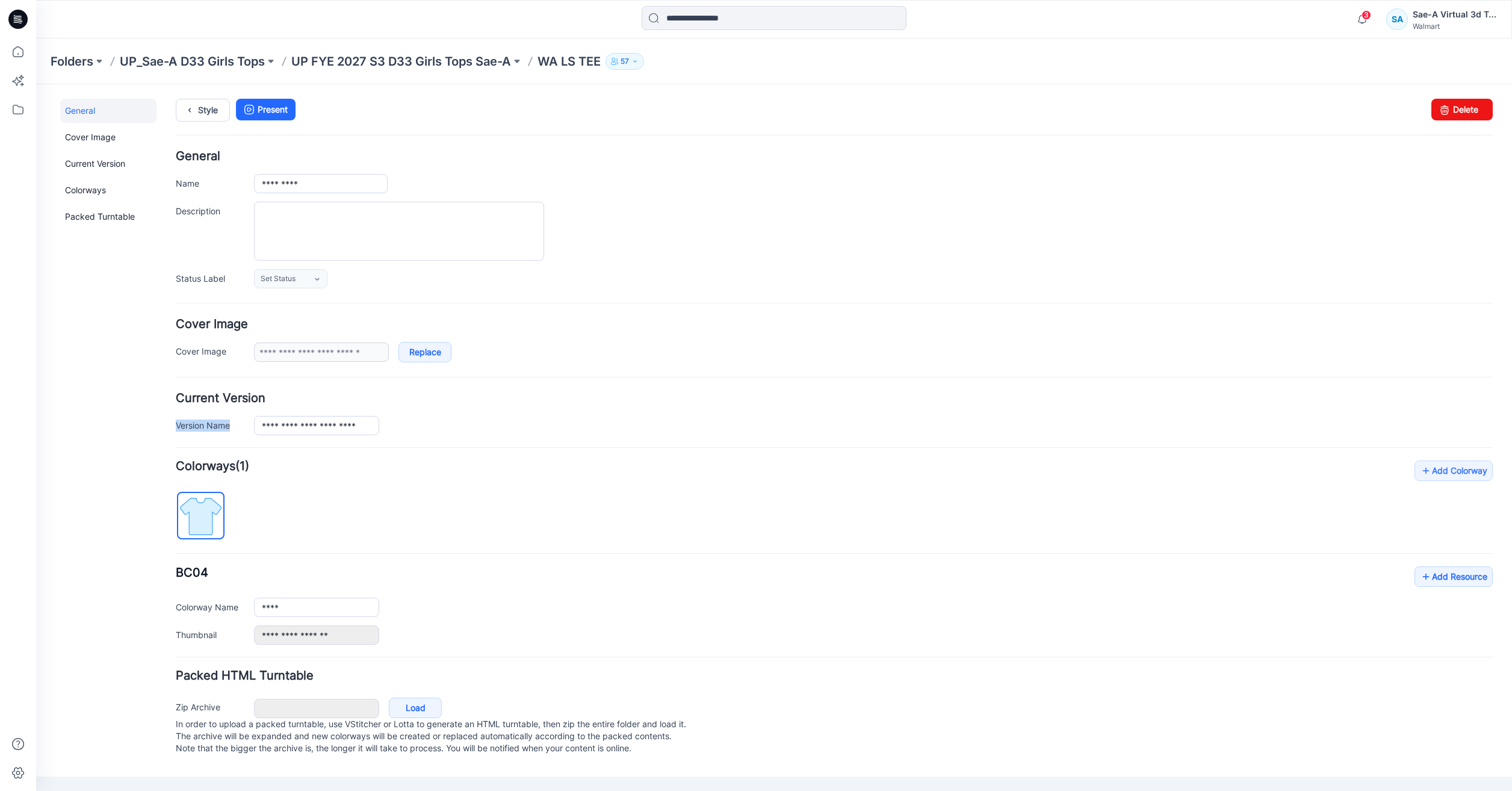
drag, startPoint x: 864, startPoint y: 396, endPoint x: 857, endPoint y: 409, distance: 14.8
click at [857, 409] on div "**********" at bounding box center [834, 413] width 1317 height 43
click at [1466, 112] on link "Delete" at bounding box center [1462, 110] width 61 height 22
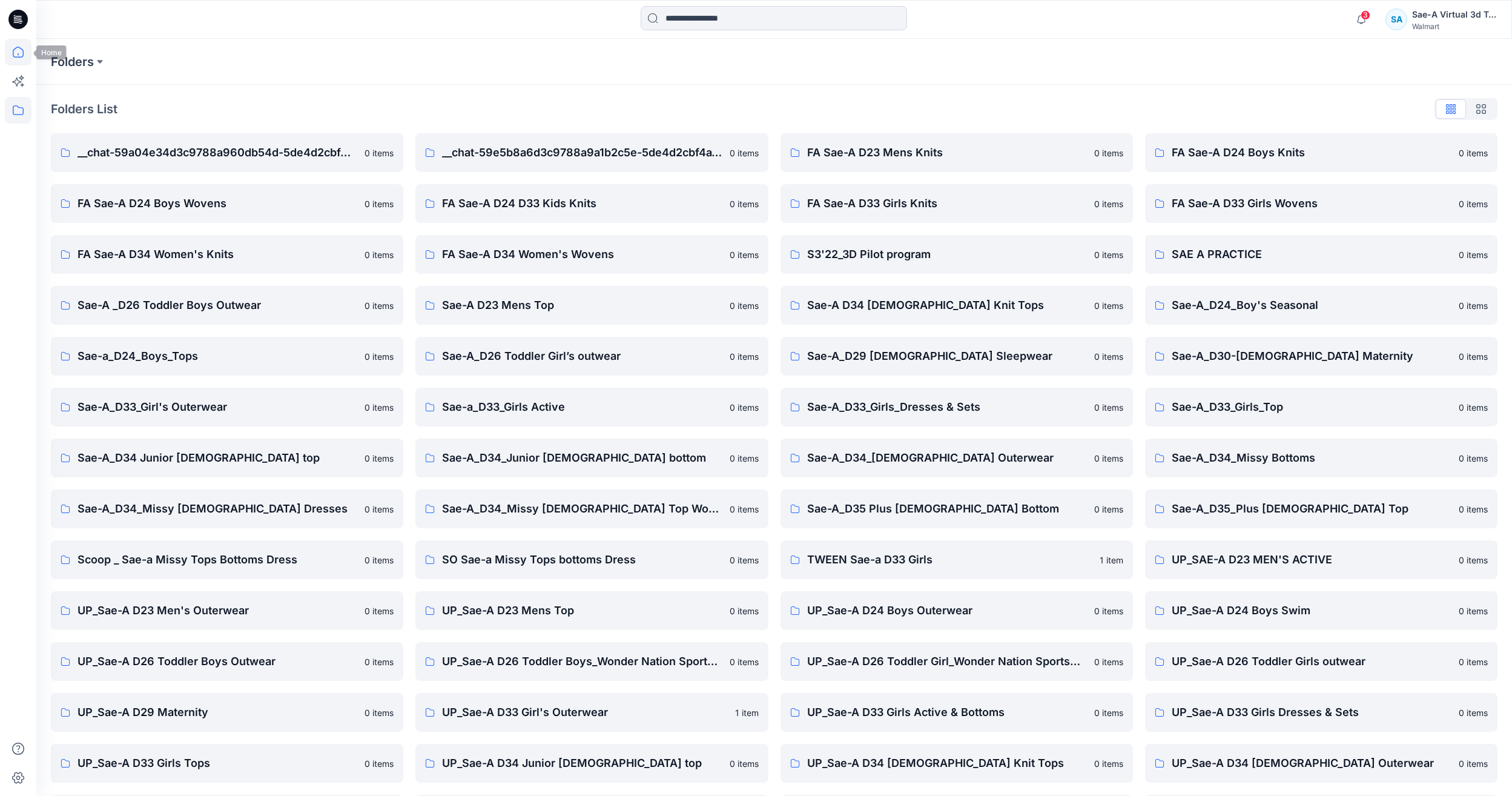
click at [19, 53] on icon at bounding box center [18, 52] width 27 height 27
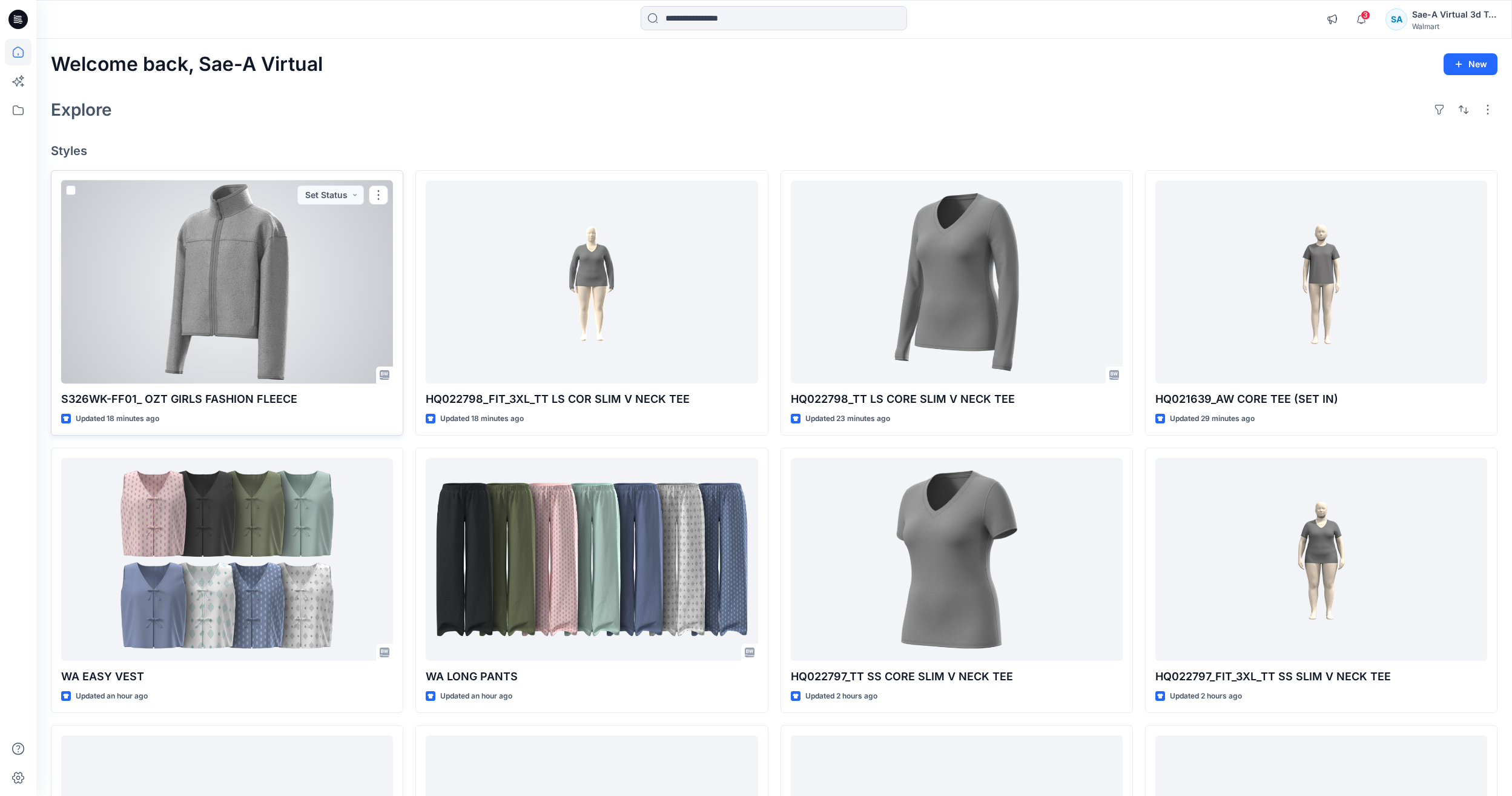
click at [197, 285] on div at bounding box center [227, 282] width 332 height 203
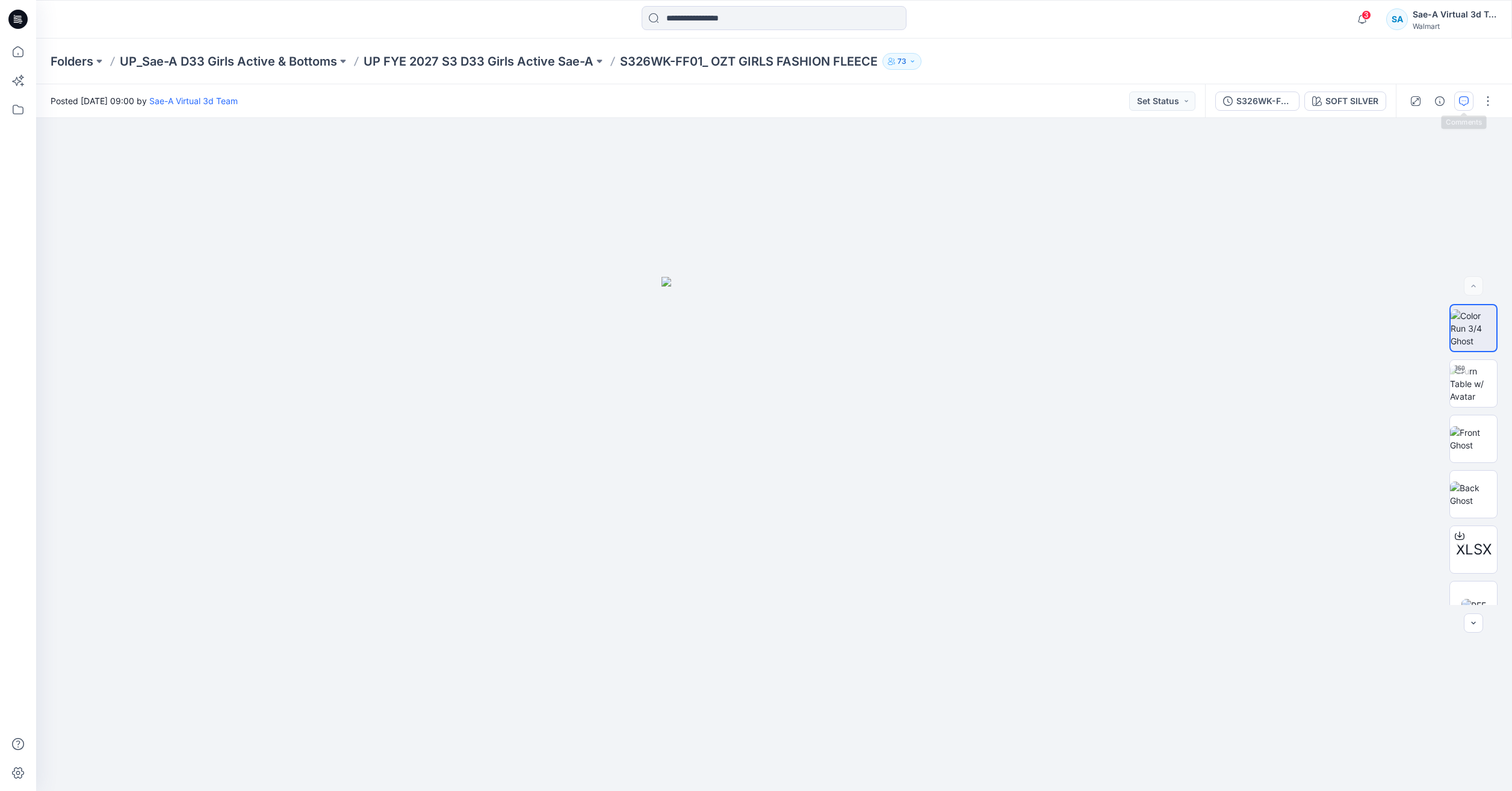
click at [1465, 103] on icon "button" at bounding box center [1463, 101] width 10 height 10
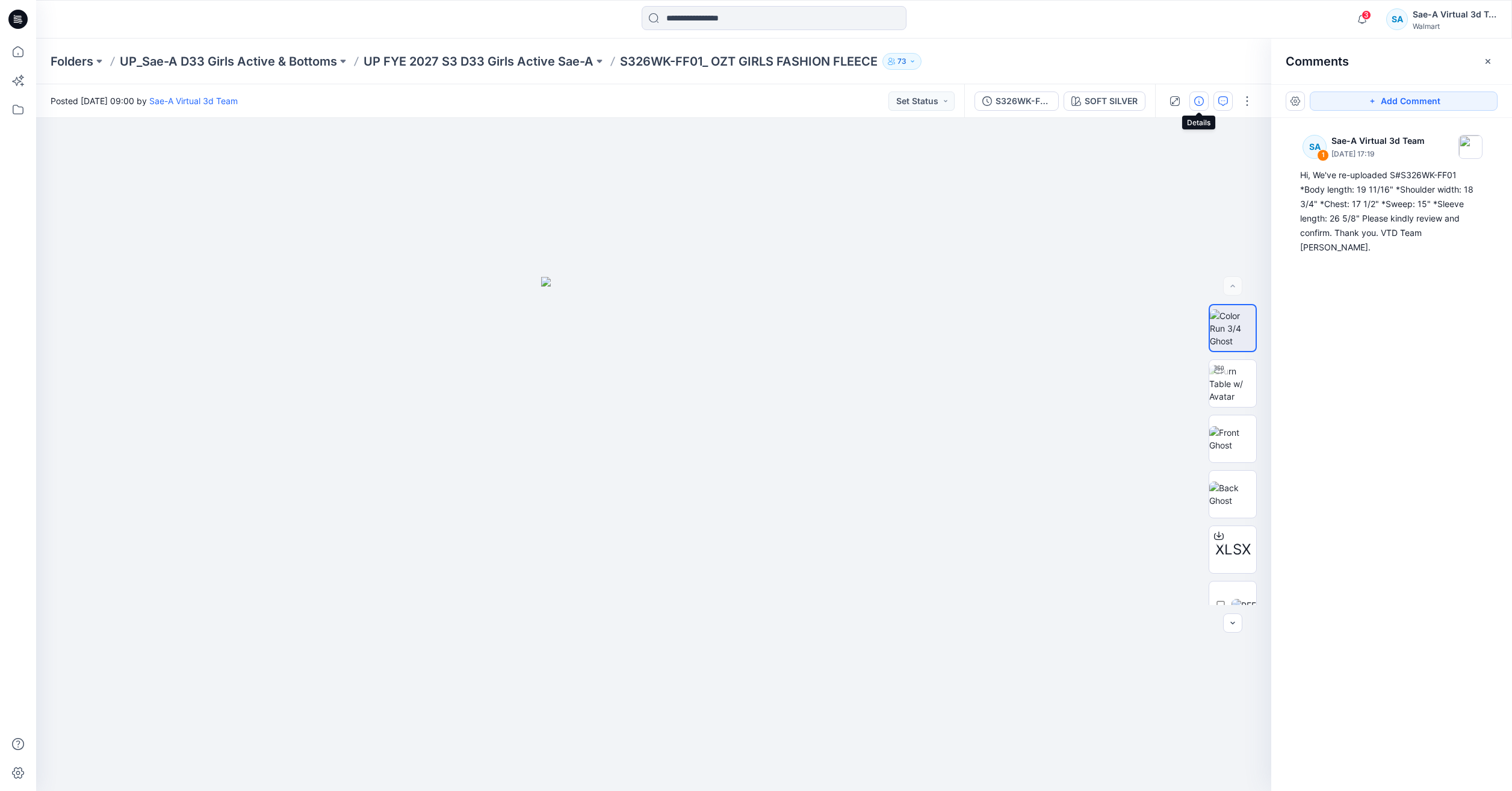
click at [1202, 108] on button "button" at bounding box center [1199, 101] width 19 height 19
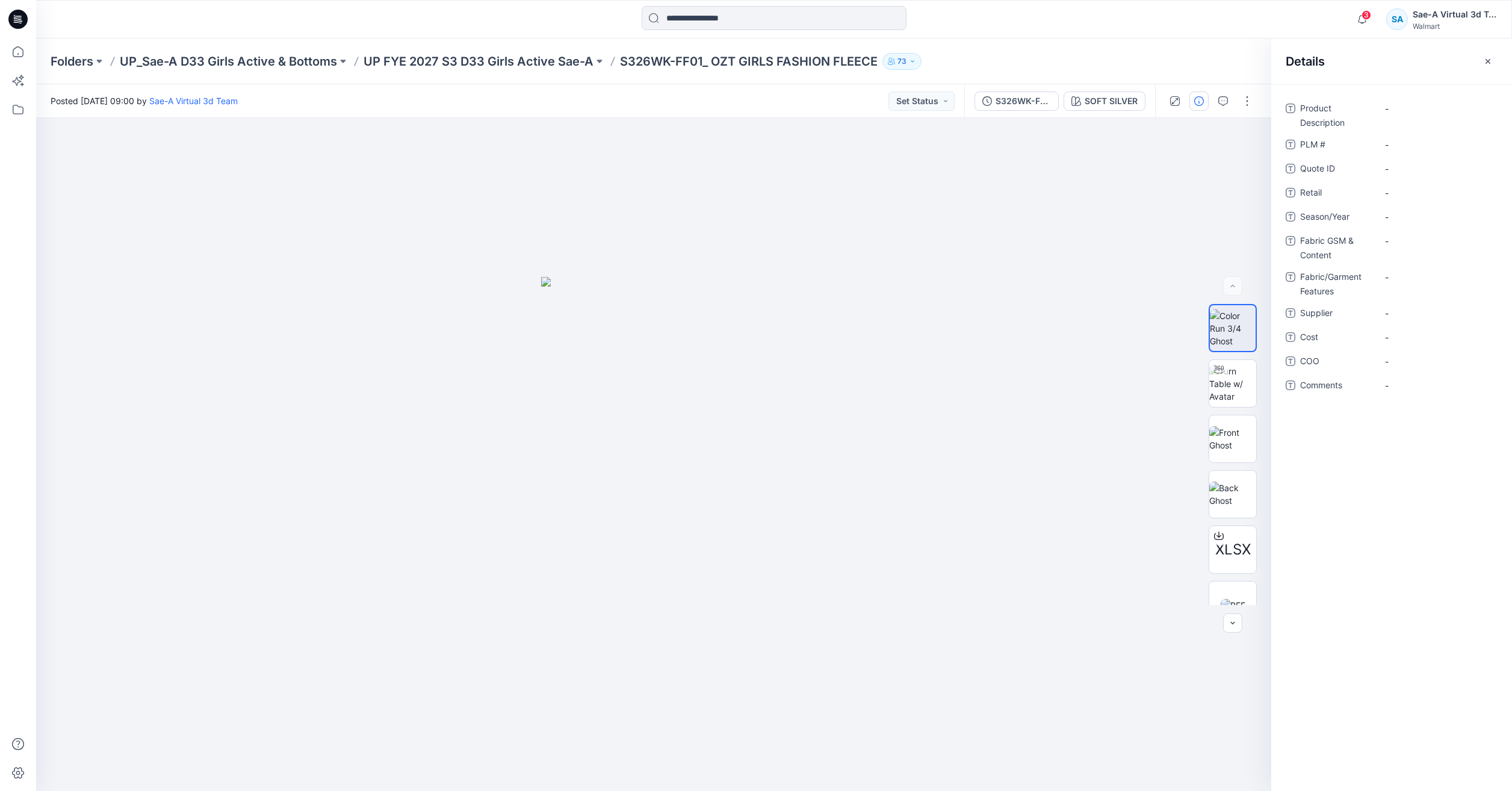
drag, startPoint x: 1418, startPoint y: 105, endPoint x: 1235, endPoint y: 107, distance: 183.0
click at [1418, 105] on Description "-" at bounding box center [1437, 109] width 104 height 13
drag, startPoint x: 713, startPoint y: 60, endPoint x: 878, endPoint y: 60, distance: 165.0
click at [877, 60] on p "S326WK-FF01_ OZT GIRLS FASHION FLEECE" at bounding box center [748, 61] width 257 height 16
copy p "OZT GIRLS FASHION FLEECE"
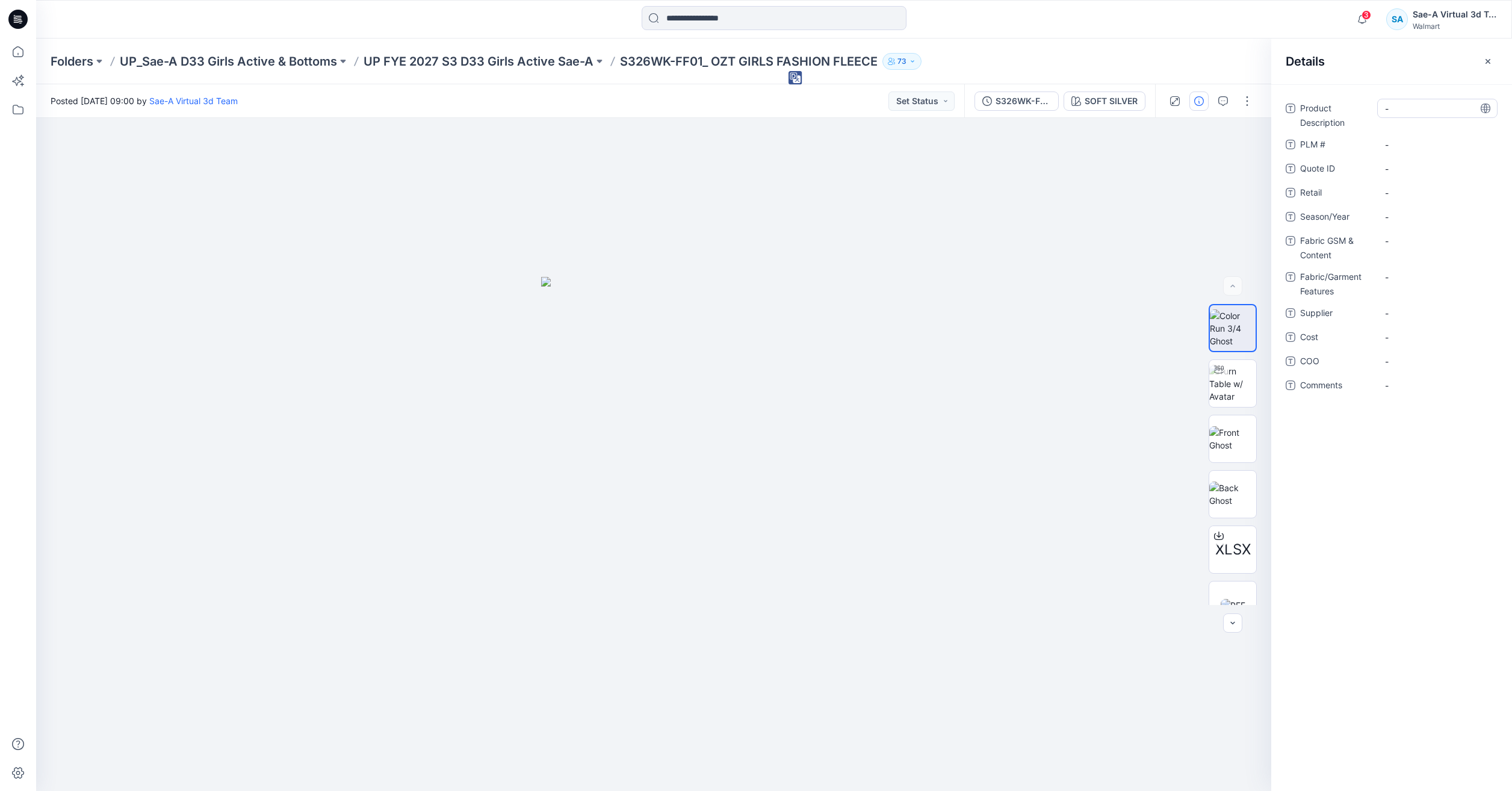
click at [1408, 113] on Description "-" at bounding box center [1437, 109] width 104 height 13
type textarea "**********"
drag, startPoint x: 702, startPoint y: 59, endPoint x: 623, endPoint y: 60, distance: 79.0
click at [623, 60] on p "S326WK-FF01_ OZT GIRLS FASHION FLEECE" at bounding box center [748, 61] width 257 height 16
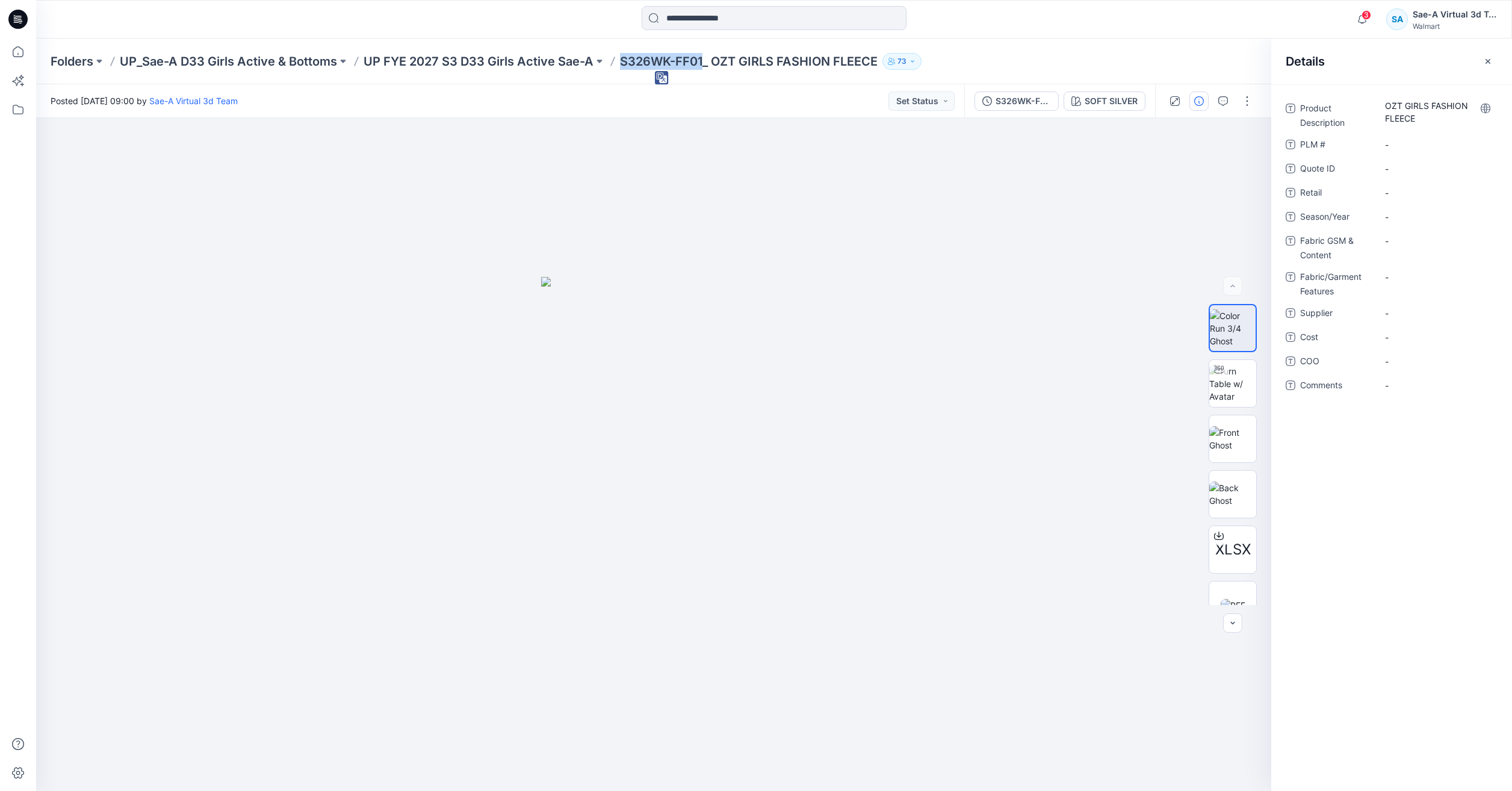
copy p "S326WK-FF01"
click at [1403, 151] on div "-" at bounding box center [1437, 144] width 120 height 19
type textarea "**********"
click at [1407, 169] on ID "-" at bounding box center [1437, 168] width 104 height 13
click at [1407, 190] on span "-" at bounding box center [1437, 193] width 104 height 13
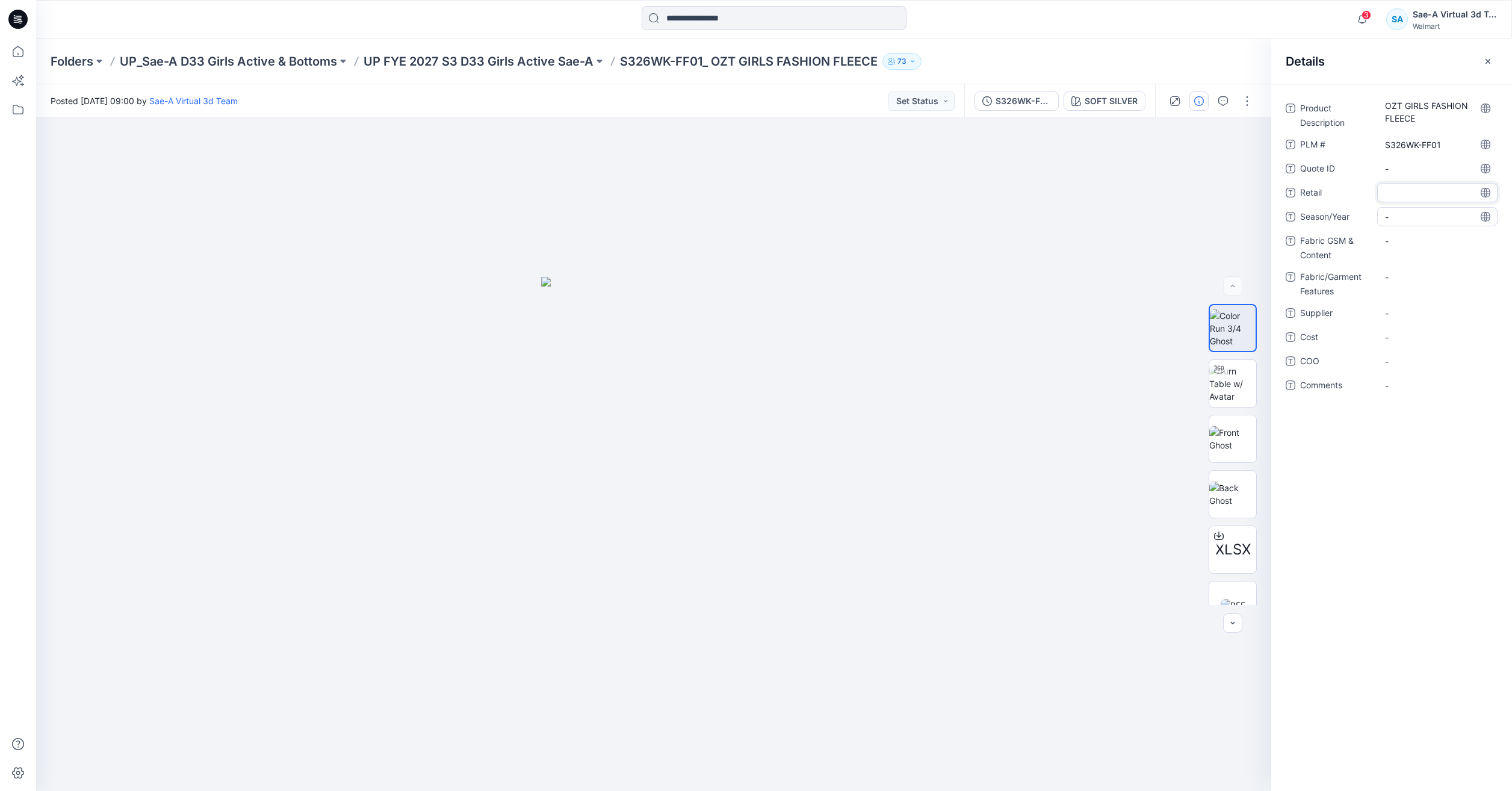
click at [1419, 209] on div "-" at bounding box center [1437, 216] width 120 height 19
type textarea "*****"
click at [1423, 238] on Content "-" at bounding box center [1437, 241] width 104 height 13
drag, startPoint x: 1414, startPoint y: 244, endPoint x: 1387, endPoint y: 246, distance: 27.1
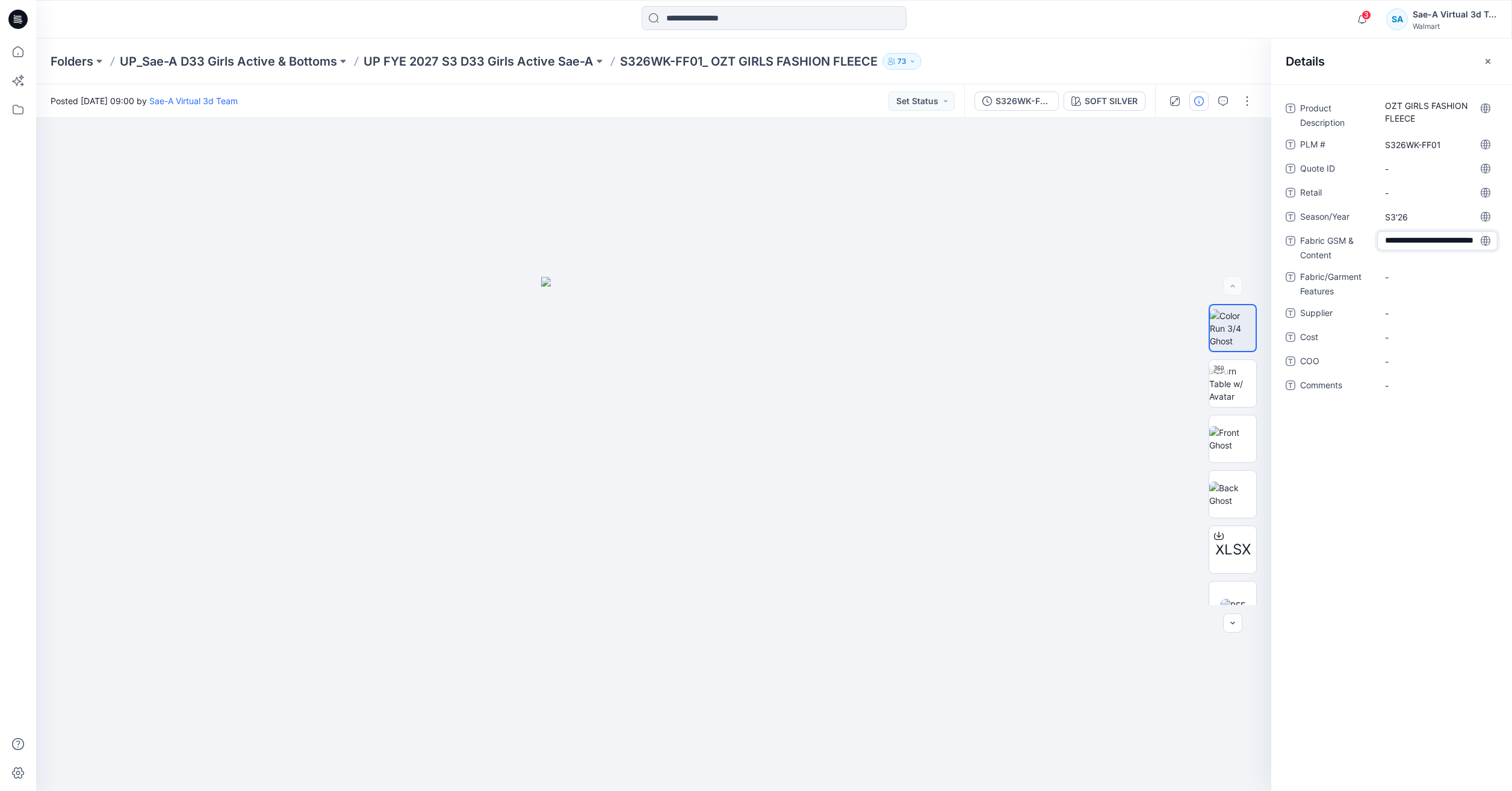
click at [1387, 246] on textarea "**********" at bounding box center [1437, 240] width 120 height 19
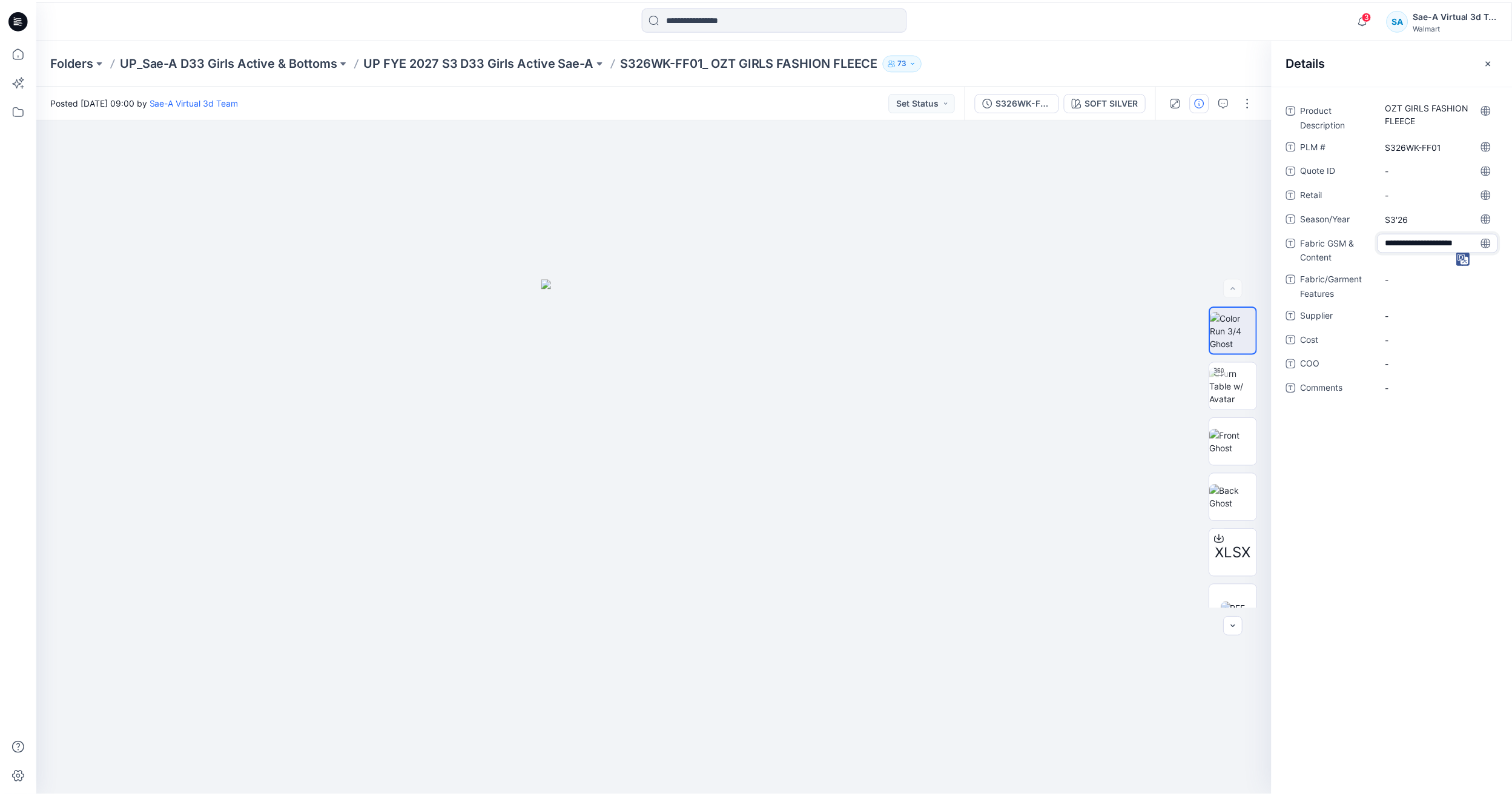
scroll to position [4, 0]
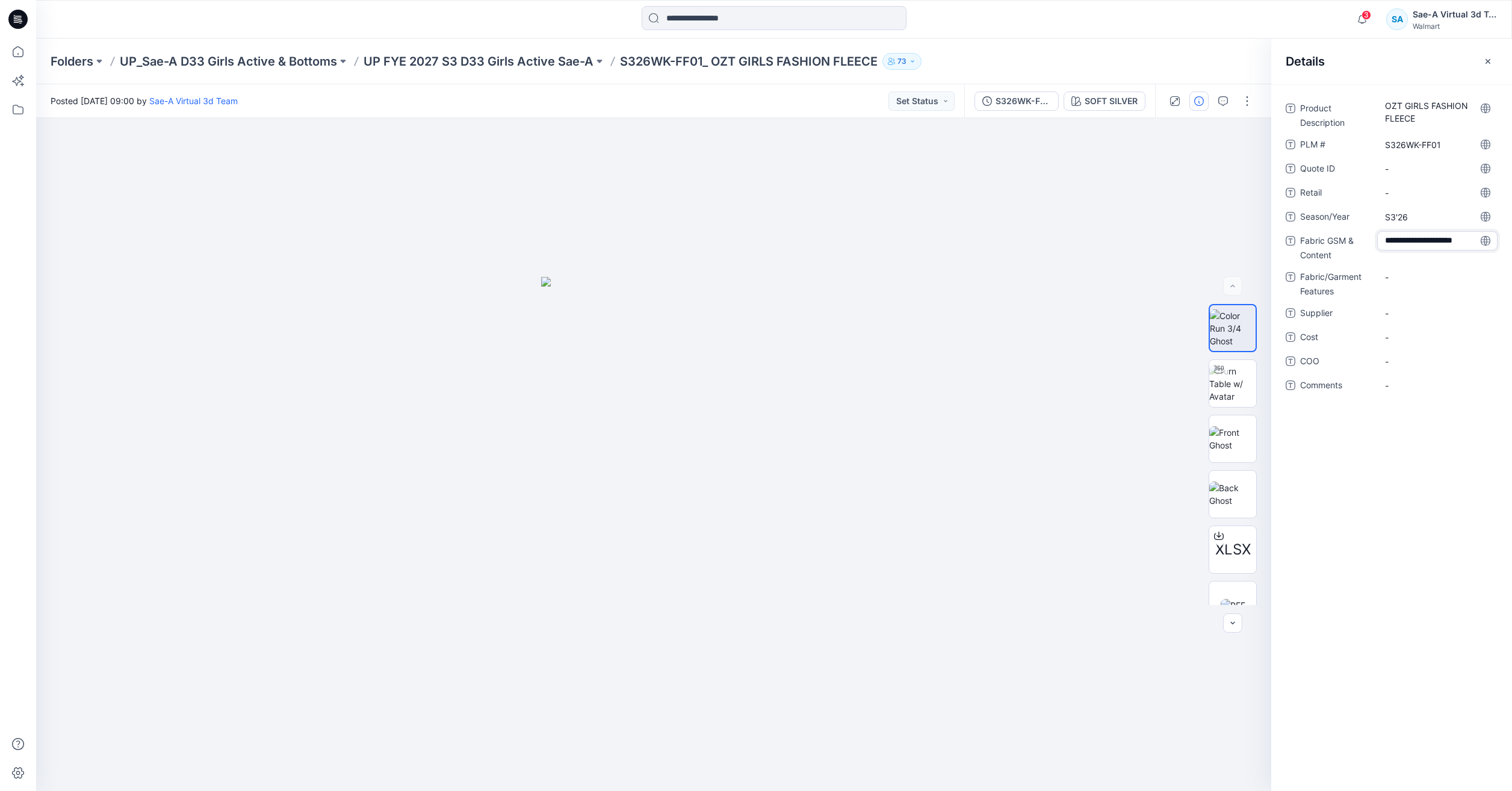
type textarea "**********"
click at [1409, 268] on div "-" at bounding box center [1437, 276] width 120 height 19
type textarea "******"
click at [1416, 304] on div "-" at bounding box center [1437, 312] width 120 height 19
type textarea "****"
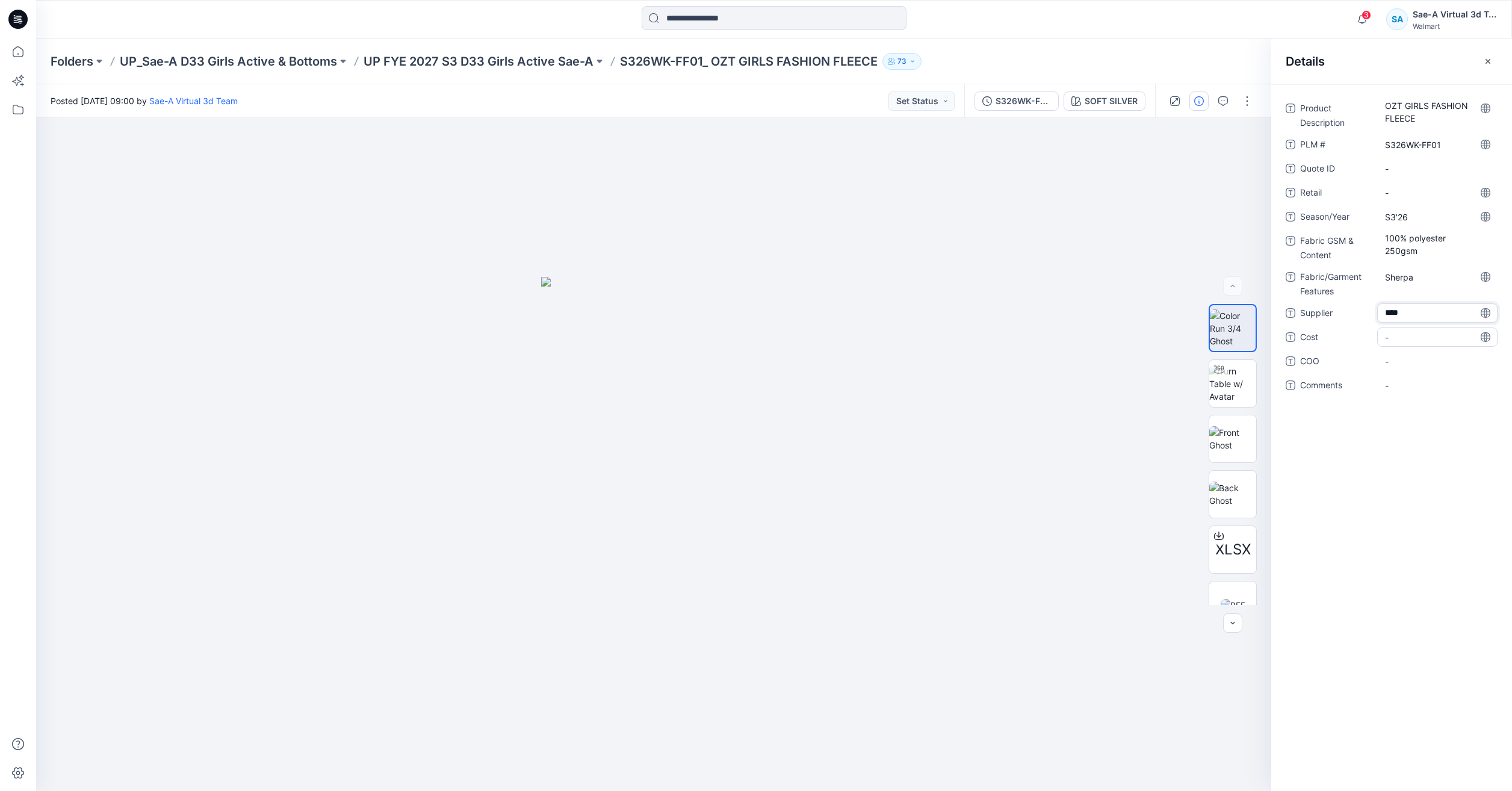
click at [1407, 338] on span "-" at bounding box center [1437, 337] width 104 height 13
type textarea "*"
type textarea "***"
click at [24, 59] on icon at bounding box center [17, 51] width 27 height 27
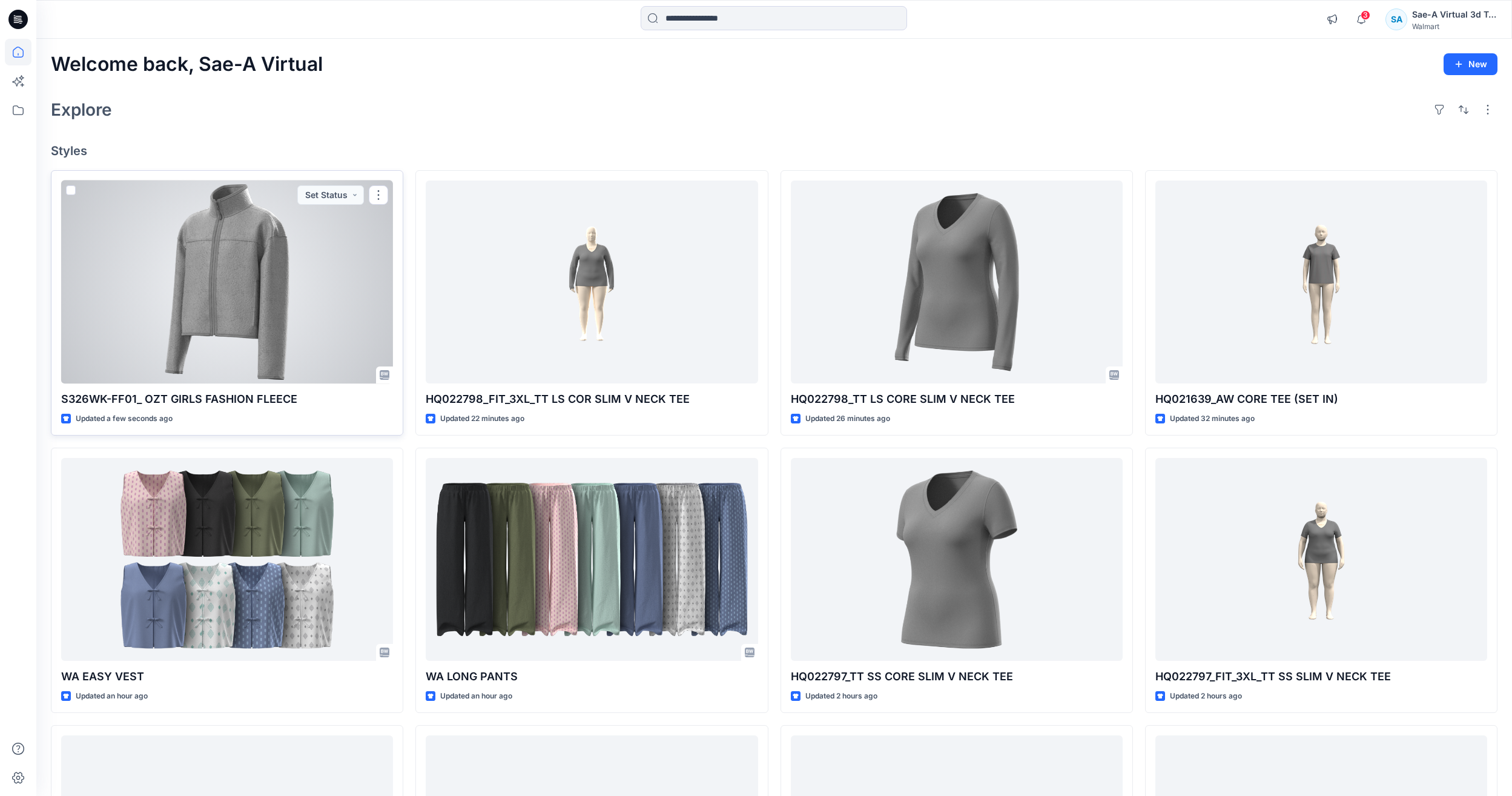
scroll to position [61, 0]
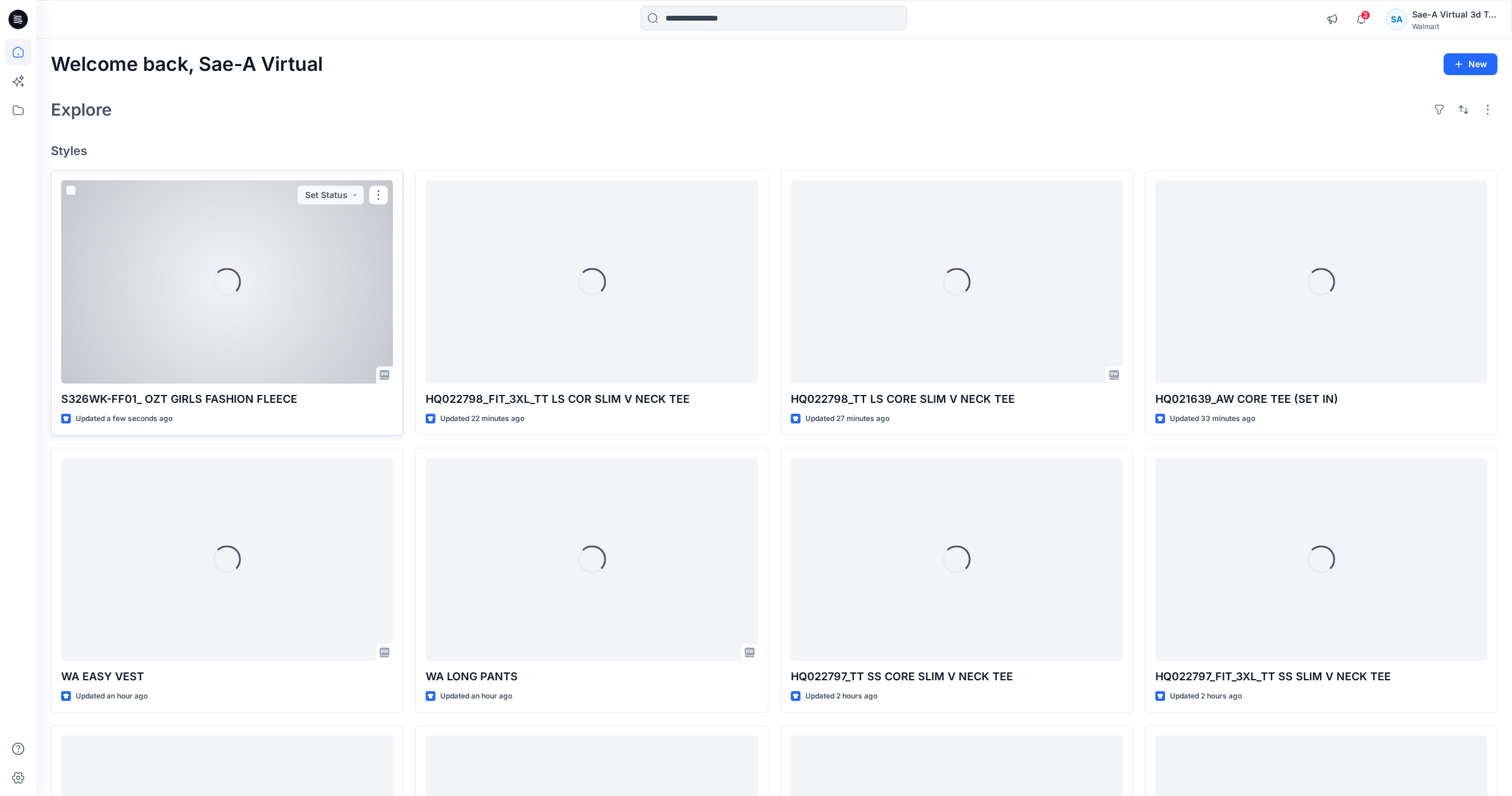
click at [146, 322] on div "Loading..." at bounding box center [227, 282] width 332 height 203
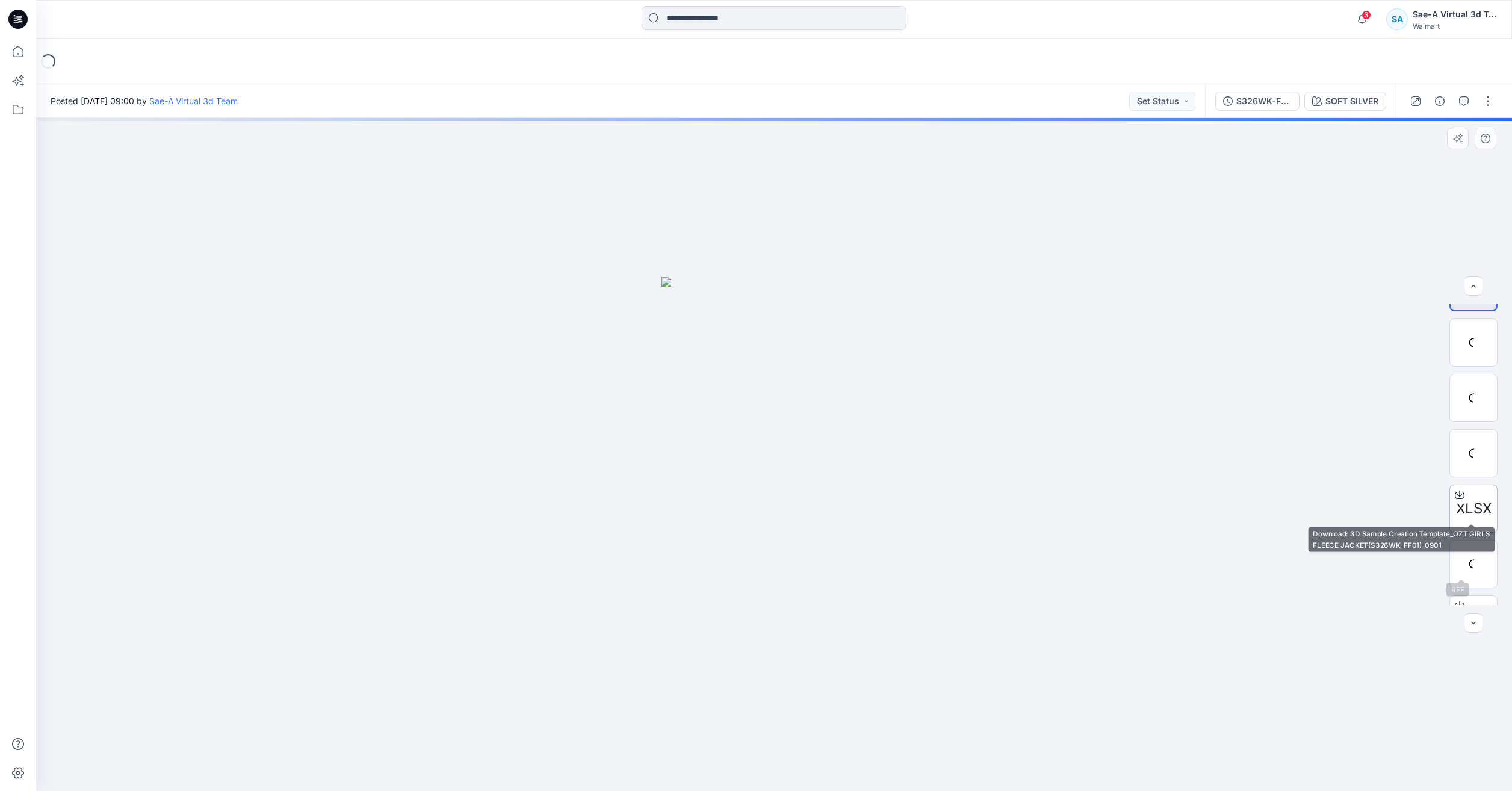
scroll to position [80, 0]
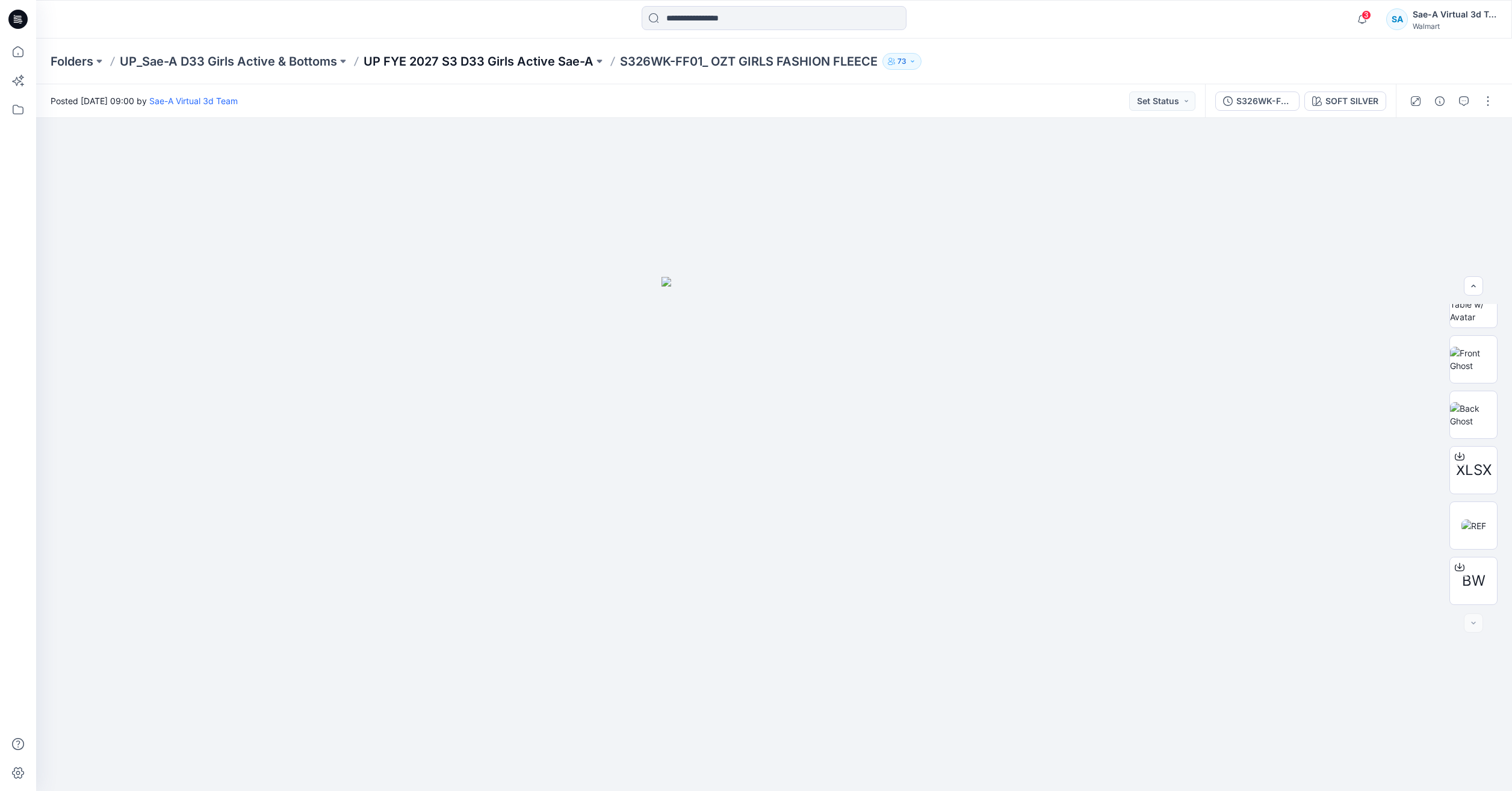
click at [461, 60] on p "UP FYE 2027 S3 D33 Girls Active Sae-A" at bounding box center [478, 61] width 230 height 16
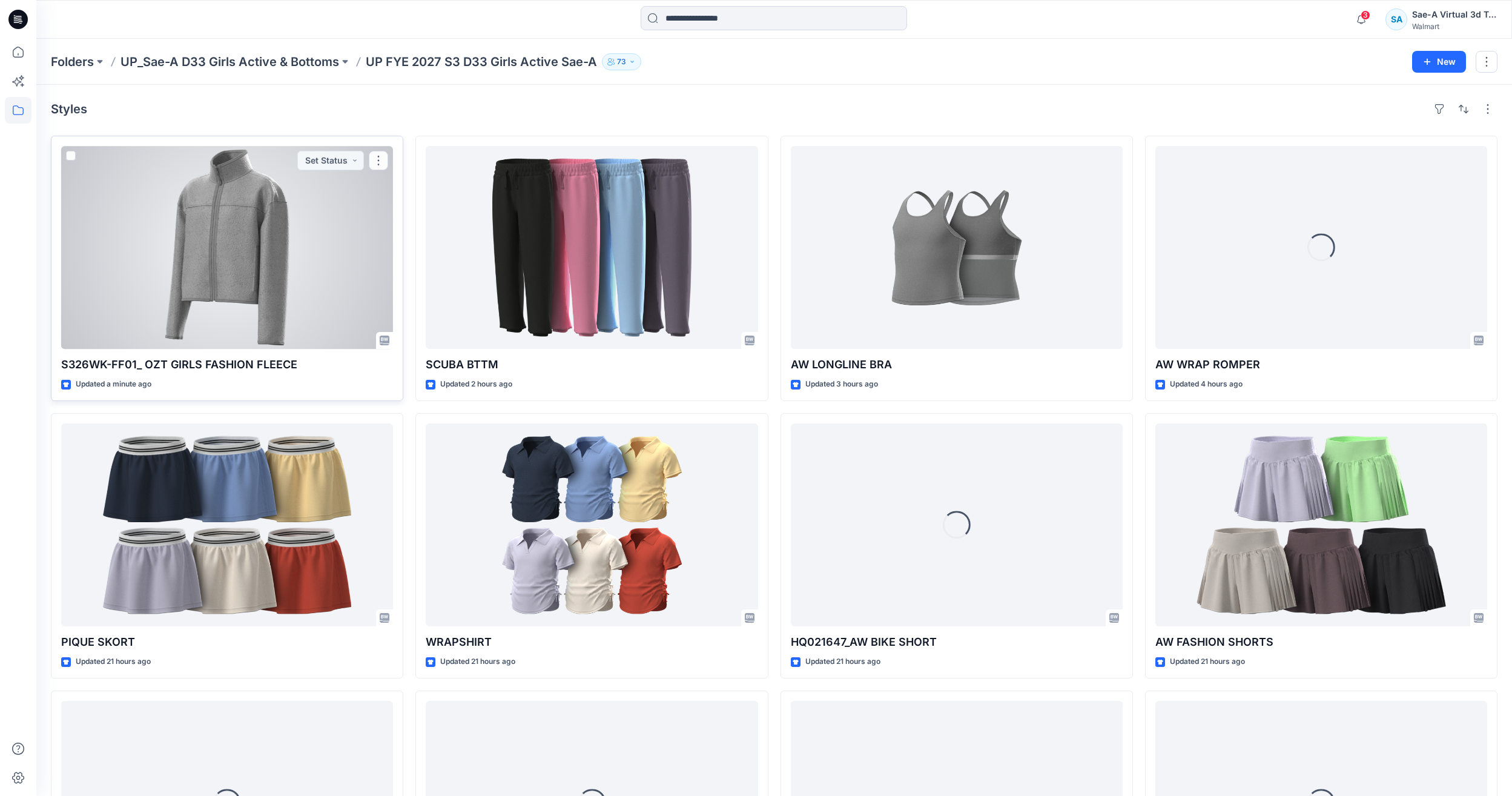
click at [221, 272] on div at bounding box center [227, 247] width 332 height 203
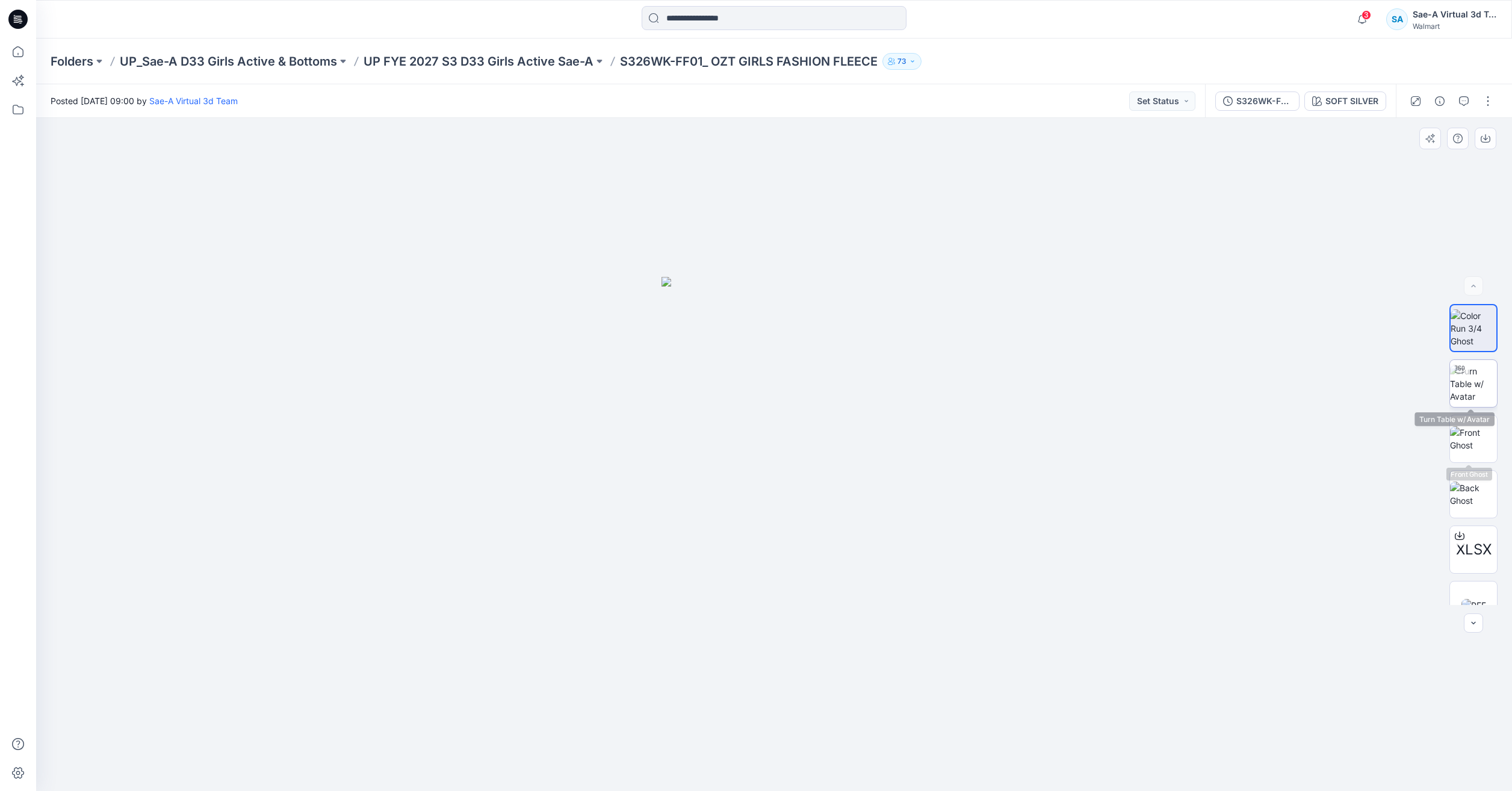
click at [1470, 391] on img at bounding box center [1473, 383] width 47 height 38
